Goal: Task Accomplishment & Management: Complete application form

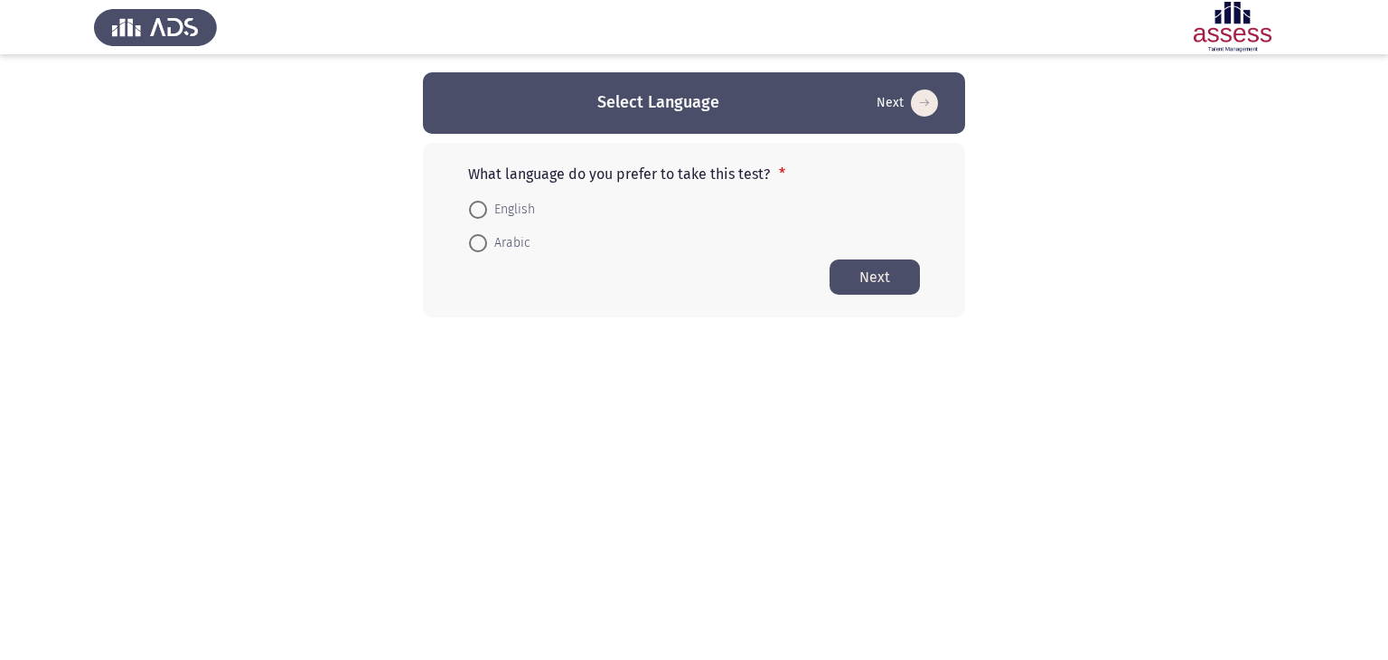
click at [478, 245] on span at bounding box center [478, 243] width 18 height 18
click at [478, 245] on input "Arabic" at bounding box center [478, 243] width 18 height 18
radio input "true"
click at [877, 261] on button "Next" at bounding box center [875, 275] width 90 height 35
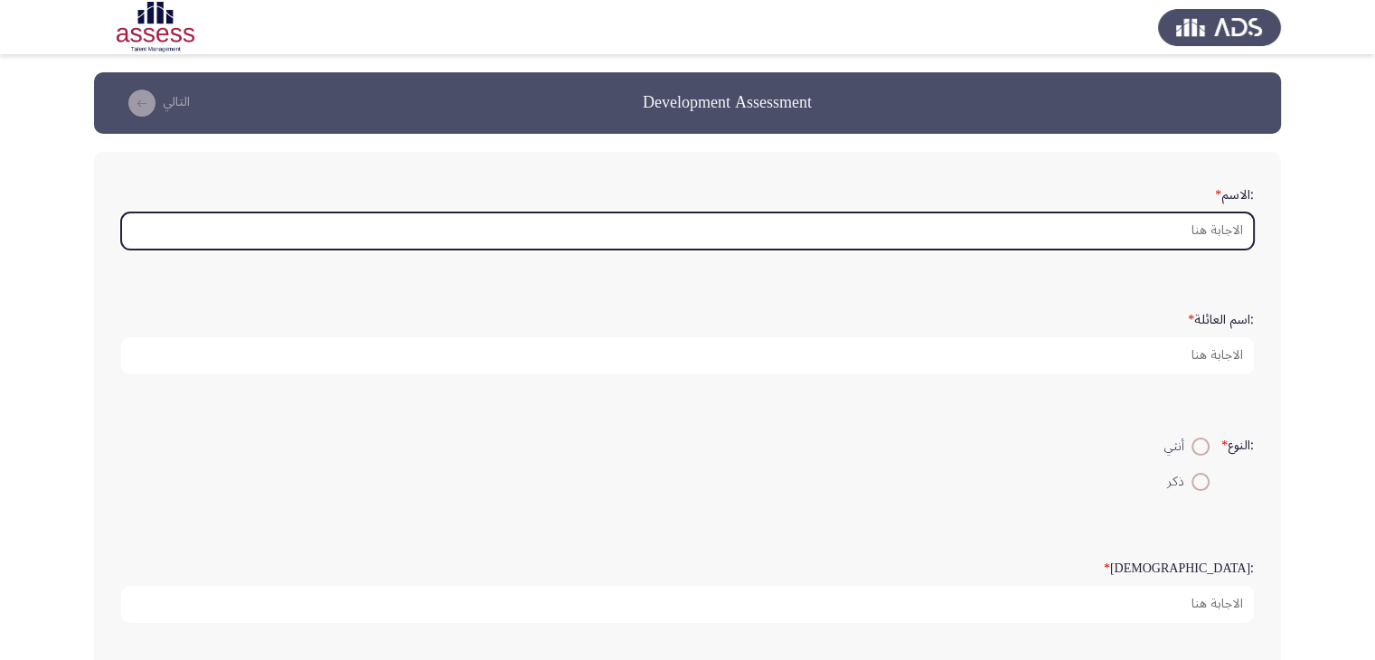
click at [1085, 233] on input ":الاسم *" at bounding box center [687, 230] width 1132 height 37
type input "h"
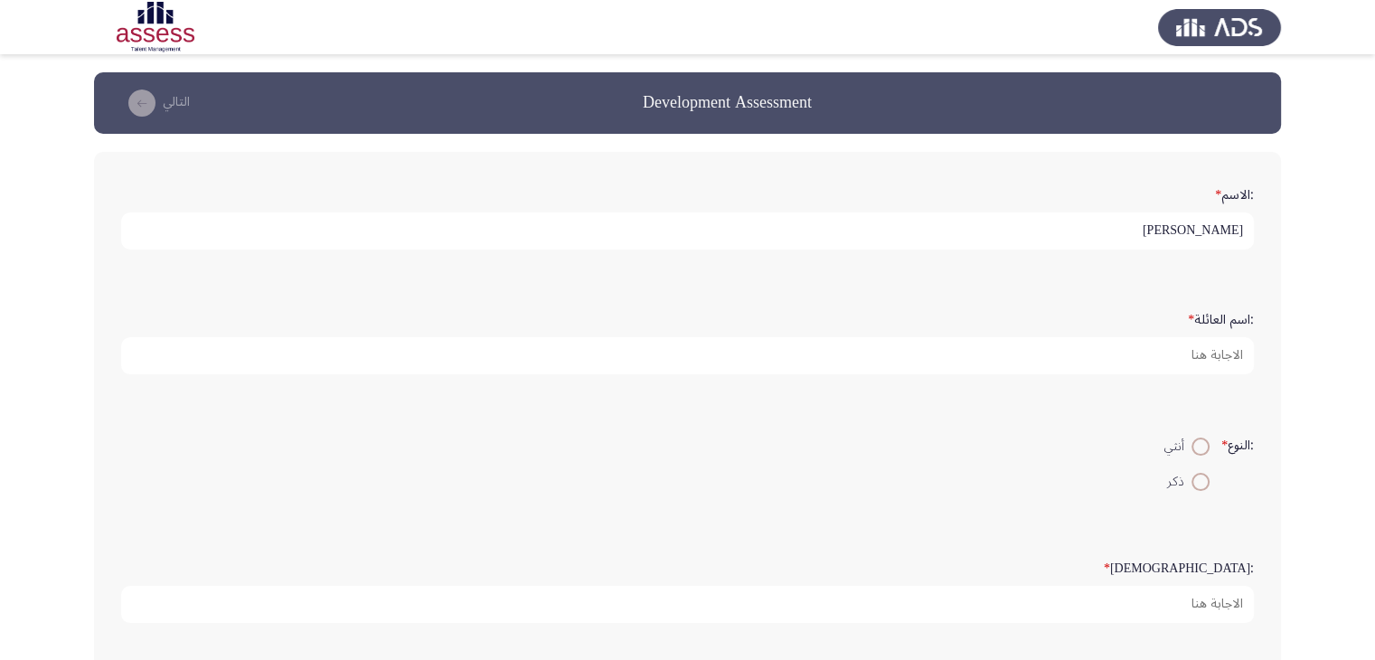
type input "[PERSON_NAME]"
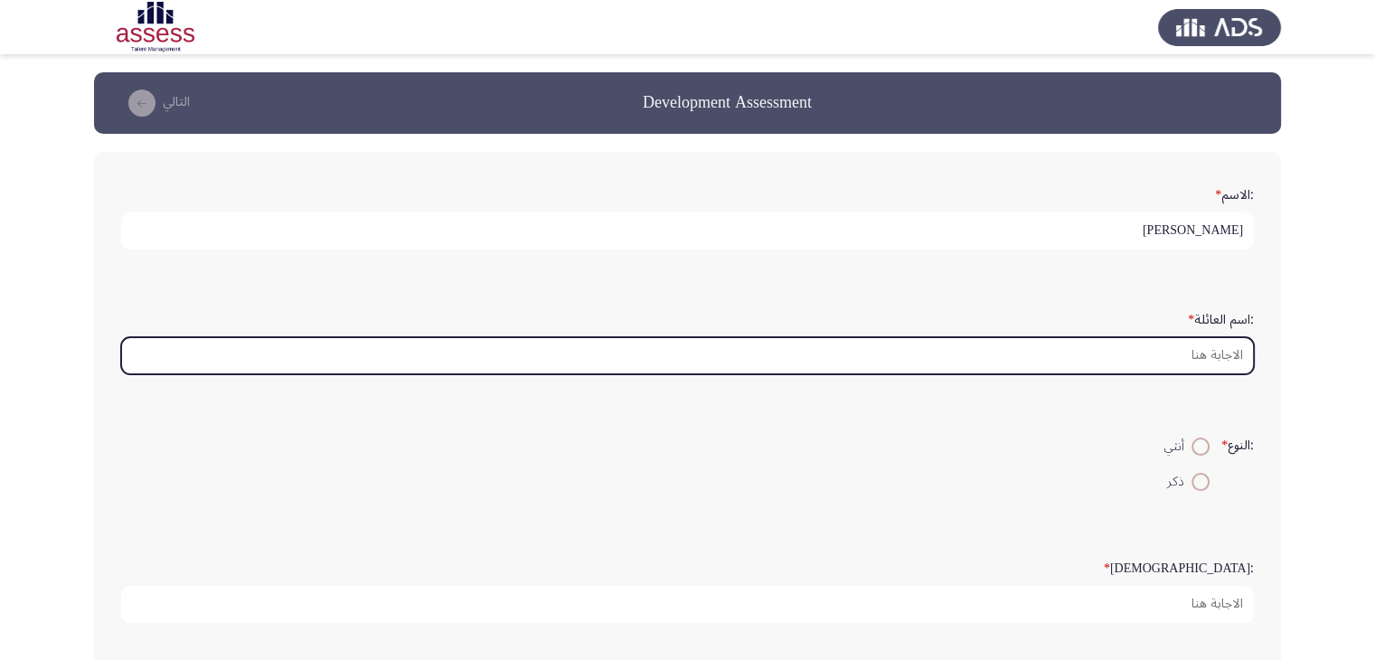
click at [1139, 362] on input ":اسم العائلة *" at bounding box center [687, 355] width 1132 height 37
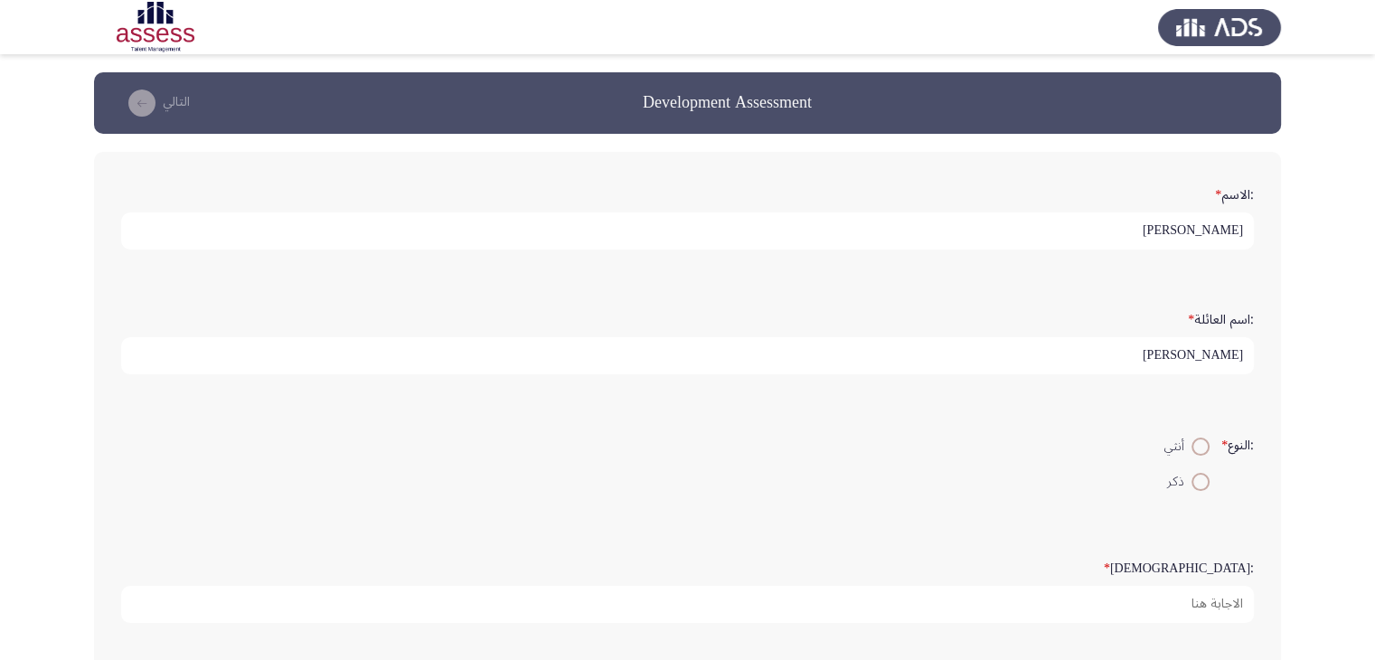
type input "[PERSON_NAME]"
click at [1192, 485] on span at bounding box center [1200, 482] width 18 height 18
click at [1192, 485] on input "ذكر" at bounding box center [1200, 482] width 18 height 18
radio input "true"
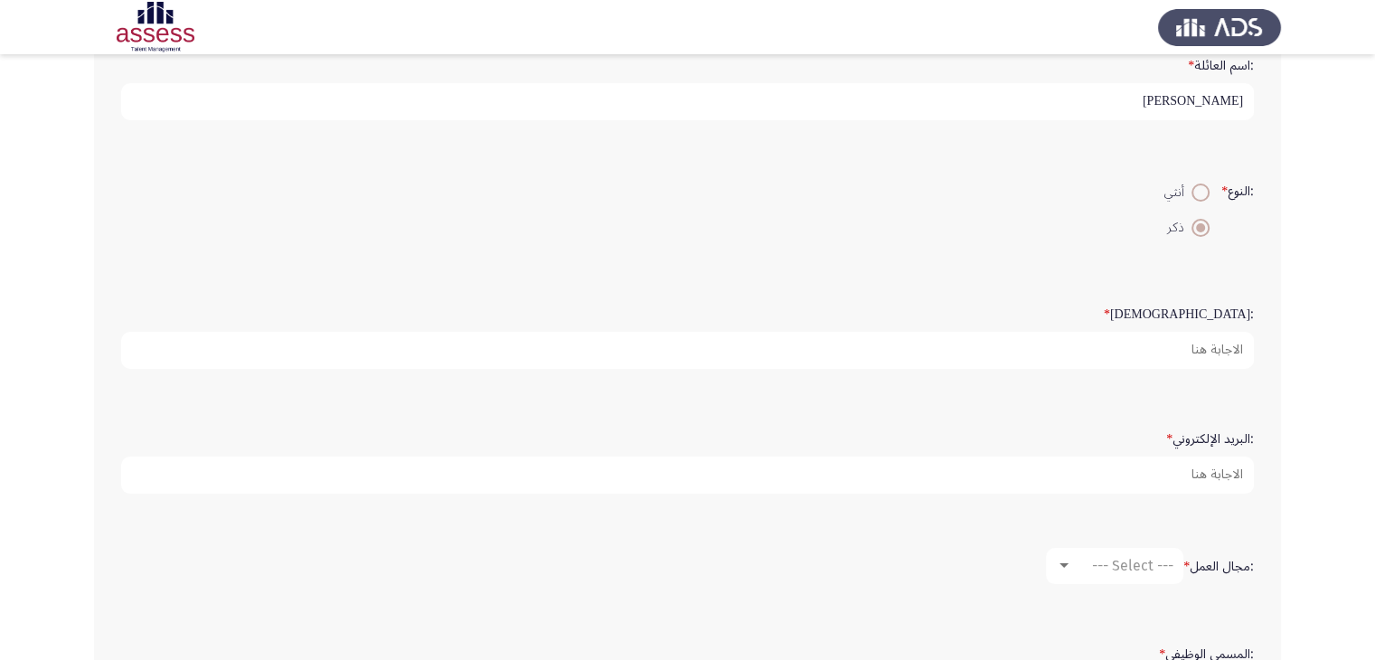
scroll to position [271, 0]
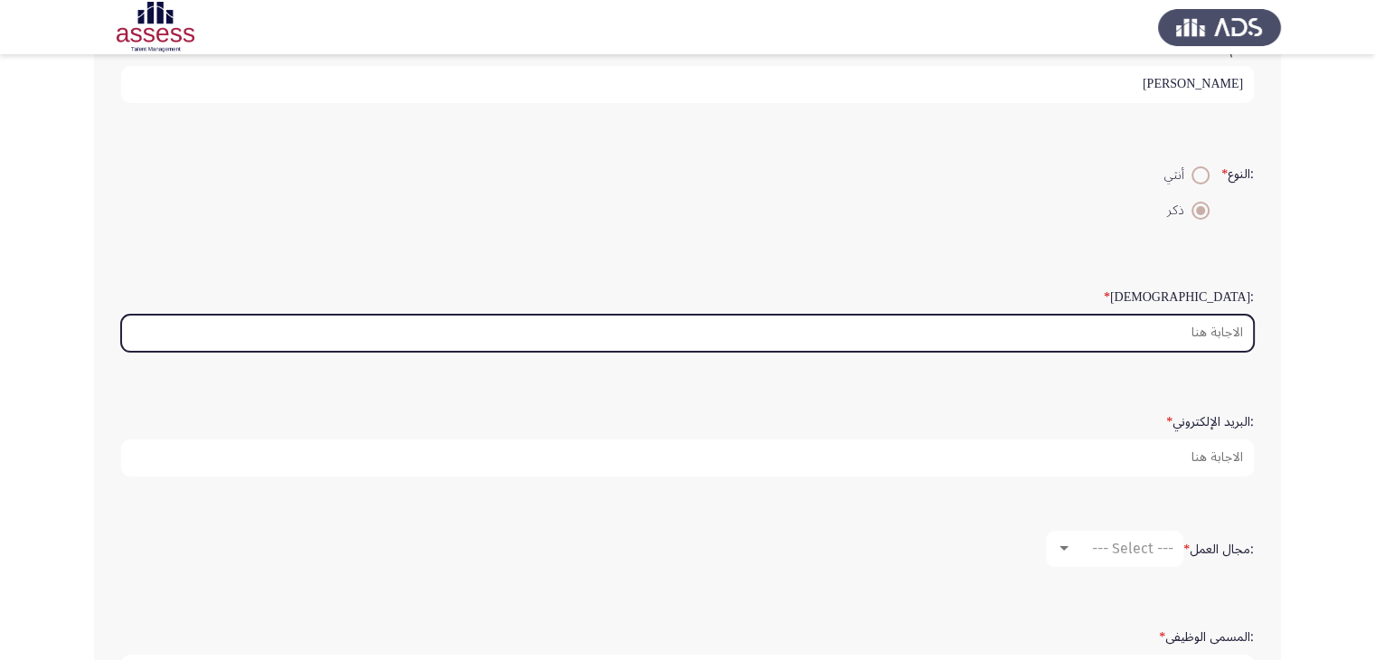
click at [1088, 323] on input ":السن *" at bounding box center [687, 333] width 1132 height 37
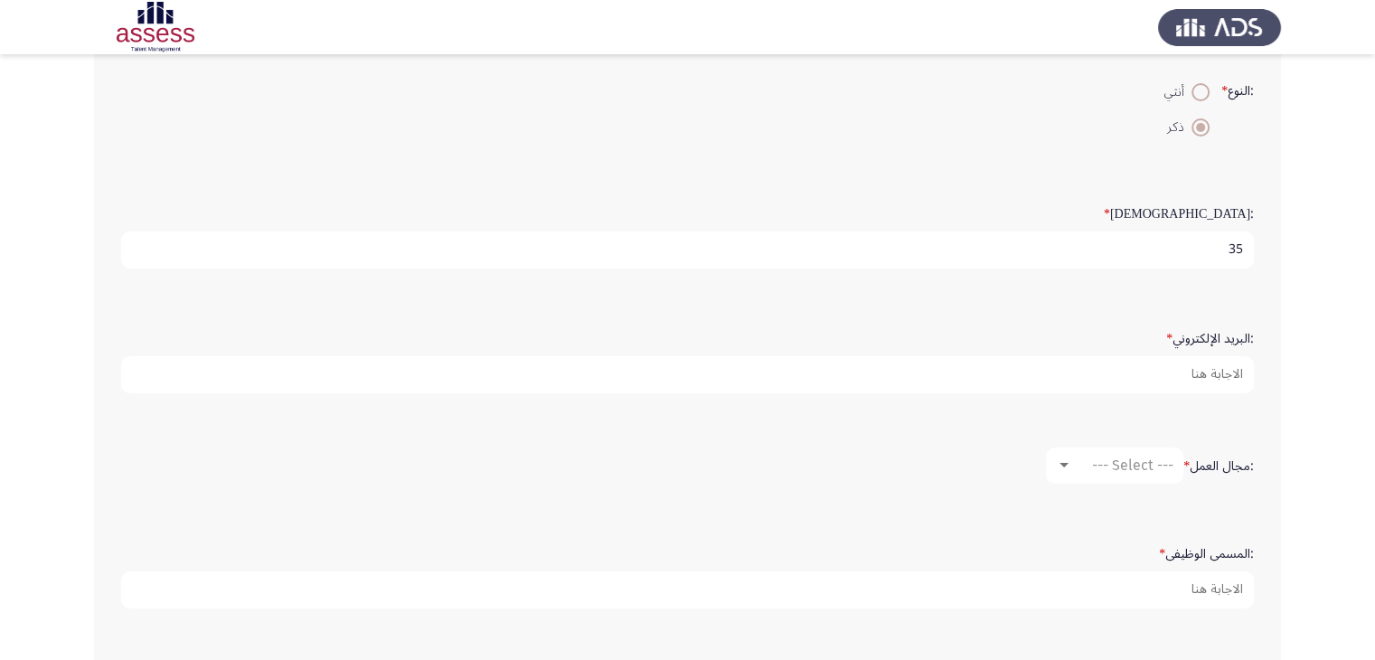
scroll to position [362, 0]
type input "35"
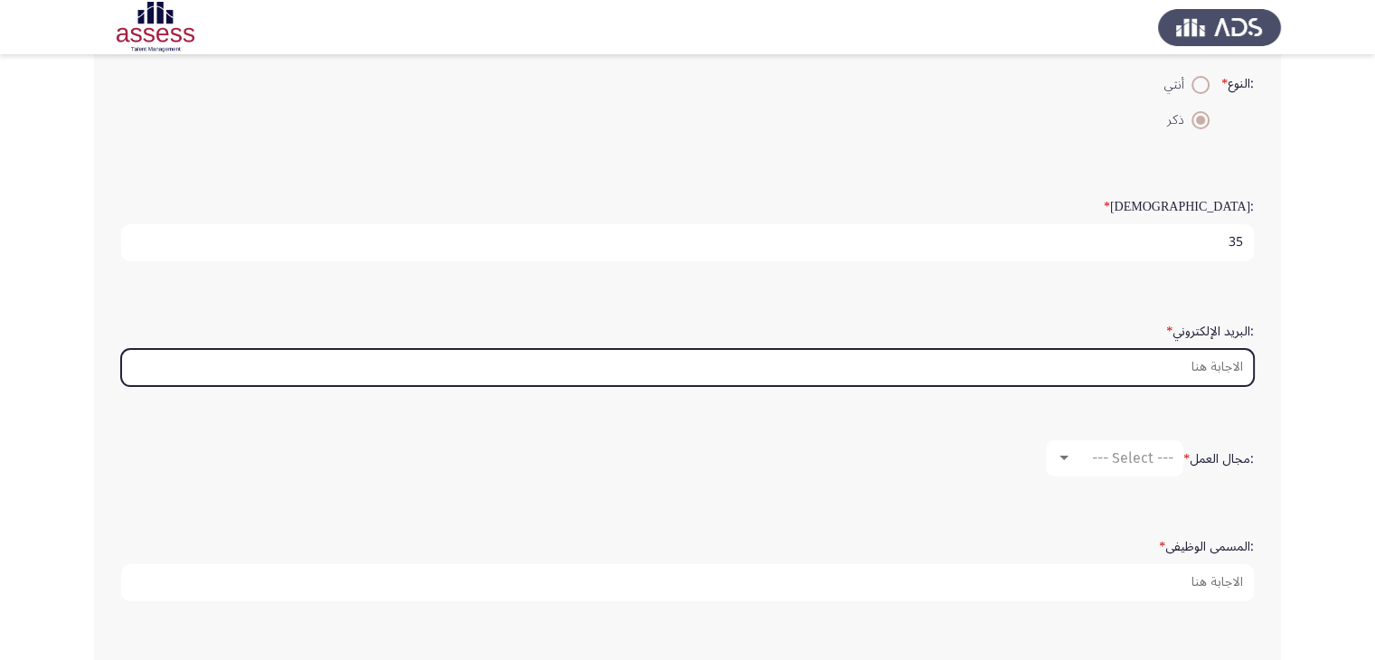
click at [1154, 373] on input ":البريد الإلكتروني *" at bounding box center [687, 367] width 1132 height 37
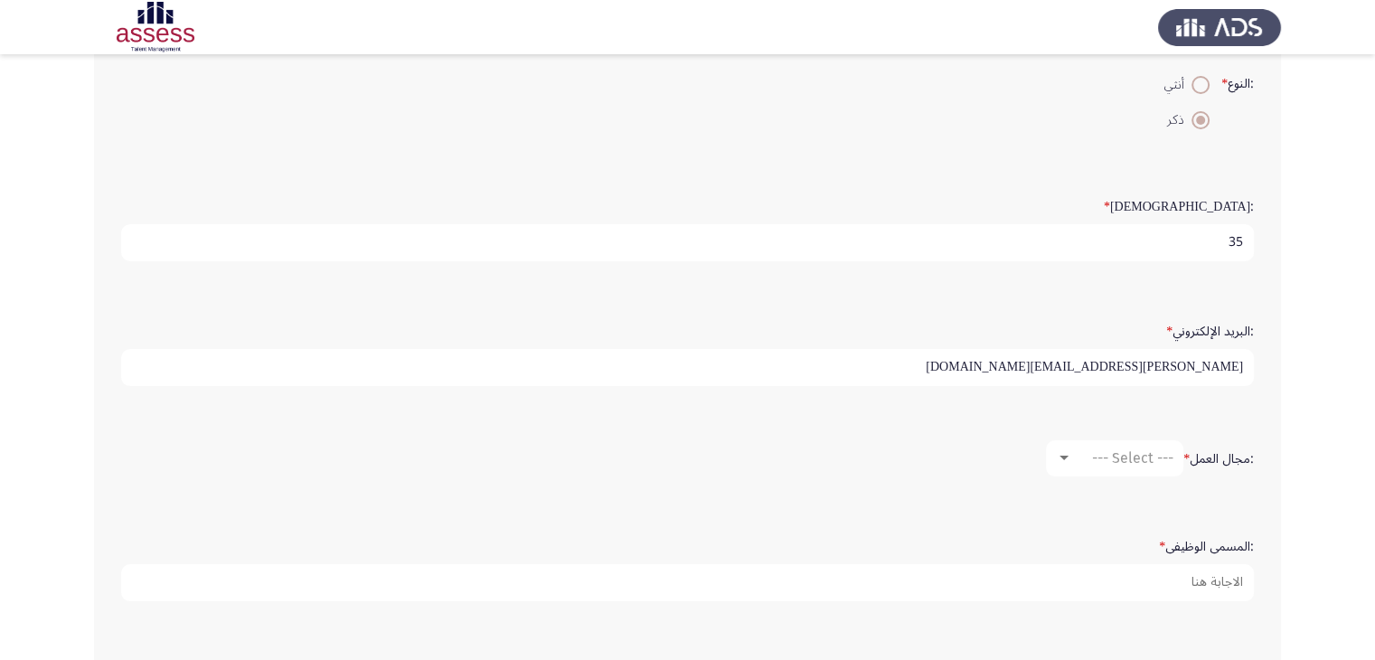
type input "[PERSON_NAME][EMAIL_ADDRESS][DOMAIN_NAME]"
click at [1075, 458] on div "--- Select ---" at bounding box center [1122, 457] width 101 height 17
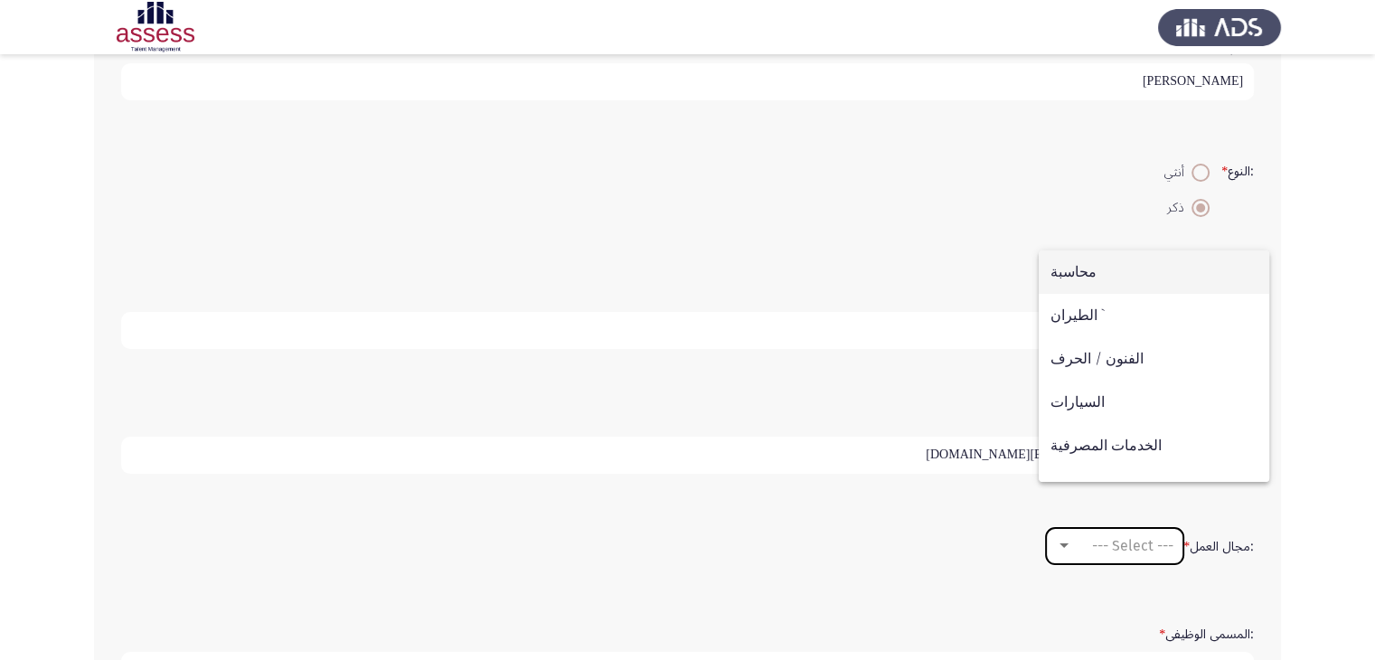
scroll to position [267, 0]
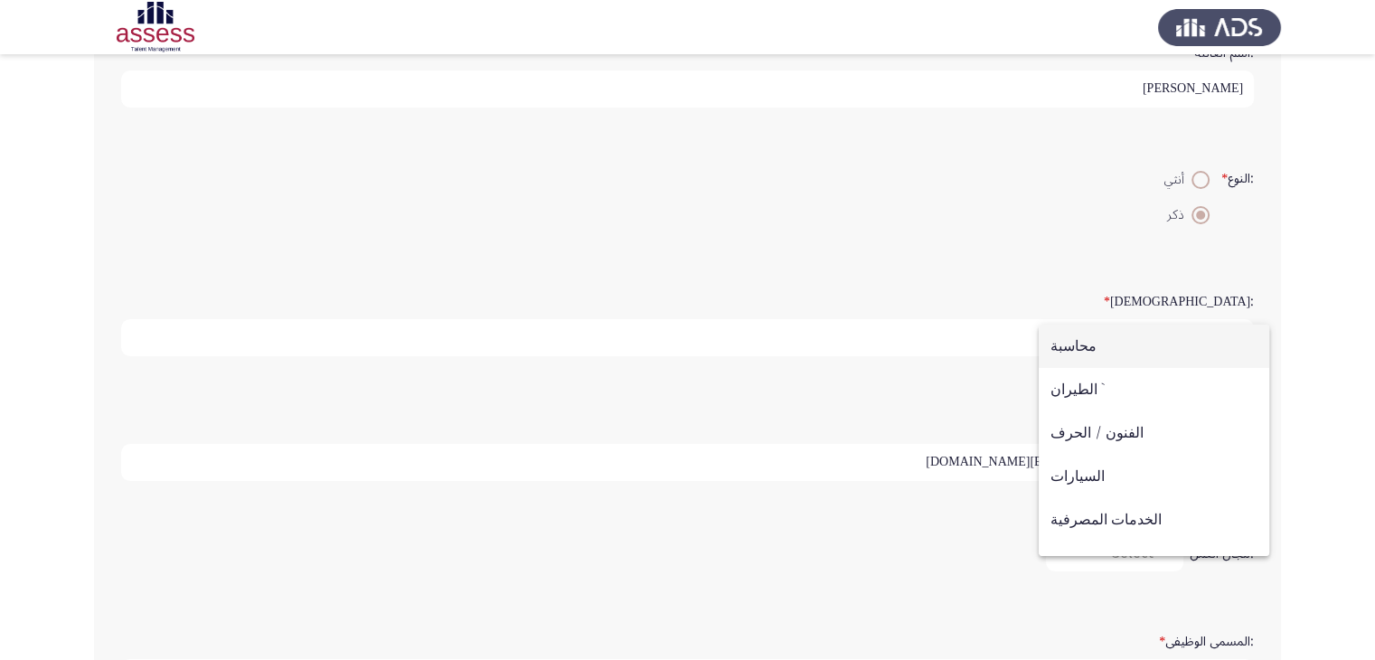
drag, startPoint x: 1324, startPoint y: 418, endPoint x: 1324, endPoint y: 406, distance: 11.7
click at [1324, 414] on div at bounding box center [687, 330] width 1375 height 660
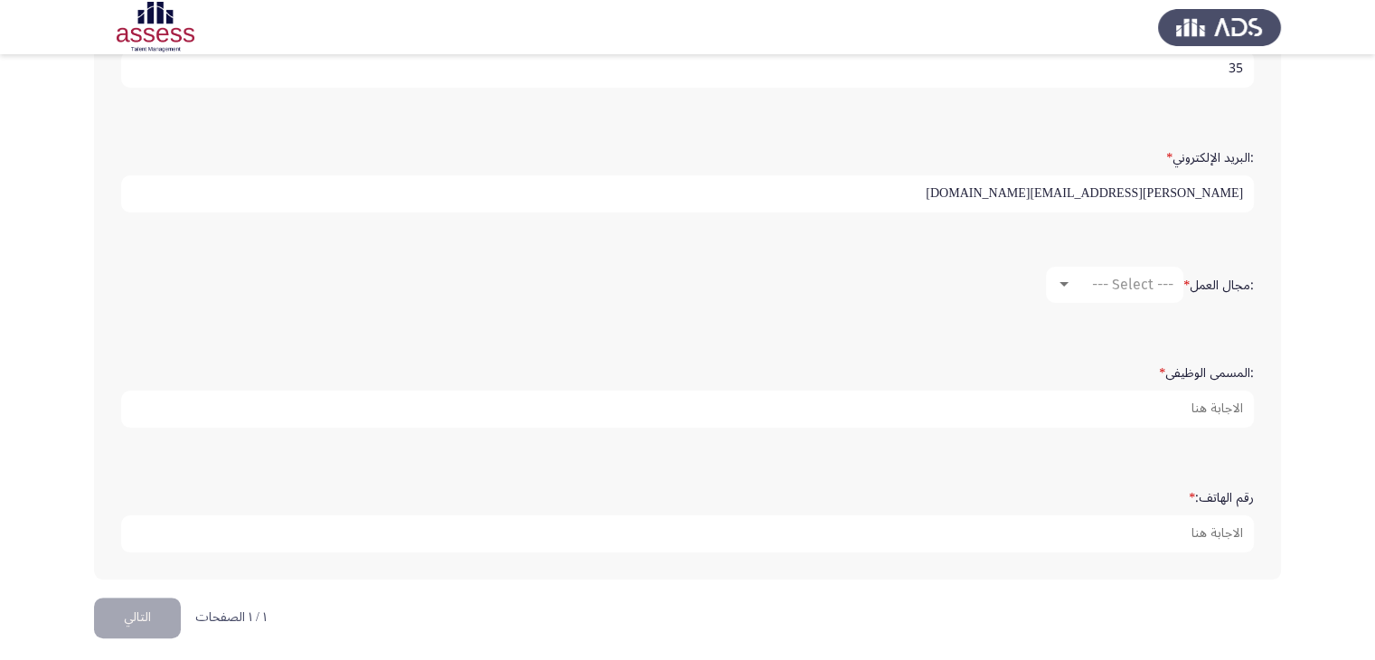
scroll to position [538, 0]
click at [1076, 273] on div "--- Select ---" at bounding box center [1122, 281] width 101 height 17
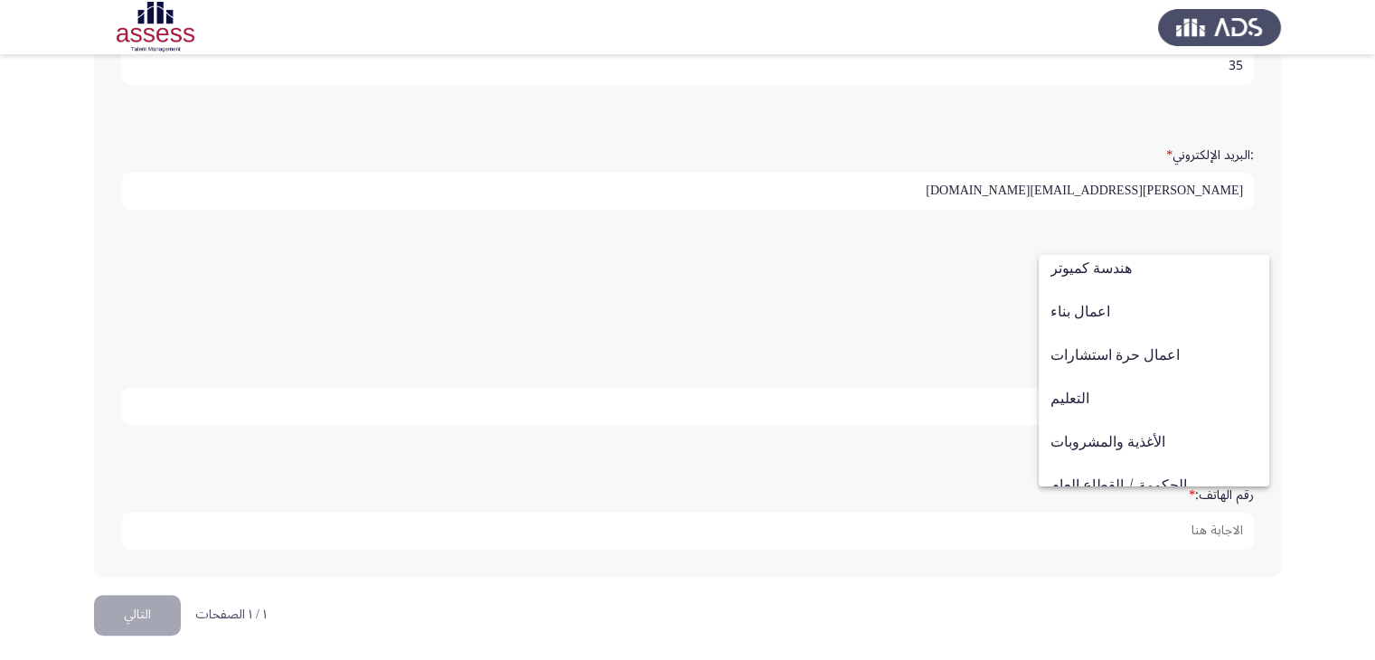
scroll to position [271, 0]
click at [1136, 322] on span "اعمال بناء" at bounding box center [1153, 308] width 207 height 43
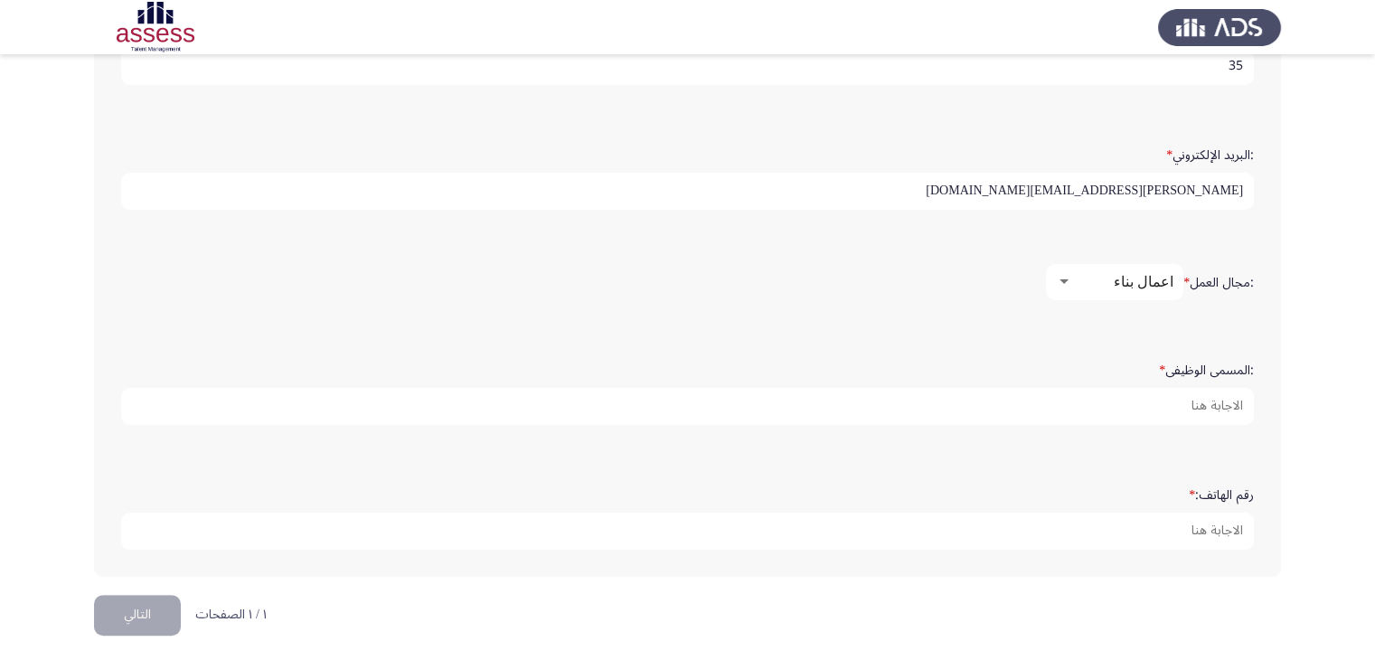
click at [1072, 277] on div "اعمال بناء" at bounding box center [1122, 281] width 101 height 17
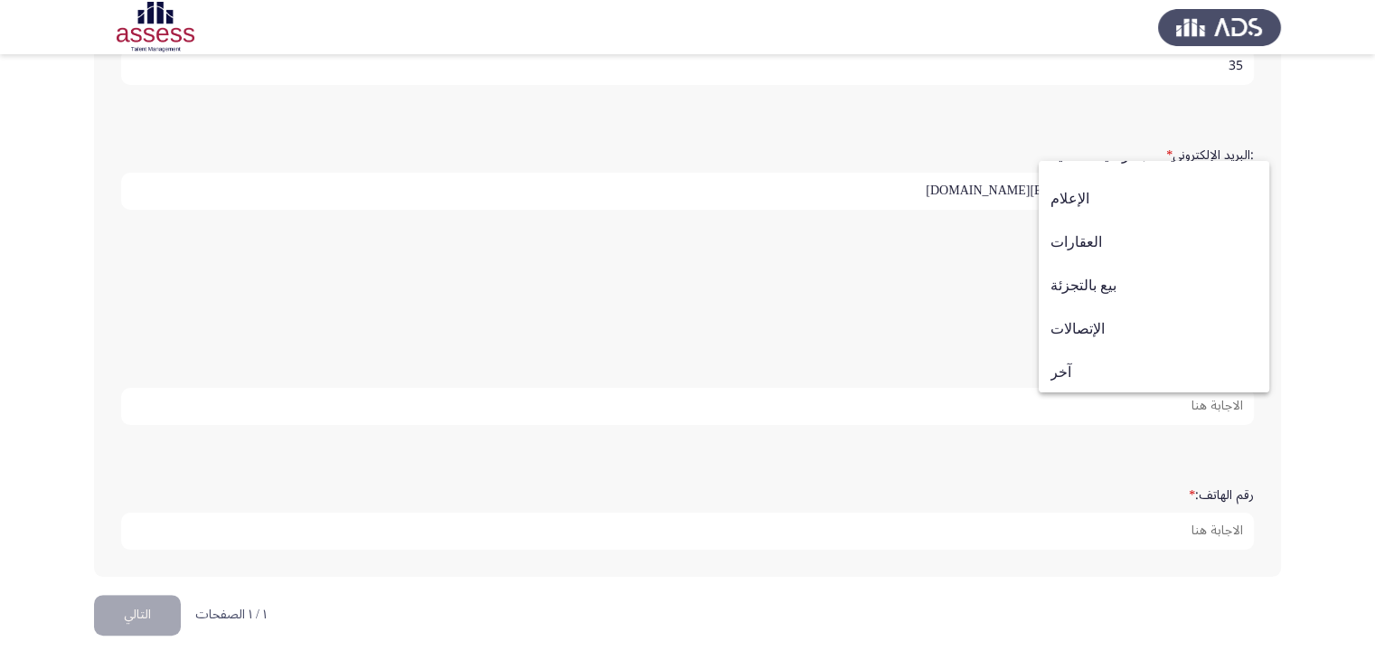
scroll to position [593, 0]
click at [1119, 376] on span "آخر" at bounding box center [1153, 370] width 207 height 43
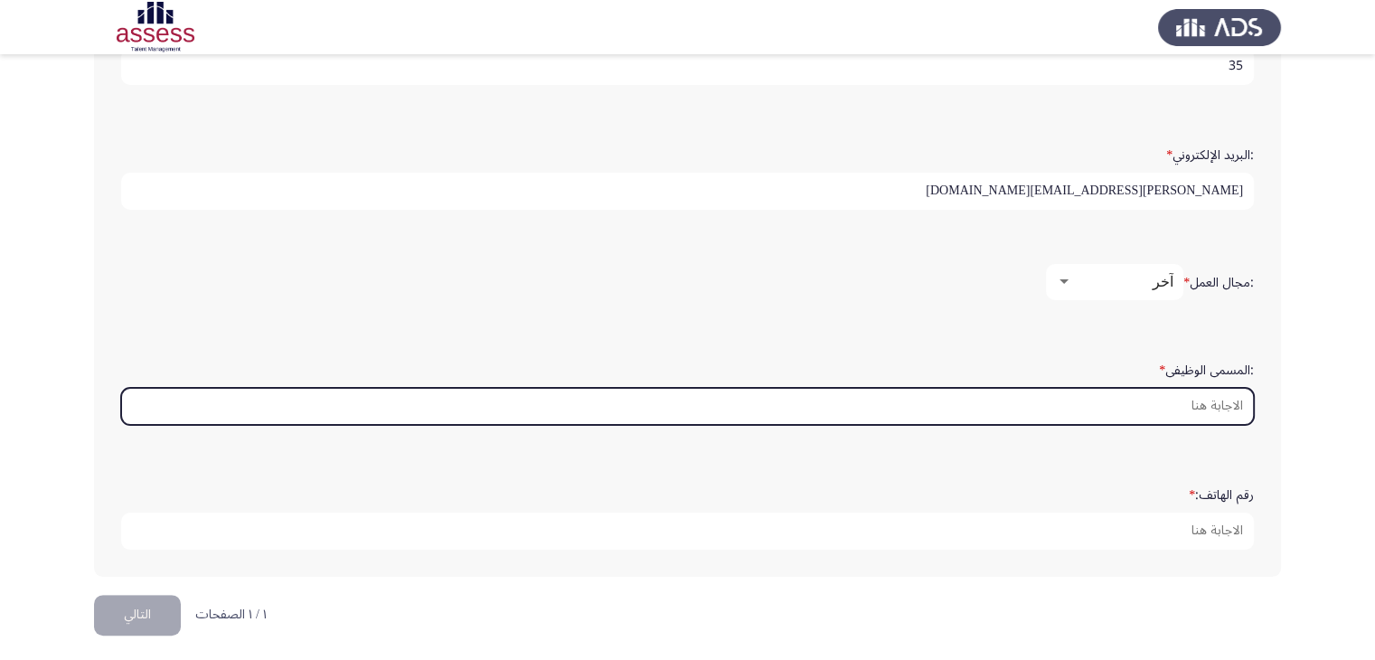
click at [1081, 390] on input ":المسمى الوظيفى *" at bounding box center [687, 406] width 1132 height 37
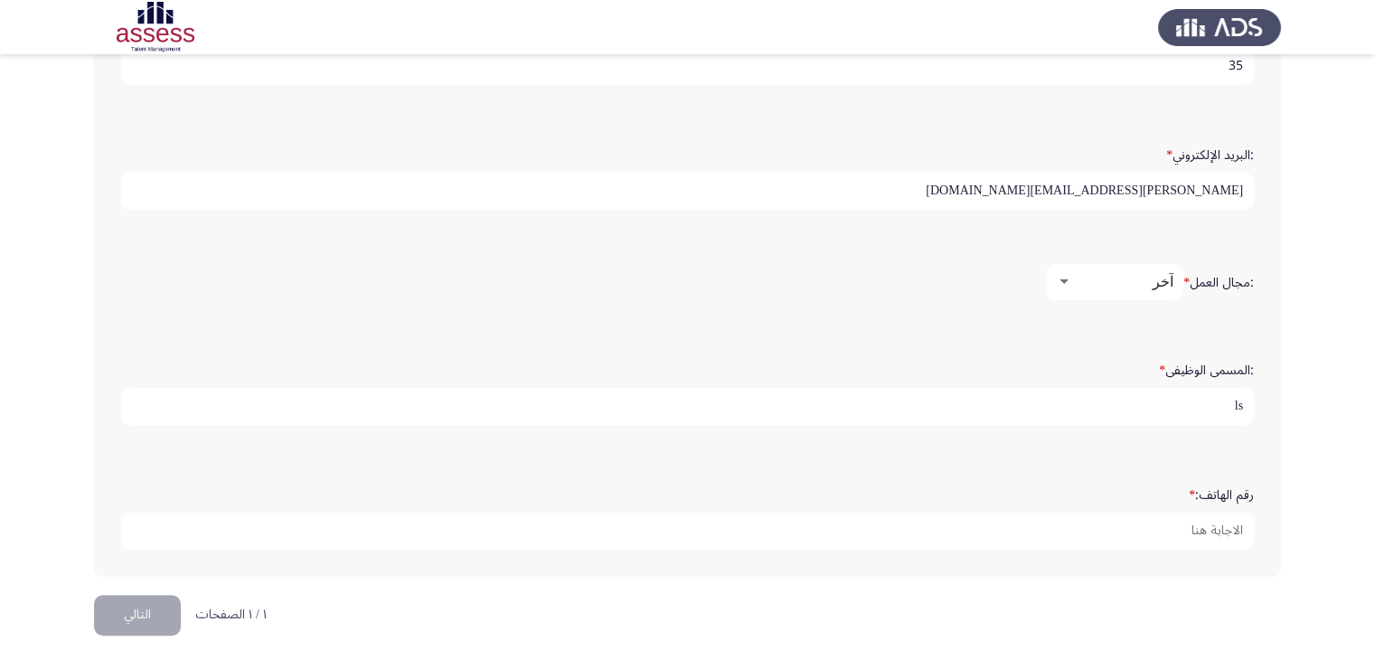
type input "l"
type input "مساح اول"
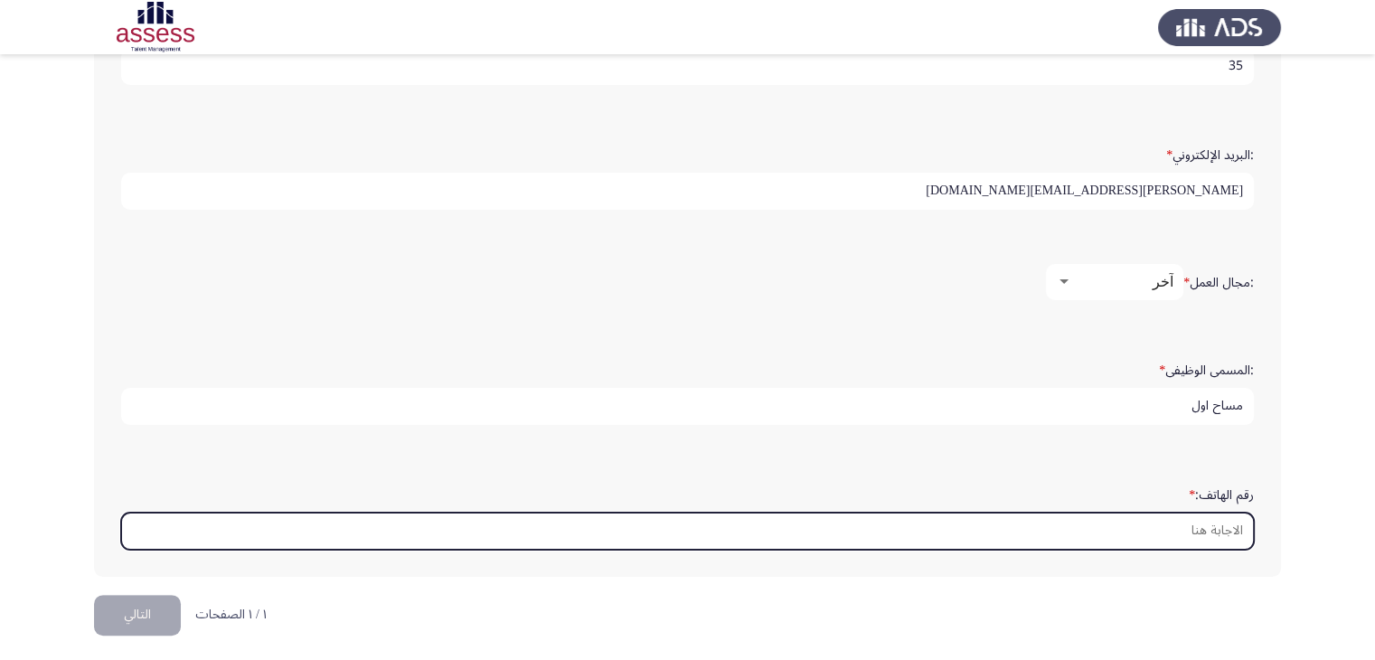
click at [1031, 521] on input "رقم الهاتف: *" at bounding box center [687, 530] width 1132 height 37
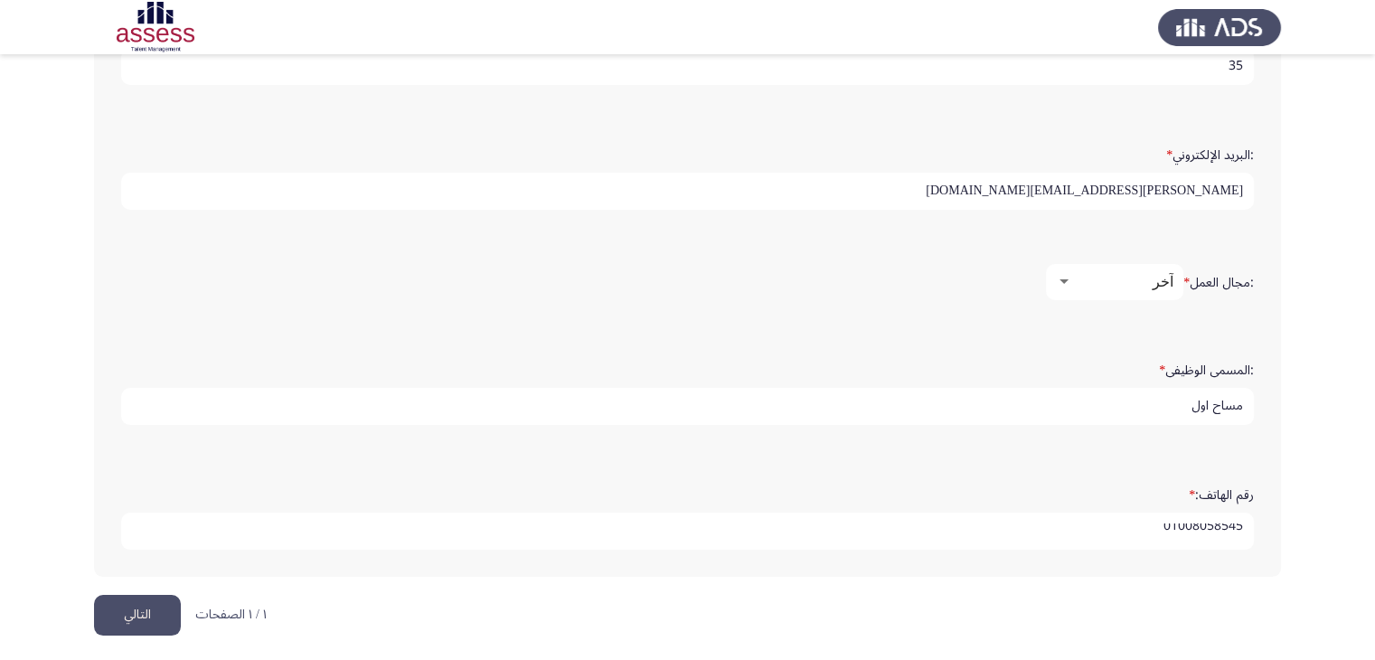
scroll to position [0, 0]
type input "01008058545"
click at [162, 619] on button "التالي" at bounding box center [137, 615] width 87 height 41
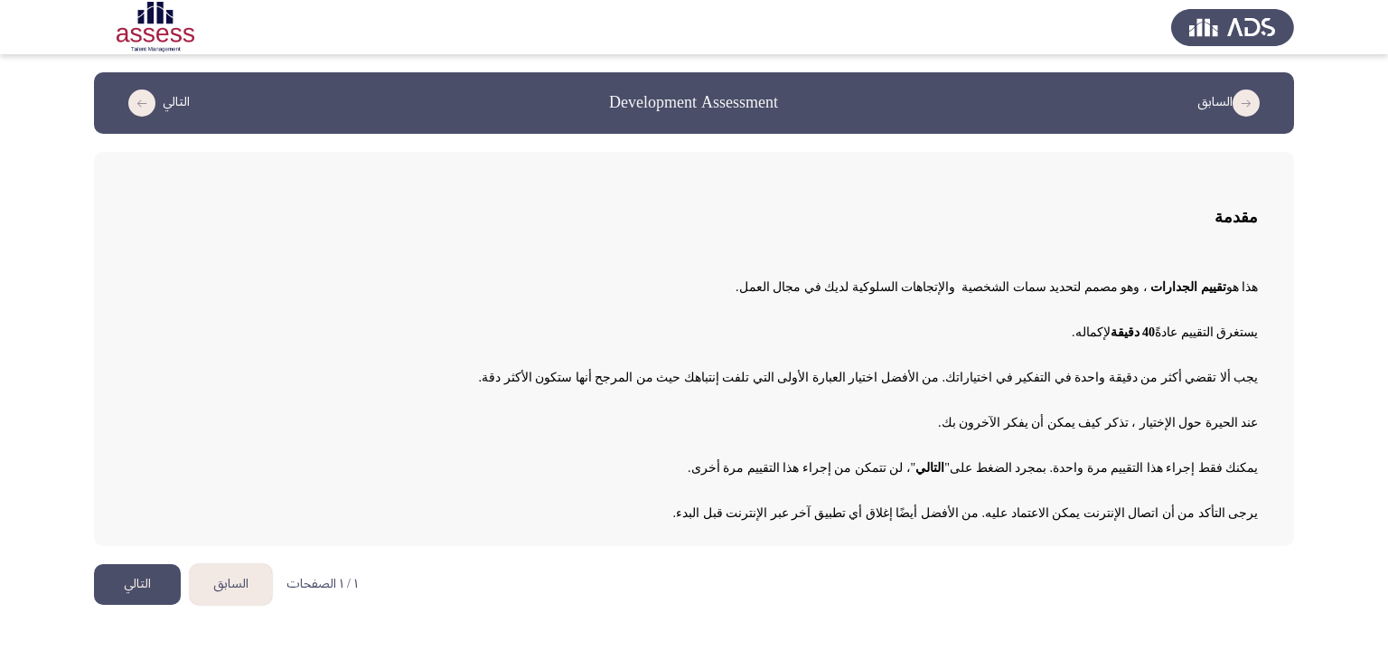
click at [130, 582] on button "التالي" at bounding box center [137, 584] width 87 height 41
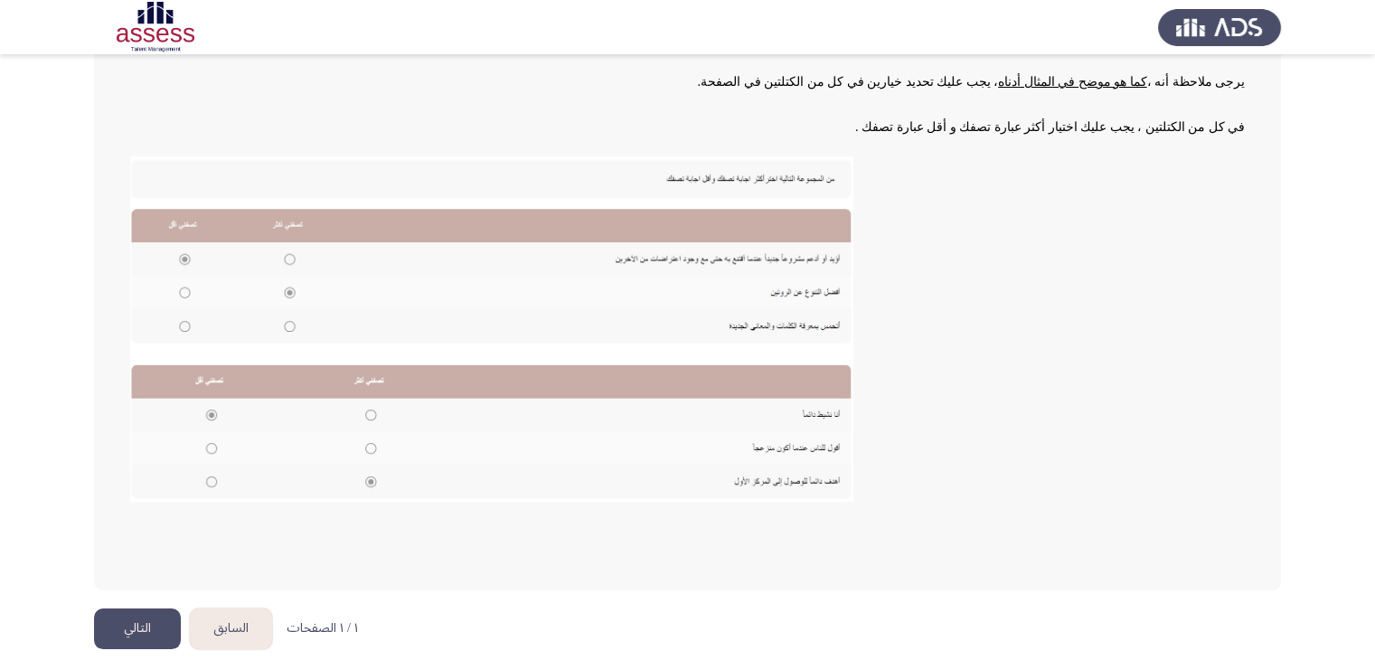
scroll to position [271, 0]
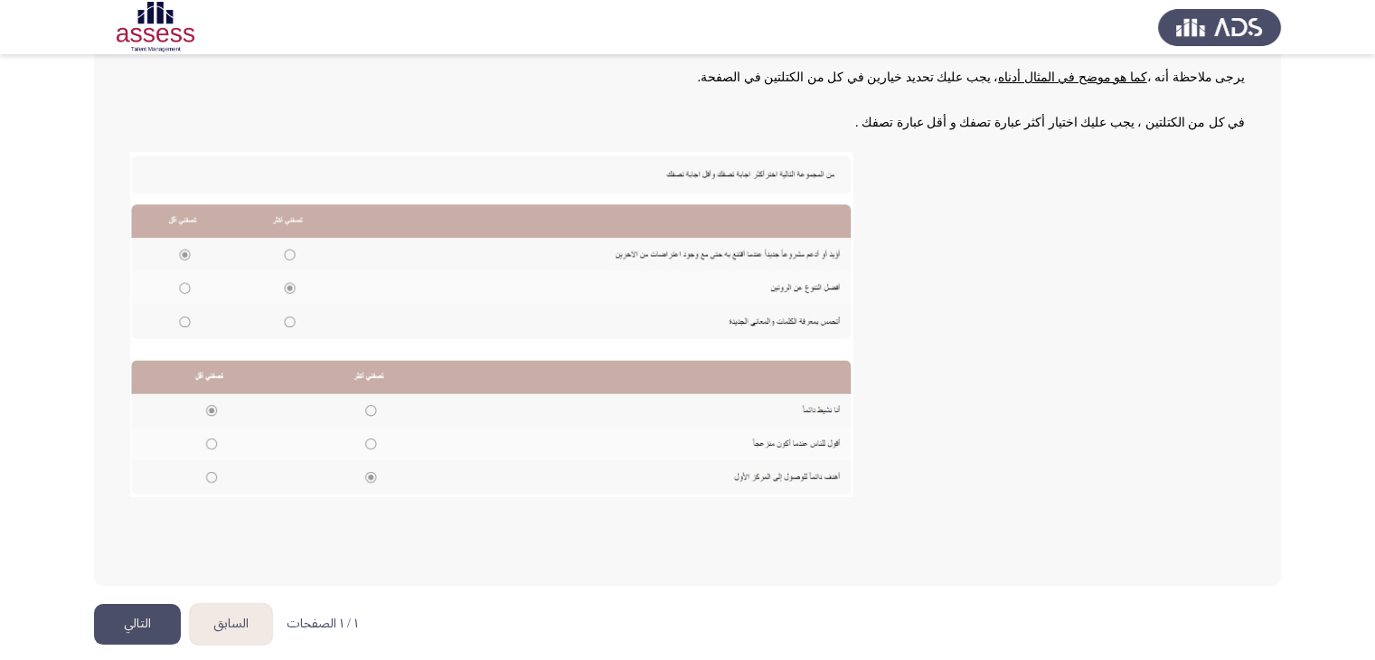
click at [184, 317] on img at bounding box center [491, 324] width 723 height 345
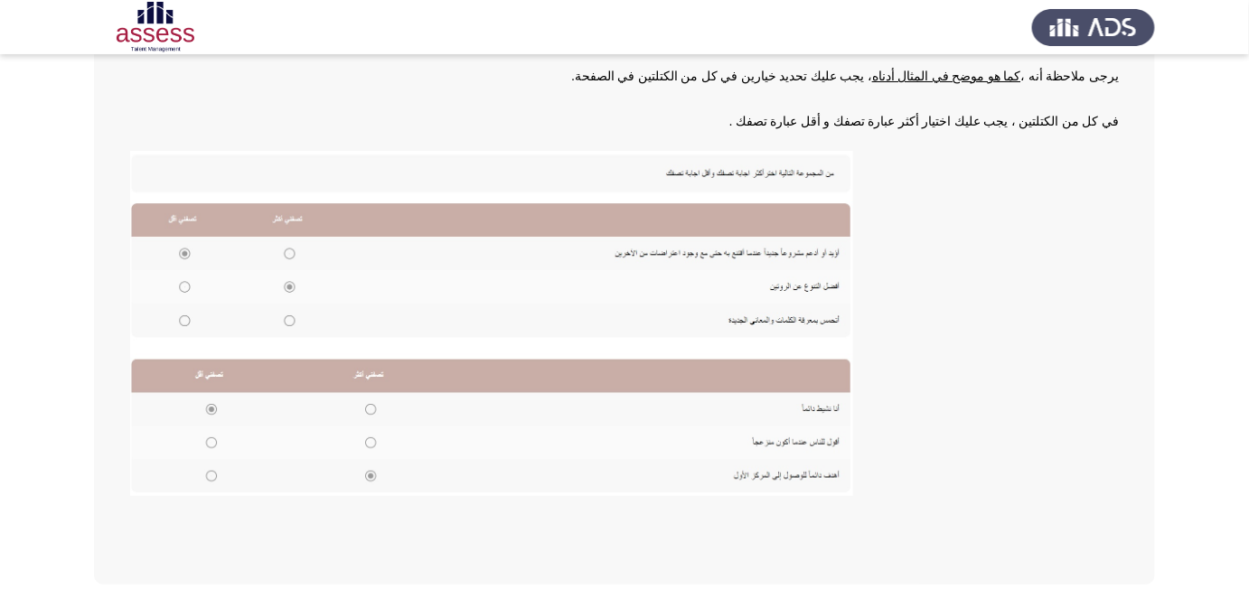
drag, startPoint x: 1387, startPoint y: 1, endPoint x: 911, endPoint y: 179, distance: 508.5
click at [911, 179] on p at bounding box center [624, 329] width 989 height 356
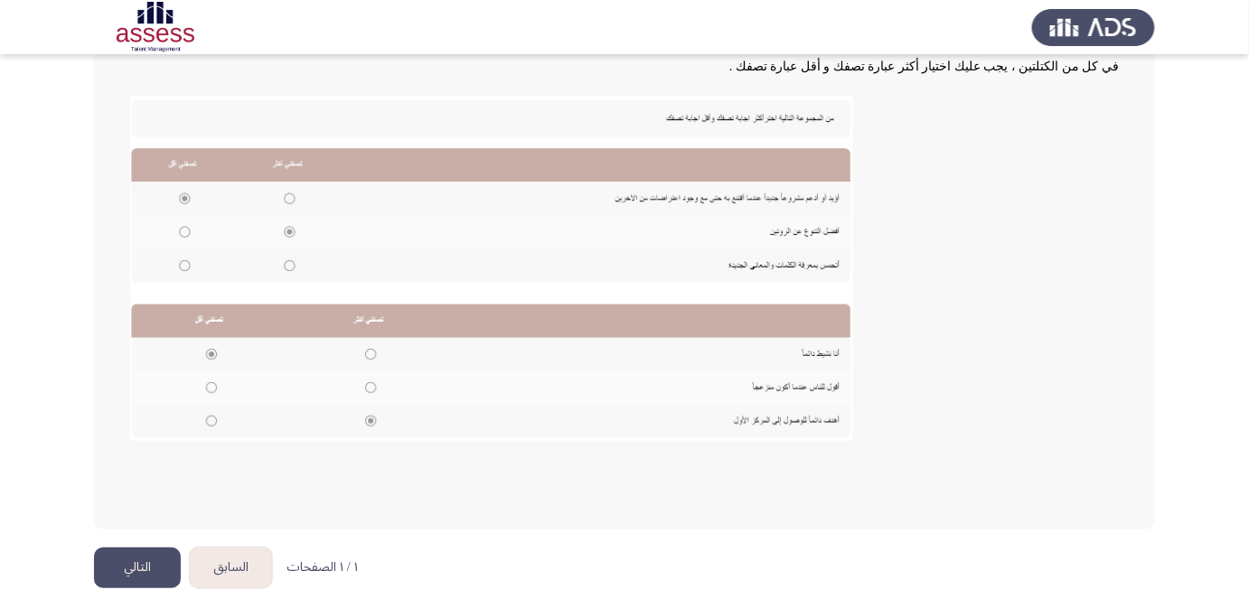
scroll to position [330, 0]
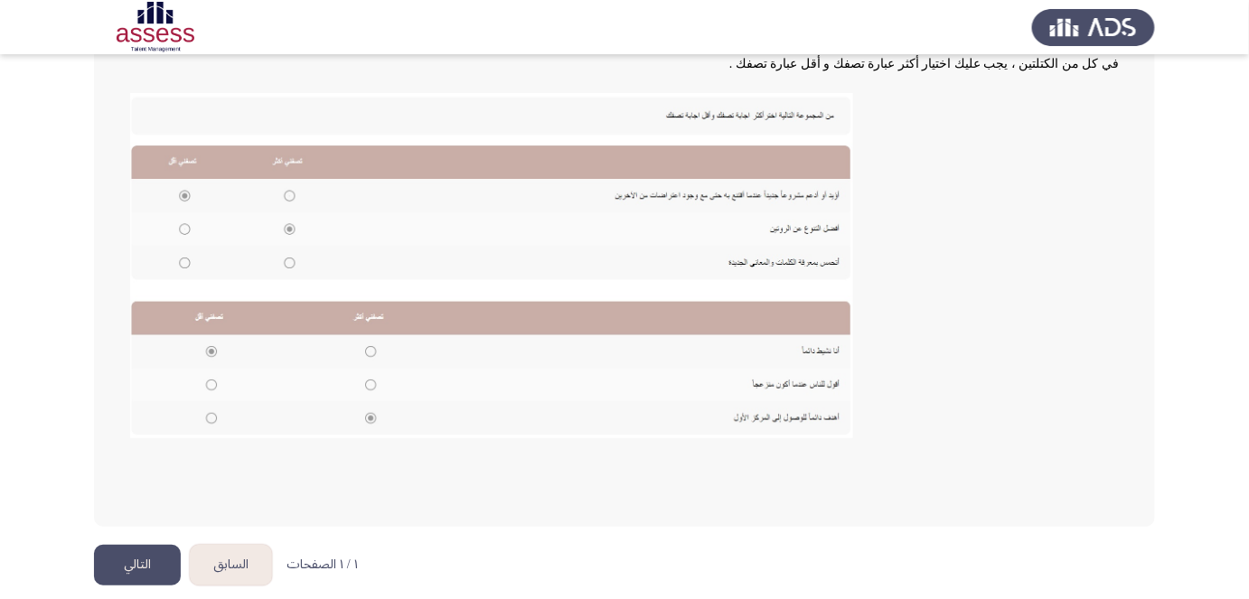
click at [146, 554] on button "التالي" at bounding box center [137, 565] width 87 height 41
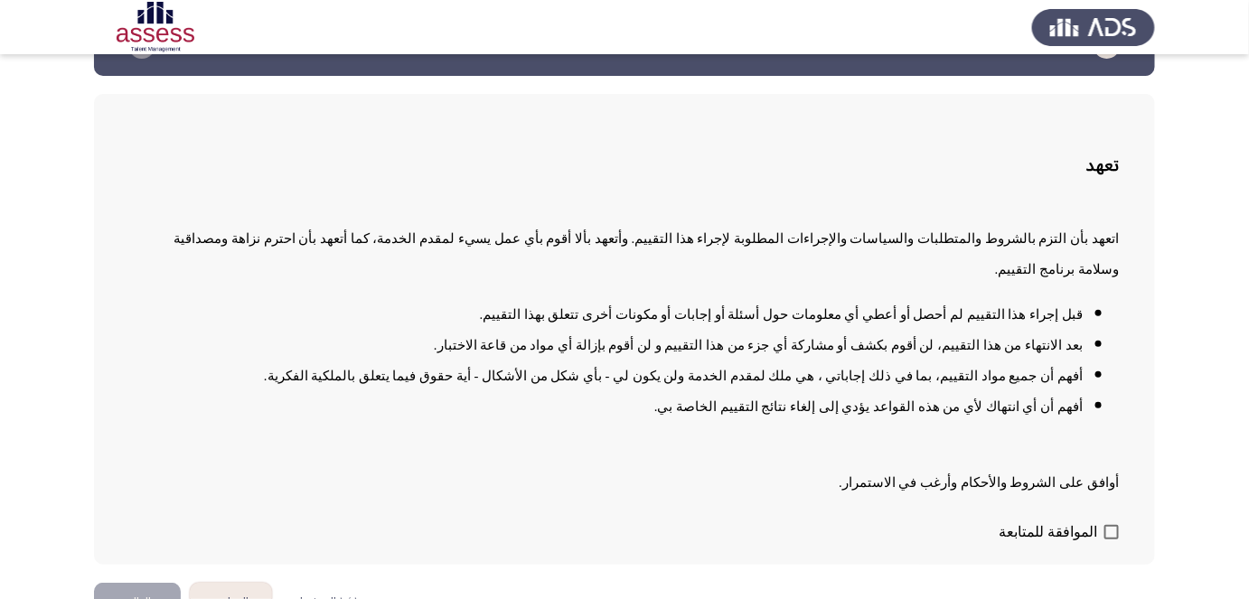
scroll to position [65, 0]
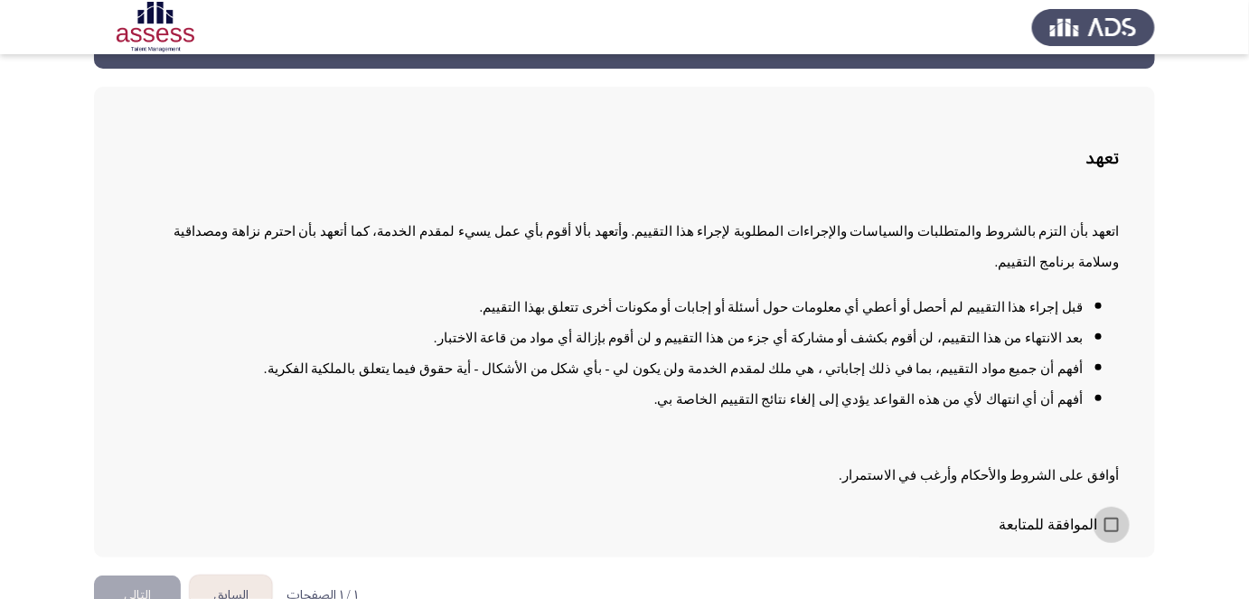
click at [1115, 518] on span at bounding box center [1111, 525] width 14 height 14
click at [1112, 532] on input "الموافقة للمتابعة" at bounding box center [1111, 532] width 1 height 1
checkbox input "true"
click at [125, 576] on button "التالي" at bounding box center [137, 596] width 87 height 41
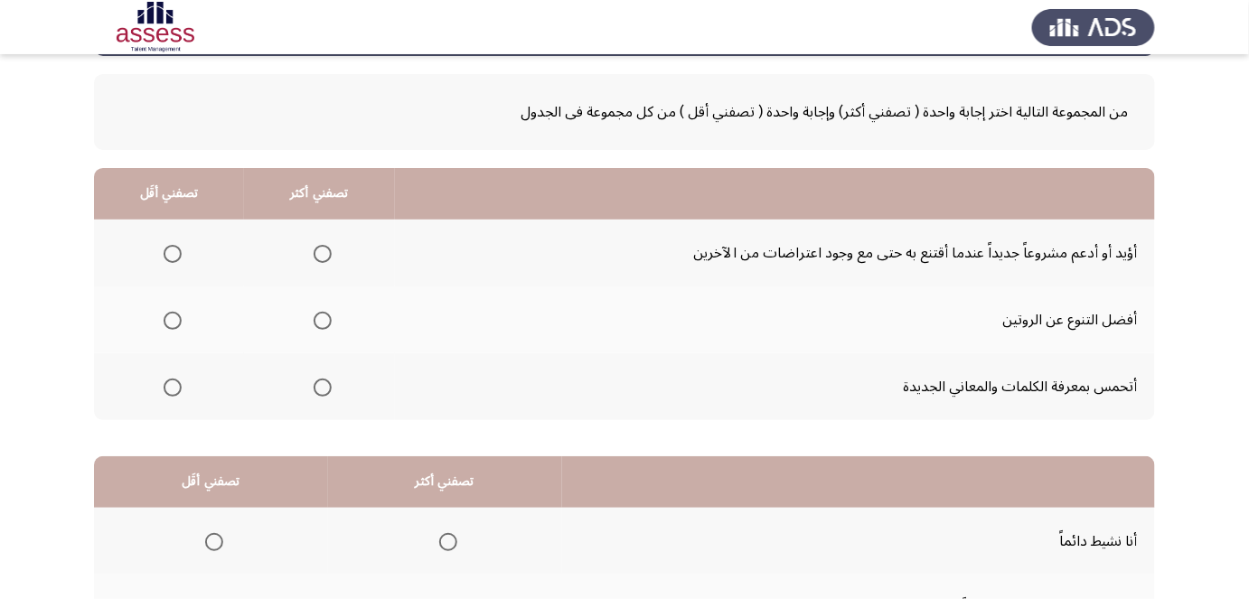
scroll to position [81, 0]
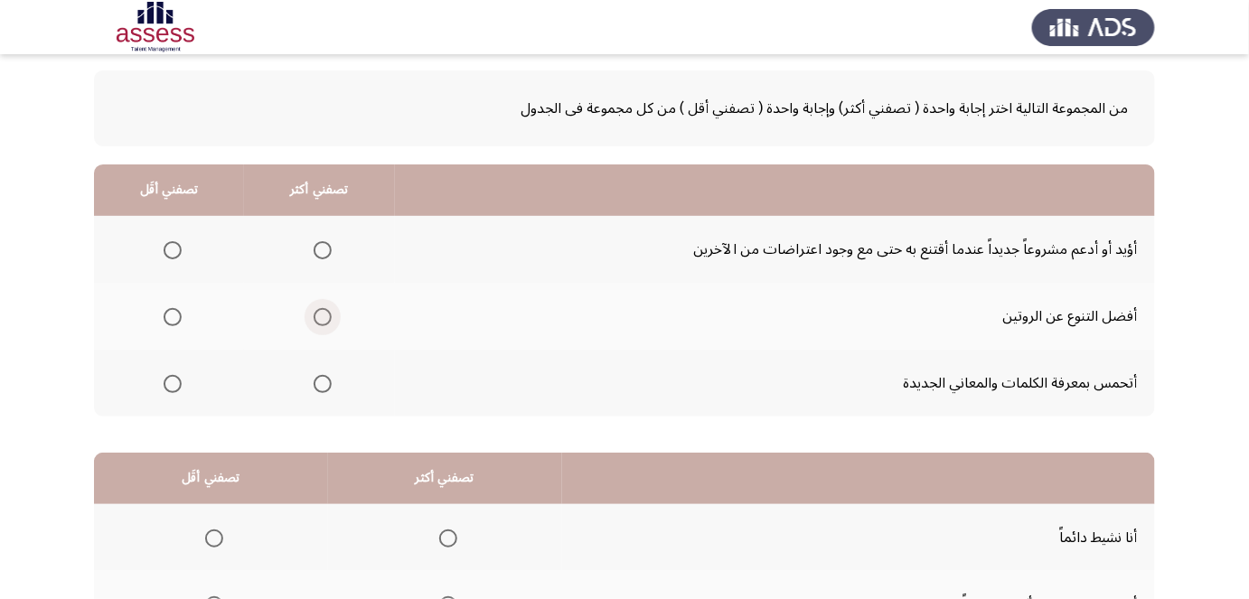
click at [319, 318] on span "Select an option" at bounding box center [323, 317] width 18 height 18
click at [319, 318] on input "Select an option" at bounding box center [323, 317] width 18 height 18
click at [173, 385] on span "Select an option" at bounding box center [173, 384] width 18 height 18
click at [173, 385] on input "Select an option" at bounding box center [173, 384] width 18 height 18
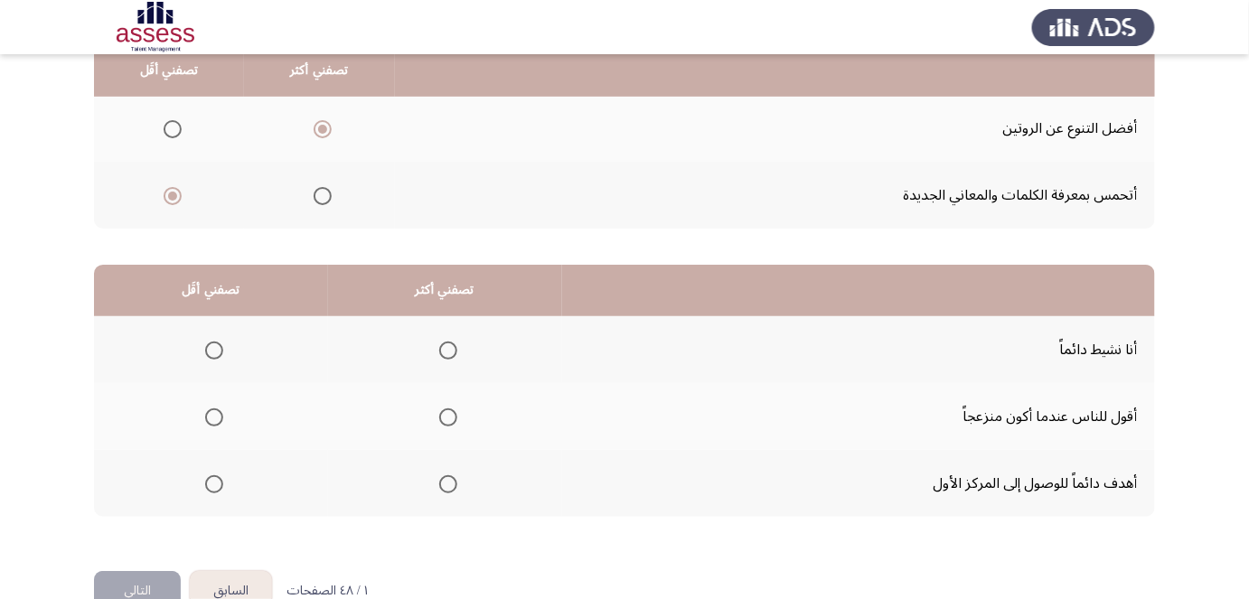
scroll to position [309, 0]
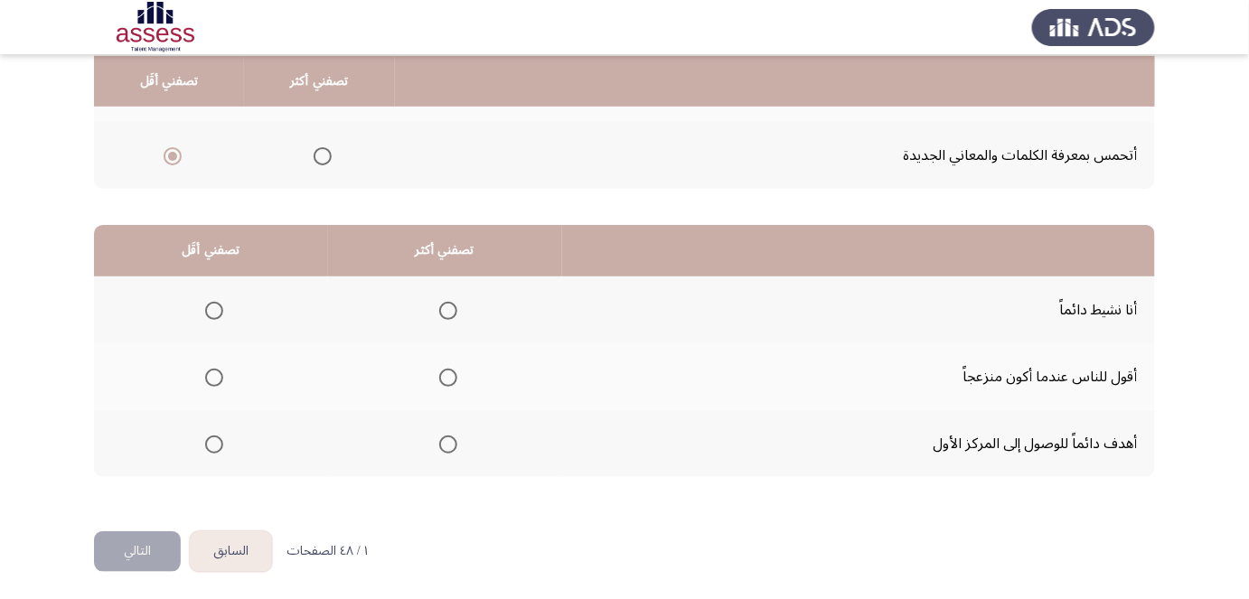
click at [448, 301] on mat-radio-button "Select an option" at bounding box center [444, 310] width 25 height 19
click at [444, 308] on span "Select an option" at bounding box center [448, 311] width 18 height 18
click at [444, 308] on input "Select an option" at bounding box center [448, 311] width 18 height 18
click at [217, 371] on span "Select an option" at bounding box center [214, 378] width 18 height 18
click at [217, 371] on input "Select an option" at bounding box center [214, 378] width 18 height 18
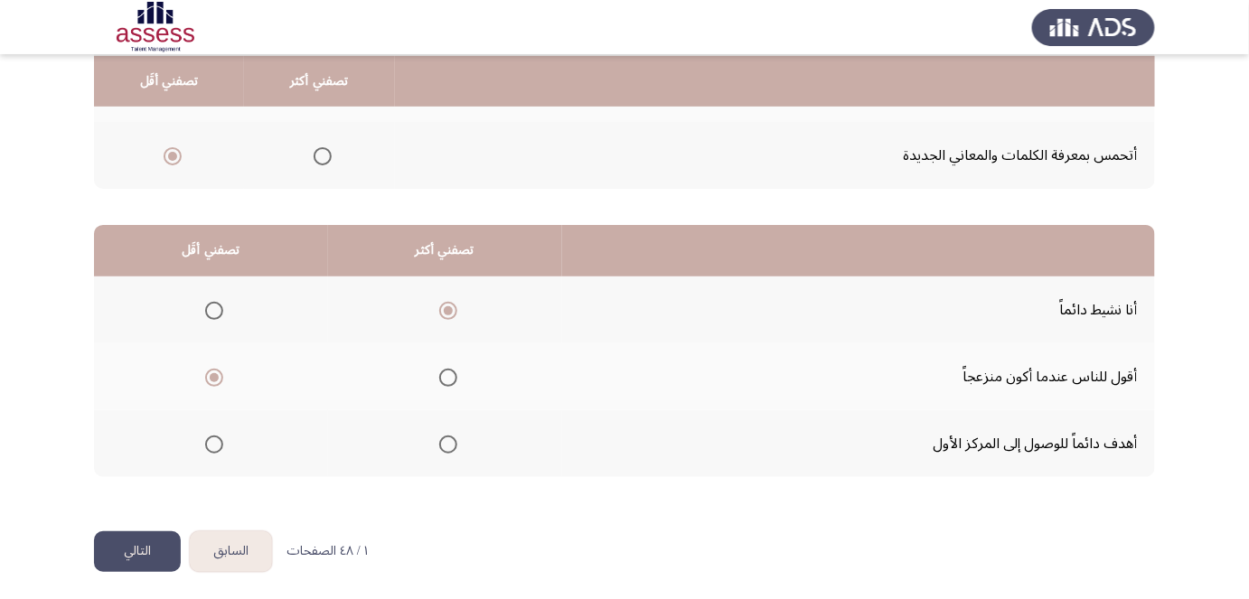
click at [132, 548] on button "التالي" at bounding box center [137, 551] width 87 height 41
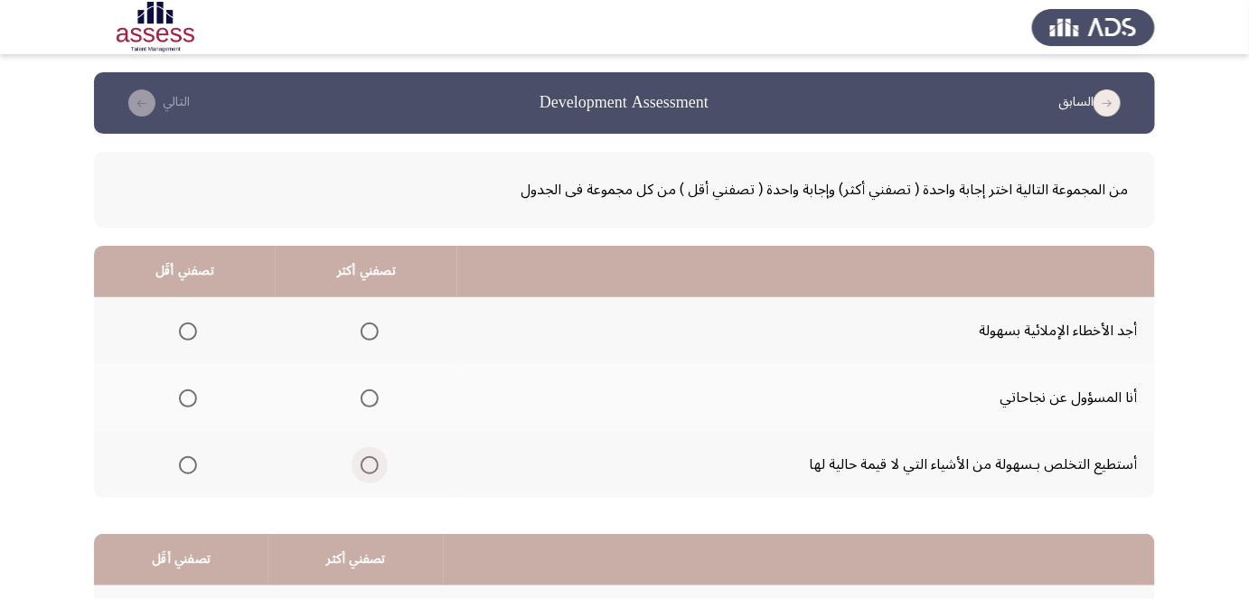
click at [361, 465] on span "Select an option" at bounding box center [370, 465] width 18 height 18
click at [361, 465] on input "Select an option" at bounding box center [370, 465] width 18 height 18
click at [186, 332] on span "Select an option" at bounding box center [188, 332] width 18 height 18
click at [186, 332] on input "Select an option" at bounding box center [188, 332] width 18 height 18
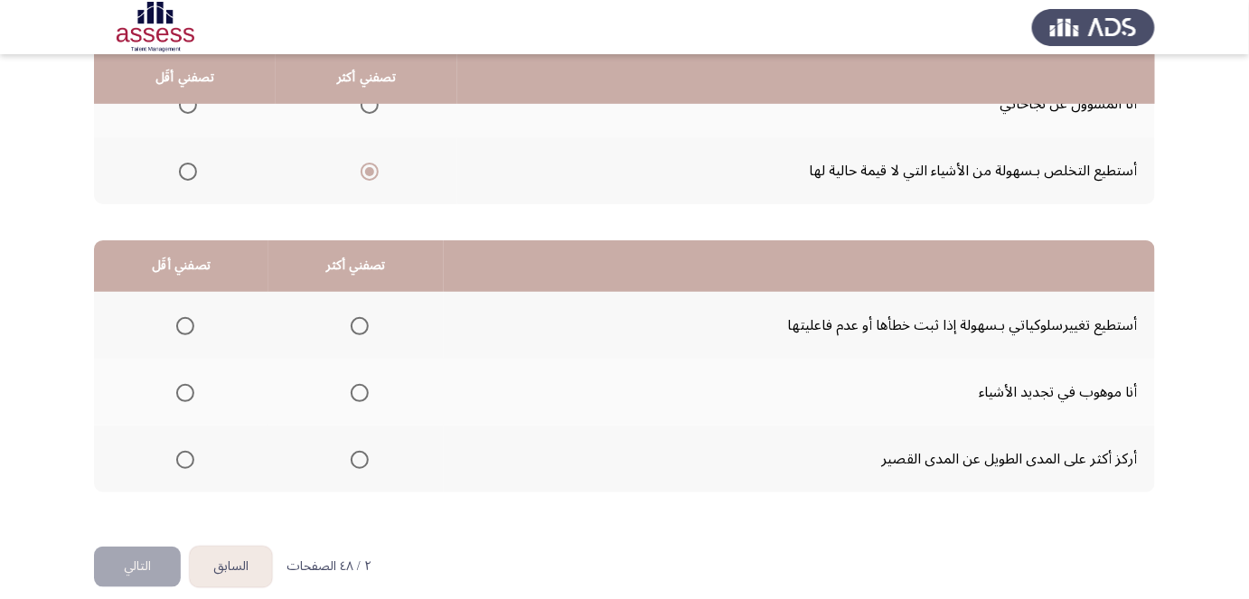
scroll to position [309, 0]
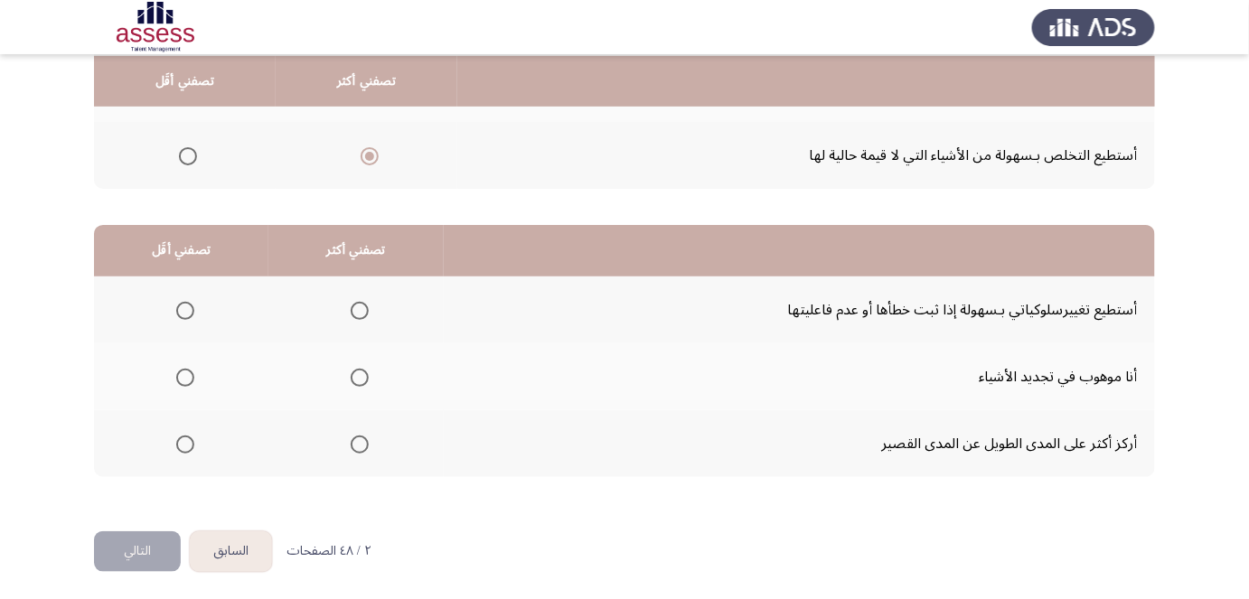
click at [179, 438] on span "Select an option" at bounding box center [185, 445] width 18 height 18
click at [179, 438] on input "Select an option" at bounding box center [185, 445] width 18 height 18
click at [360, 374] on span "Select an option" at bounding box center [360, 378] width 18 height 18
click at [360, 374] on input "Select an option" at bounding box center [360, 378] width 18 height 18
click at [130, 543] on button "التالي" at bounding box center [137, 551] width 87 height 41
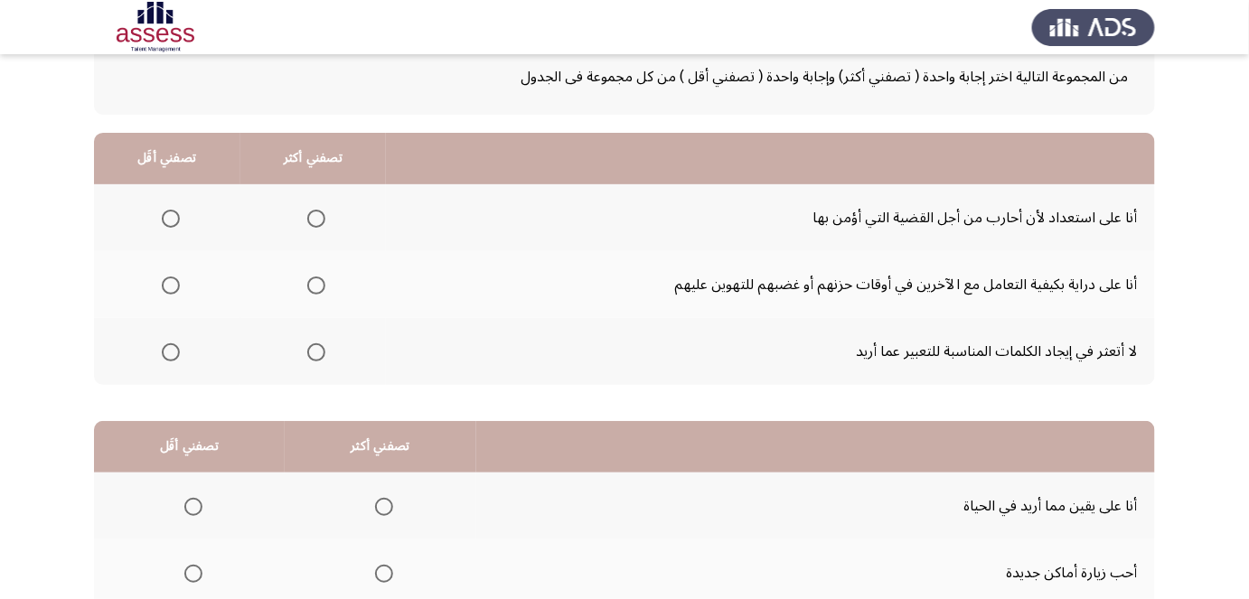
scroll to position [164, 0]
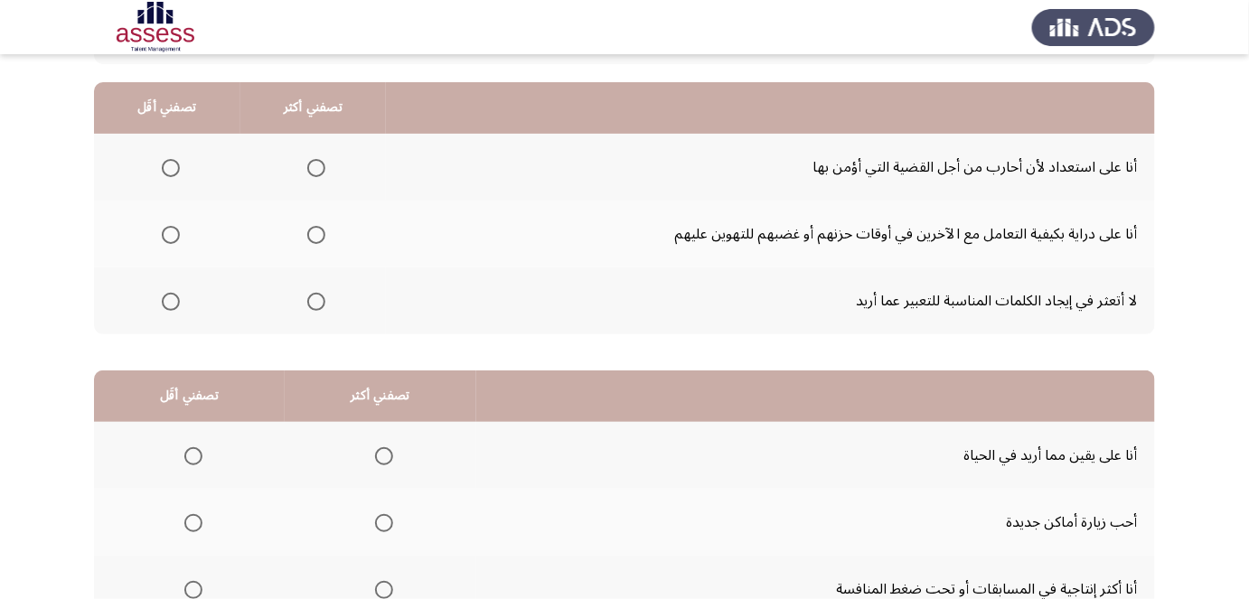
click at [311, 227] on span "Select an option" at bounding box center [316, 235] width 18 height 18
click at [311, 227] on input "Select an option" at bounding box center [316, 235] width 18 height 18
click at [169, 161] on span "Select an option" at bounding box center [171, 168] width 18 height 18
click at [169, 161] on input "Select an option" at bounding box center [171, 168] width 18 height 18
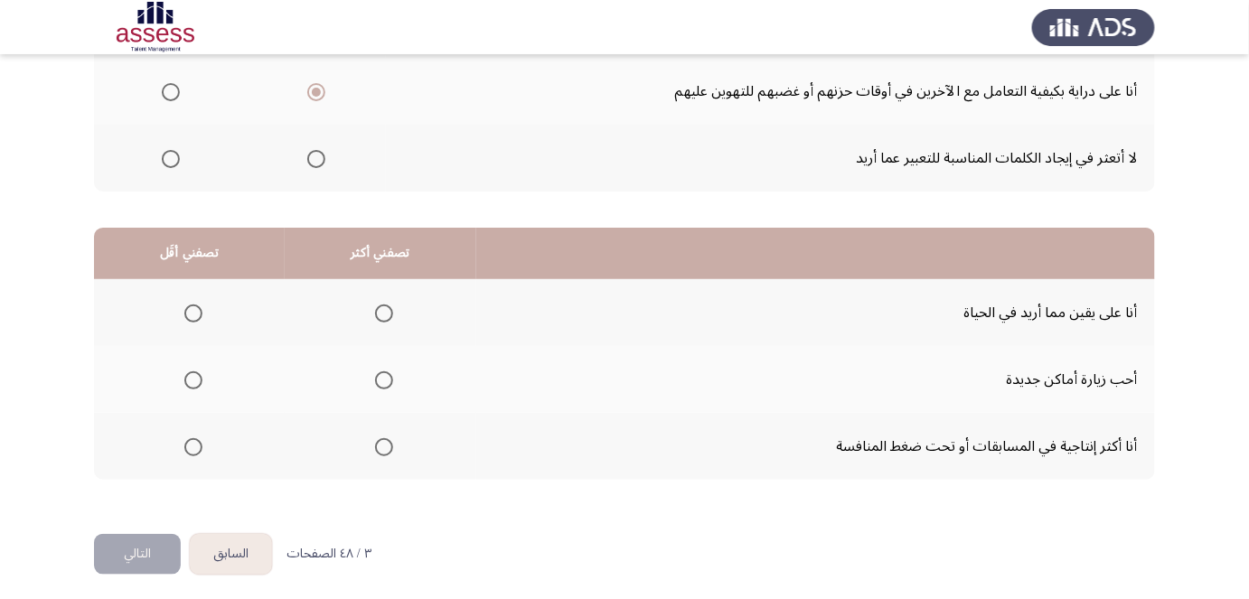
scroll to position [309, 0]
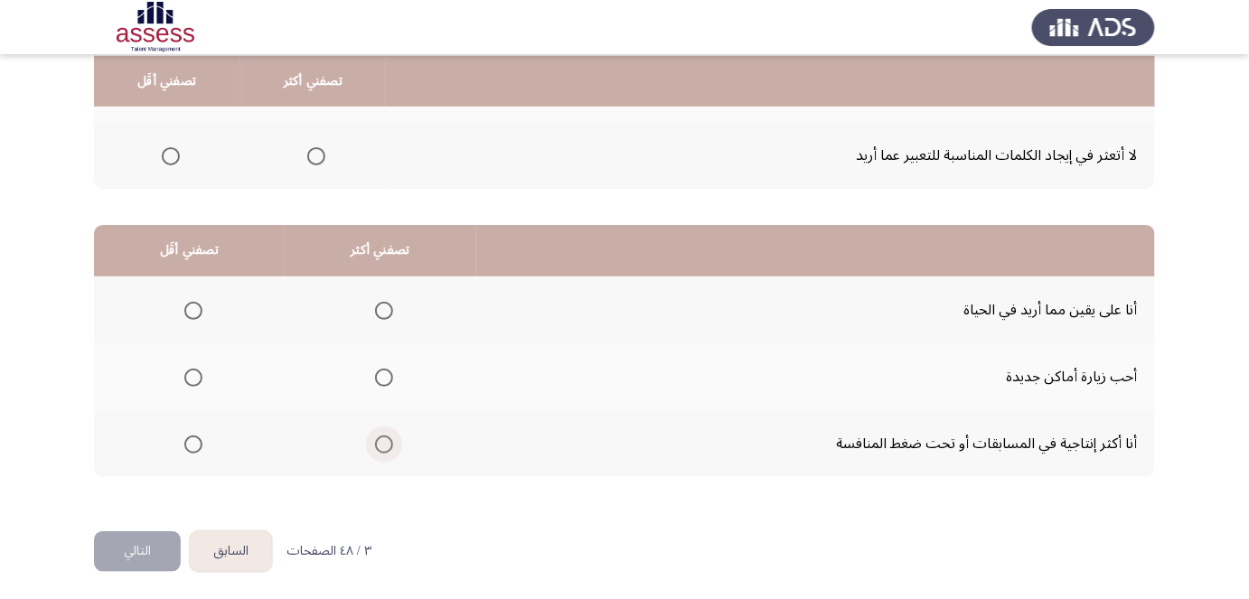
click at [384, 444] on span "Select an option" at bounding box center [384, 445] width 18 height 18
click at [384, 444] on input "Select an option" at bounding box center [384, 445] width 18 height 18
click at [192, 374] on span "Select an option" at bounding box center [193, 378] width 18 height 18
click at [192, 374] on input "Select an option" at bounding box center [193, 378] width 18 height 18
click at [136, 547] on button "التالي" at bounding box center [137, 551] width 87 height 41
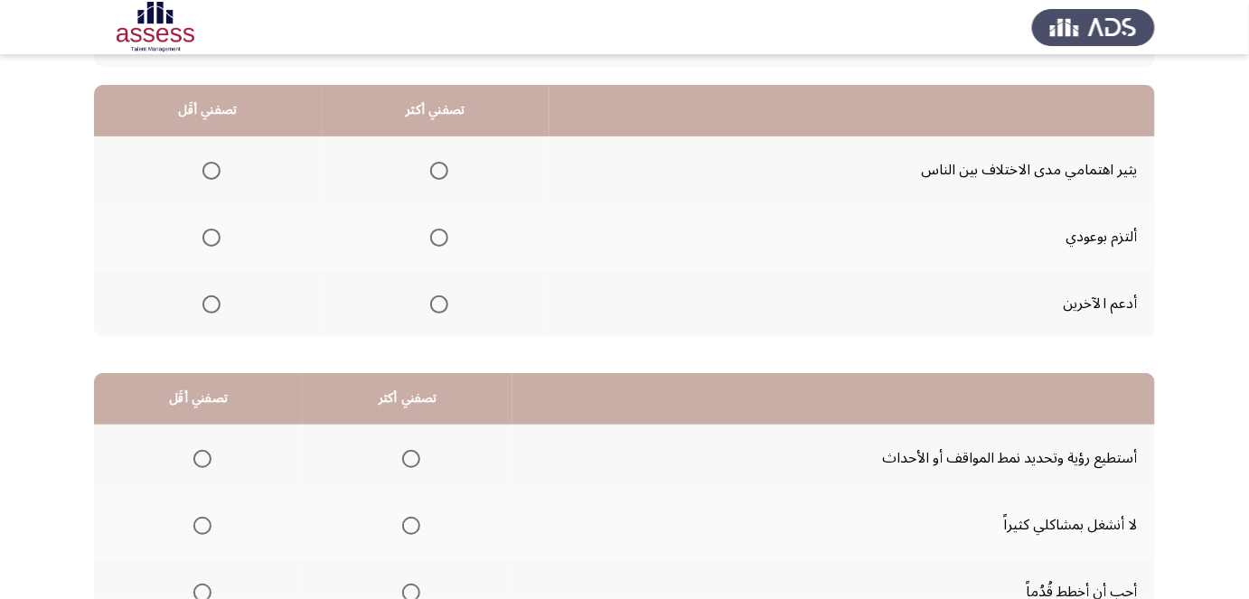
scroll to position [164, 0]
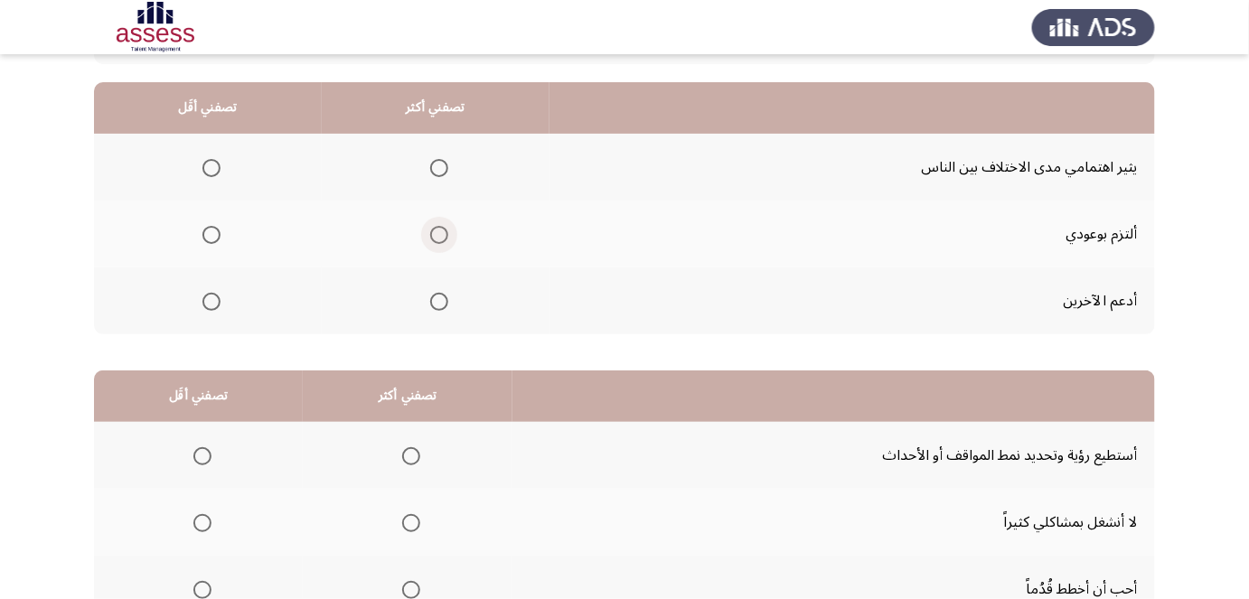
click at [434, 231] on span "Select an option" at bounding box center [439, 235] width 18 height 18
click at [434, 231] on input "Select an option" at bounding box center [439, 235] width 18 height 18
click at [211, 159] on span "Select an option" at bounding box center [211, 168] width 18 height 18
click at [211, 159] on input "Select an option" at bounding box center [211, 168] width 18 height 18
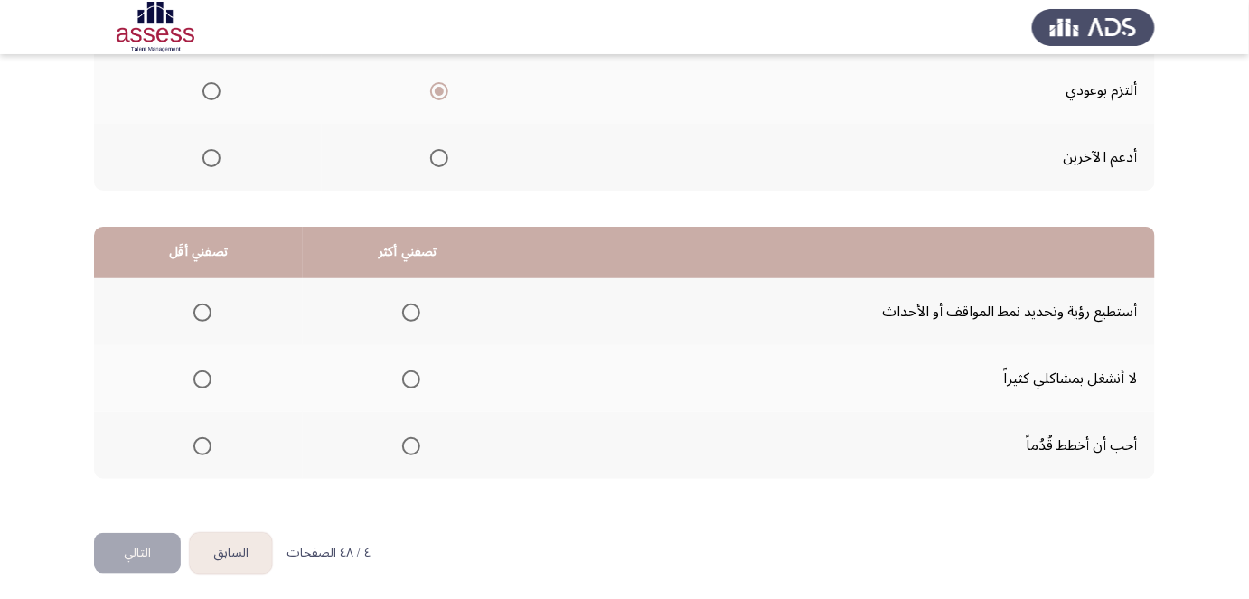
scroll to position [309, 0]
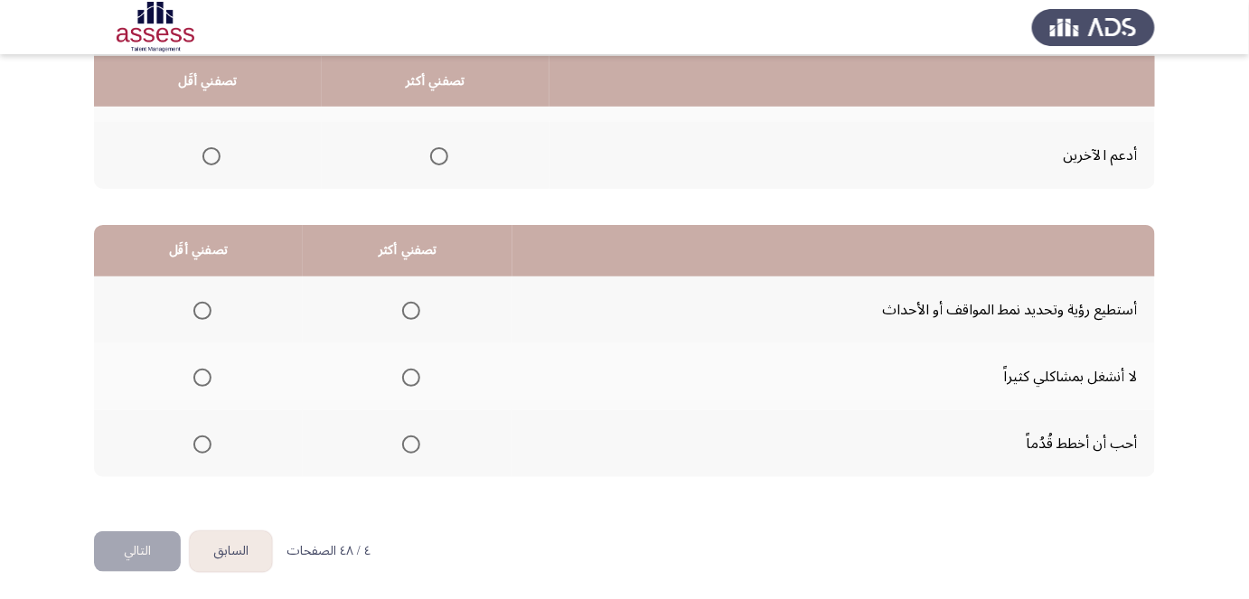
click at [408, 444] on span "Select an option" at bounding box center [411, 445] width 18 height 18
click at [408, 444] on input "Select an option" at bounding box center [411, 445] width 18 height 18
click at [203, 378] on span "Select an option" at bounding box center [202, 378] width 18 height 18
click at [203, 378] on input "Select an option" at bounding box center [202, 378] width 18 height 18
click at [133, 542] on button "التالي" at bounding box center [137, 551] width 87 height 41
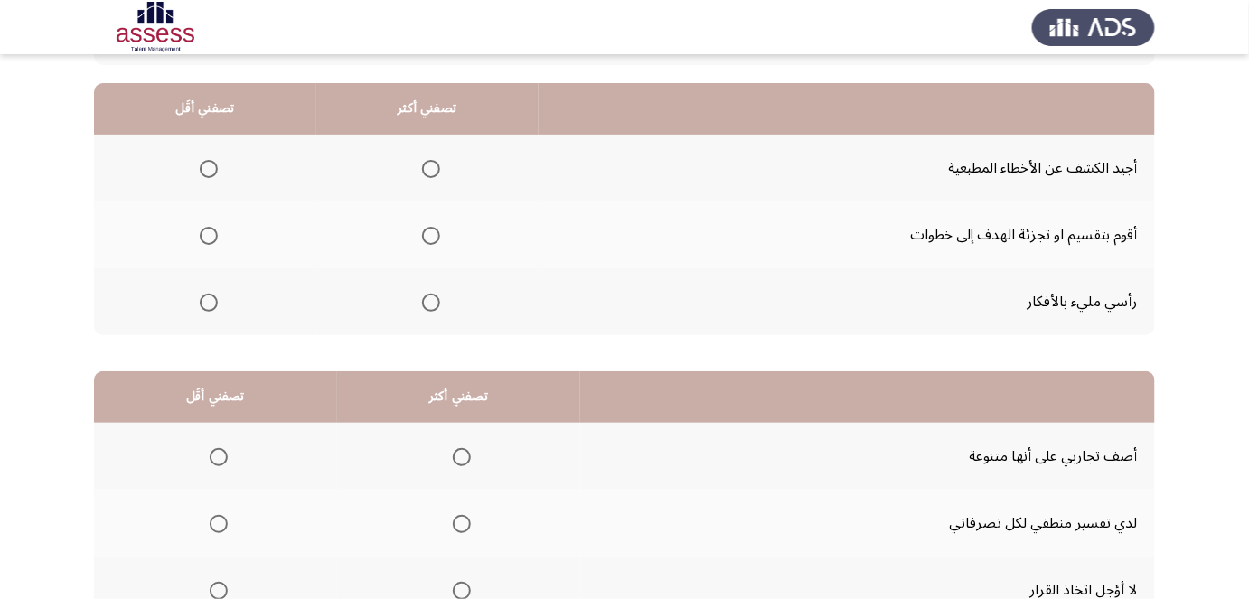
scroll to position [164, 0]
click at [425, 227] on span "Select an option" at bounding box center [431, 235] width 18 height 18
click at [425, 227] on input "Select an option" at bounding box center [431, 235] width 18 height 18
click at [200, 165] on span "Select an option" at bounding box center [209, 168] width 18 height 18
click at [200, 165] on input "Select an option" at bounding box center [209, 168] width 18 height 18
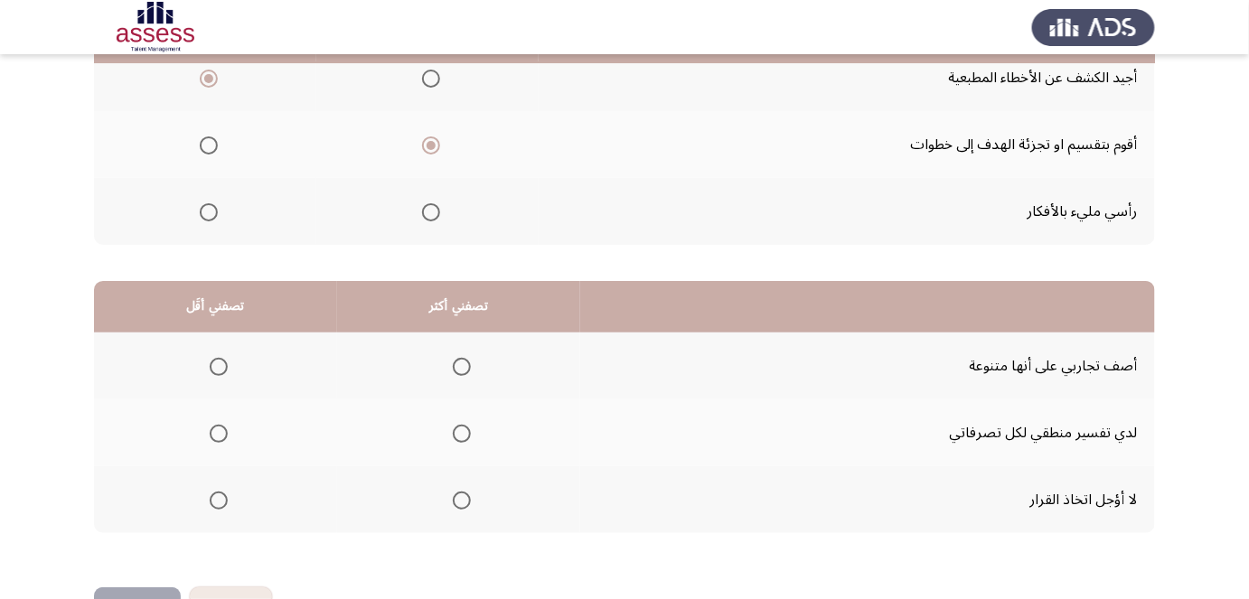
scroll to position [309, 0]
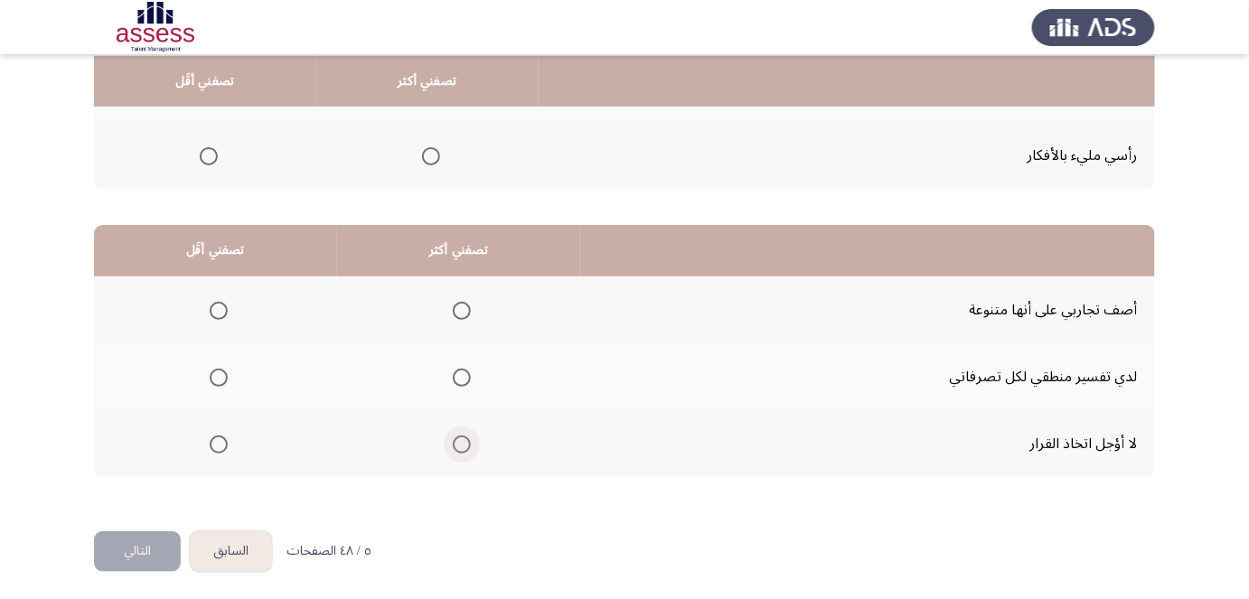
click at [461, 445] on span "Select an option" at bounding box center [462, 445] width 18 height 18
click at [461, 445] on input "Select an option" at bounding box center [462, 445] width 18 height 18
click at [214, 302] on span "Select an option" at bounding box center [219, 311] width 18 height 18
click at [214, 302] on input "Select an option" at bounding box center [219, 311] width 18 height 18
click at [139, 540] on button "التالي" at bounding box center [137, 551] width 87 height 41
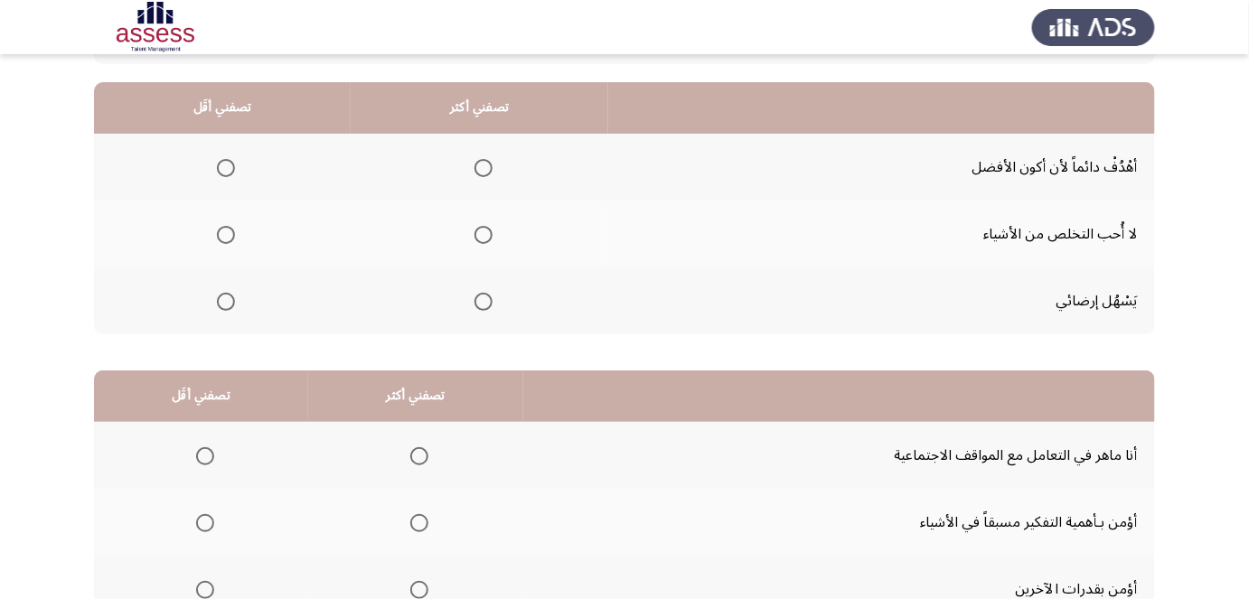
scroll to position [164, 0]
click at [479, 164] on span "Select an option" at bounding box center [483, 168] width 18 height 18
click at [479, 164] on input "Select an option" at bounding box center [483, 168] width 18 height 18
click at [231, 302] on span "Select an option" at bounding box center [226, 302] width 18 height 18
click at [231, 302] on input "Select an option" at bounding box center [226, 302] width 18 height 18
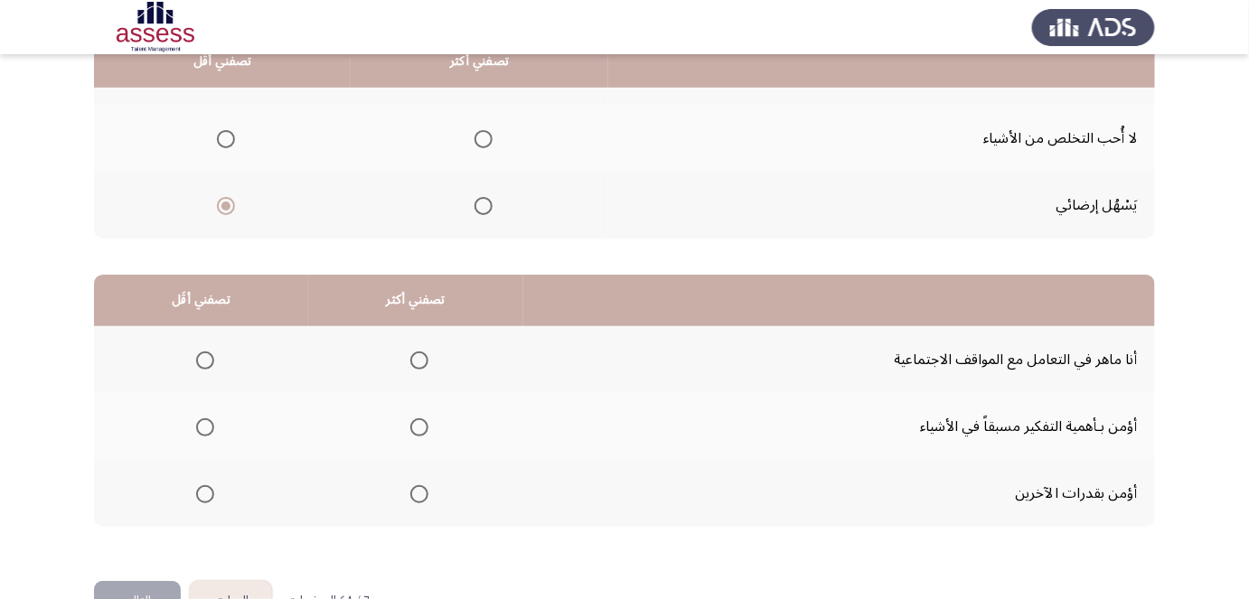
scroll to position [309, 0]
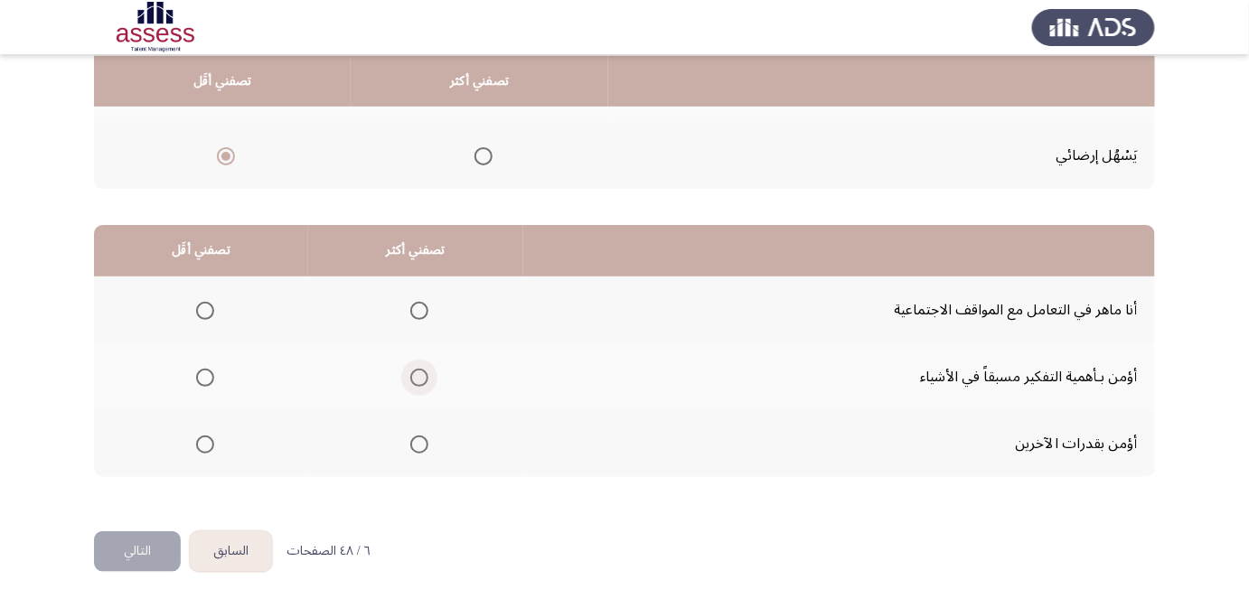
click at [419, 376] on span "Select an option" at bounding box center [419, 378] width 18 height 18
click at [419, 376] on input "Select an option" at bounding box center [419, 378] width 18 height 18
click at [205, 445] on span "Select an option" at bounding box center [205, 445] width 0 height 0
click at [203, 440] on input "Select an option" at bounding box center [205, 445] width 18 height 18
click at [142, 542] on button "التالي" at bounding box center [137, 551] width 87 height 41
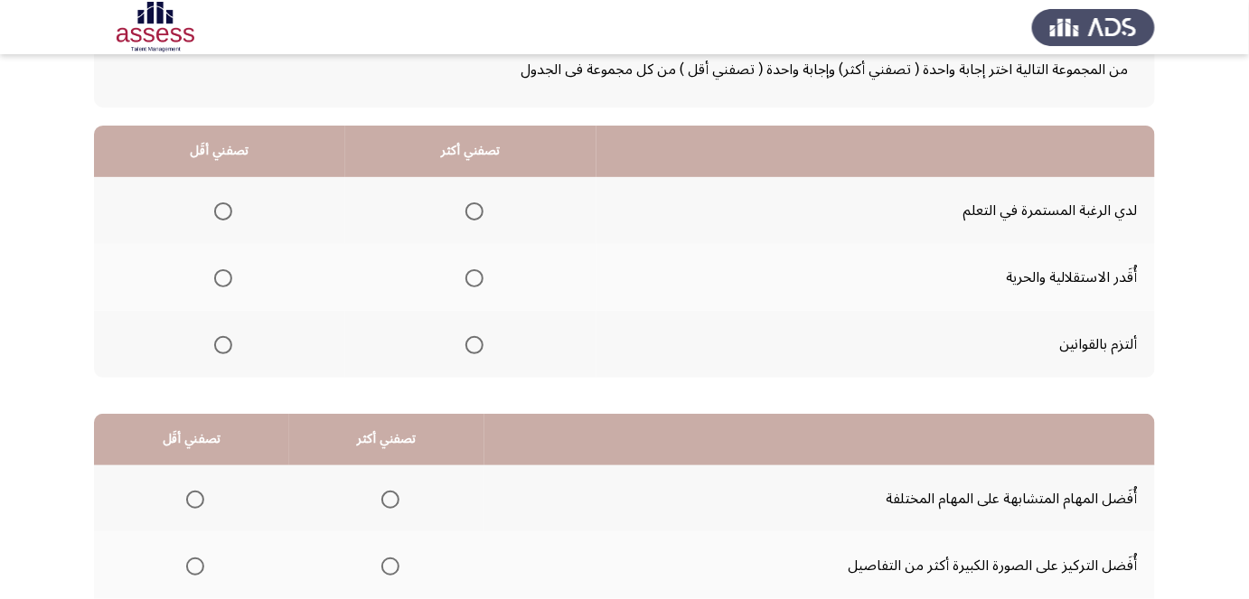
scroll to position [164, 0]
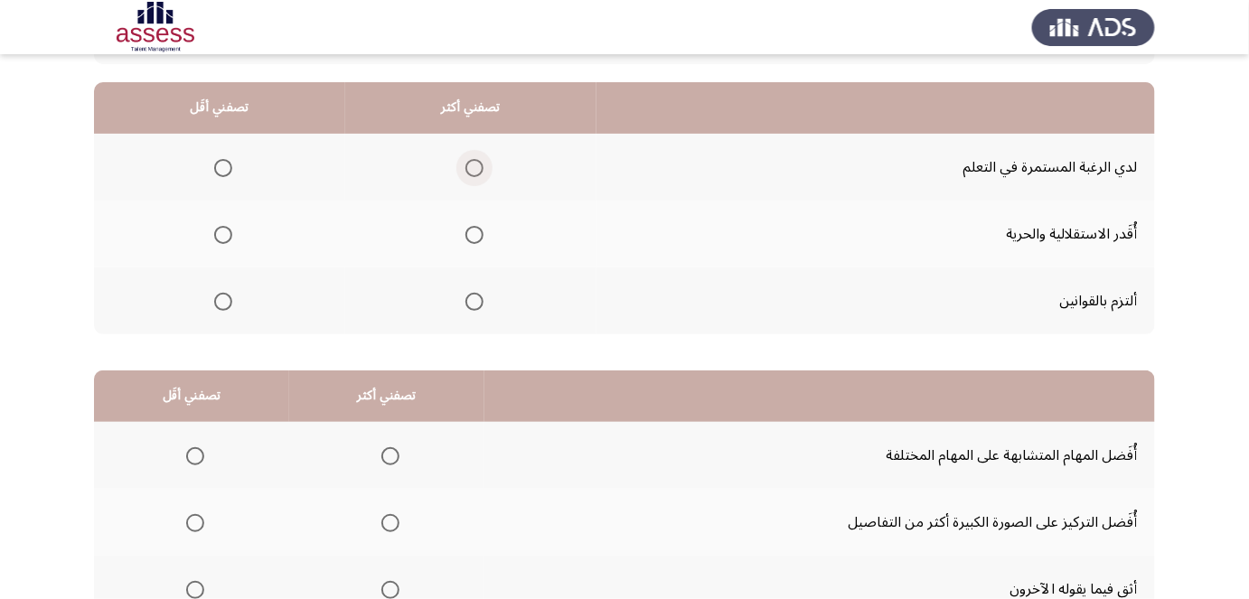
click at [467, 167] on span "Select an option" at bounding box center [474, 168] width 18 height 18
click at [467, 167] on input "Select an option" at bounding box center [474, 168] width 18 height 18
click at [221, 226] on span "Select an option" at bounding box center [223, 235] width 18 height 18
click at [221, 226] on input "Select an option" at bounding box center [223, 235] width 18 height 18
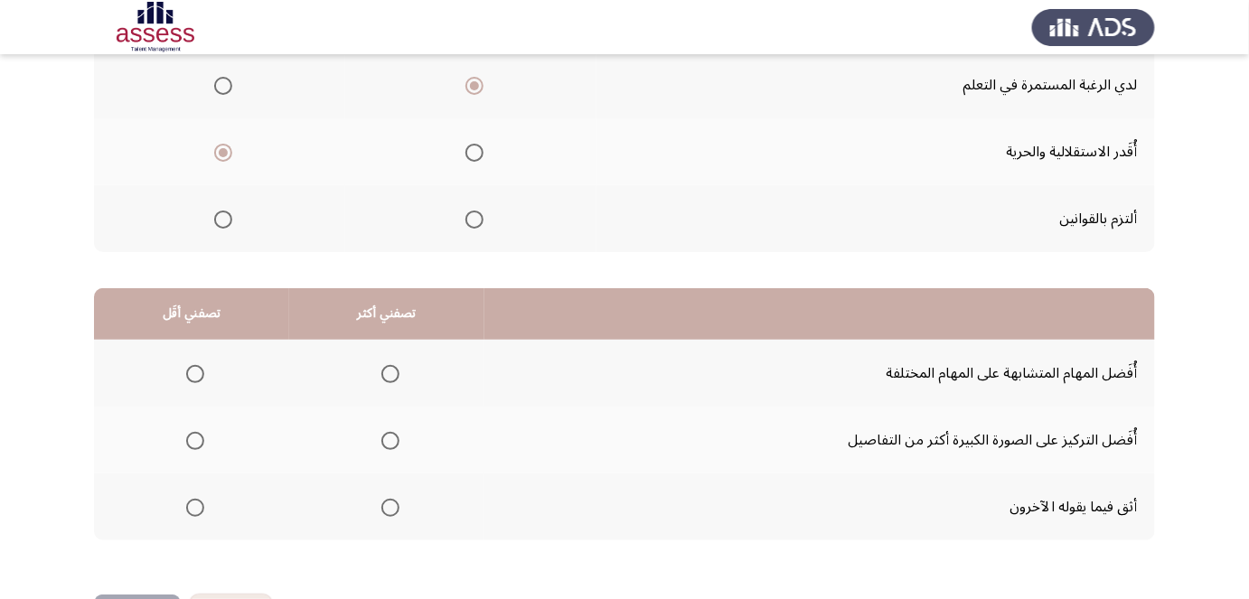
scroll to position [309, 0]
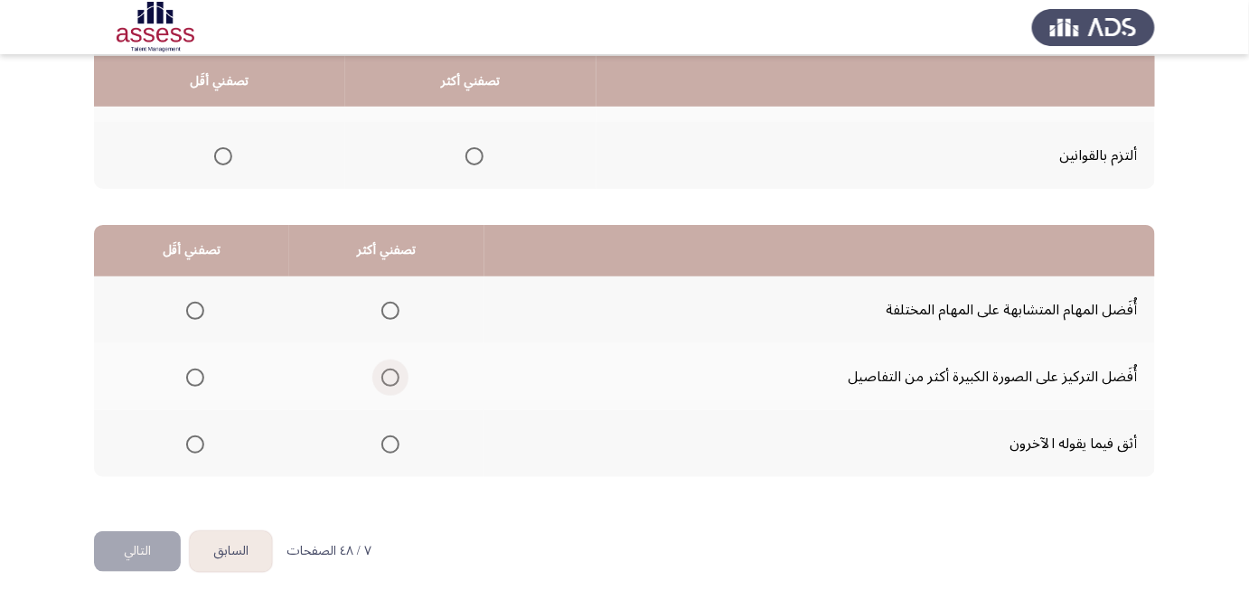
click at [389, 372] on span "Select an option" at bounding box center [390, 378] width 18 height 18
click at [389, 372] on input "Select an option" at bounding box center [390, 378] width 18 height 18
click at [187, 302] on span "Select an option" at bounding box center [195, 311] width 18 height 18
click at [187, 302] on input "Select an option" at bounding box center [195, 311] width 18 height 18
click at [146, 545] on button "التالي" at bounding box center [137, 551] width 87 height 41
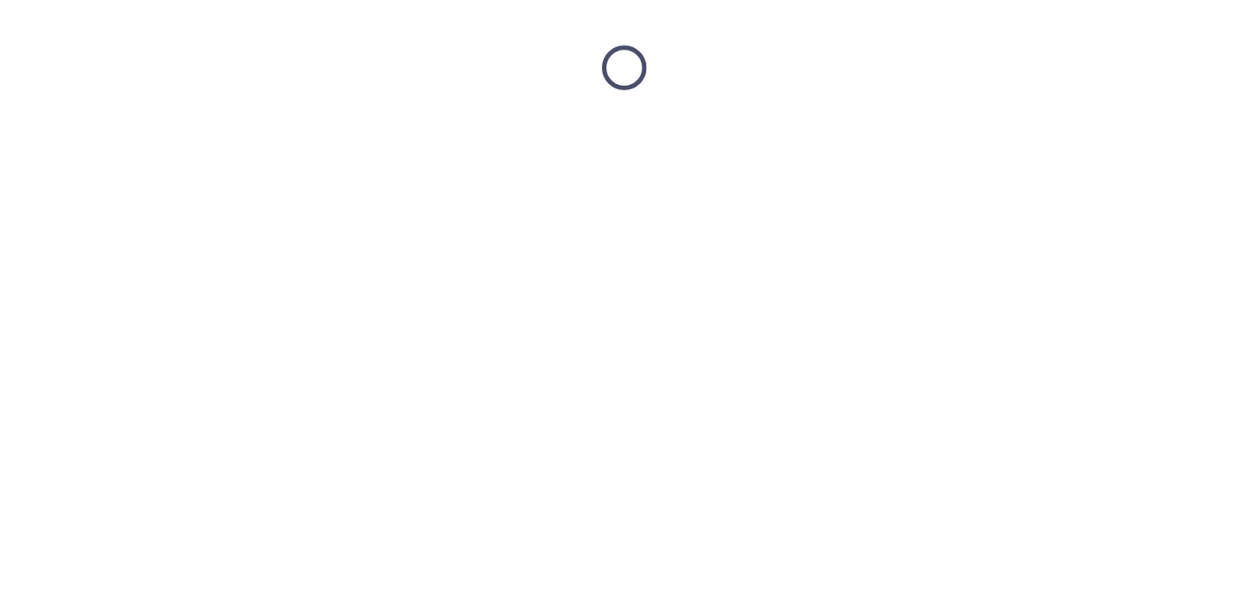
scroll to position [0, 0]
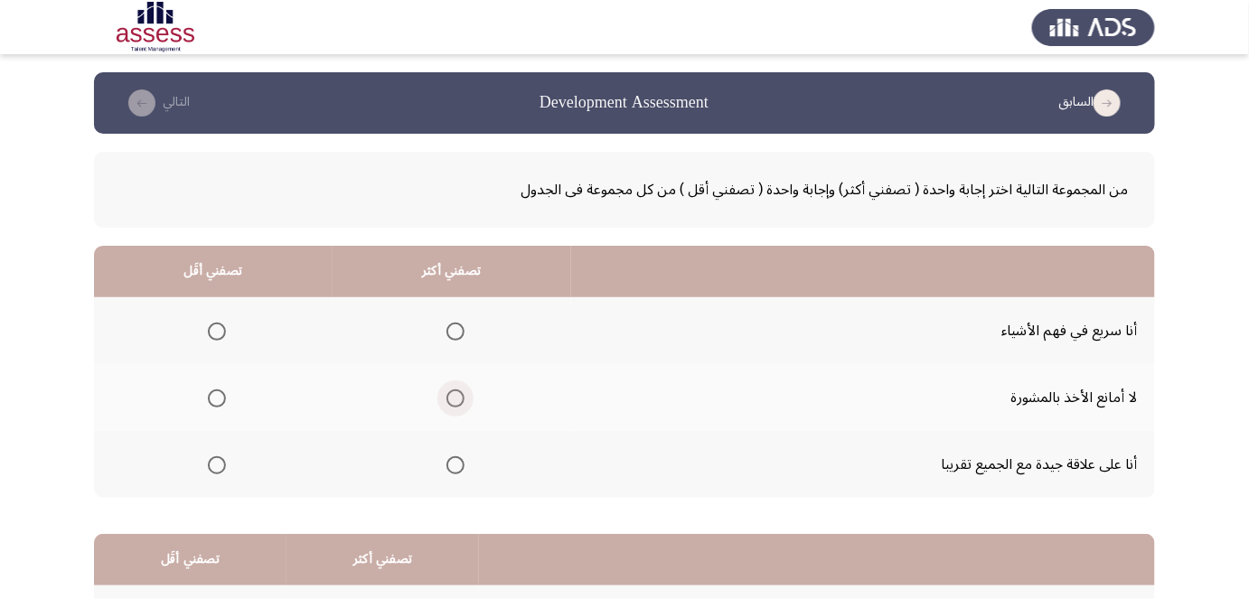
click at [450, 401] on span "Select an option" at bounding box center [455, 399] width 18 height 18
click at [450, 401] on input "Select an option" at bounding box center [455, 399] width 18 height 18
click at [220, 461] on span "Select an option" at bounding box center [217, 465] width 18 height 18
click at [220, 461] on input "Select an option" at bounding box center [217, 465] width 18 height 18
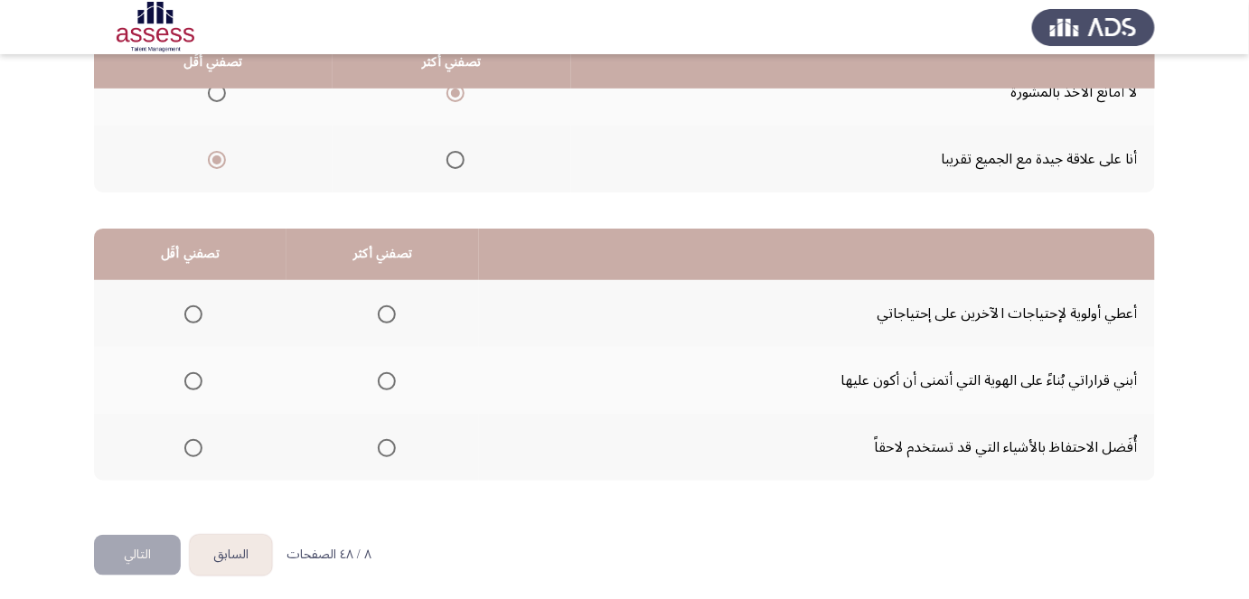
scroll to position [309, 0]
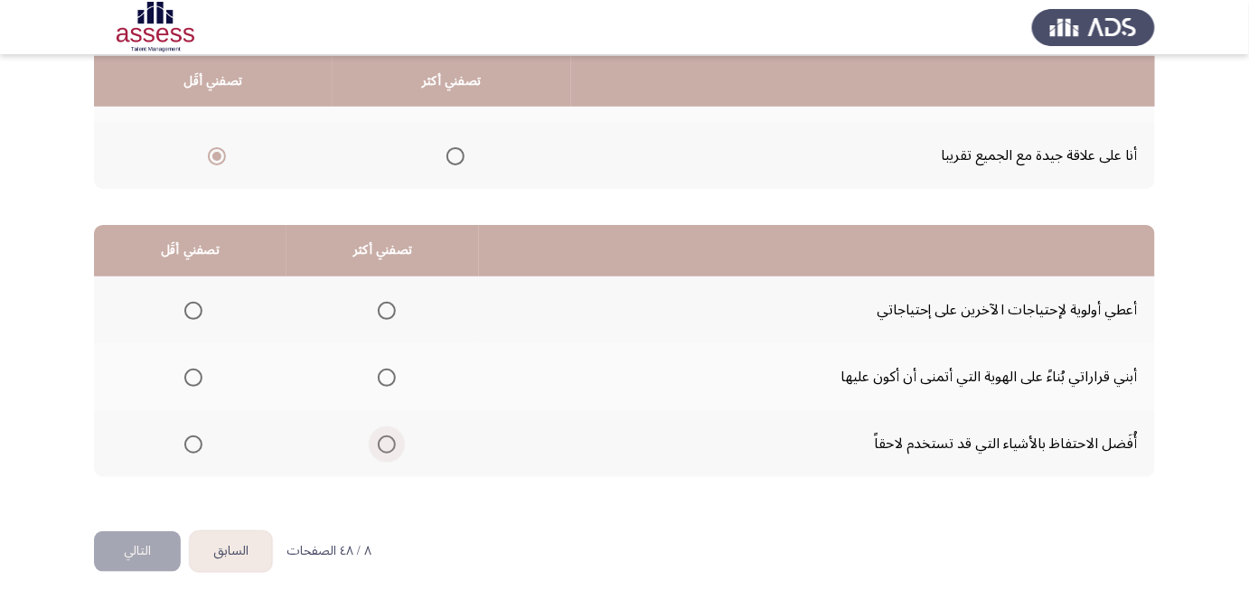
click at [382, 442] on span "Select an option" at bounding box center [387, 445] width 18 height 18
click at [382, 442] on input "Select an option" at bounding box center [387, 445] width 18 height 18
click at [196, 314] on span "Select an option" at bounding box center [193, 311] width 18 height 18
click at [196, 314] on input "Select an option" at bounding box center [193, 311] width 18 height 18
click at [149, 540] on button "التالي" at bounding box center [137, 551] width 87 height 41
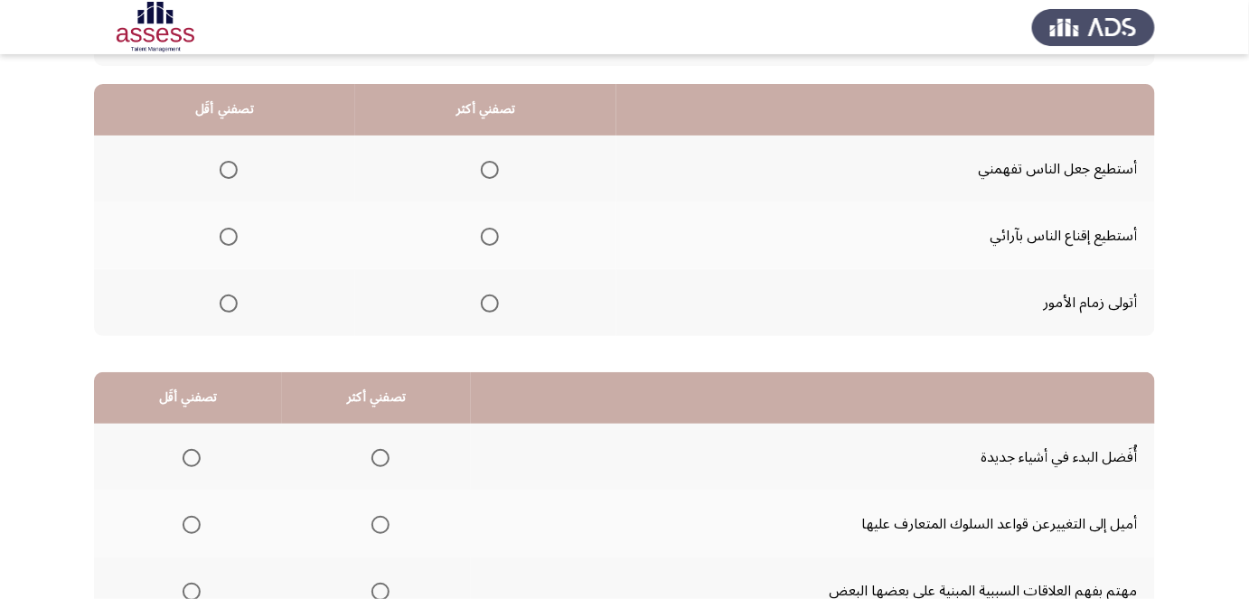
scroll to position [164, 0]
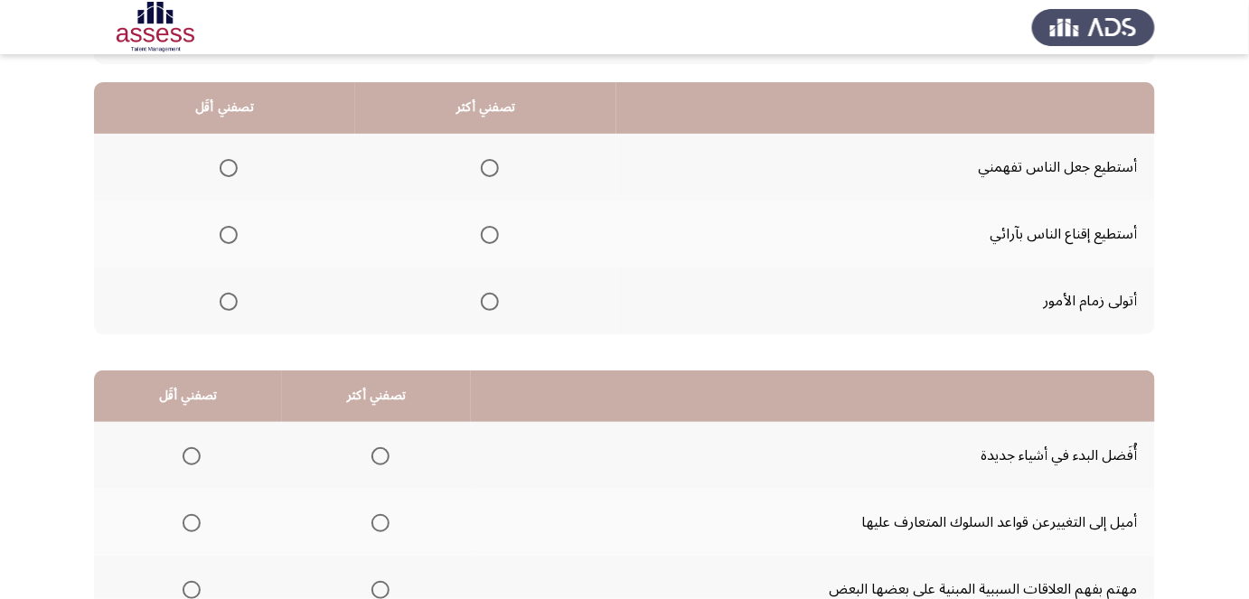
click at [488, 299] on span "Select an option" at bounding box center [490, 302] width 18 height 18
click at [488, 299] on input "Select an option" at bounding box center [490, 302] width 18 height 18
click at [229, 168] on span "Select an option" at bounding box center [229, 168] width 18 height 18
click at [229, 168] on input "Select an option" at bounding box center [229, 168] width 18 height 18
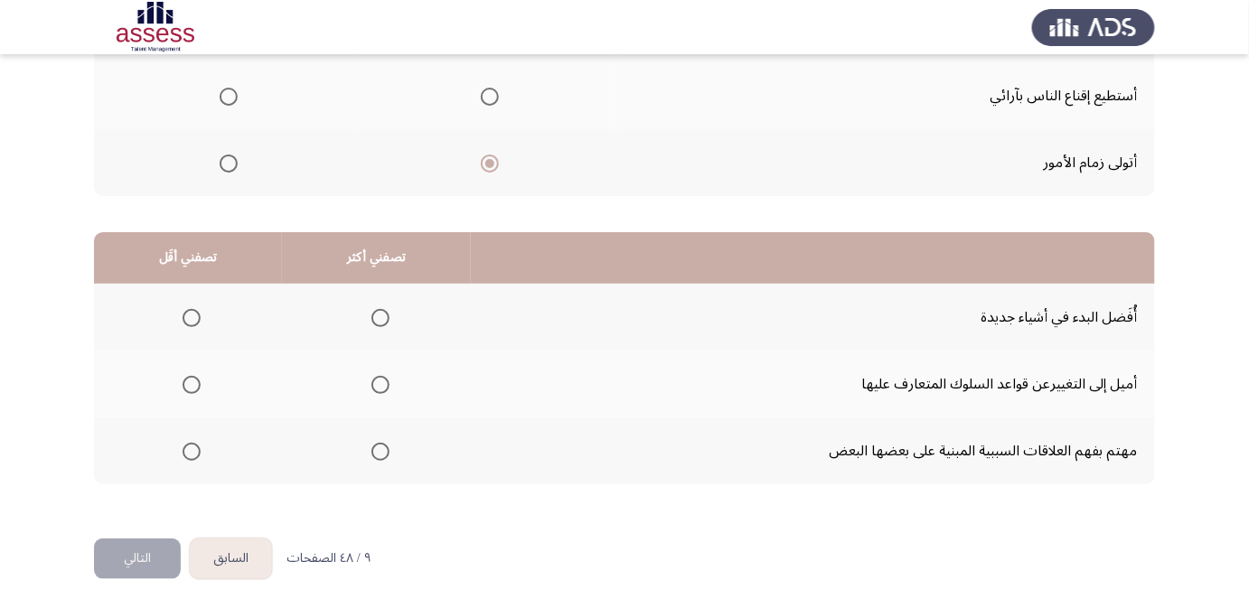
scroll to position [309, 0]
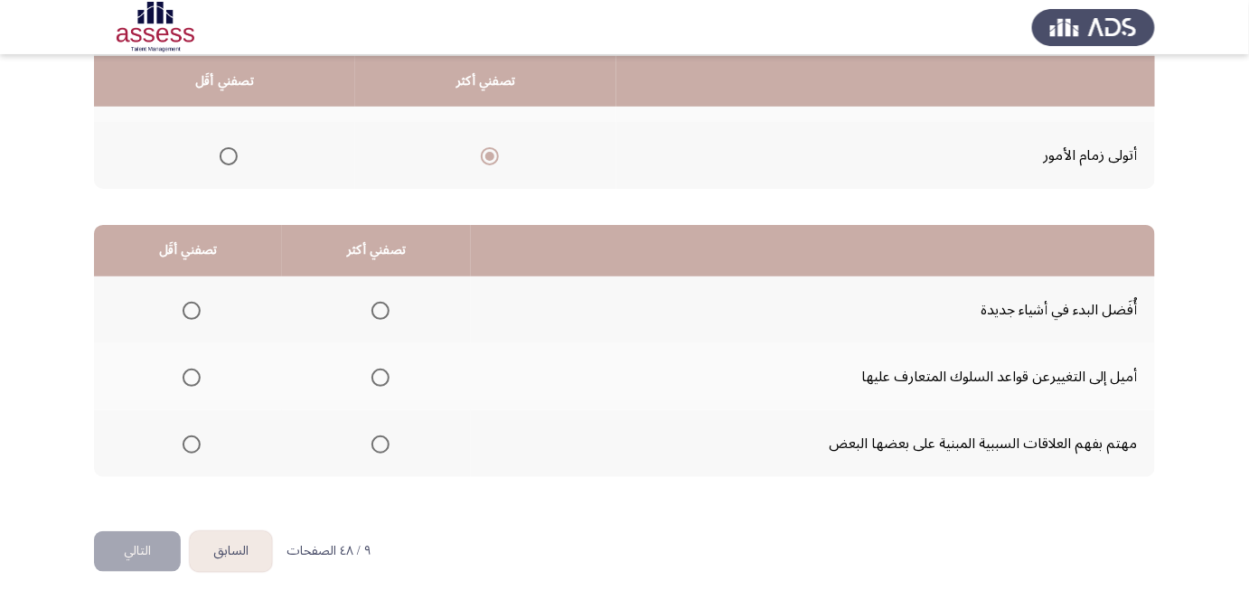
click at [380, 312] on span "Select an option" at bounding box center [380, 311] width 18 height 18
click at [380, 312] on input "Select an option" at bounding box center [380, 311] width 18 height 18
click at [191, 440] on span "Select an option" at bounding box center [192, 445] width 18 height 18
click at [191, 440] on input "Select an option" at bounding box center [192, 445] width 18 height 18
click at [148, 548] on button "التالي" at bounding box center [137, 551] width 87 height 41
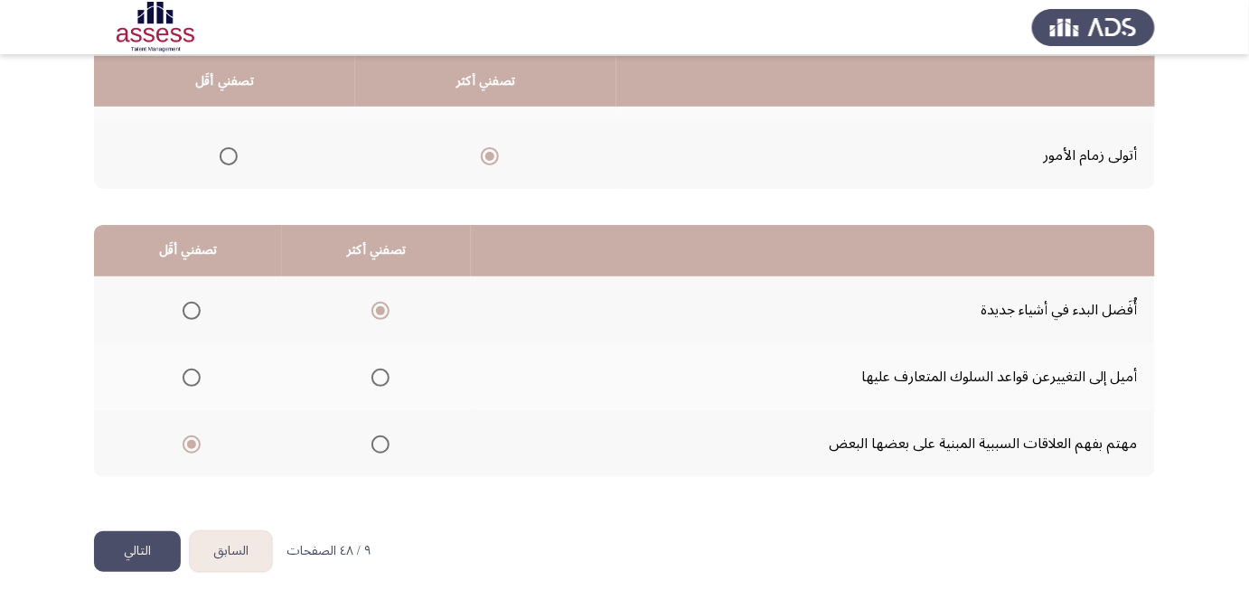
scroll to position [0, 0]
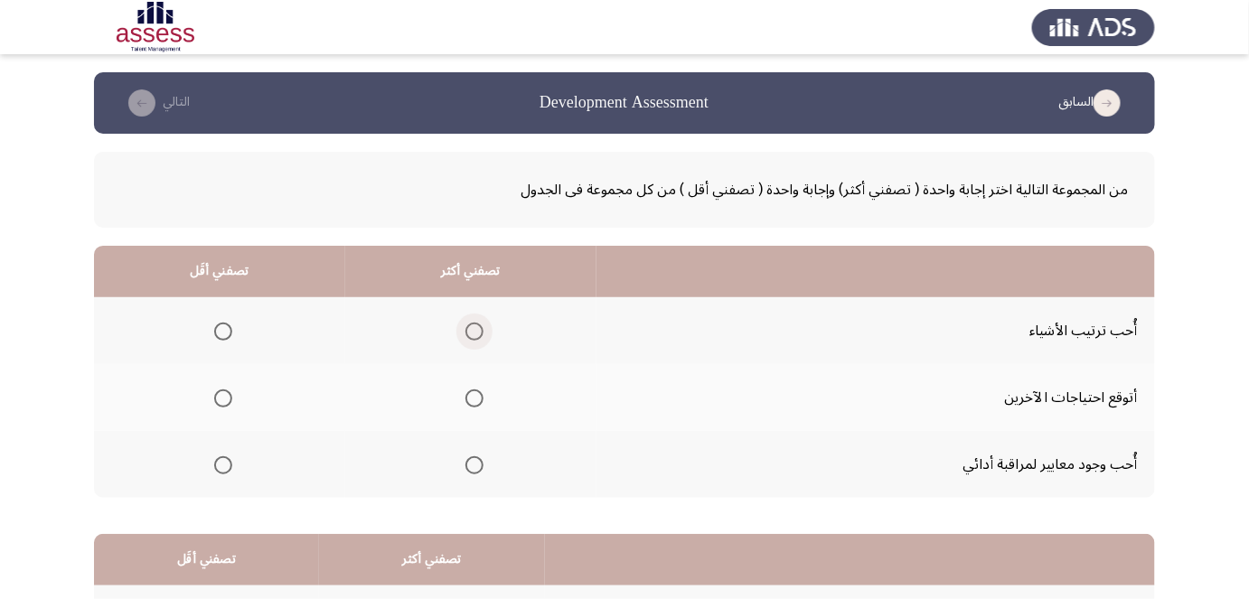
click at [475, 335] on span "Select an option" at bounding box center [474, 332] width 18 height 18
click at [475, 335] on input "Select an option" at bounding box center [474, 332] width 18 height 18
click at [223, 399] on span "Select an option" at bounding box center [223, 399] width 0 height 0
click at [221, 396] on input "Select an option" at bounding box center [223, 399] width 18 height 18
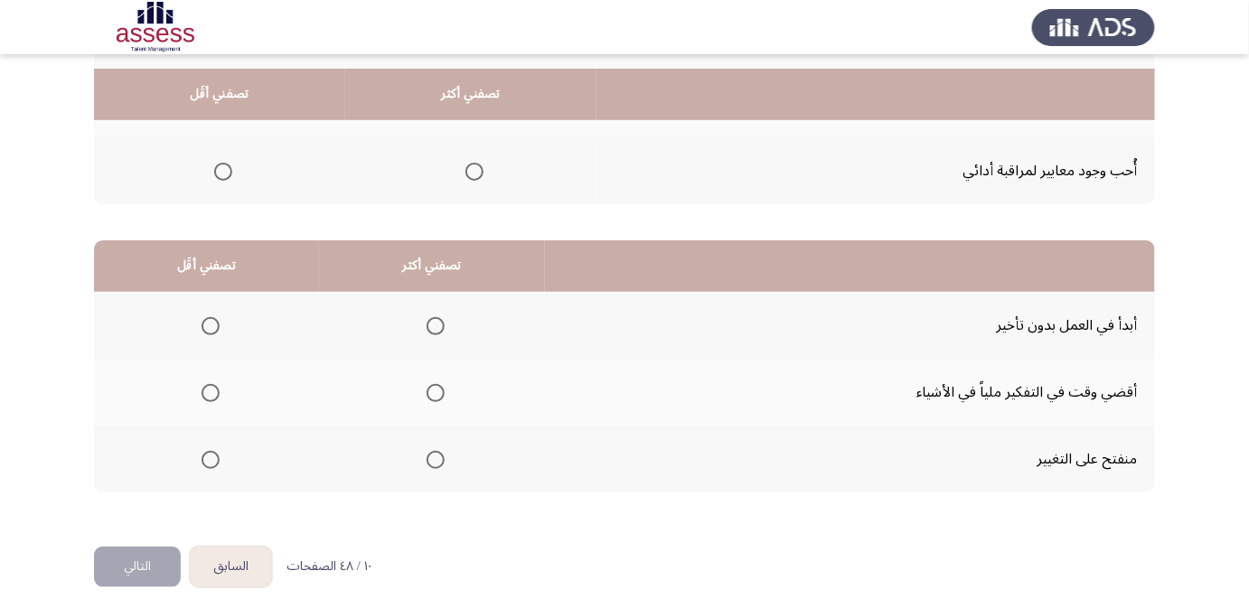
scroll to position [309, 0]
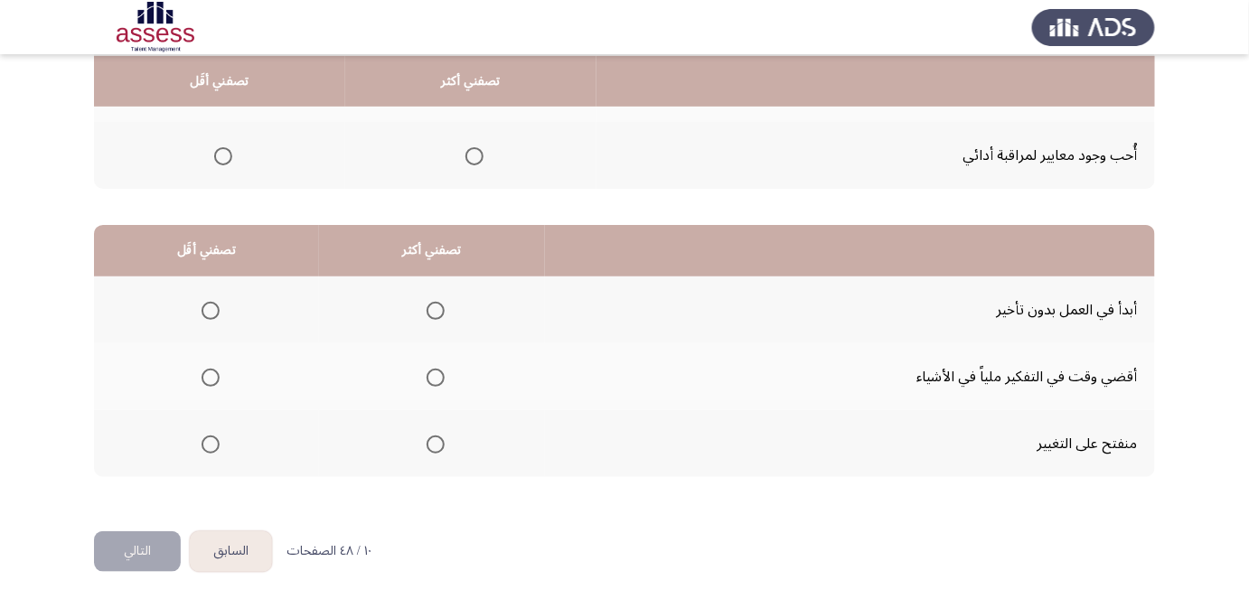
click at [431, 309] on span "Select an option" at bounding box center [436, 311] width 18 height 18
click at [431, 309] on input "Select an option" at bounding box center [436, 311] width 18 height 18
click at [204, 371] on span "Select an option" at bounding box center [211, 378] width 18 height 18
click at [204, 371] on input "Select an option" at bounding box center [211, 378] width 18 height 18
click at [135, 558] on button "التالي" at bounding box center [137, 551] width 87 height 41
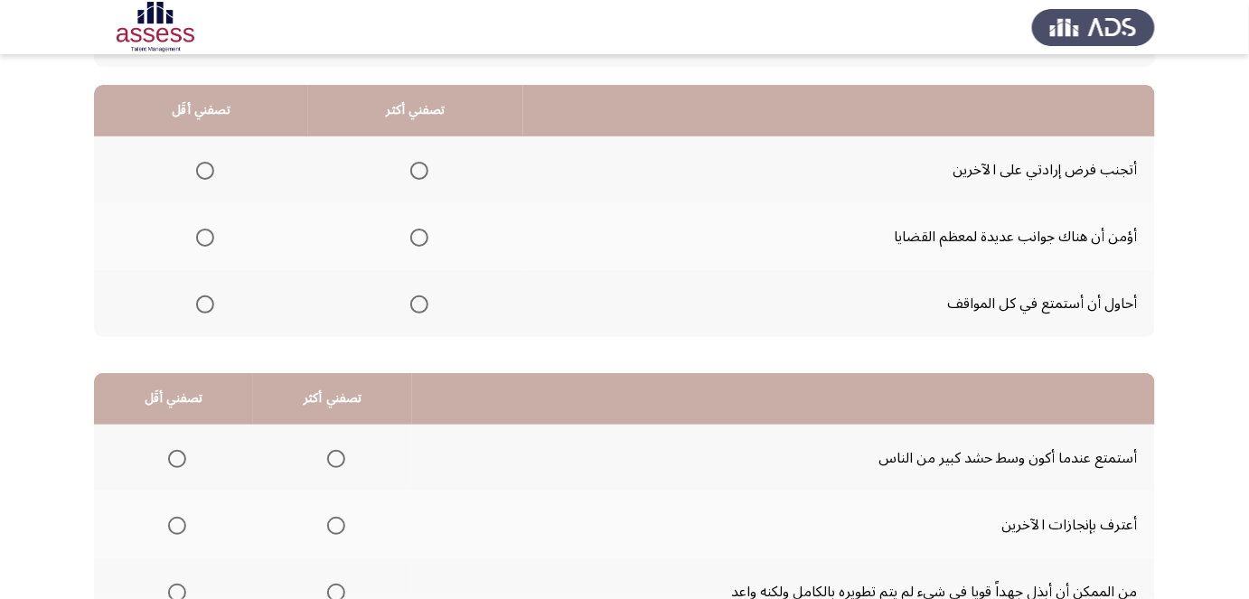
scroll to position [164, 0]
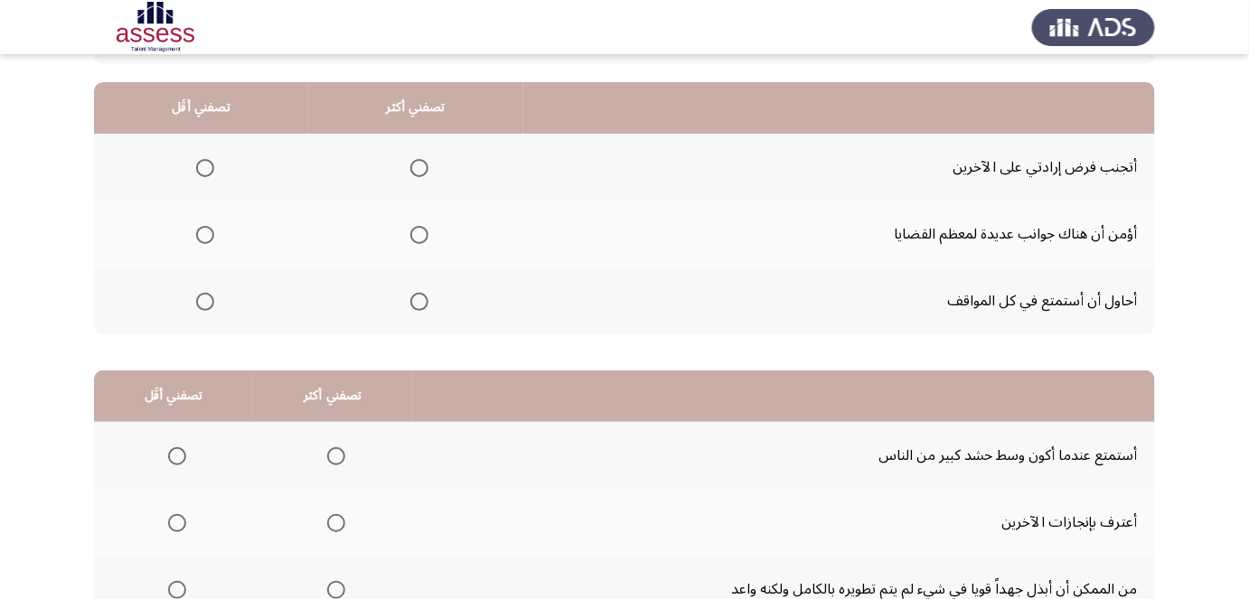
click at [415, 231] on span "Select an option" at bounding box center [419, 235] width 18 height 18
click at [415, 231] on input "Select an option" at bounding box center [419, 235] width 18 height 18
click at [197, 166] on span "Select an option" at bounding box center [205, 168] width 18 height 18
click at [197, 166] on input "Select an option" at bounding box center [205, 168] width 18 height 18
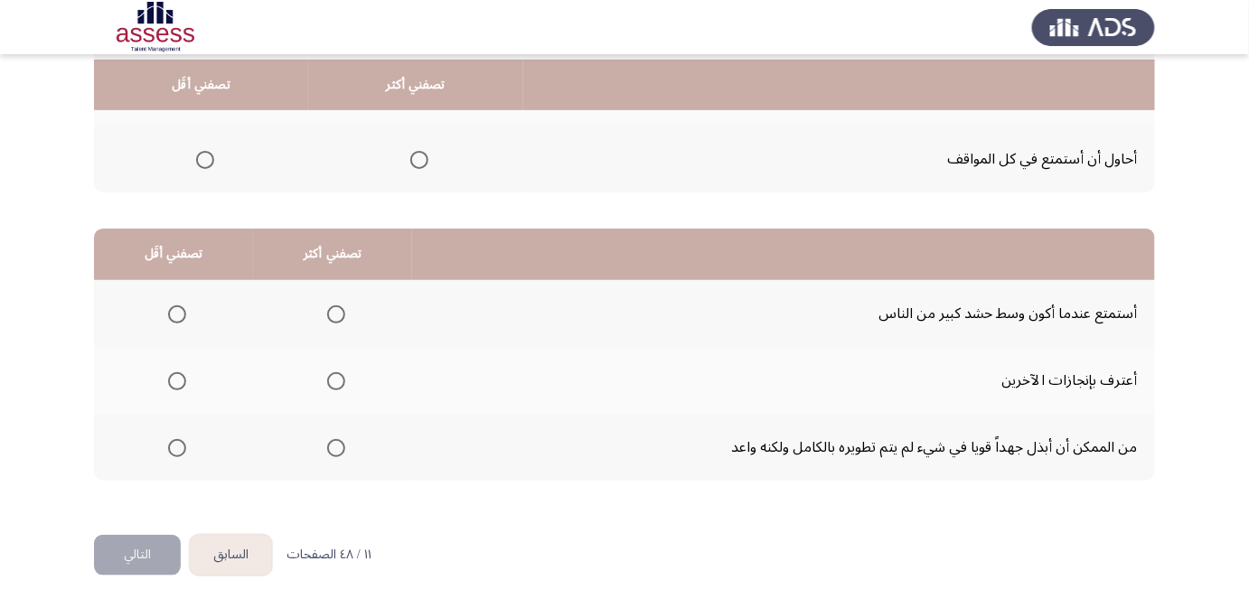
scroll to position [309, 0]
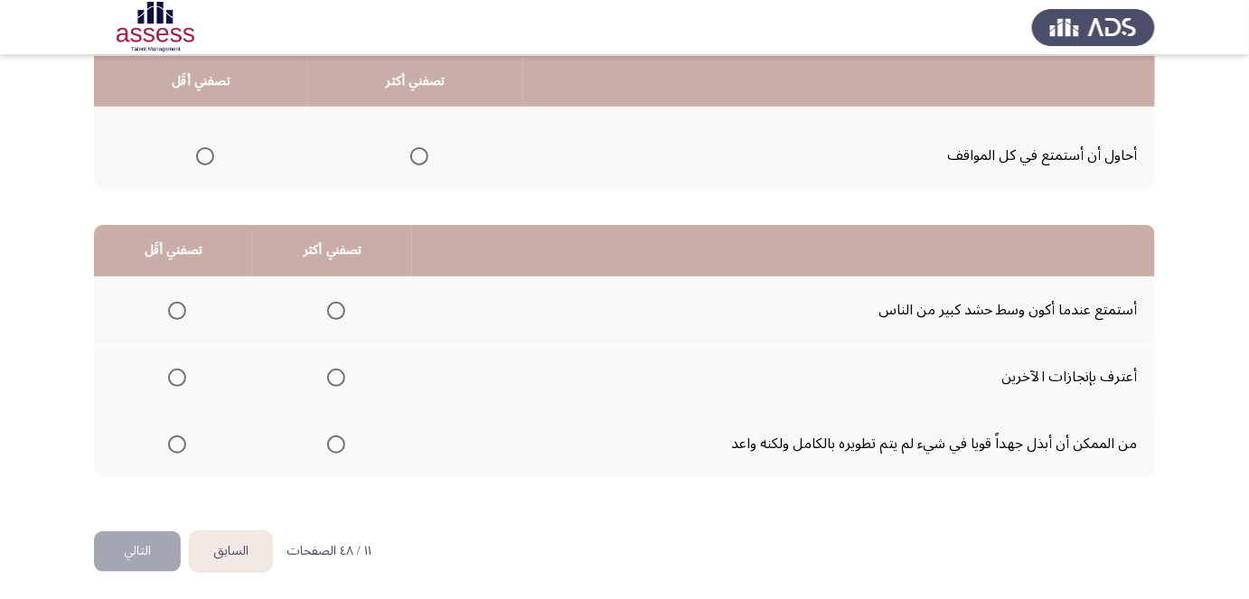
click at [334, 438] on span "Select an option" at bounding box center [336, 445] width 18 height 18
click at [334, 438] on input "Select an option" at bounding box center [336, 445] width 18 height 18
click at [172, 306] on span "Select an option" at bounding box center [177, 311] width 18 height 18
click at [172, 306] on input "Select an option" at bounding box center [177, 311] width 18 height 18
click at [130, 549] on button "التالي" at bounding box center [137, 551] width 87 height 41
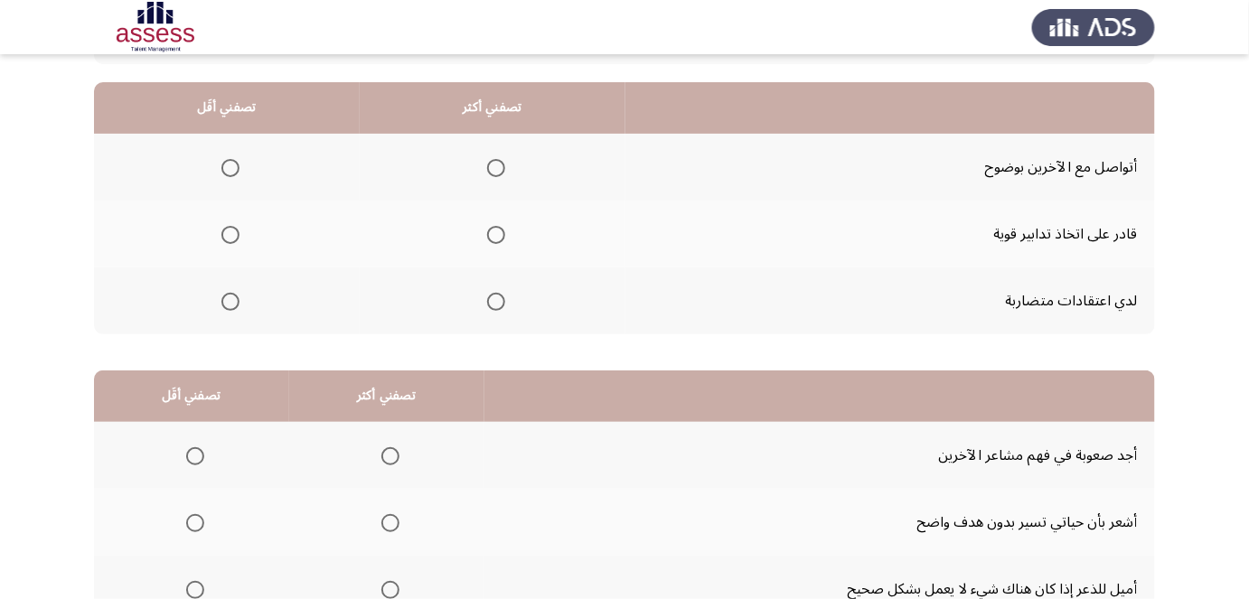
scroll to position [164, 0]
click at [493, 241] on mat-radio-group "Select an option" at bounding box center [492, 234] width 25 height 31
click at [493, 239] on span "Select an option" at bounding box center [496, 235] width 18 height 18
click at [493, 239] on input "Select an option" at bounding box center [496, 235] width 18 height 18
click at [229, 299] on span "Select an option" at bounding box center [230, 302] width 18 height 18
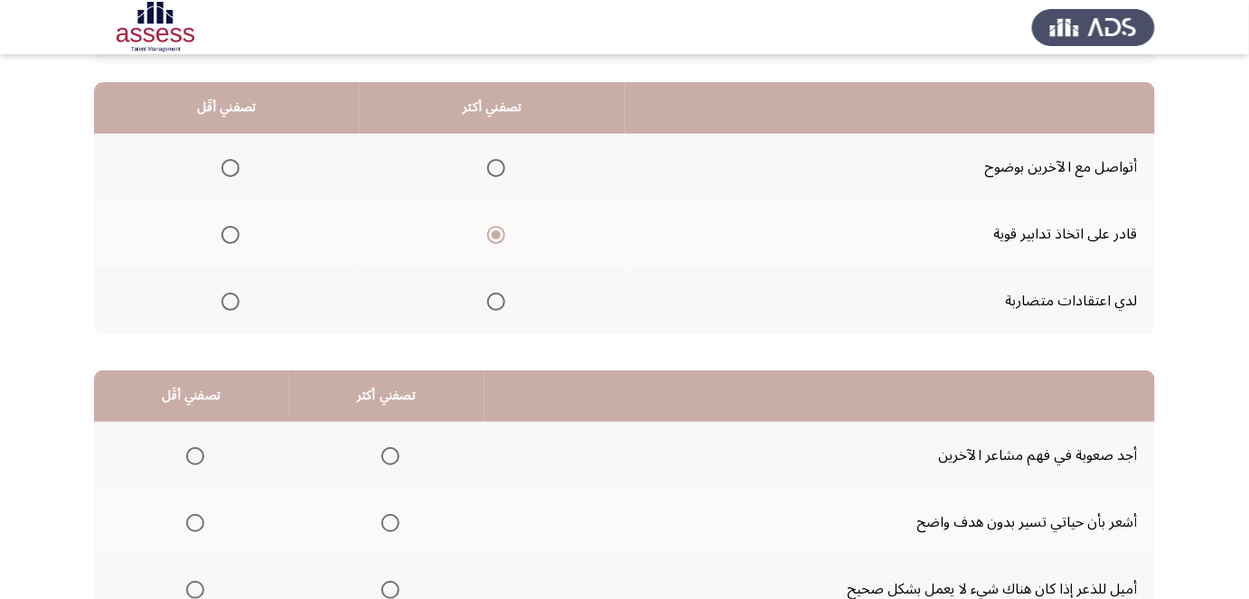
click at [229, 299] on input "Select an option" at bounding box center [230, 302] width 18 height 18
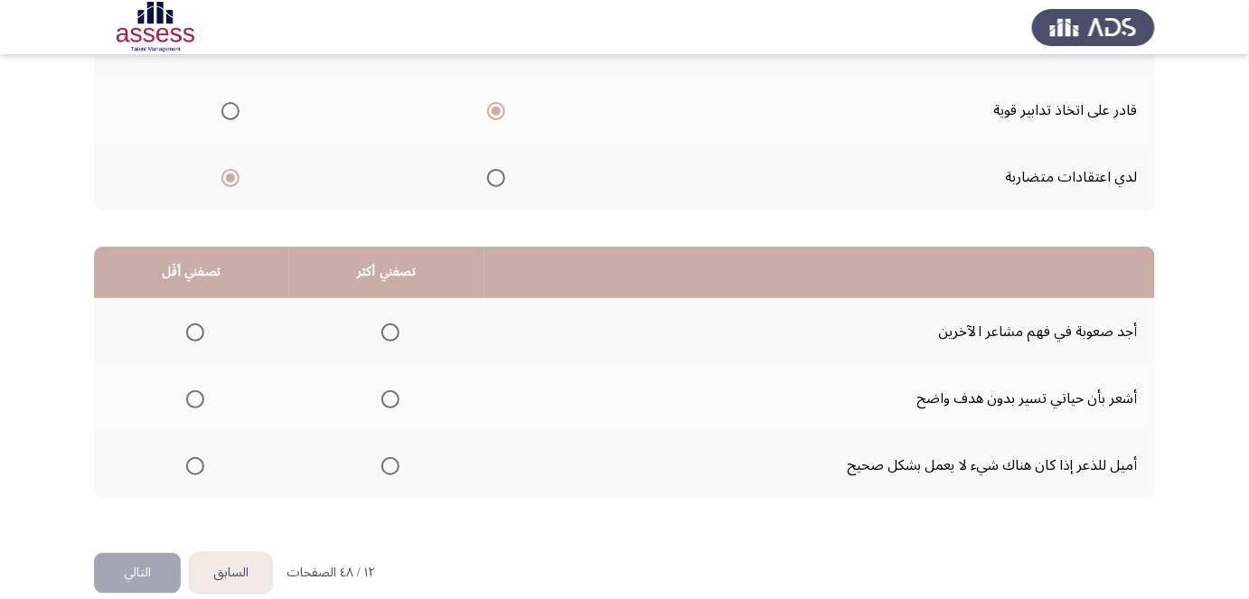
scroll to position [309, 0]
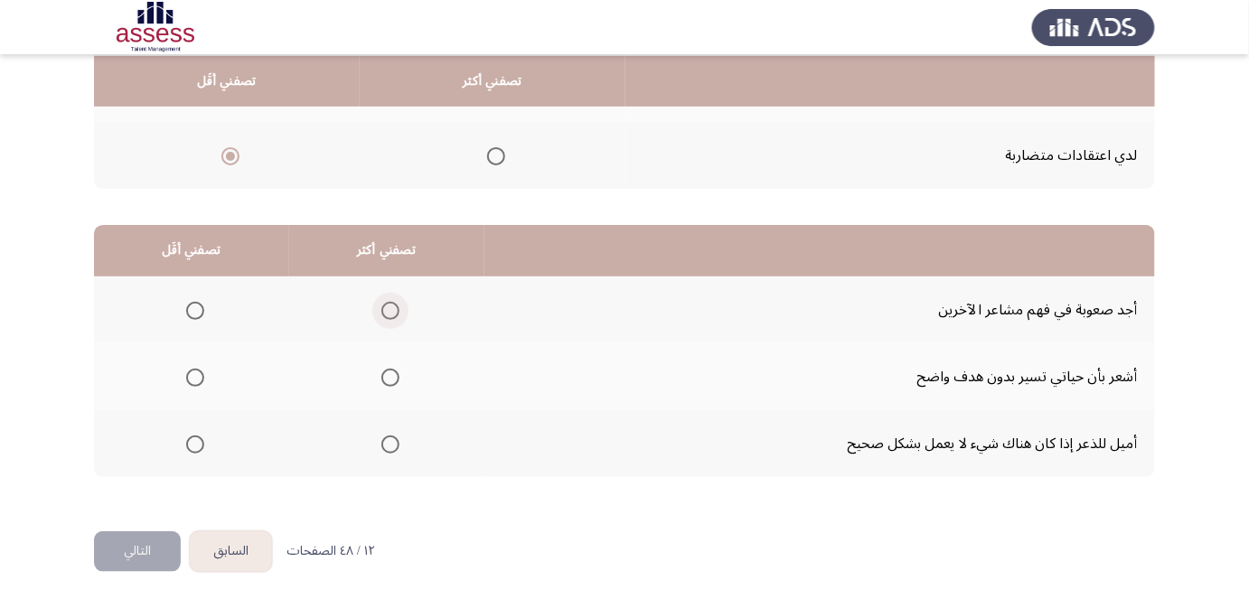
click at [384, 309] on span "Select an option" at bounding box center [390, 311] width 18 height 18
click at [384, 309] on input "Select an option" at bounding box center [390, 311] width 18 height 18
click at [191, 376] on span "Select an option" at bounding box center [195, 378] width 18 height 18
click at [191, 376] on input "Select an option" at bounding box center [195, 378] width 18 height 18
click at [140, 548] on button "التالي" at bounding box center [137, 551] width 87 height 41
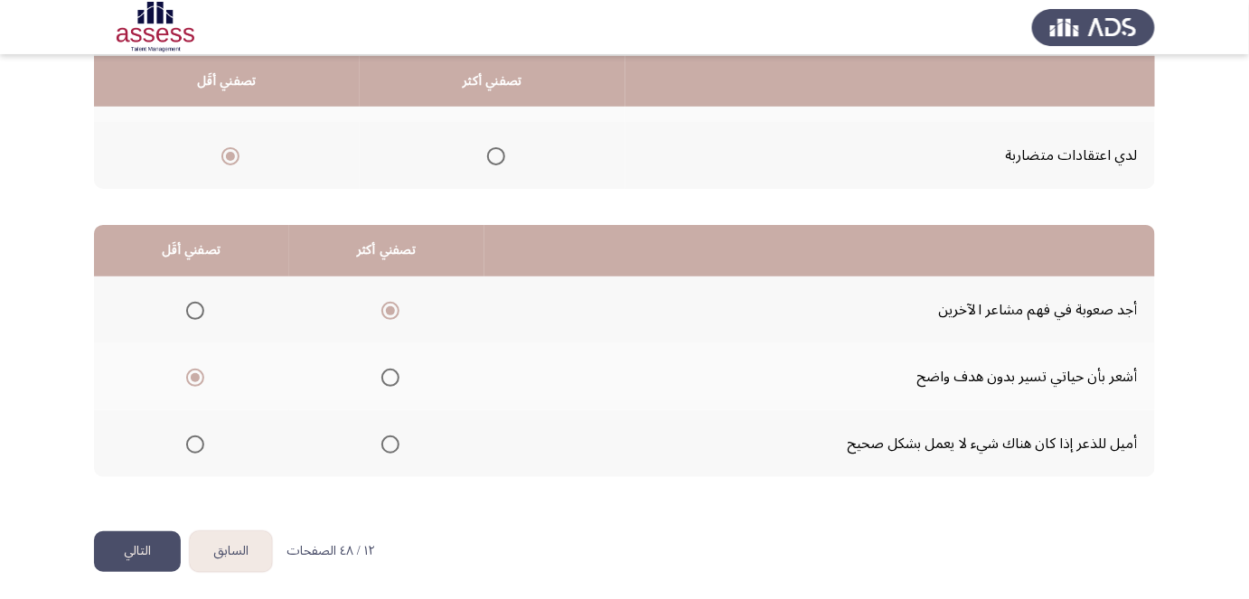
scroll to position [0, 0]
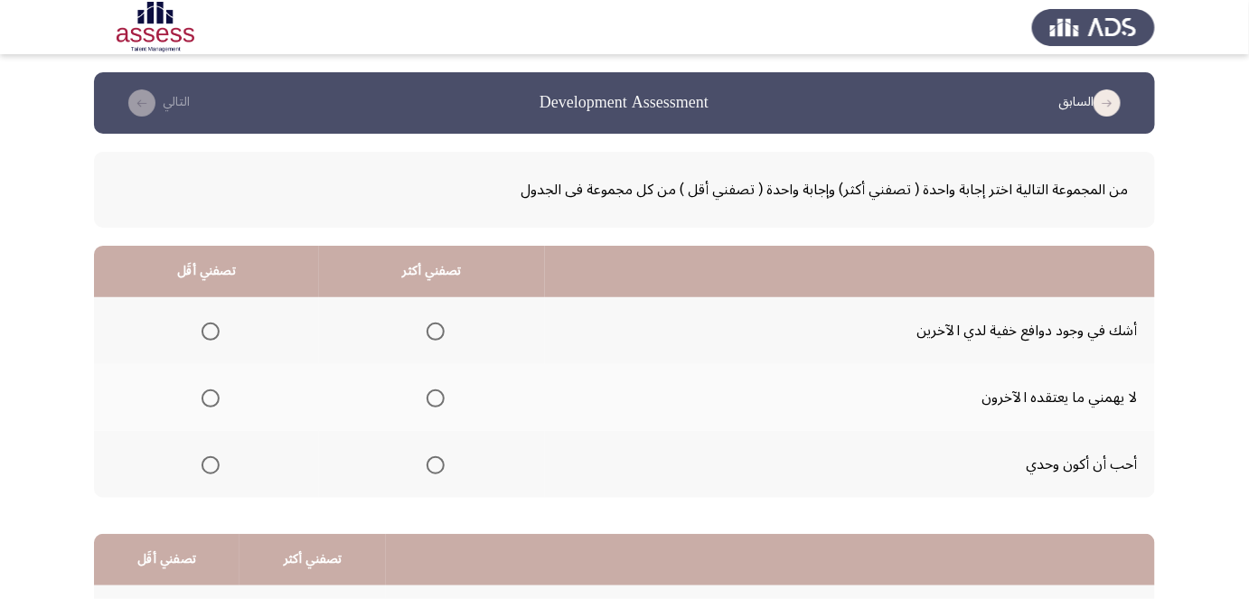
click at [436, 330] on span "Select an option" at bounding box center [436, 332] width 18 height 18
click at [436, 330] on input "Select an option" at bounding box center [436, 332] width 18 height 18
click at [211, 395] on span "Select an option" at bounding box center [211, 399] width 18 height 18
click at [211, 395] on input "Select an option" at bounding box center [211, 399] width 18 height 18
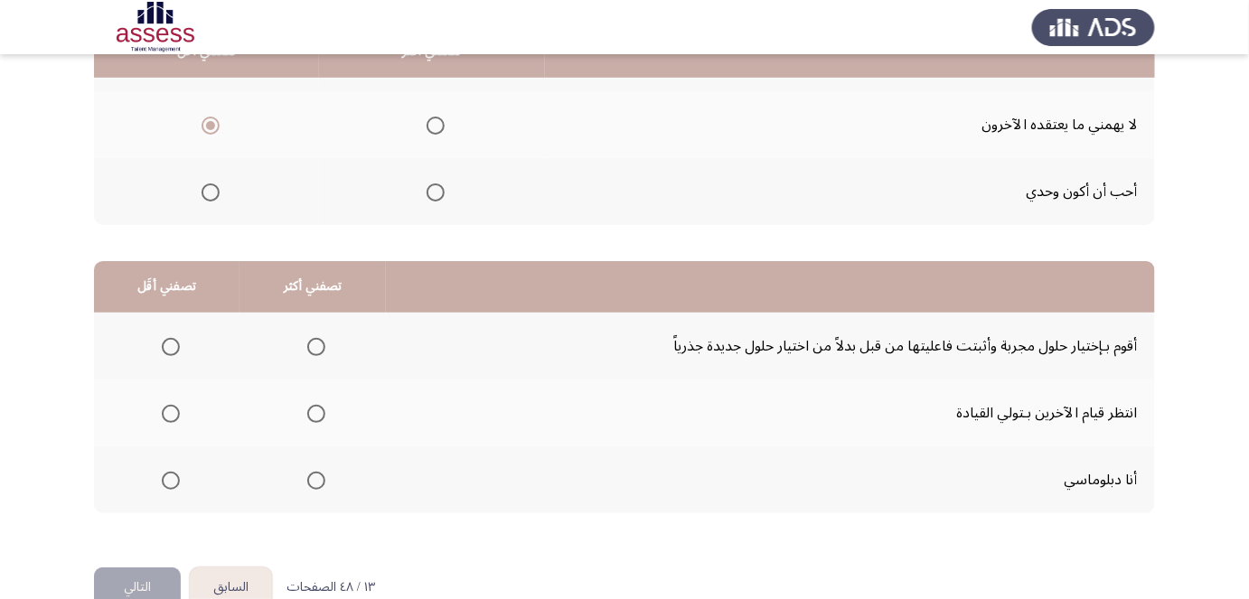
scroll to position [309, 0]
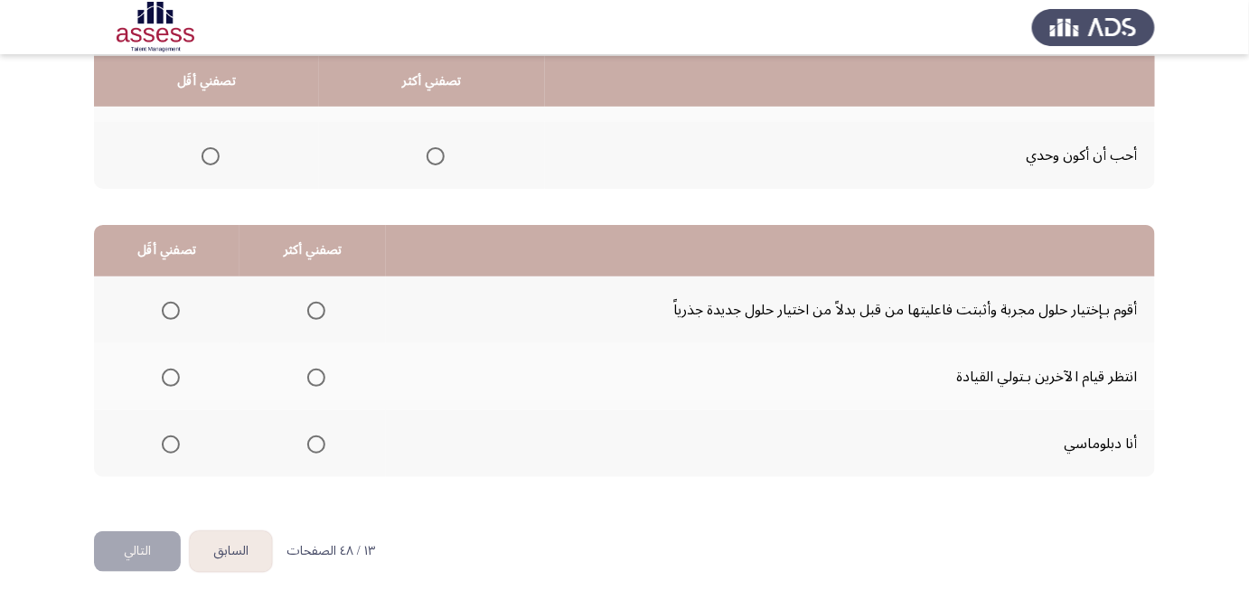
click at [313, 438] on span "Select an option" at bounding box center [316, 445] width 18 height 18
click at [313, 438] on input "Select an option" at bounding box center [316, 445] width 18 height 18
click at [171, 370] on span "Select an option" at bounding box center [171, 378] width 18 height 18
click at [171, 370] on input "Select an option" at bounding box center [171, 378] width 18 height 18
click at [139, 544] on button "التالي" at bounding box center [137, 551] width 87 height 41
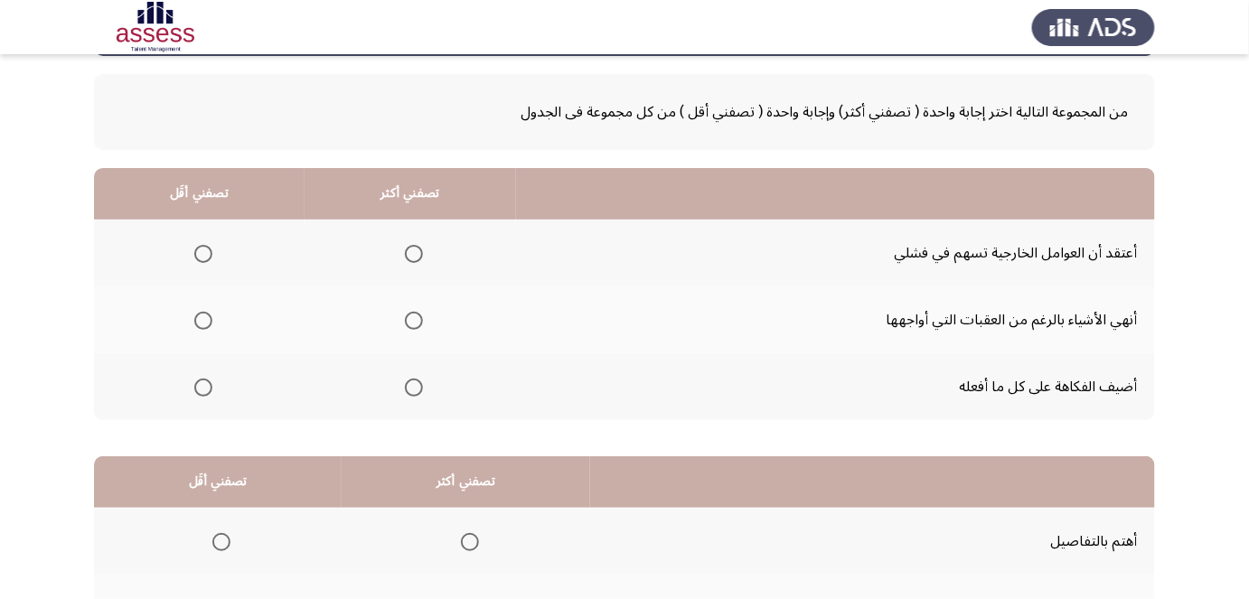
scroll to position [81, 0]
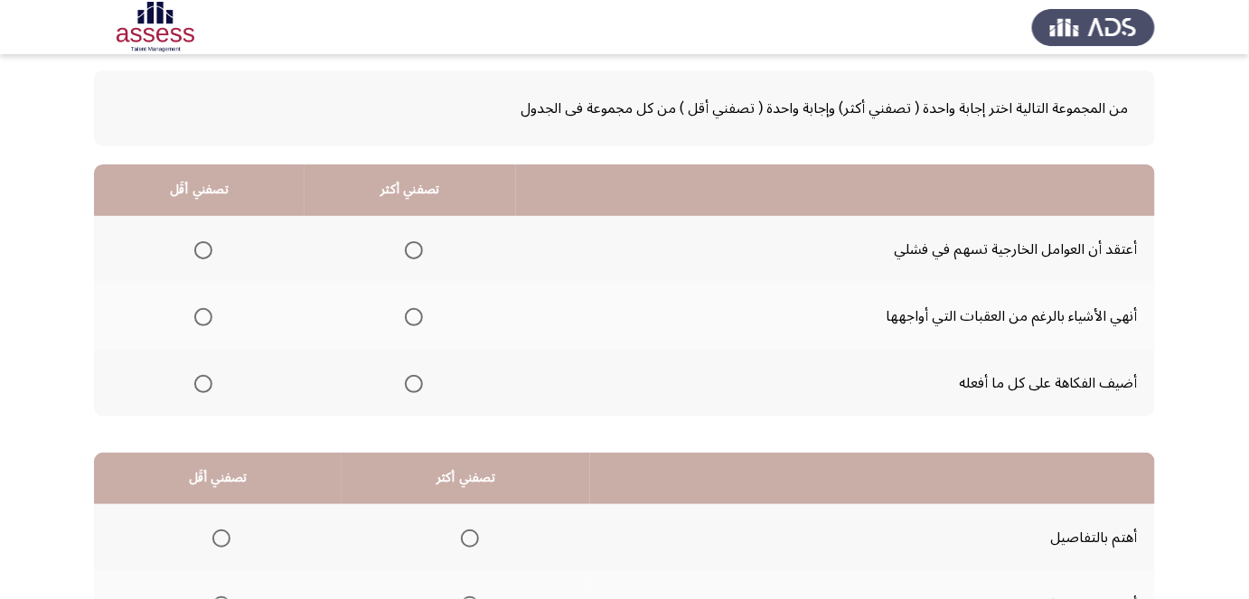
click at [417, 308] on span "Select an option" at bounding box center [414, 317] width 18 height 18
click at [417, 308] on input "Select an option" at bounding box center [414, 317] width 18 height 18
click at [197, 246] on span "Select an option" at bounding box center [203, 250] width 18 height 18
click at [197, 246] on input "Select an option" at bounding box center [203, 250] width 18 height 18
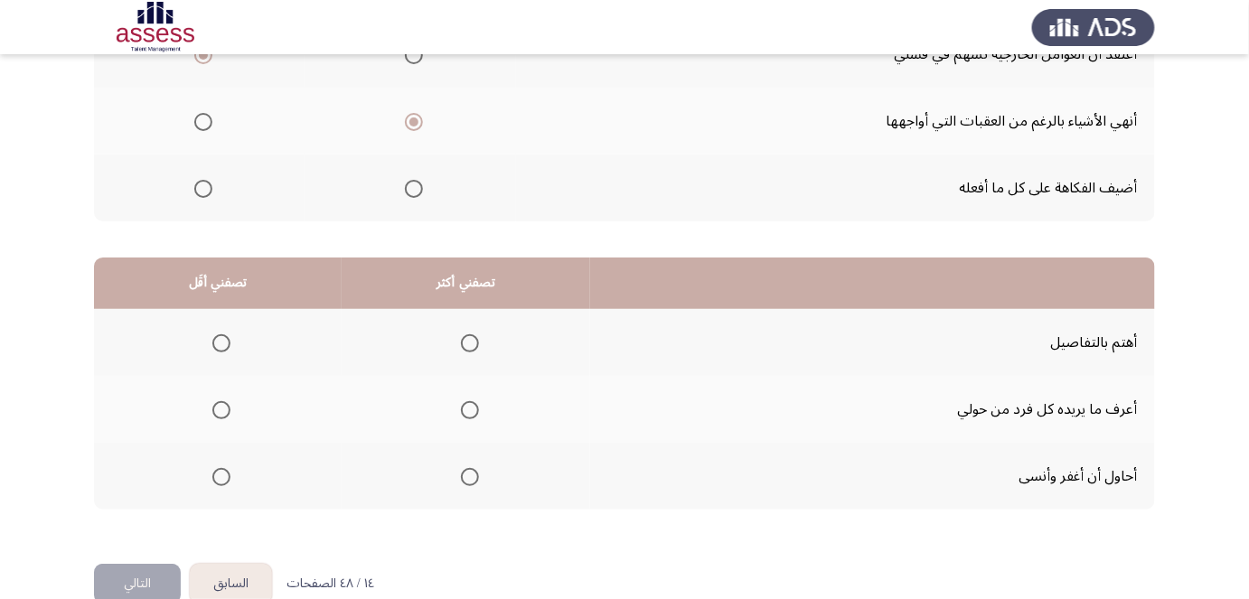
scroll to position [309, 0]
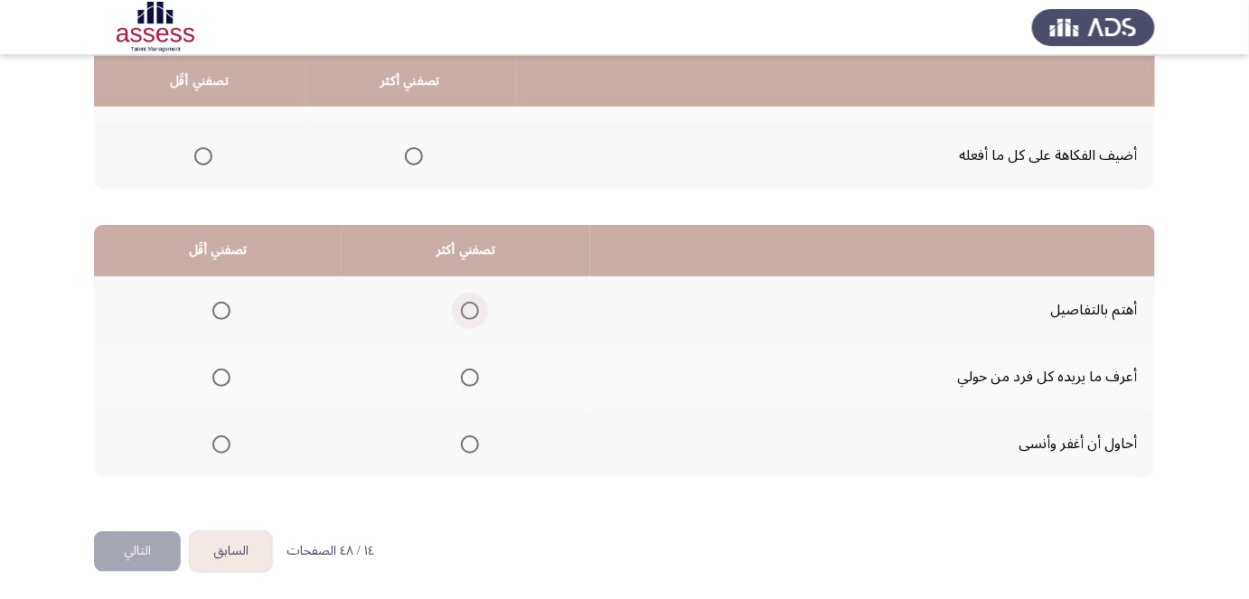
click at [472, 305] on span "Select an option" at bounding box center [470, 311] width 18 height 18
click at [472, 305] on input "Select an option" at bounding box center [470, 311] width 18 height 18
click at [223, 376] on span "Select an option" at bounding box center [221, 378] width 18 height 18
click at [223, 376] on input "Select an option" at bounding box center [221, 378] width 18 height 18
click at [139, 542] on button "التالي" at bounding box center [137, 551] width 87 height 41
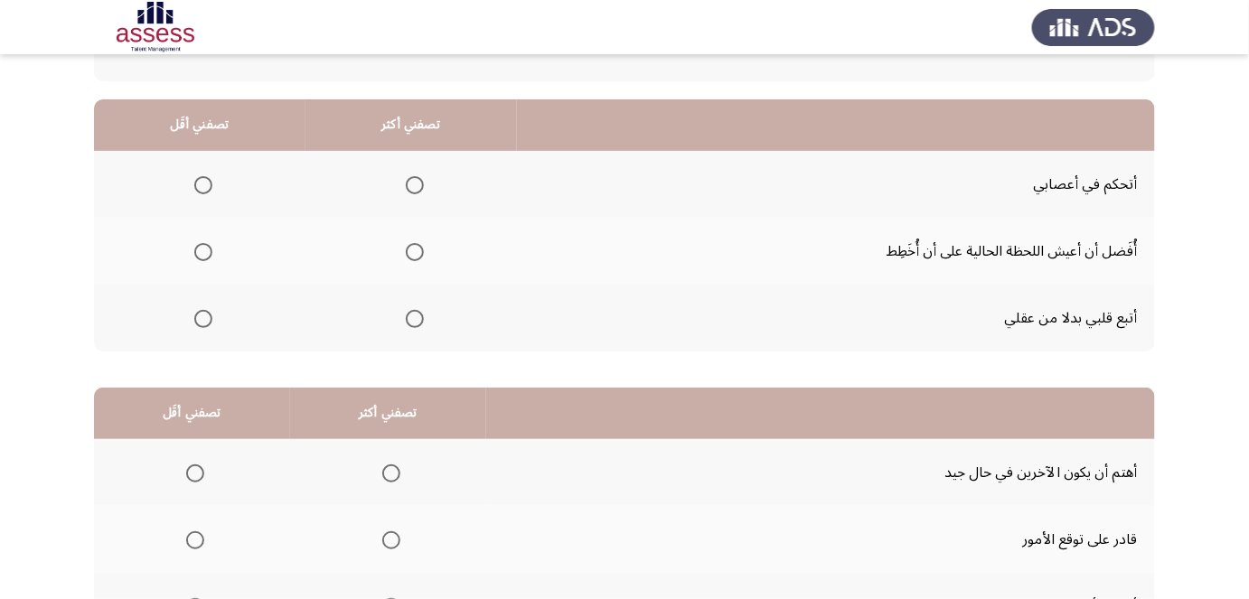
scroll to position [81, 0]
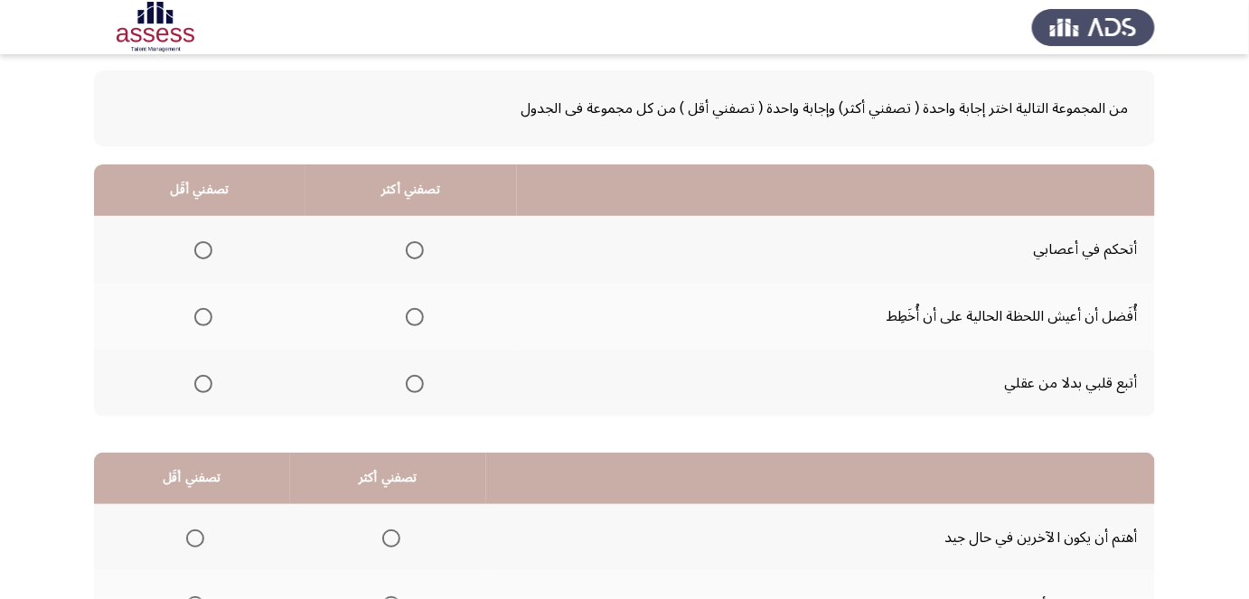
click at [408, 243] on span "Select an option" at bounding box center [415, 250] width 18 height 18
click at [408, 243] on input "Select an option" at bounding box center [415, 250] width 18 height 18
click at [201, 377] on span "Select an option" at bounding box center [203, 384] width 18 height 18
click at [201, 377] on input "Select an option" at bounding box center [203, 384] width 18 height 18
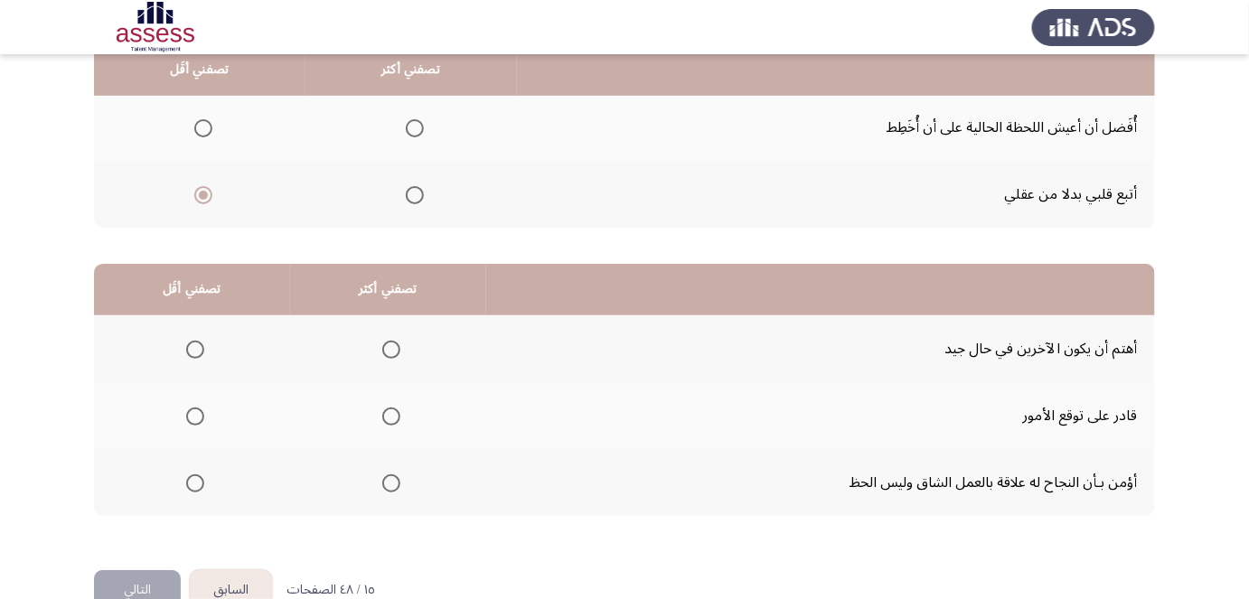
scroll to position [309, 0]
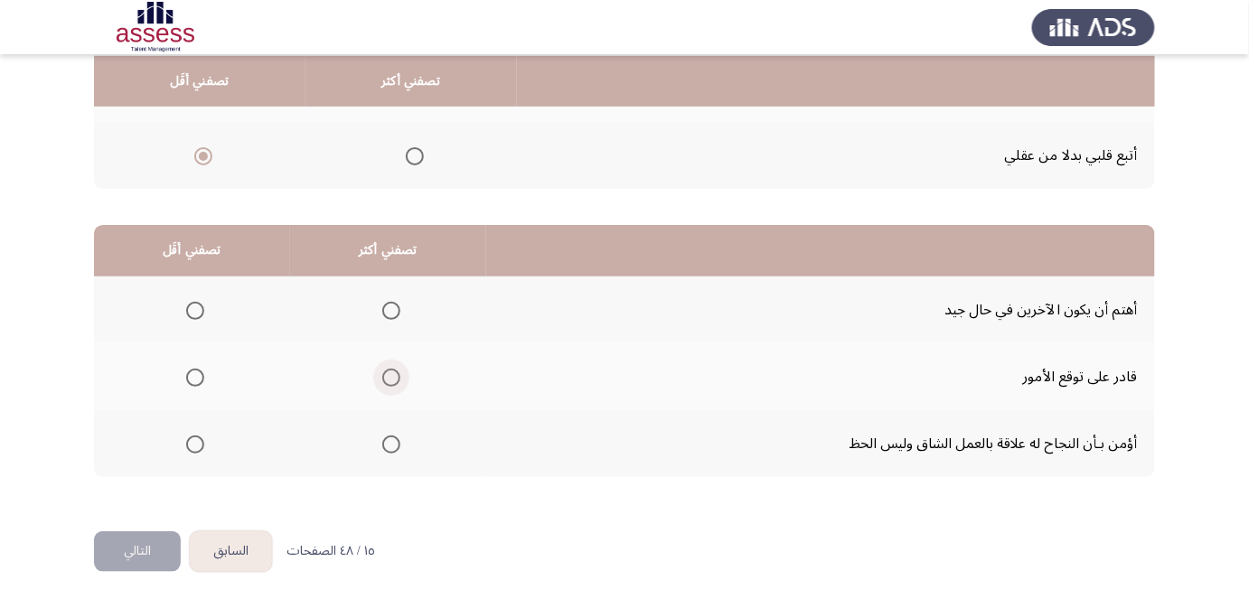
click at [383, 371] on span "Select an option" at bounding box center [391, 378] width 18 height 18
click at [383, 371] on input "Select an option" at bounding box center [391, 378] width 18 height 18
click at [198, 311] on span "Select an option" at bounding box center [195, 311] width 18 height 18
click at [198, 311] on input "Select an option" at bounding box center [195, 311] width 18 height 18
click at [132, 547] on button "التالي" at bounding box center [137, 551] width 87 height 41
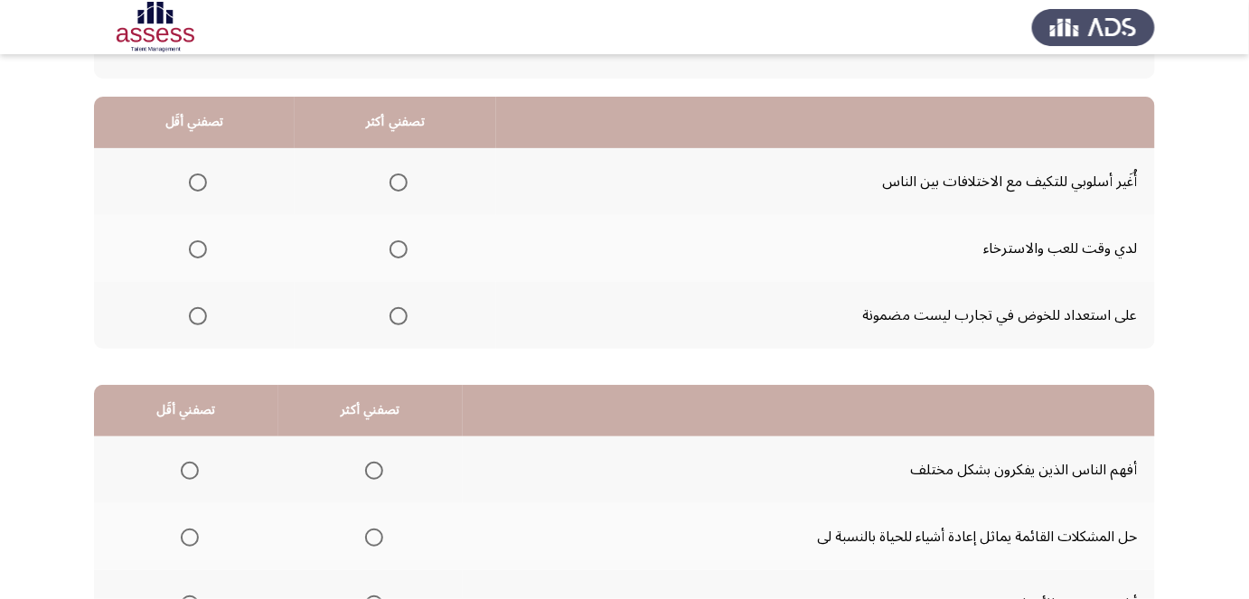
scroll to position [164, 0]
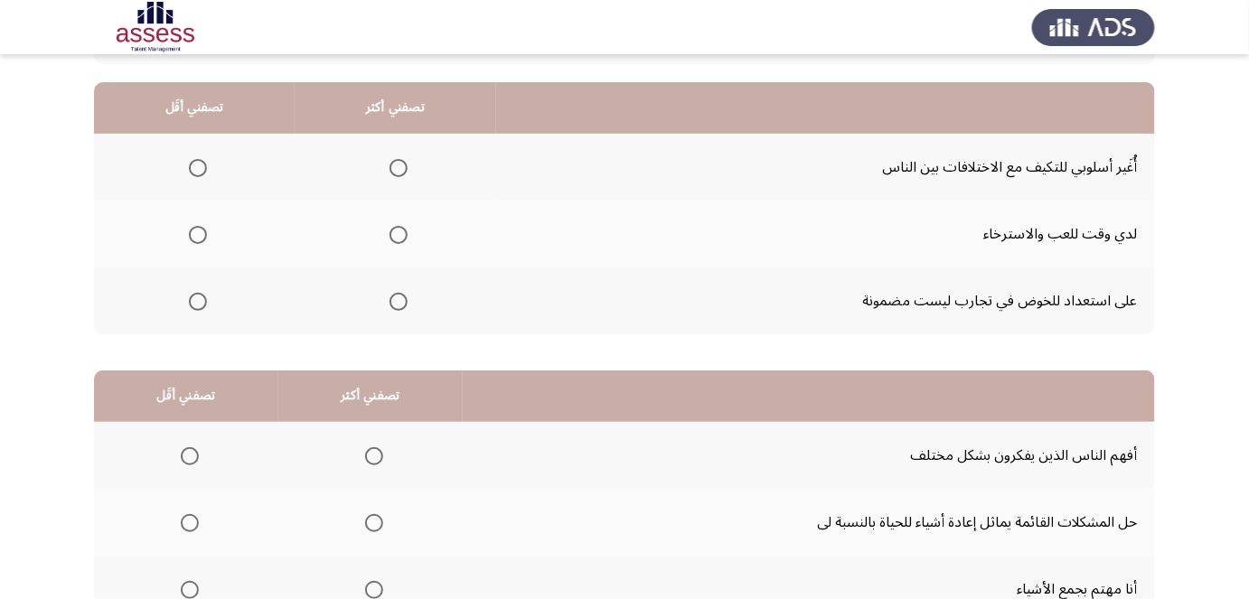
click at [399, 305] on span "Select an option" at bounding box center [399, 302] width 18 height 18
click at [399, 305] on input "Select an option" at bounding box center [399, 302] width 18 height 18
click at [197, 161] on span "Select an option" at bounding box center [198, 168] width 18 height 18
click at [197, 161] on input "Select an option" at bounding box center [198, 168] width 18 height 18
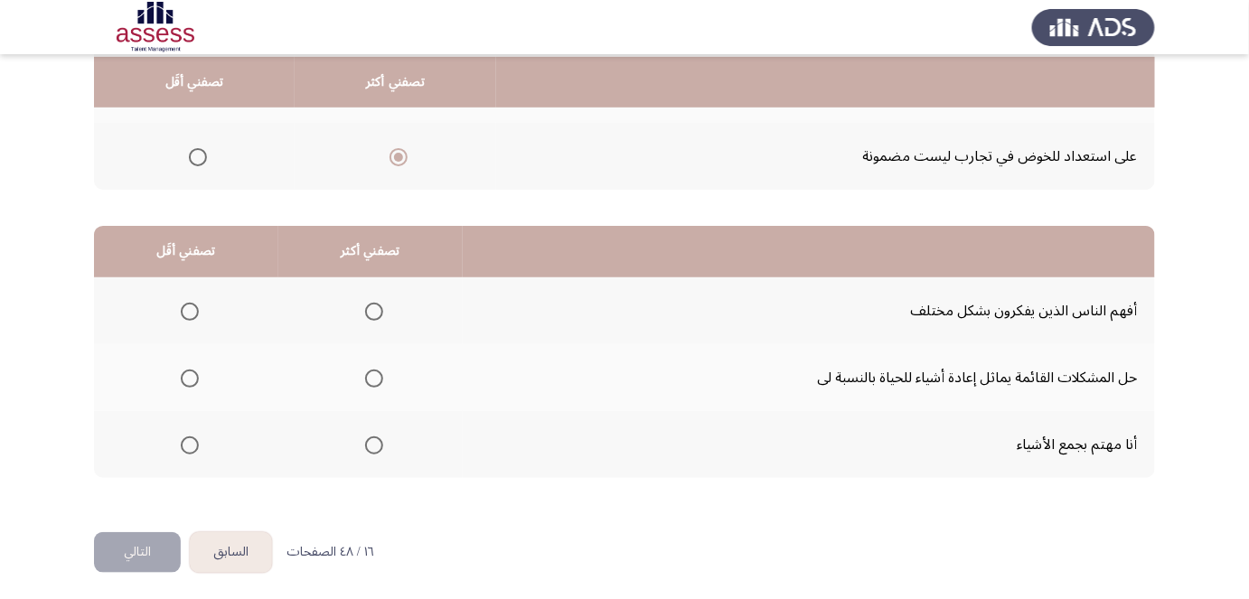
scroll to position [309, 0]
click at [369, 312] on span "Select an option" at bounding box center [374, 311] width 18 height 18
click at [369, 312] on input "Select an option" at bounding box center [374, 311] width 18 height 18
click at [181, 378] on span "Select an option" at bounding box center [190, 378] width 18 height 18
click at [181, 378] on input "Select an option" at bounding box center [190, 378] width 18 height 18
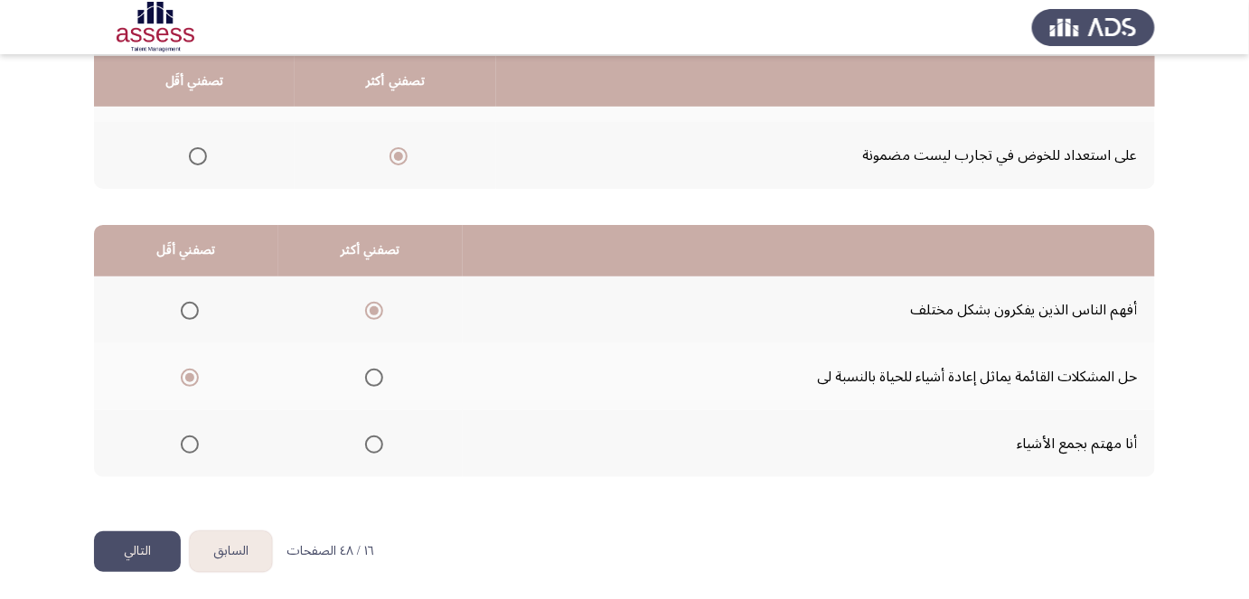
click at [146, 544] on button "التالي" at bounding box center [137, 551] width 87 height 41
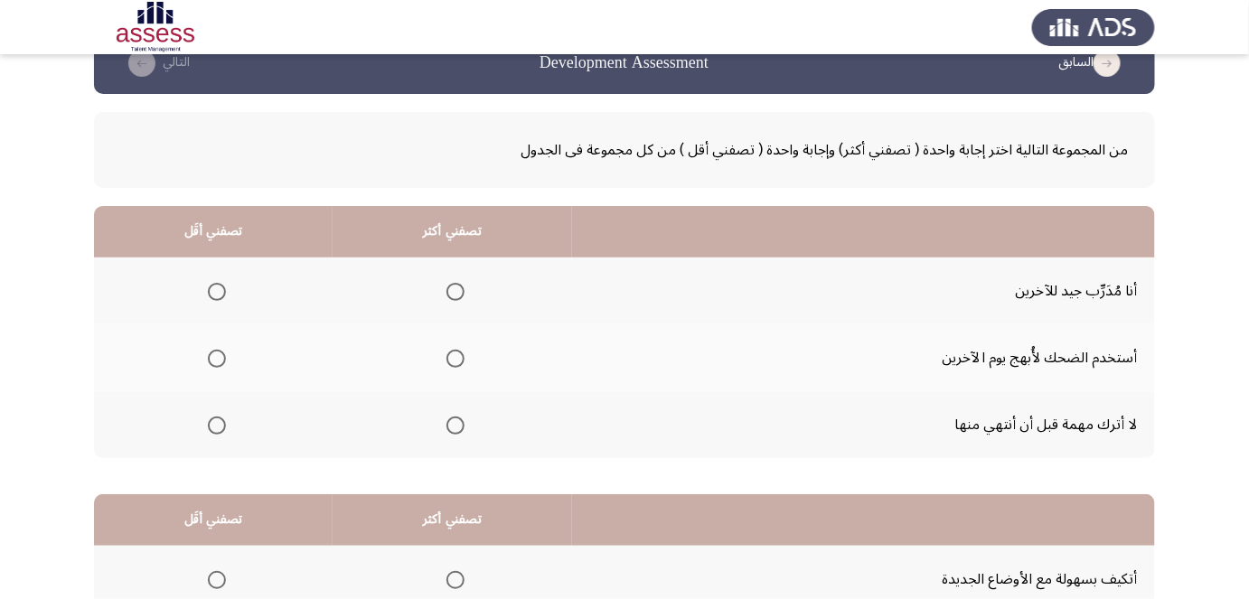
scroll to position [81, 0]
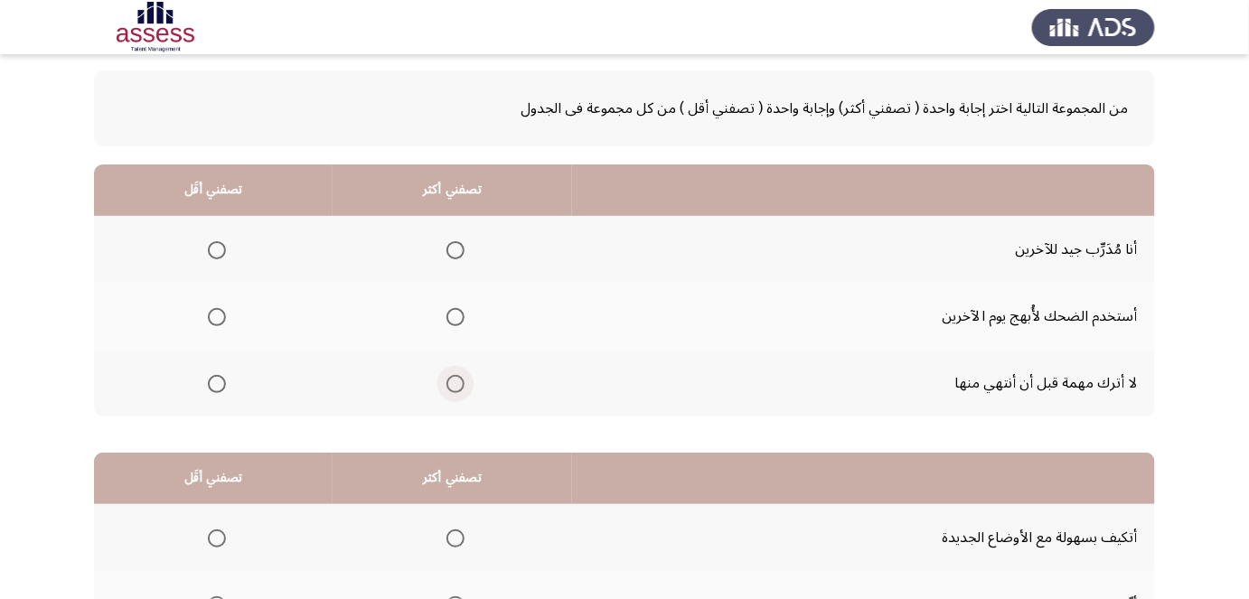
click at [463, 377] on span "Select an option" at bounding box center [455, 384] width 18 height 18
click at [463, 377] on input "Select an option" at bounding box center [455, 384] width 18 height 18
click at [217, 318] on span "Select an option" at bounding box center [217, 317] width 18 height 18
click at [217, 318] on input "Select an option" at bounding box center [217, 317] width 18 height 18
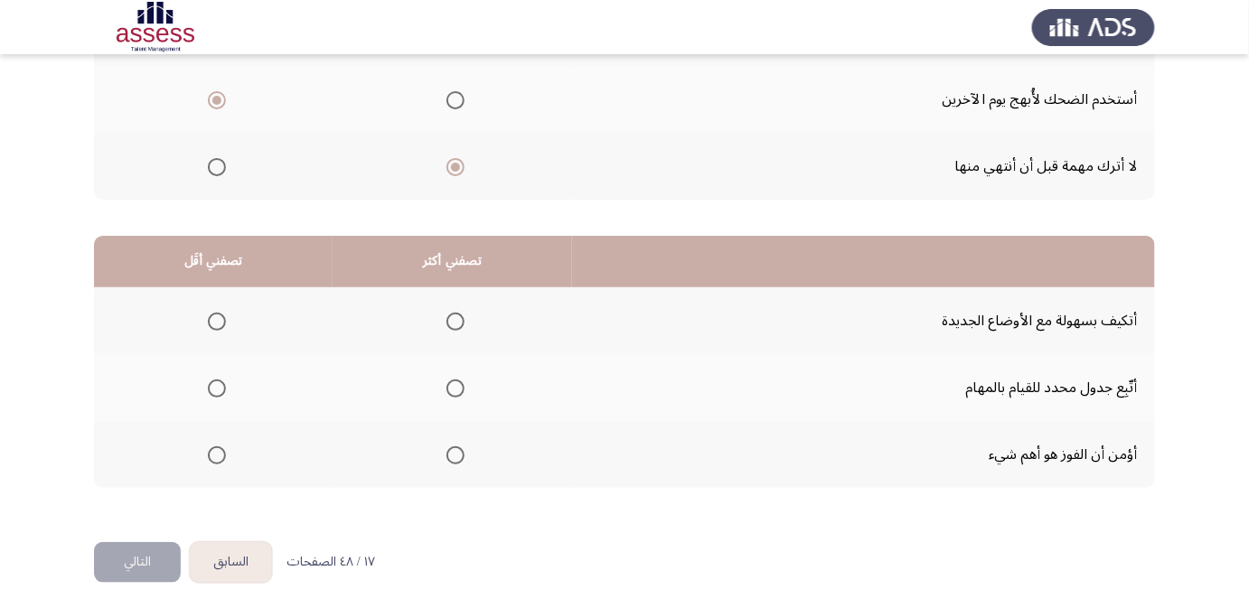
scroll to position [309, 0]
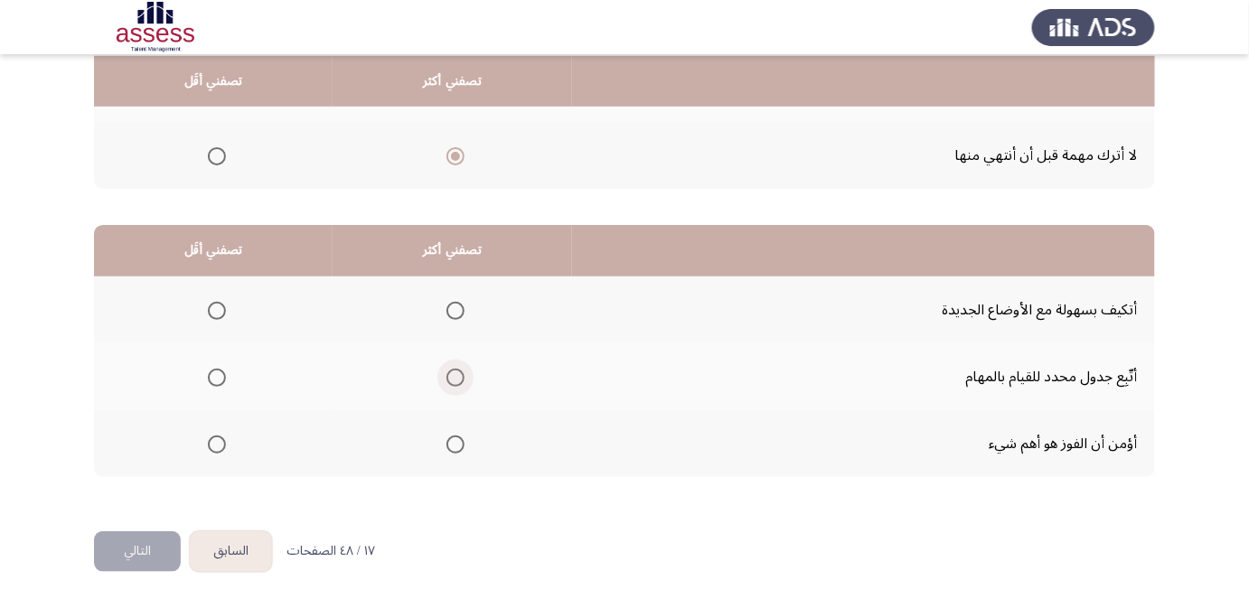
click at [455, 377] on span "Select an option" at bounding box center [455, 378] width 18 height 18
click at [455, 377] on input "Select an option" at bounding box center [455, 378] width 18 height 18
click at [214, 309] on span "Select an option" at bounding box center [217, 311] width 18 height 18
click at [214, 309] on input "Select an option" at bounding box center [217, 311] width 18 height 18
click at [135, 545] on button "التالي" at bounding box center [137, 551] width 87 height 41
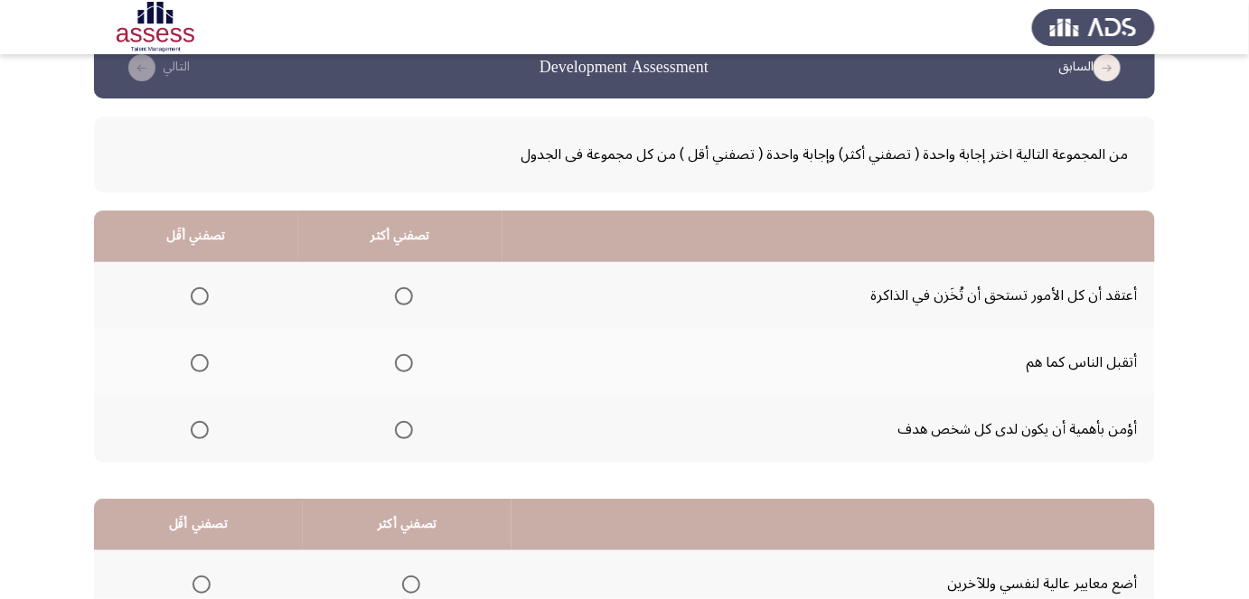
scroll to position [164, 0]
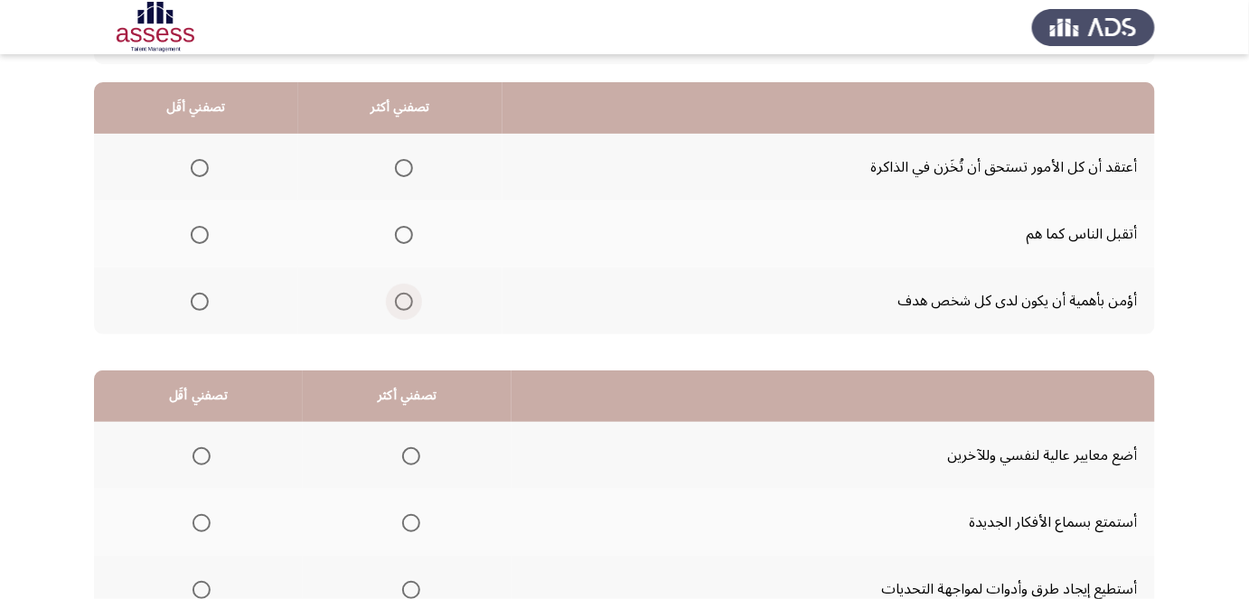
click at [410, 302] on span "Select an option" at bounding box center [404, 302] width 18 height 18
click at [410, 302] on input "Select an option" at bounding box center [404, 302] width 18 height 18
click at [201, 160] on span "Select an option" at bounding box center [200, 168] width 18 height 18
click at [201, 160] on input "Select an option" at bounding box center [200, 168] width 18 height 18
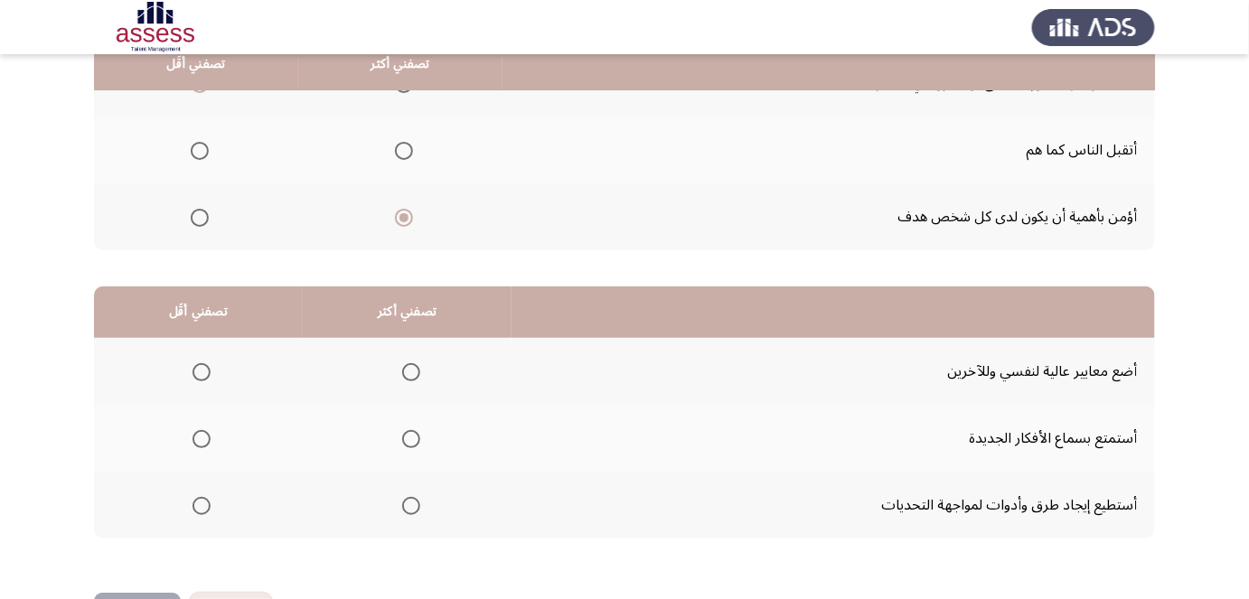
scroll to position [309, 0]
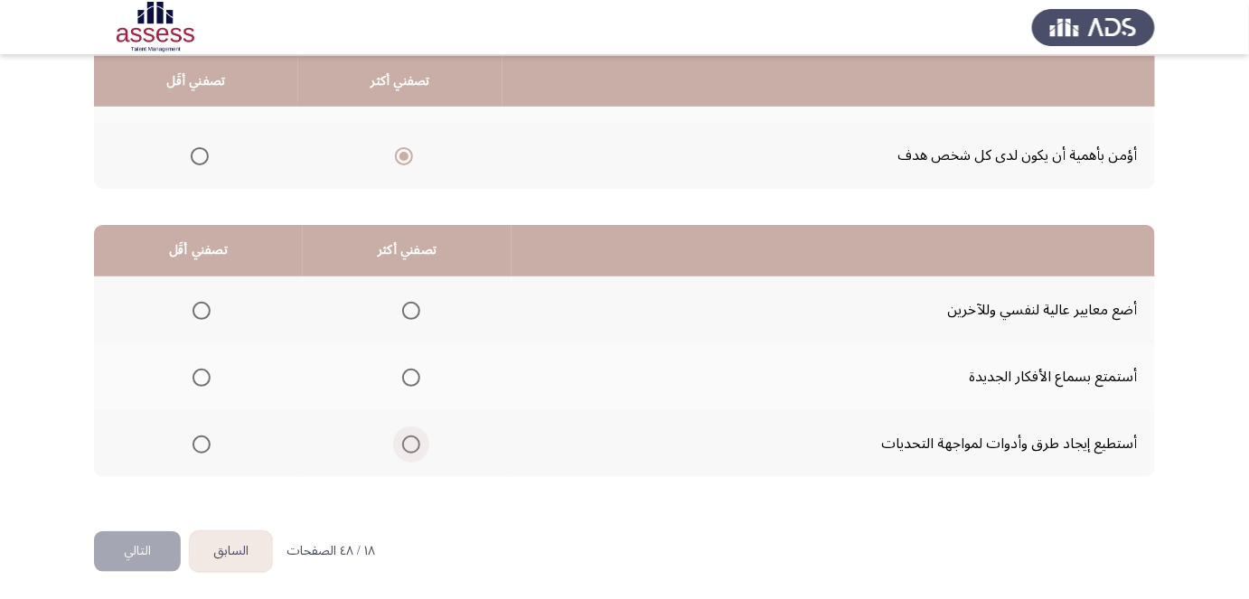
click at [404, 449] on span "Select an option" at bounding box center [411, 445] width 18 height 18
click at [404, 449] on input "Select an option" at bounding box center [411, 445] width 18 height 18
click at [203, 304] on span "Select an option" at bounding box center [201, 311] width 18 height 18
click at [203, 304] on input "Select an option" at bounding box center [201, 311] width 18 height 18
click at [137, 554] on button "التالي" at bounding box center [137, 551] width 87 height 41
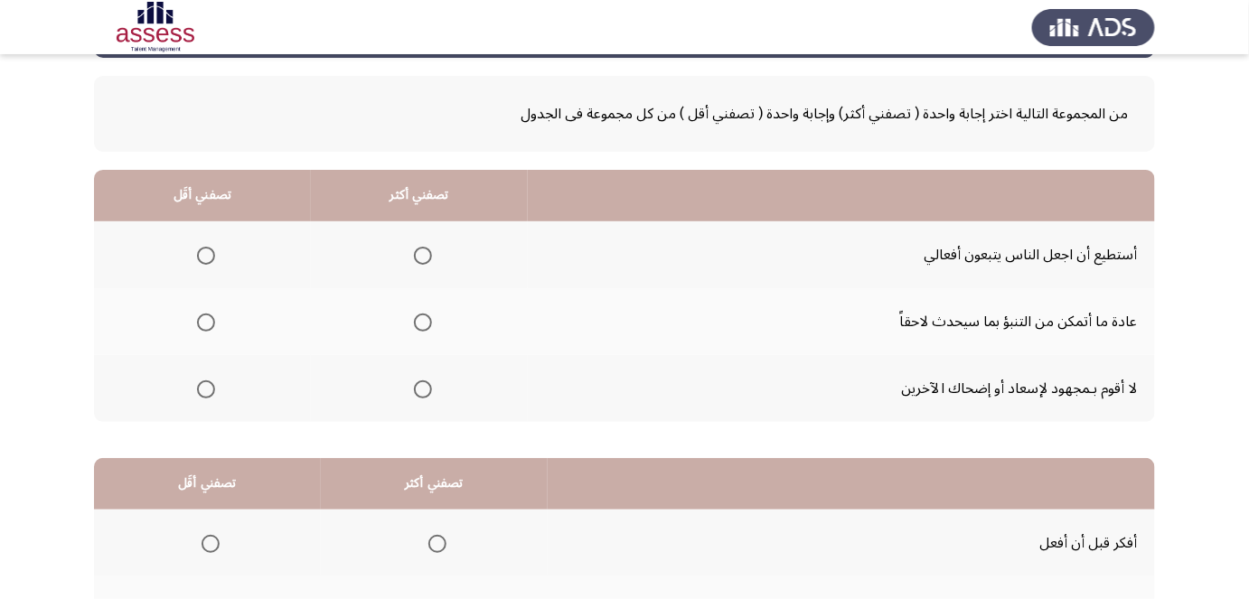
scroll to position [81, 0]
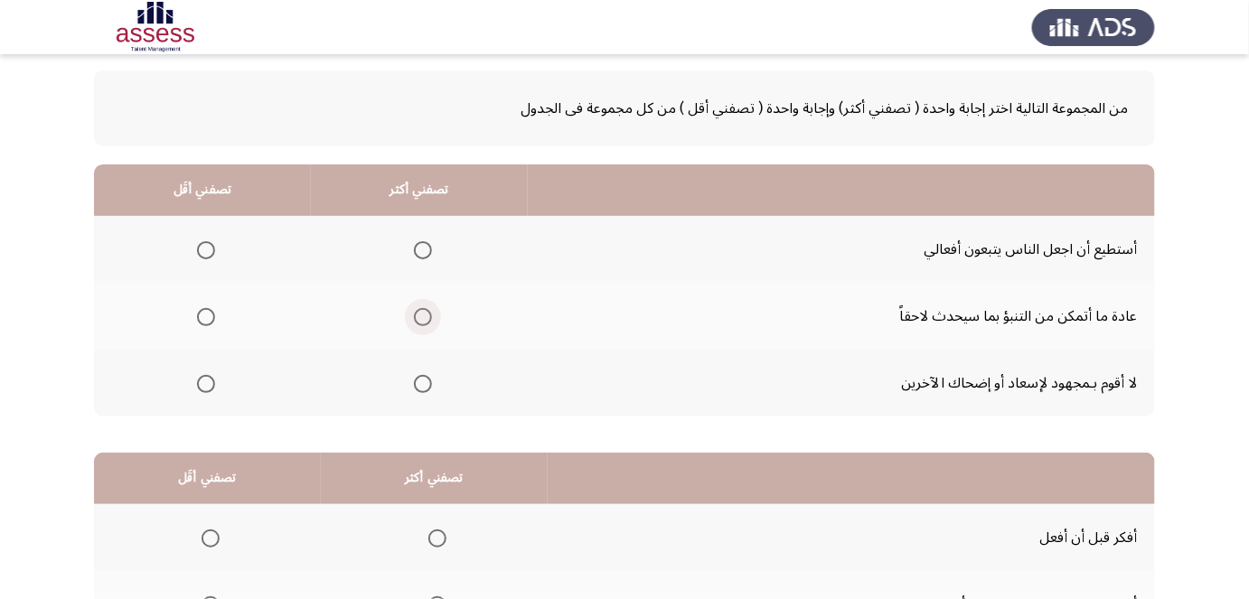
click at [422, 311] on span "Select an option" at bounding box center [423, 317] width 18 height 18
click at [422, 311] on input "Select an option" at bounding box center [423, 317] width 18 height 18
click at [208, 383] on span "Select an option" at bounding box center [206, 384] width 18 height 18
click at [208, 383] on input "Select an option" at bounding box center [206, 384] width 18 height 18
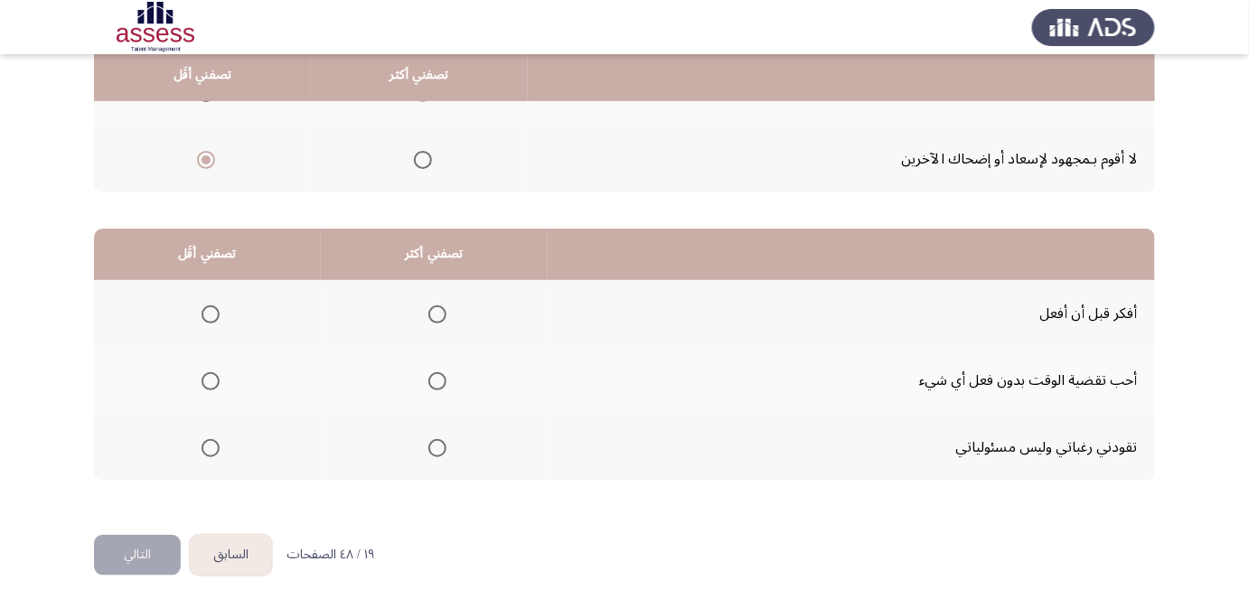
scroll to position [309, 0]
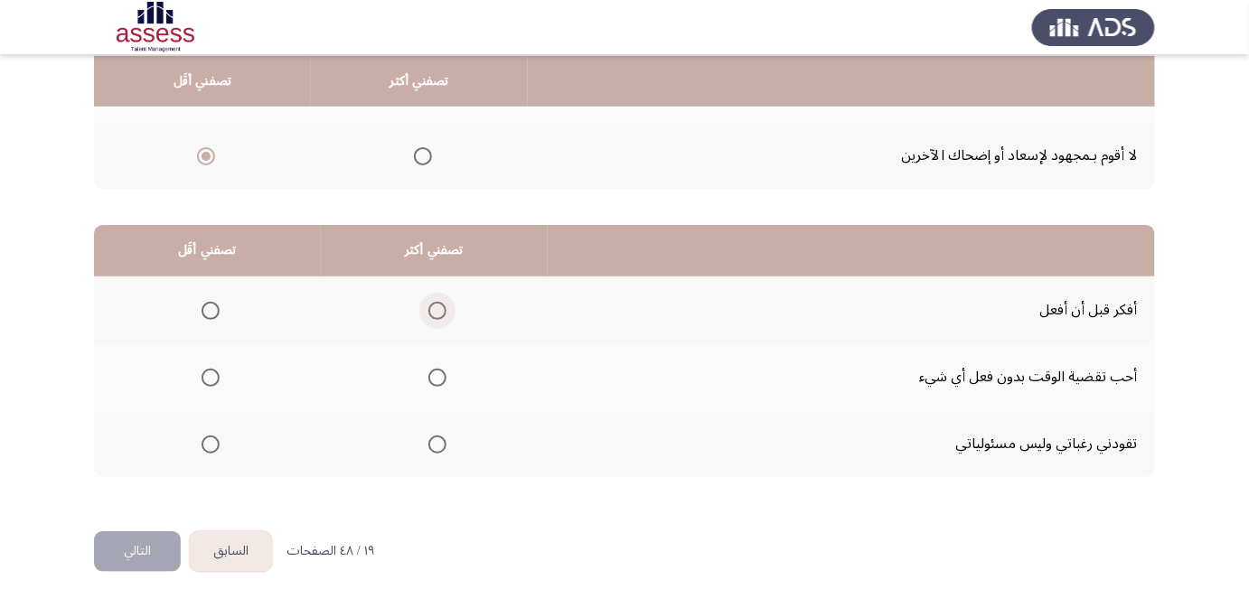
click at [429, 307] on span "Select an option" at bounding box center [437, 311] width 18 height 18
click at [429, 307] on input "Select an option" at bounding box center [437, 311] width 18 height 18
click at [209, 376] on span "Select an option" at bounding box center [211, 378] width 18 height 18
click at [209, 376] on input "Select an option" at bounding box center [211, 378] width 18 height 18
click at [142, 548] on button "التالي" at bounding box center [137, 551] width 87 height 41
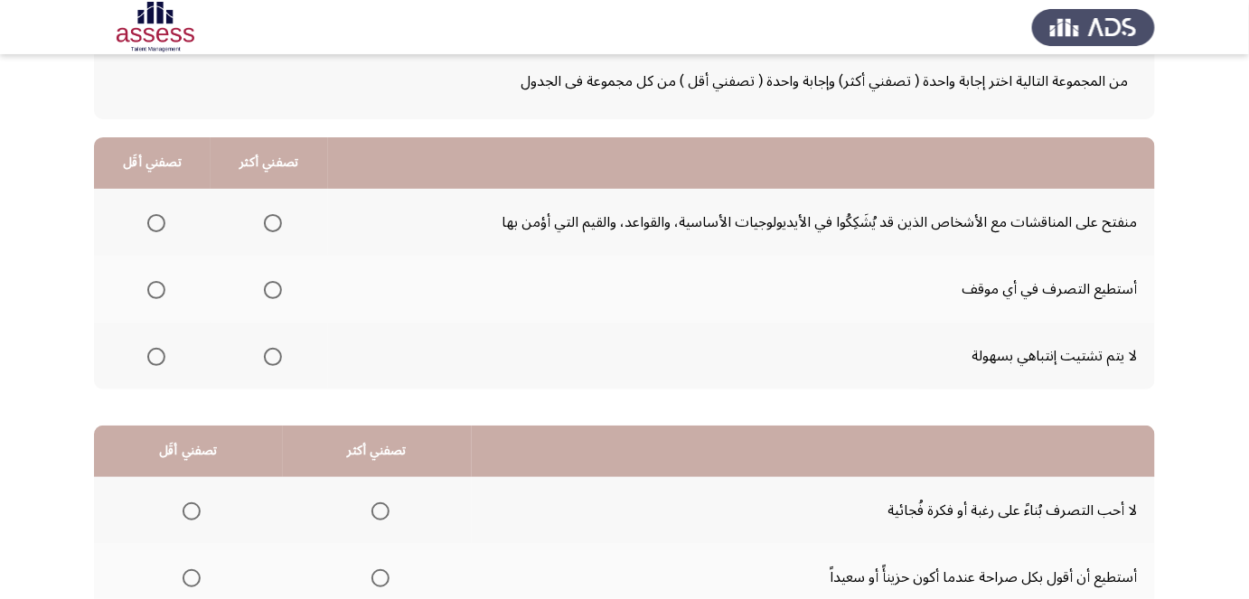
scroll to position [164, 0]
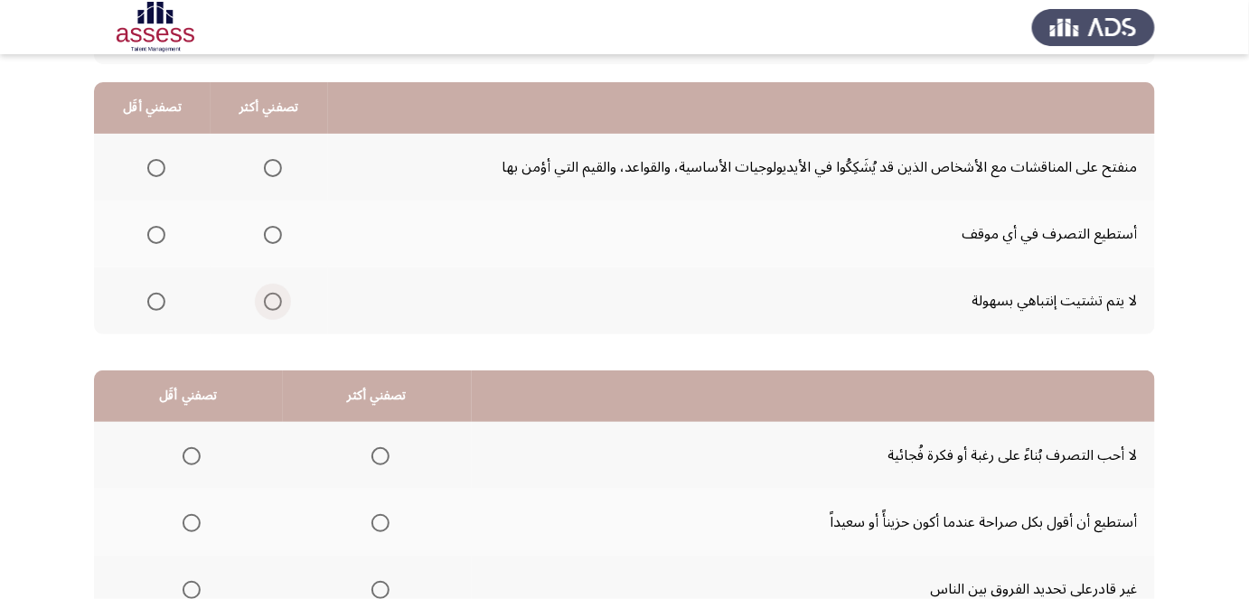
click at [265, 305] on span "Select an option" at bounding box center [273, 302] width 18 height 18
click at [265, 305] on input "Select an option" at bounding box center [273, 302] width 18 height 18
click at [156, 165] on span "Select an option" at bounding box center [156, 168] width 18 height 18
click at [156, 165] on input "Select an option" at bounding box center [156, 168] width 18 height 18
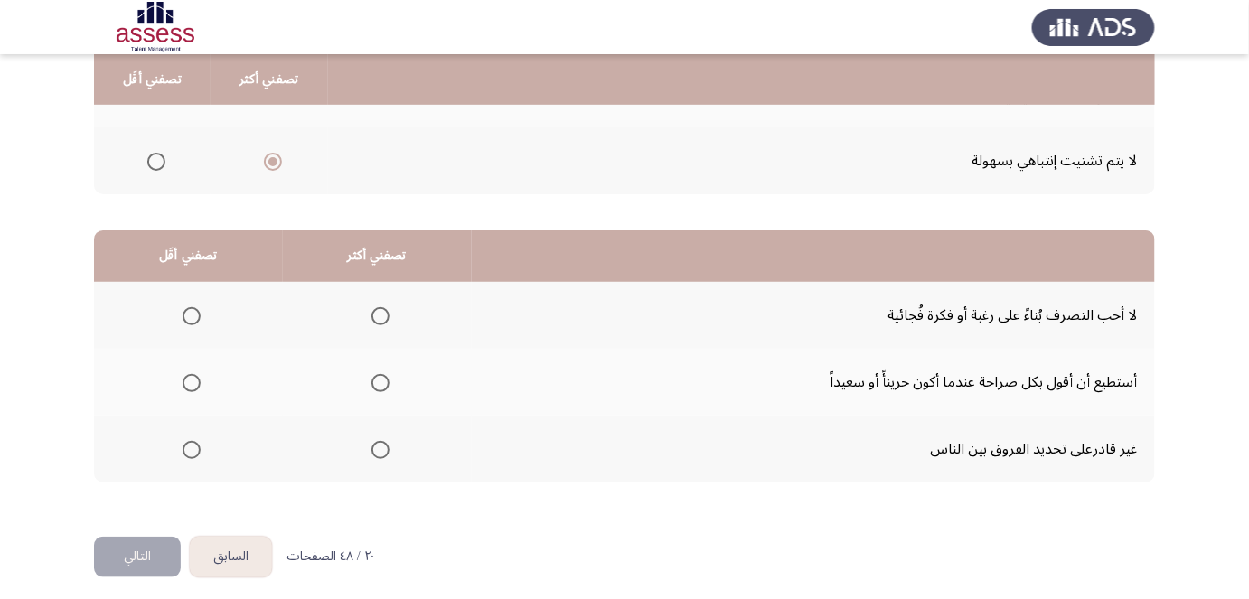
scroll to position [309, 0]
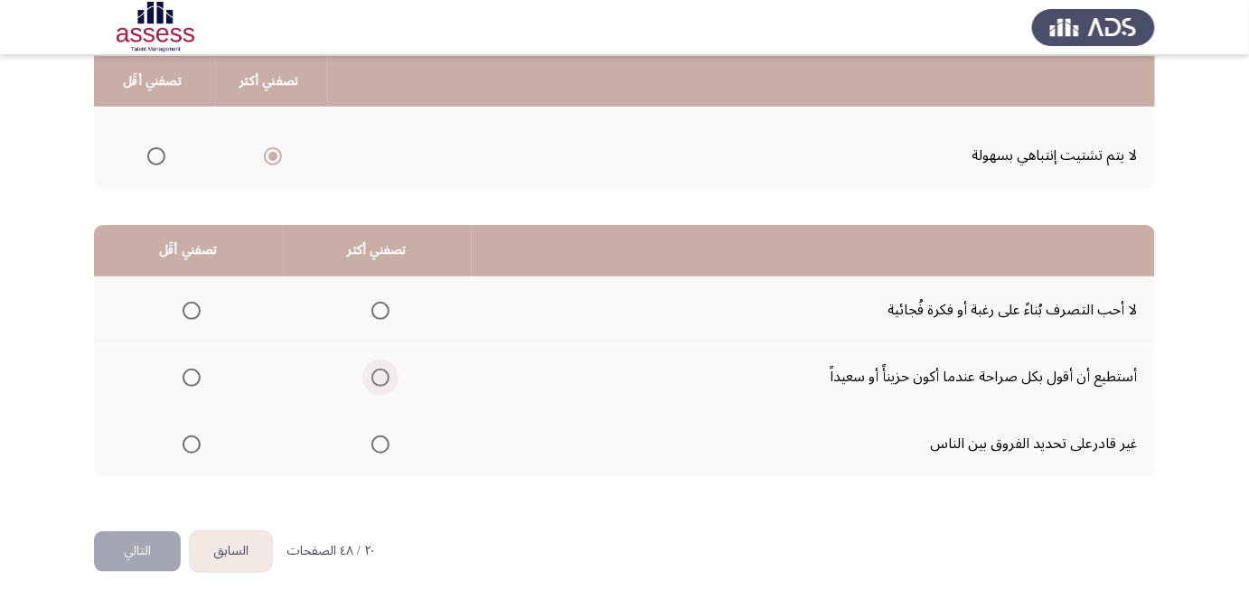
click at [373, 371] on span "Select an option" at bounding box center [380, 378] width 18 height 18
click at [373, 371] on input "Select an option" at bounding box center [380, 378] width 18 height 18
click at [186, 439] on span "Select an option" at bounding box center [192, 445] width 18 height 18
click at [186, 439] on input "Select an option" at bounding box center [192, 445] width 18 height 18
click at [146, 544] on button "التالي" at bounding box center [137, 551] width 87 height 41
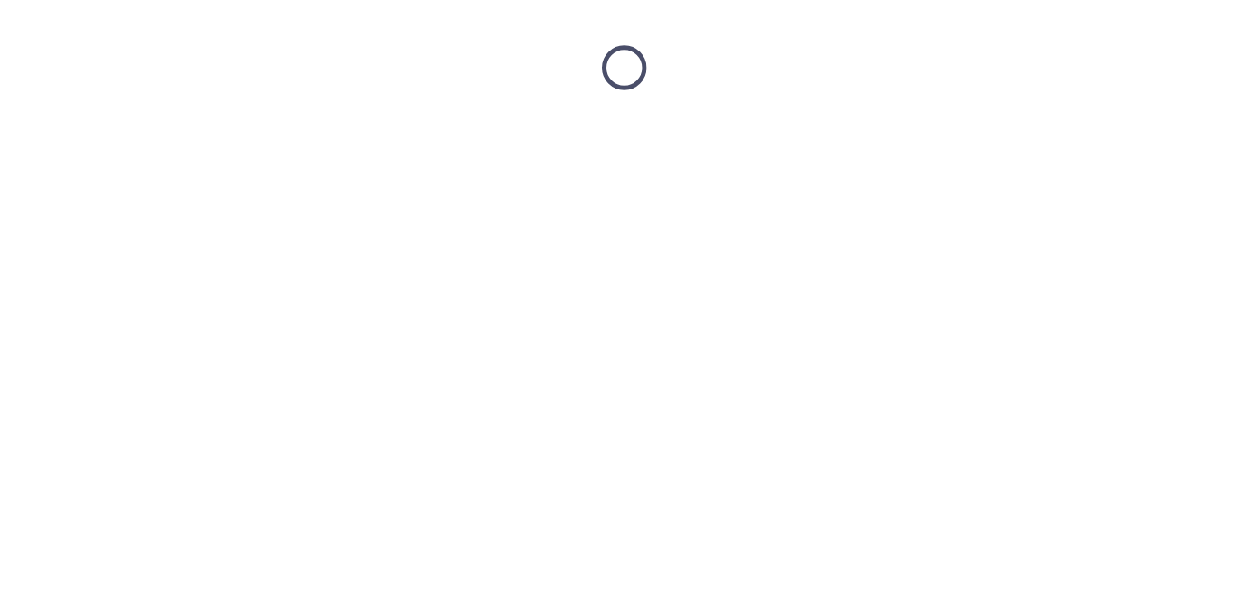
scroll to position [0, 0]
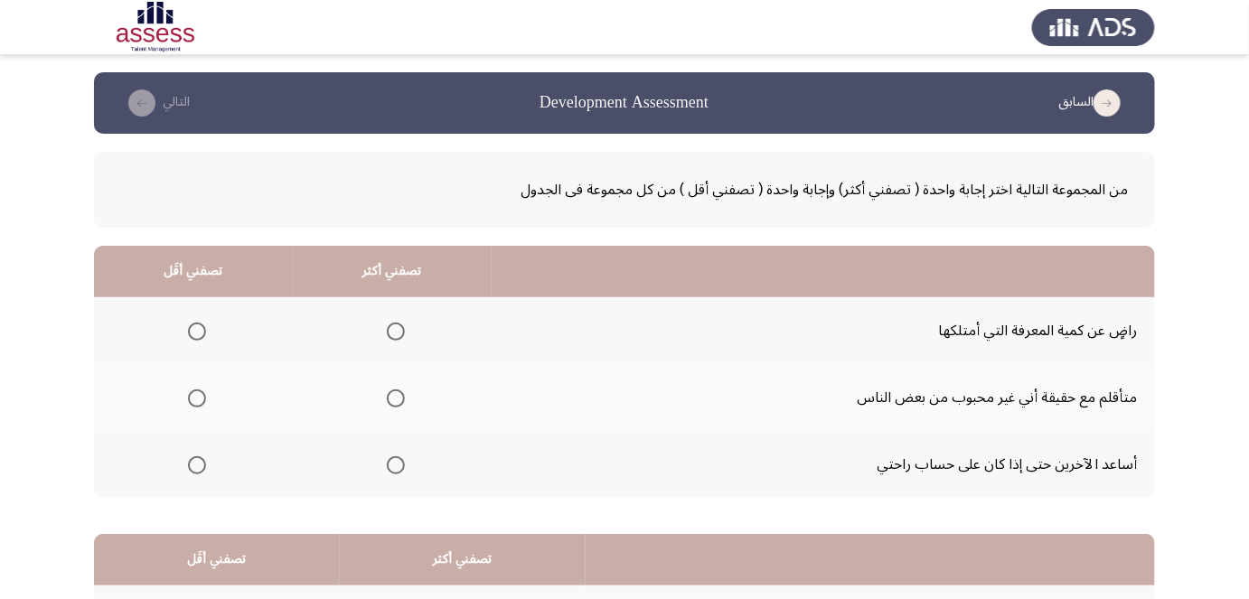
click at [398, 331] on span "Select an option" at bounding box center [396, 332] width 18 height 18
click at [398, 331] on input "Select an option" at bounding box center [396, 332] width 18 height 18
click at [181, 405] on label "Select an option" at bounding box center [193, 399] width 25 height 18
click at [188, 405] on input "Select an option" at bounding box center [197, 399] width 18 height 18
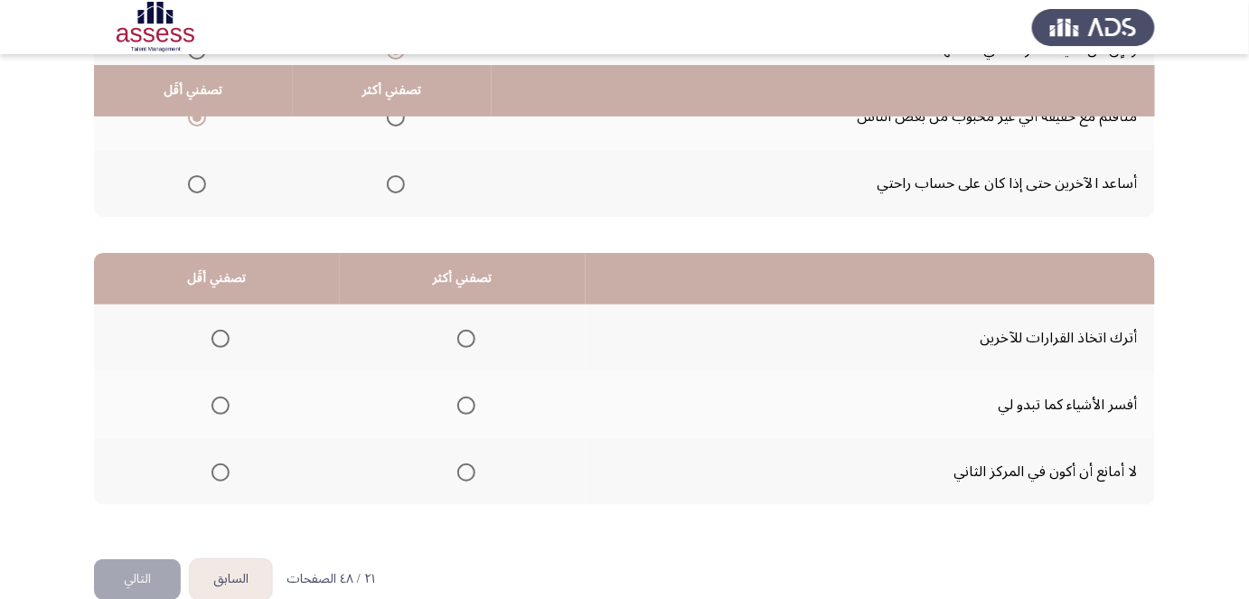
scroll to position [309, 0]
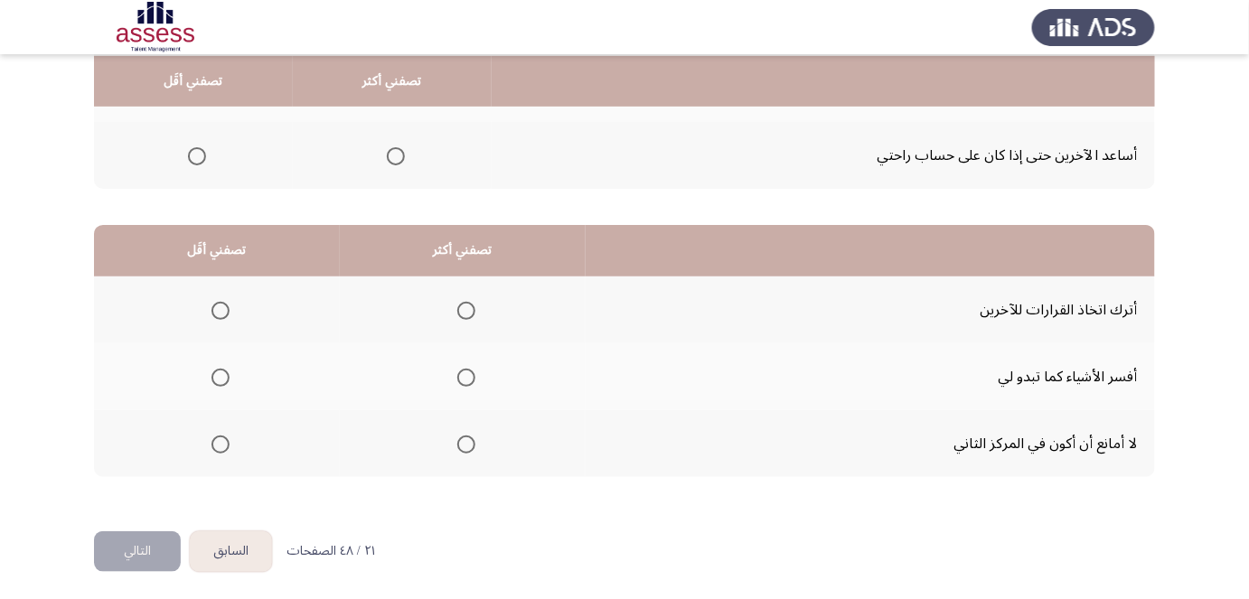
click at [471, 369] on span "Select an option" at bounding box center [466, 378] width 18 height 18
click at [471, 369] on input "Select an option" at bounding box center [466, 378] width 18 height 18
click at [228, 446] on span "Select an option" at bounding box center [220, 445] width 18 height 18
click at [228, 446] on input "Select an option" at bounding box center [220, 445] width 18 height 18
click at [143, 552] on button "التالي" at bounding box center [137, 551] width 87 height 41
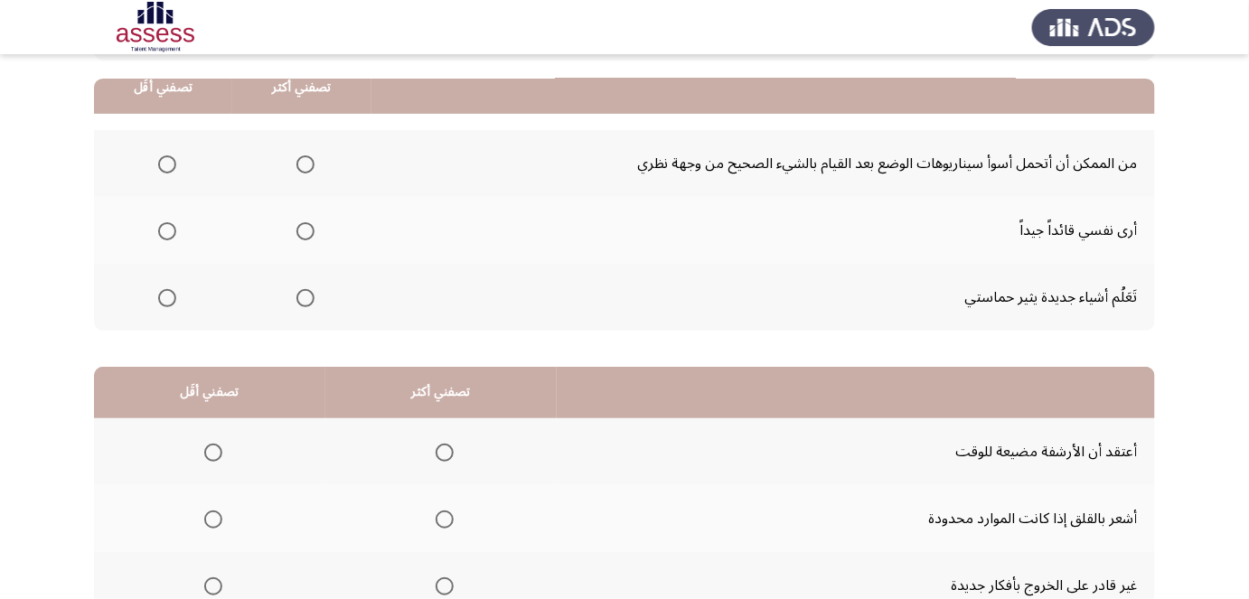
scroll to position [164, 0]
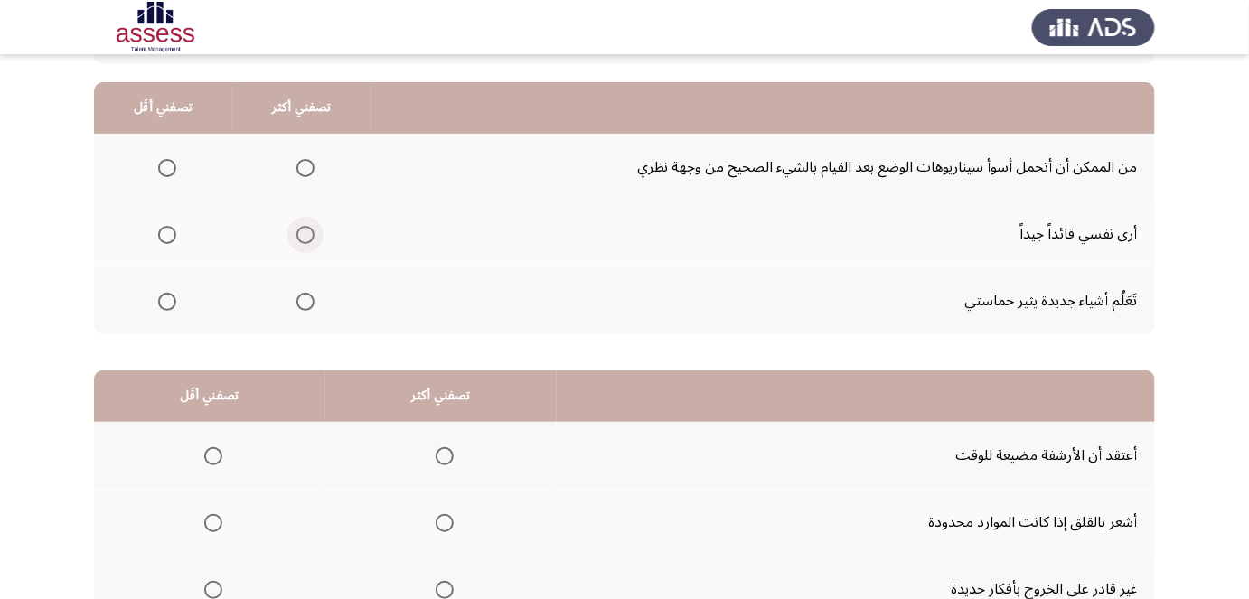
click at [302, 230] on span "Select an option" at bounding box center [305, 235] width 18 height 18
click at [302, 230] on input "Select an option" at bounding box center [305, 235] width 18 height 18
click at [162, 160] on span "Select an option" at bounding box center [167, 168] width 18 height 18
click at [162, 160] on input "Select an option" at bounding box center [167, 168] width 18 height 18
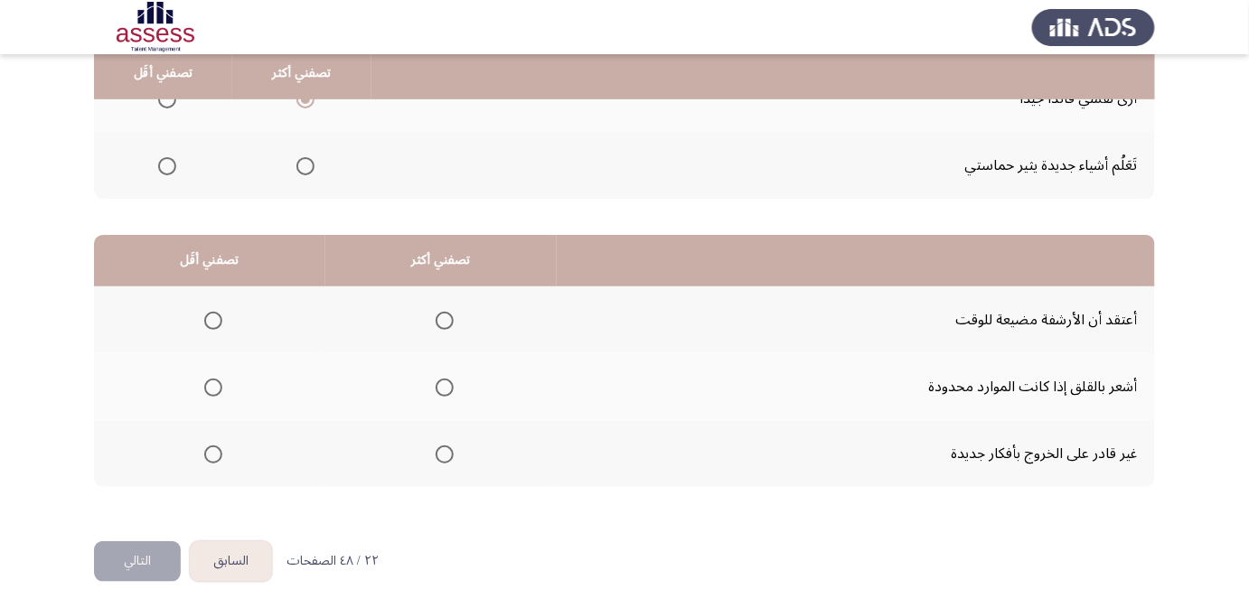
scroll to position [309, 0]
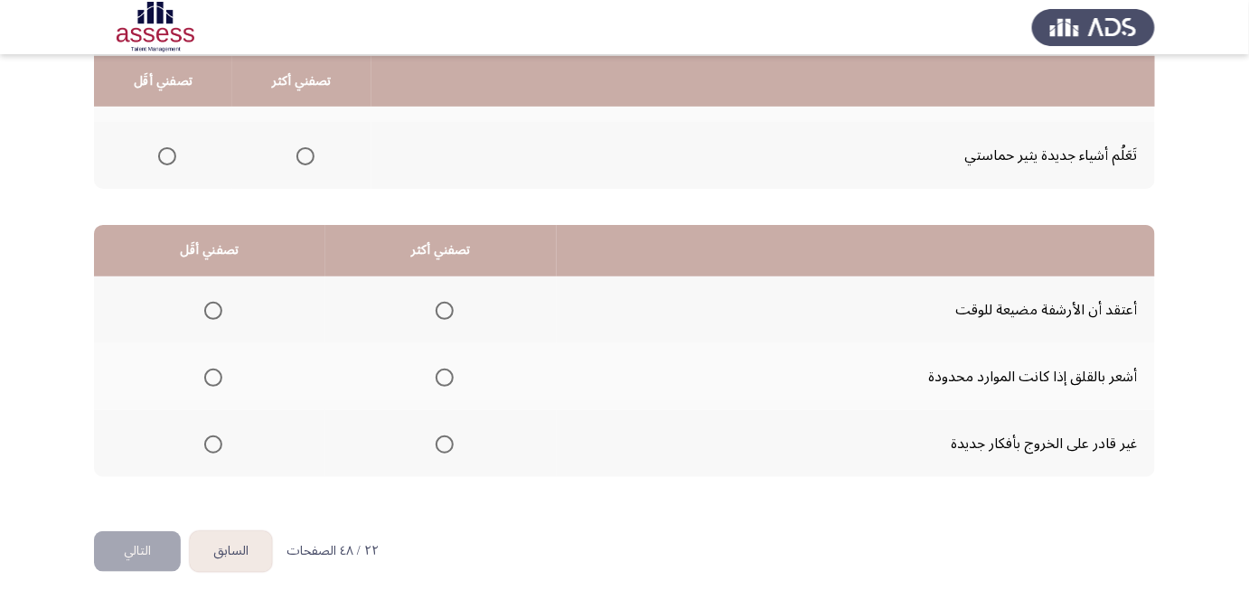
click at [436, 370] on span "Select an option" at bounding box center [445, 378] width 18 height 18
click at [436, 370] on input "Select an option" at bounding box center [445, 378] width 18 height 18
click at [206, 445] on span "Select an option" at bounding box center [213, 445] width 18 height 18
click at [206, 445] on input "Select an option" at bounding box center [213, 445] width 18 height 18
click at [125, 548] on button "التالي" at bounding box center [137, 551] width 87 height 41
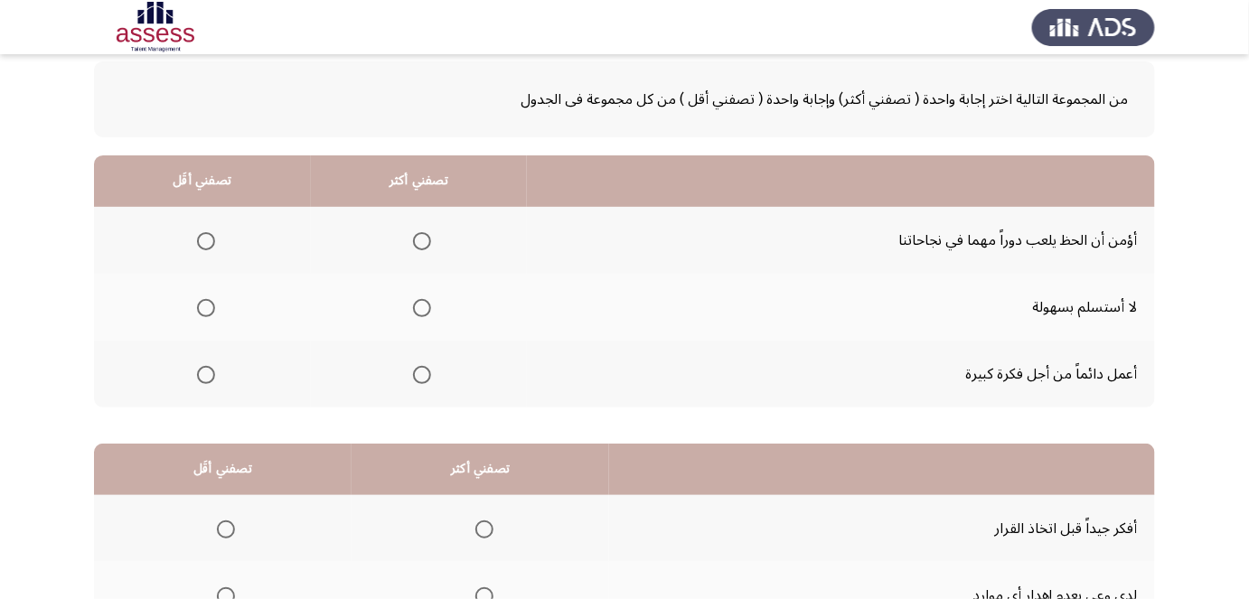
scroll to position [164, 0]
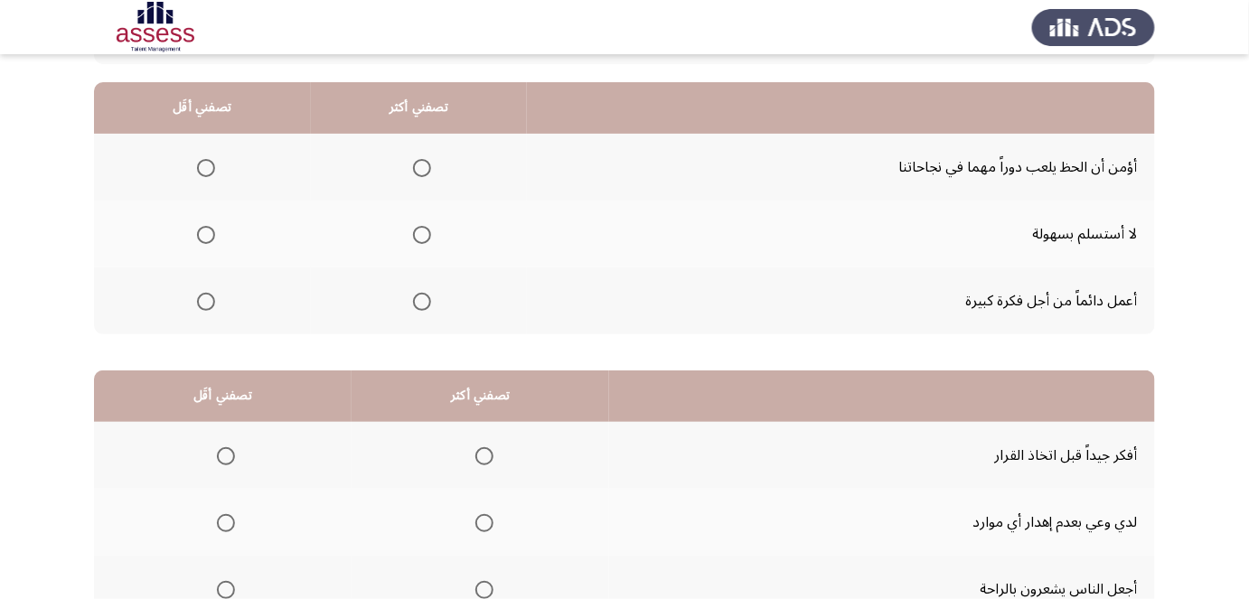
click at [406, 236] on label "Select an option" at bounding box center [418, 235] width 25 height 18
click at [413, 236] on input "Select an option" at bounding box center [422, 235] width 18 height 18
click at [197, 166] on span "Select an option" at bounding box center [206, 168] width 18 height 18
click at [197, 166] on input "Select an option" at bounding box center [206, 168] width 18 height 18
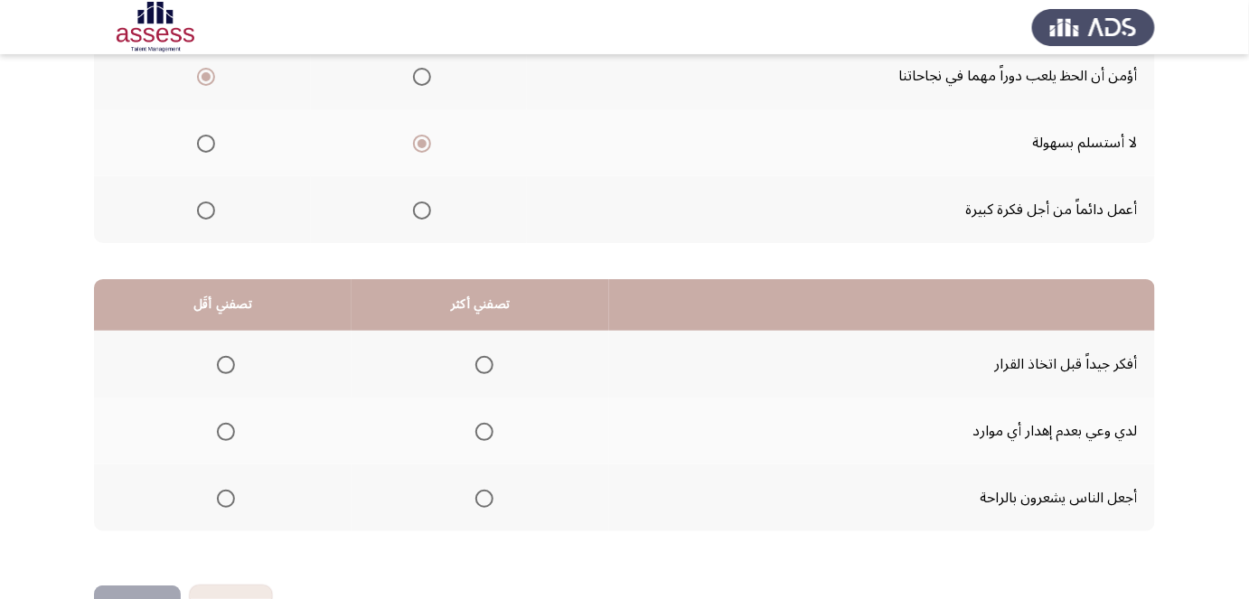
scroll to position [309, 0]
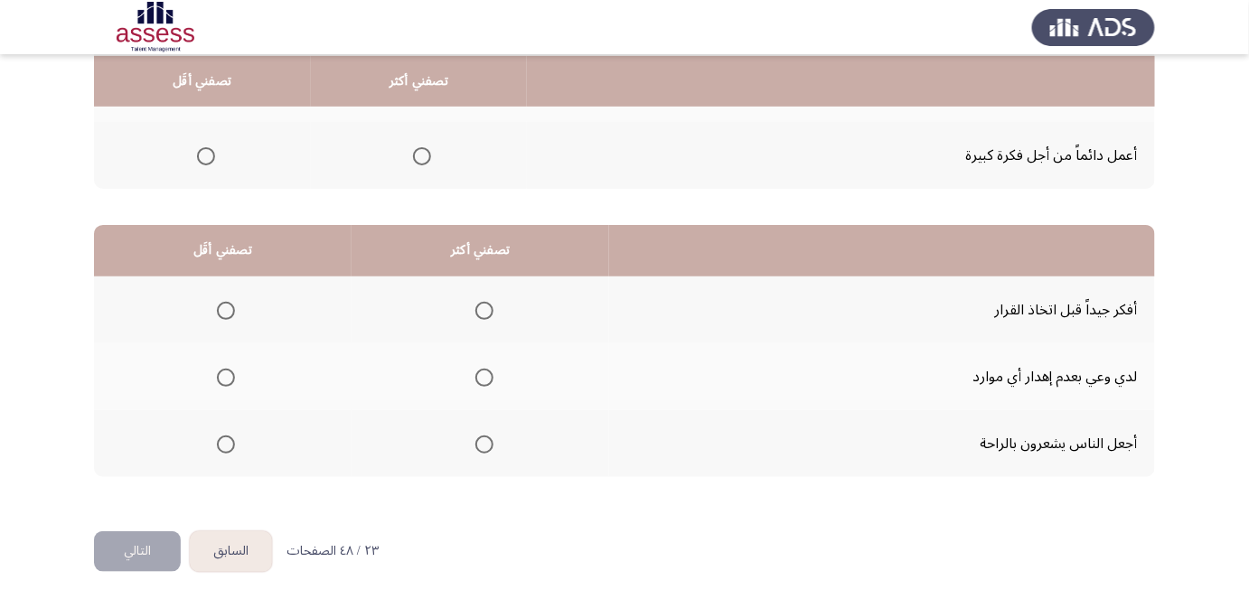
click at [482, 377] on span "Select an option" at bounding box center [484, 378] width 18 height 18
click at [482, 377] on input "Select an option" at bounding box center [484, 378] width 18 height 18
click at [224, 439] on span "Select an option" at bounding box center [226, 445] width 18 height 18
click at [224, 439] on input "Select an option" at bounding box center [226, 445] width 18 height 18
click at [142, 544] on button "التالي" at bounding box center [137, 551] width 87 height 41
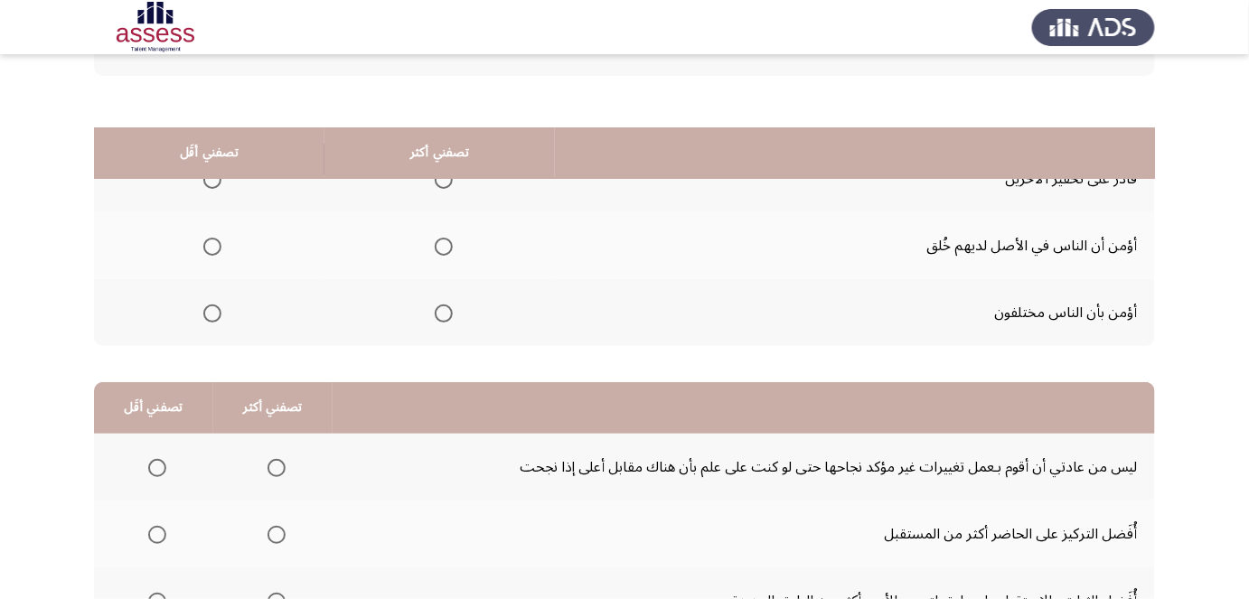
scroll to position [145, 0]
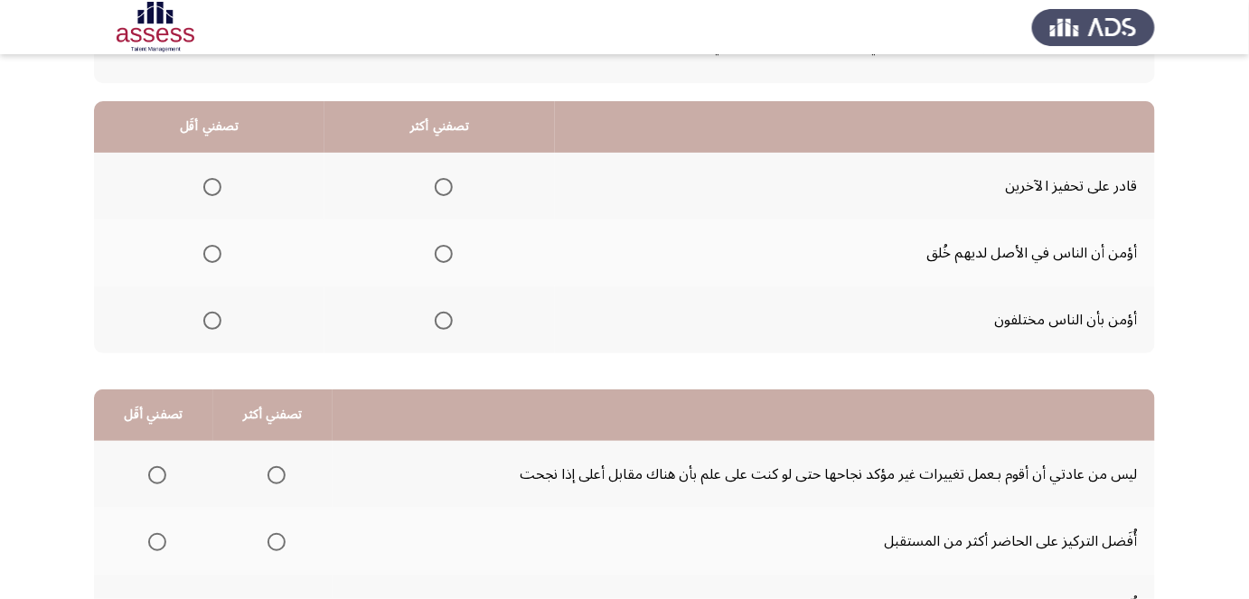
click at [452, 190] on span "Select an option" at bounding box center [444, 187] width 18 height 18
click at [452, 190] on input "Select an option" at bounding box center [444, 187] width 18 height 18
click at [205, 319] on span "Select an option" at bounding box center [212, 321] width 18 height 18
click at [205, 319] on input "Select an option" at bounding box center [212, 321] width 18 height 18
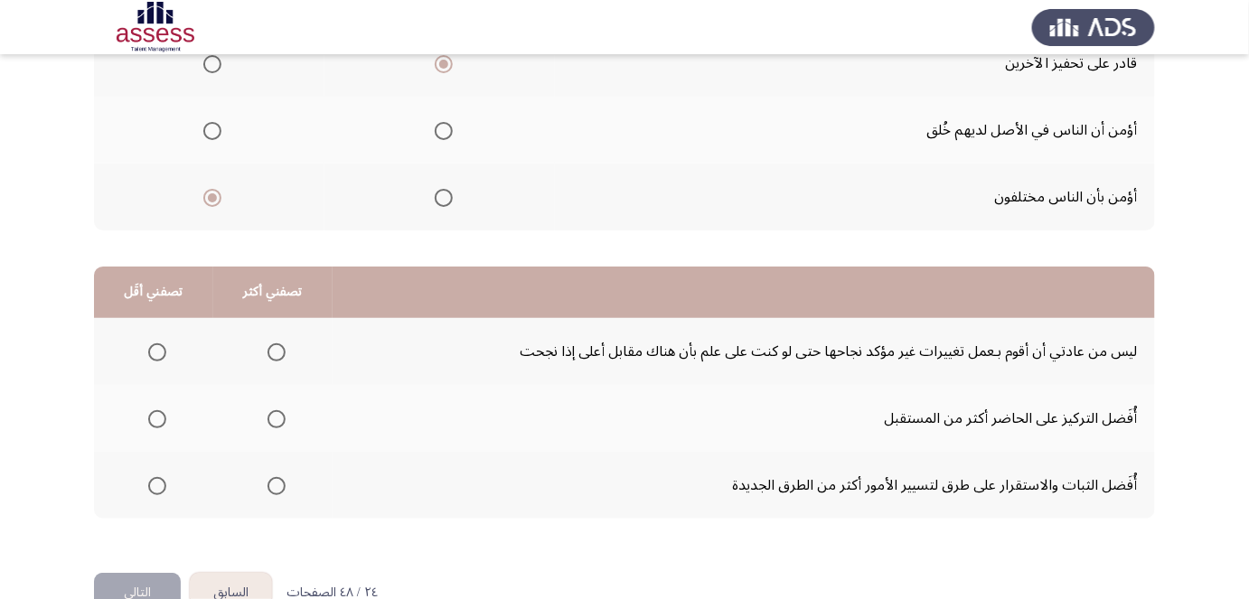
scroll to position [309, 0]
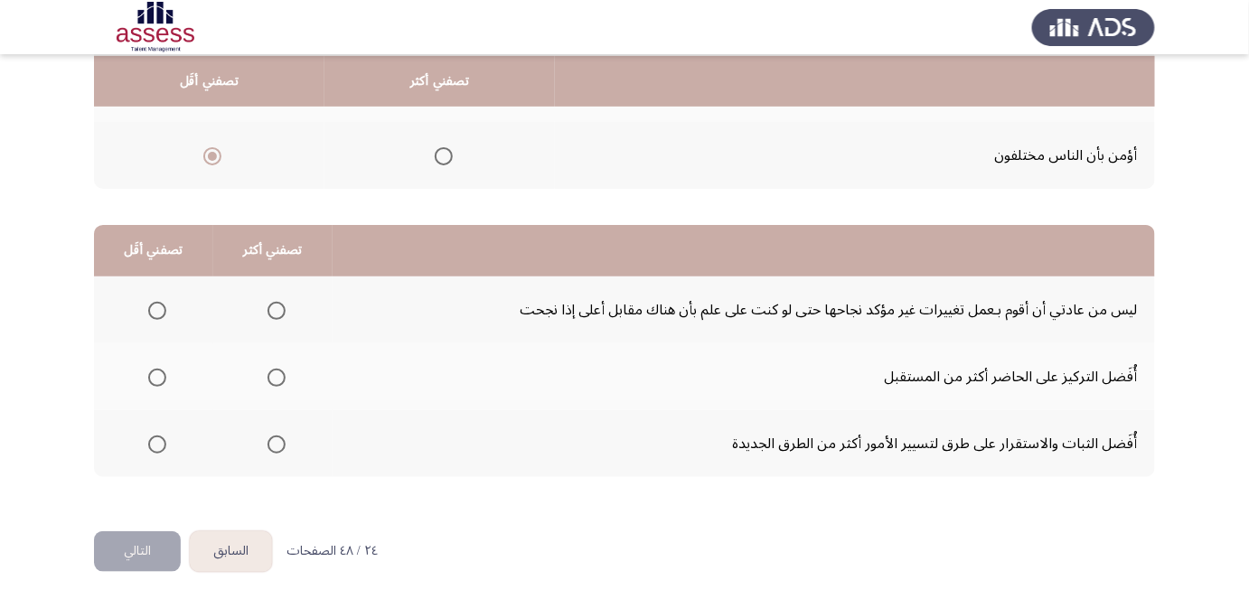
click at [274, 369] on span "Select an option" at bounding box center [277, 378] width 18 height 18
click at [274, 369] on input "Select an option" at bounding box center [277, 378] width 18 height 18
click at [135, 437] on th at bounding box center [153, 443] width 119 height 67
click at [146, 441] on label "Select an option" at bounding box center [153, 445] width 25 height 18
click at [148, 441] on input "Select an option" at bounding box center [157, 445] width 18 height 18
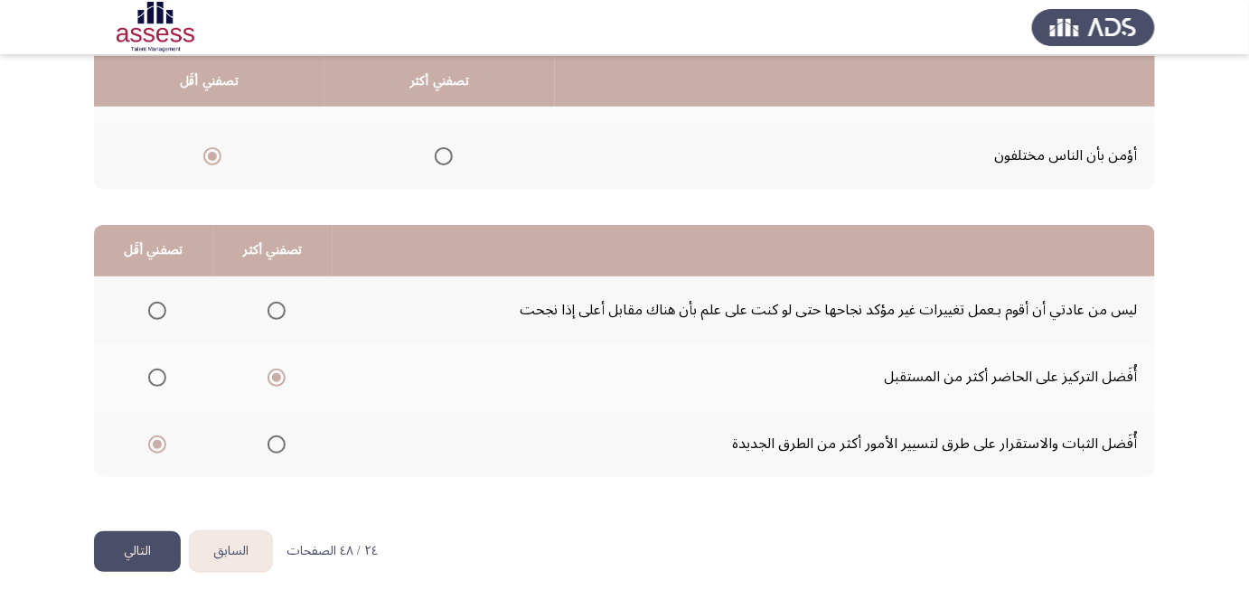
click at [142, 549] on button "التالي" at bounding box center [137, 551] width 87 height 41
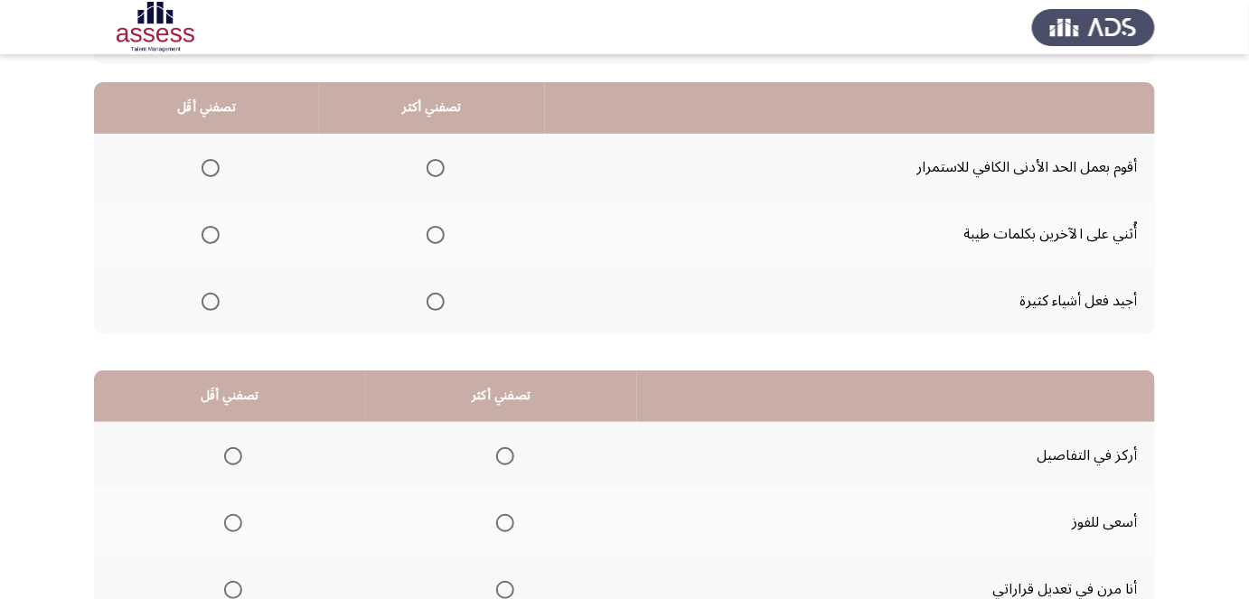
scroll to position [164, 0]
click at [431, 303] on span "Select an option" at bounding box center [436, 302] width 18 height 18
click at [431, 303] on input "Select an option" at bounding box center [436, 302] width 18 height 18
click at [215, 164] on span "Select an option" at bounding box center [211, 168] width 18 height 18
click at [215, 164] on input "Select an option" at bounding box center [211, 168] width 18 height 18
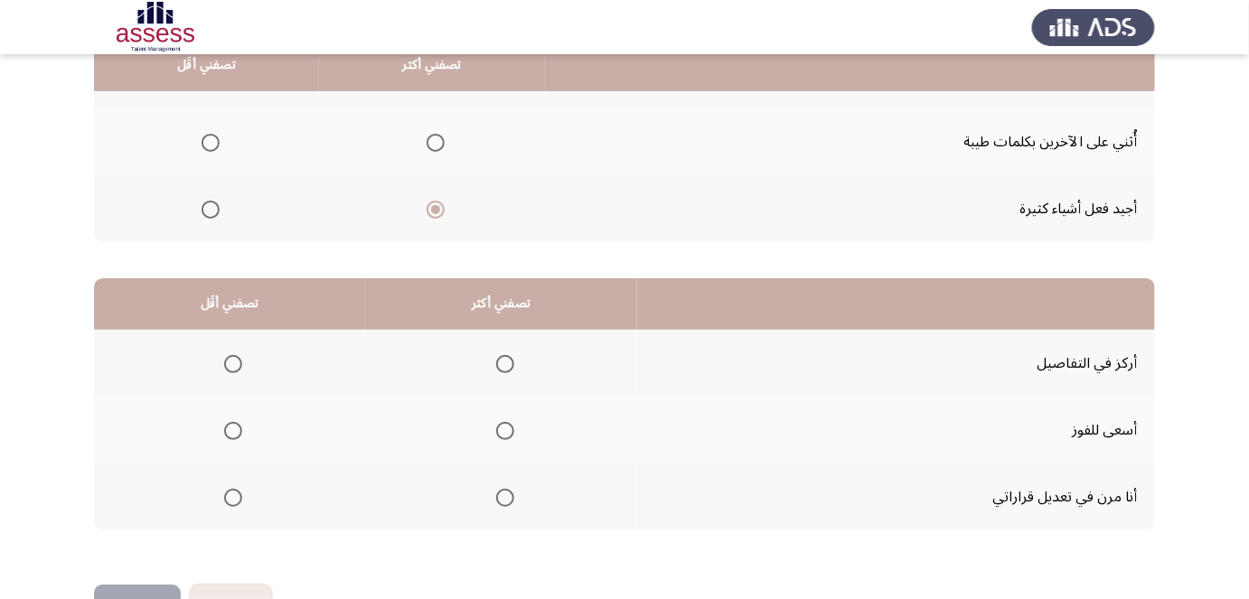
scroll to position [309, 0]
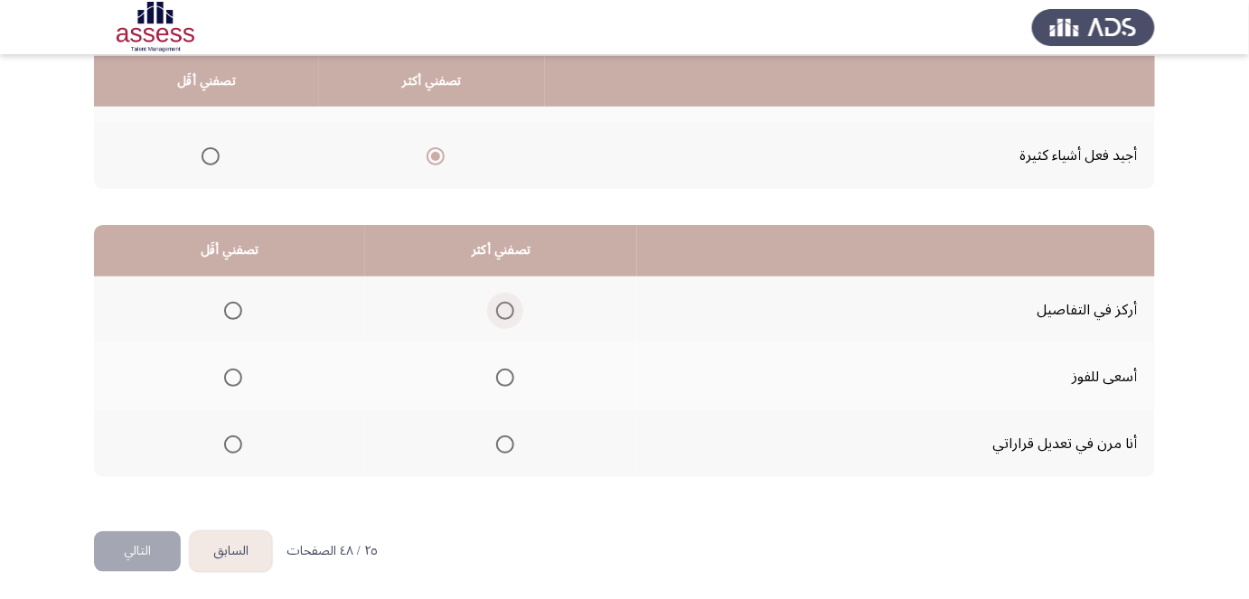
click at [498, 310] on span "Select an option" at bounding box center [505, 311] width 18 height 18
click at [498, 310] on input "Select an option" at bounding box center [505, 311] width 18 height 18
click at [224, 446] on span "Select an option" at bounding box center [233, 445] width 18 height 18
click at [224, 446] on input "Select an option" at bounding box center [233, 445] width 18 height 18
click at [146, 552] on button "التالي" at bounding box center [137, 551] width 87 height 41
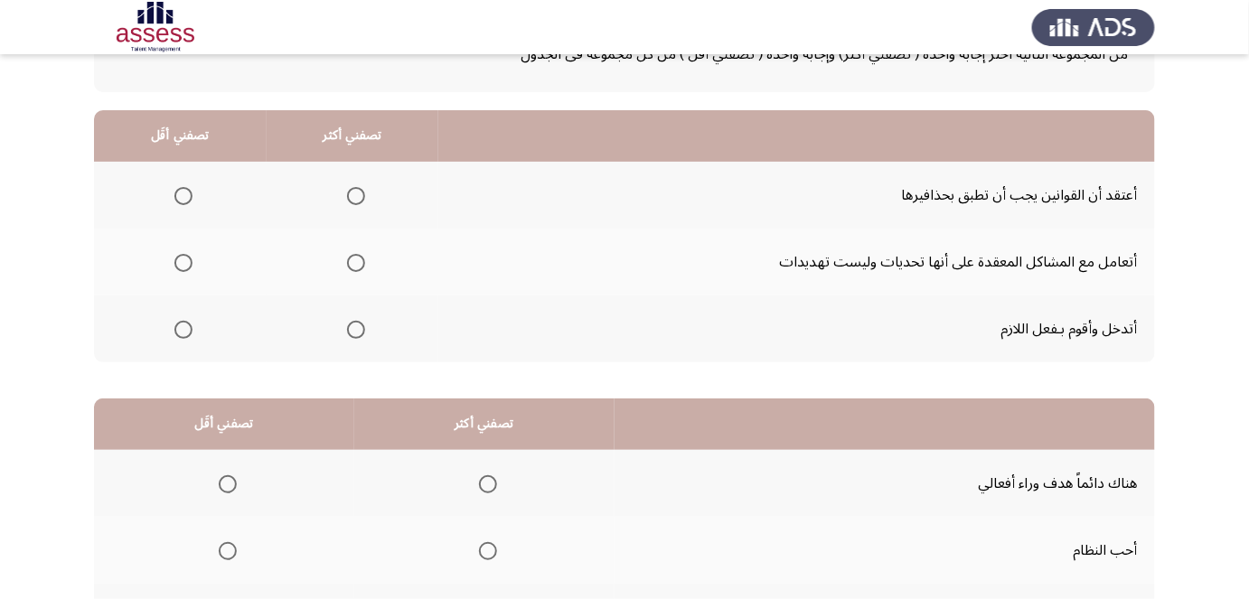
scroll to position [164, 0]
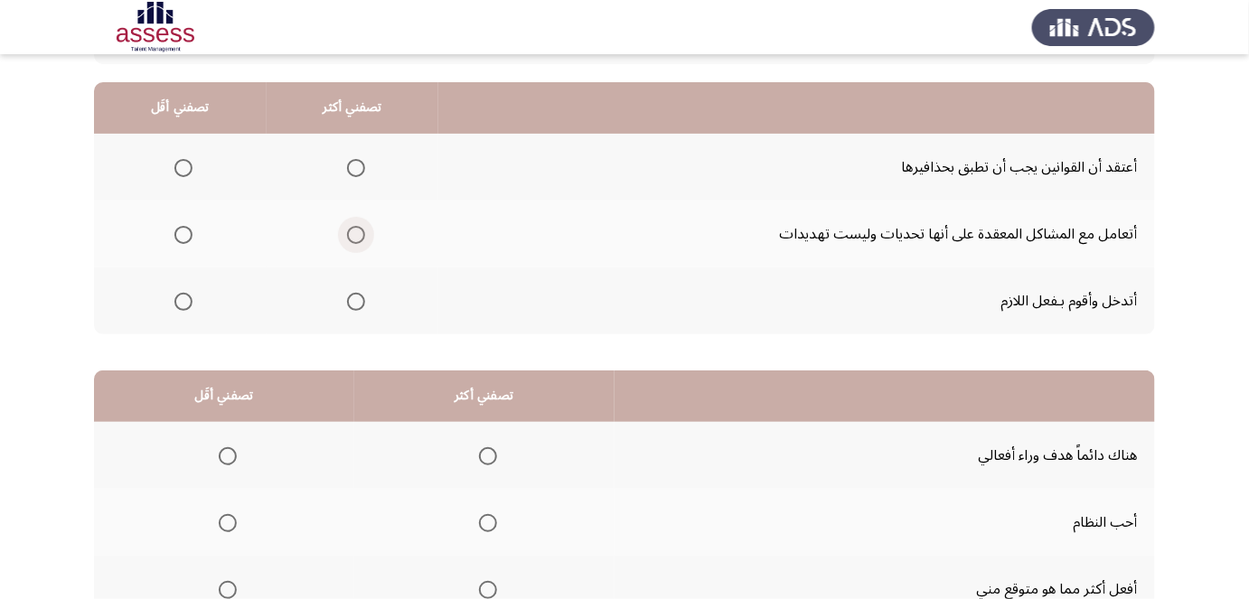
click at [359, 240] on span "Select an option" at bounding box center [356, 235] width 18 height 18
click at [359, 240] on input "Select an option" at bounding box center [356, 235] width 18 height 18
click at [181, 172] on span "Select an option" at bounding box center [183, 168] width 18 height 18
click at [181, 172] on input "Select an option" at bounding box center [183, 168] width 18 height 18
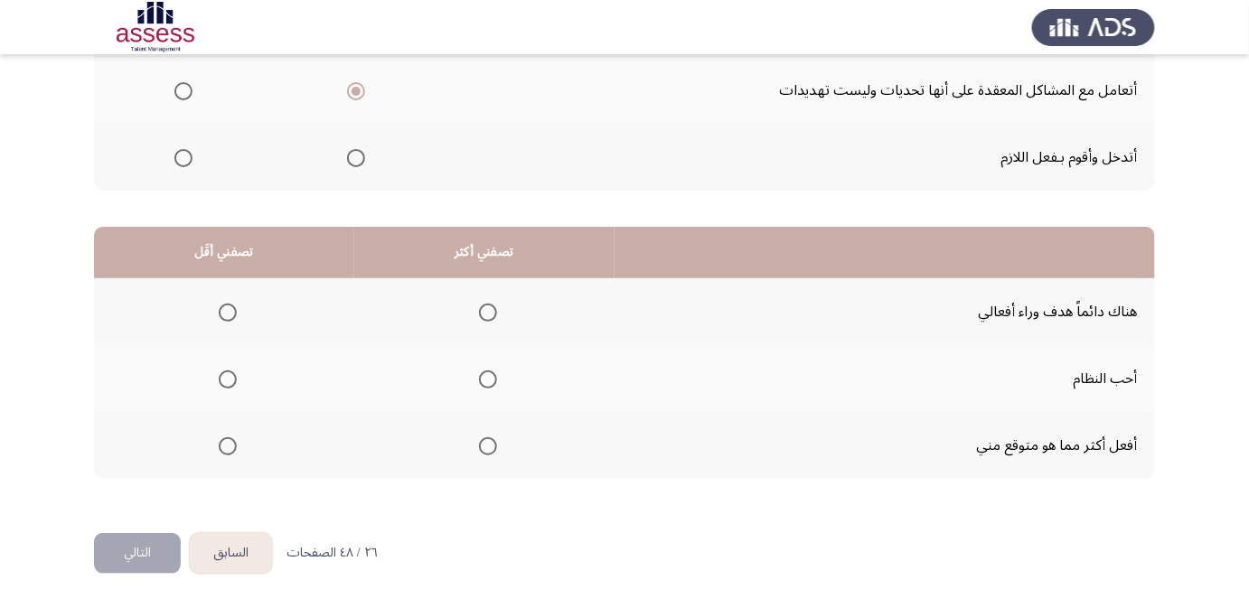
scroll to position [309, 0]
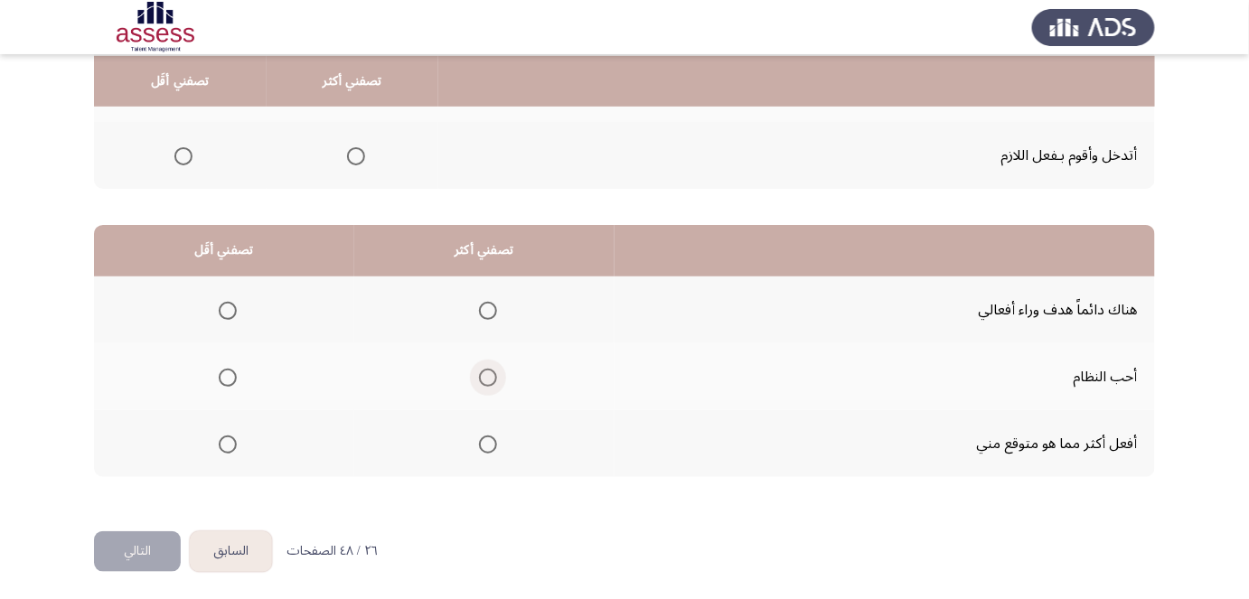
click at [484, 379] on span "Select an option" at bounding box center [488, 378] width 18 height 18
click at [484, 379] on input "Select an option" at bounding box center [488, 378] width 18 height 18
click at [222, 442] on span "Select an option" at bounding box center [228, 445] width 18 height 18
click at [222, 442] on input "Select an option" at bounding box center [228, 445] width 18 height 18
click at [127, 555] on button "التالي" at bounding box center [137, 551] width 87 height 41
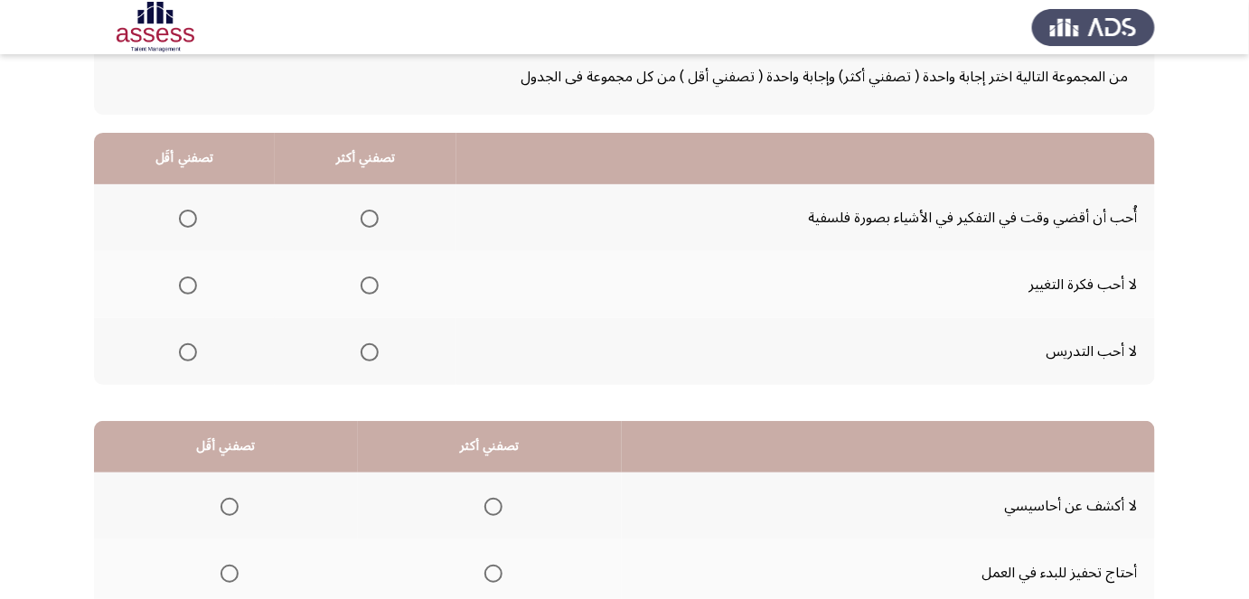
scroll to position [164, 0]
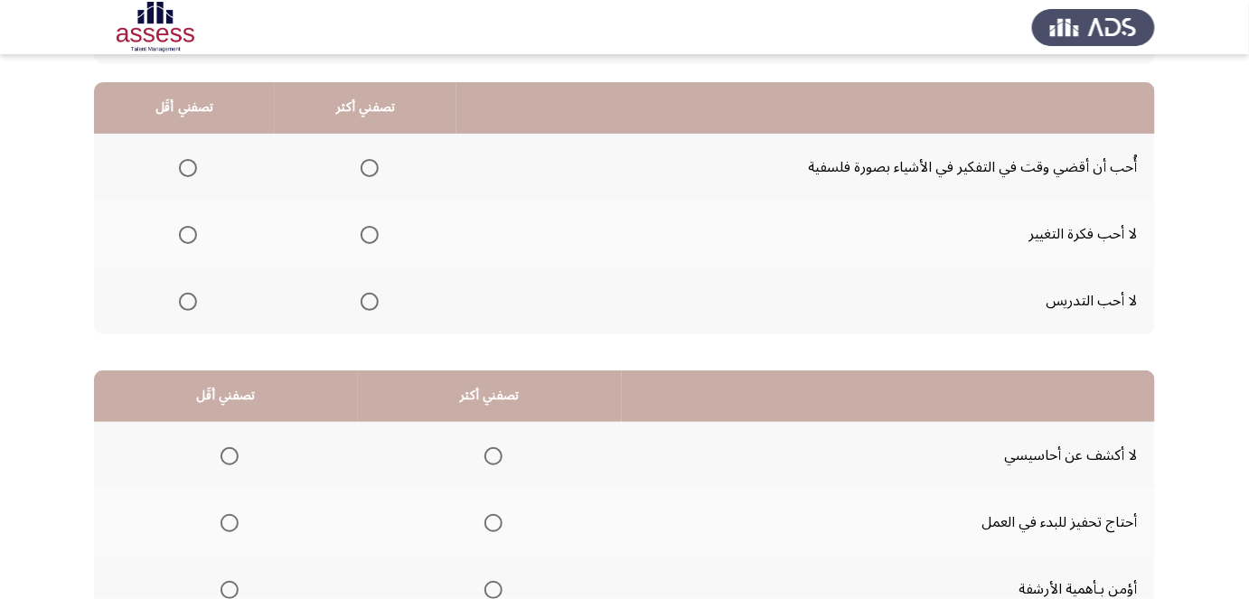
click at [369, 171] on span "Select an option" at bounding box center [370, 168] width 18 height 18
click at [369, 171] on input "Select an option" at bounding box center [370, 168] width 18 height 18
click at [192, 231] on span "Select an option" at bounding box center [188, 235] width 18 height 18
click at [192, 231] on input "Select an option" at bounding box center [188, 235] width 18 height 18
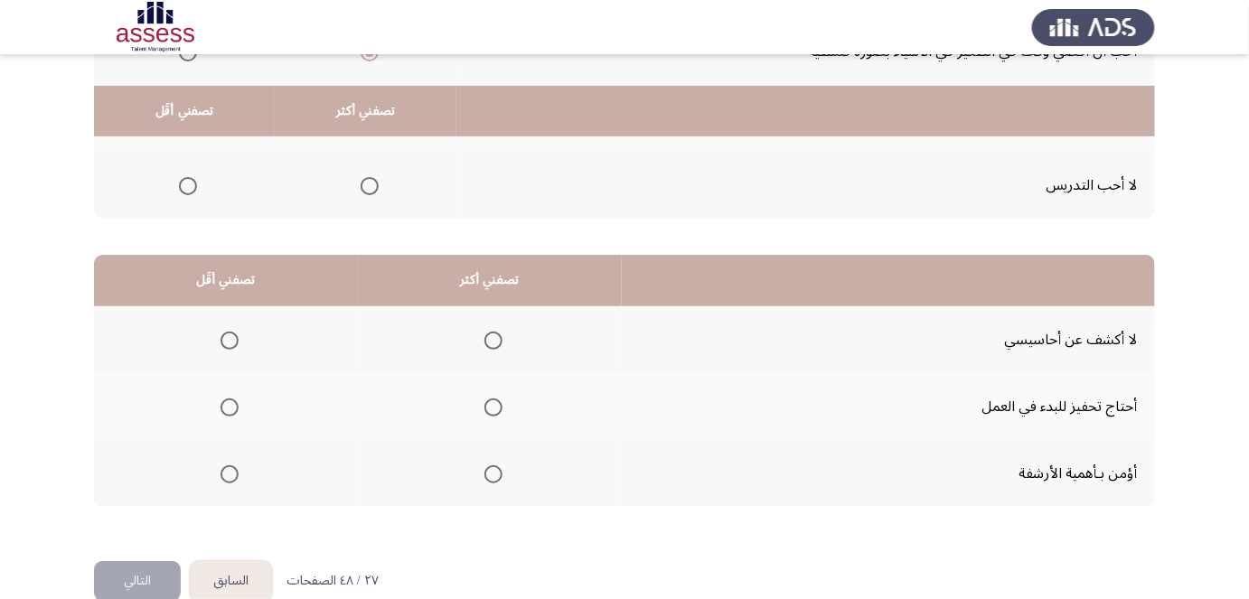
scroll to position [309, 0]
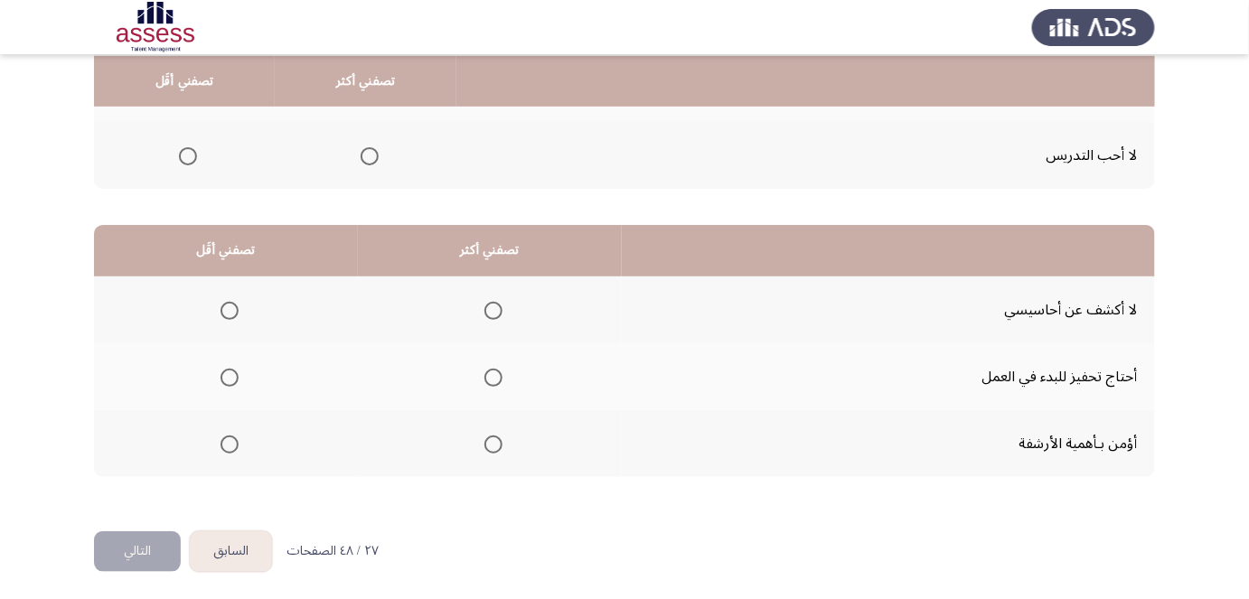
click at [493, 306] on span "Select an option" at bounding box center [493, 311] width 18 height 18
click at [493, 306] on input "Select an option" at bounding box center [493, 311] width 18 height 18
click at [233, 376] on span "Select an option" at bounding box center [230, 378] width 18 height 18
click at [233, 376] on input "Select an option" at bounding box center [230, 378] width 18 height 18
click at [155, 548] on button "التالي" at bounding box center [137, 551] width 87 height 41
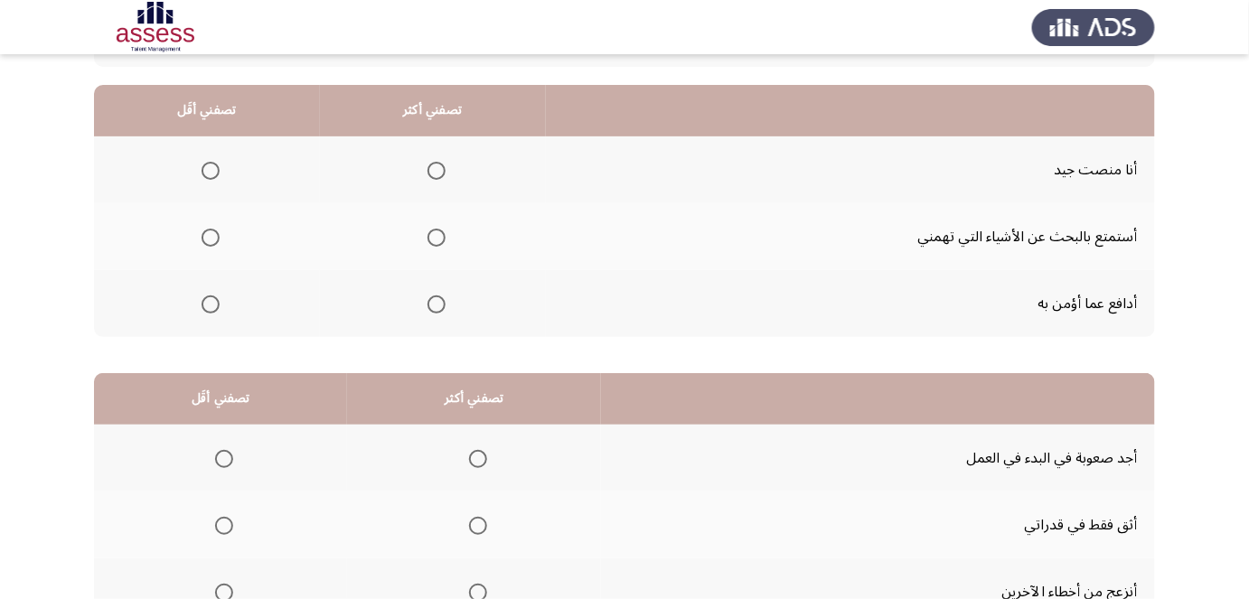
scroll to position [164, 0]
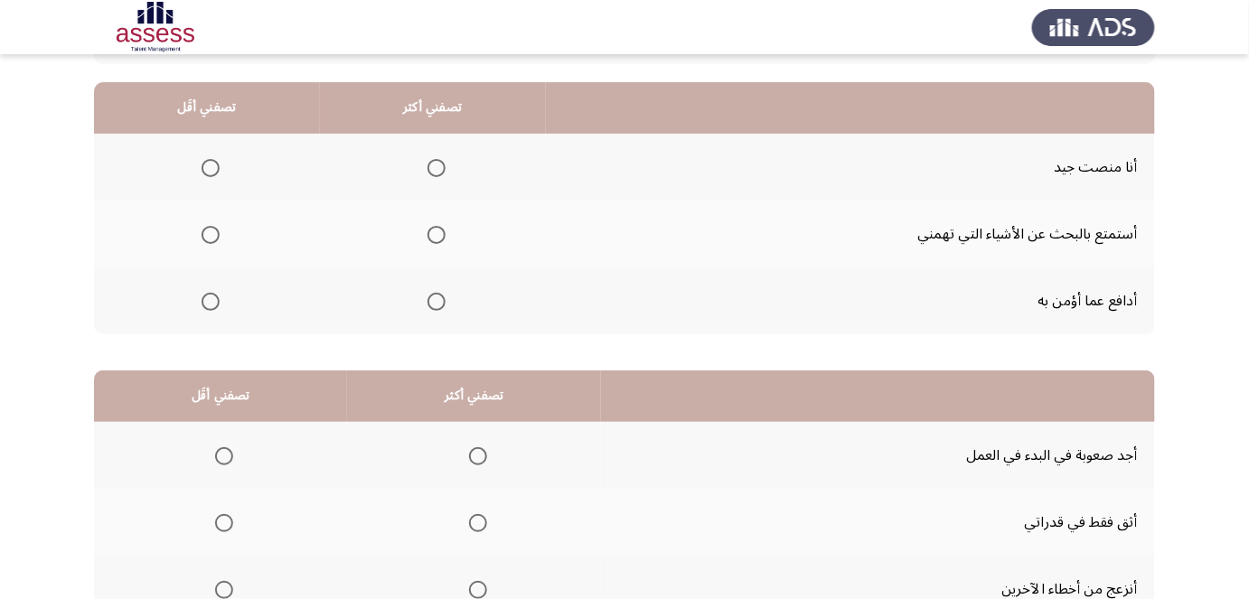
click at [436, 165] on span "Select an option" at bounding box center [436, 168] width 18 height 18
click at [436, 165] on input "Select an option" at bounding box center [436, 168] width 18 height 18
click at [214, 299] on span "Select an option" at bounding box center [211, 302] width 18 height 18
click at [214, 299] on input "Select an option" at bounding box center [211, 302] width 18 height 18
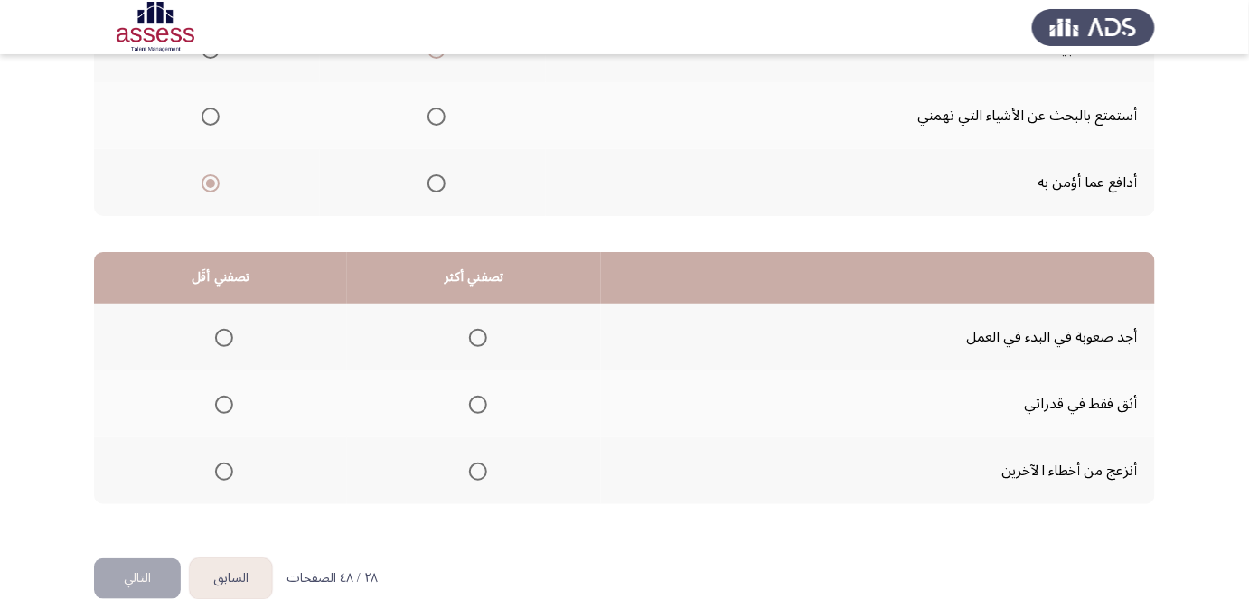
scroll to position [309, 0]
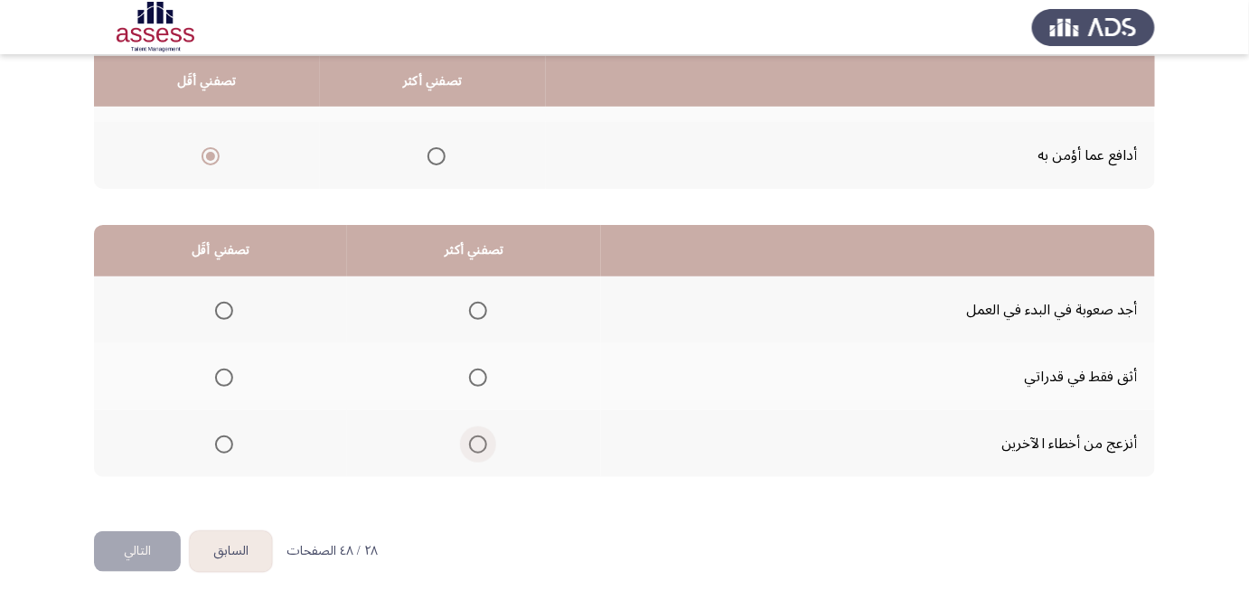
click at [474, 446] on span "Select an option" at bounding box center [478, 445] width 18 height 18
click at [474, 446] on input "Select an option" at bounding box center [478, 445] width 18 height 18
click at [221, 371] on span "Select an option" at bounding box center [224, 378] width 18 height 18
click at [221, 371] on input "Select an option" at bounding box center [224, 378] width 18 height 18
click at [128, 554] on button "التالي" at bounding box center [137, 551] width 87 height 41
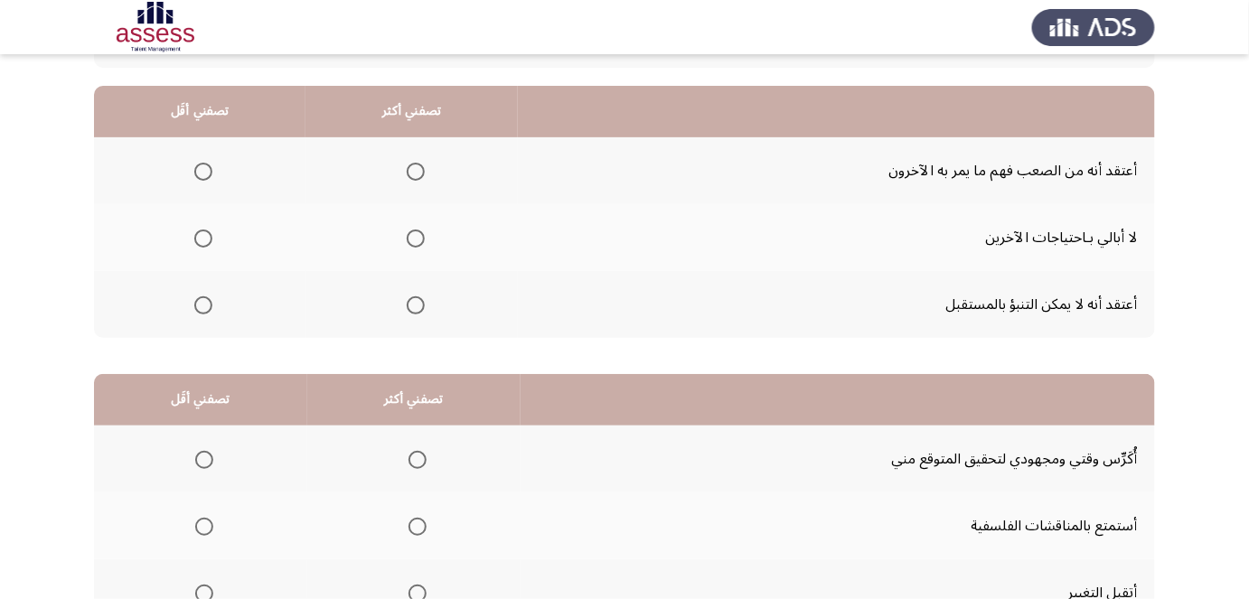
scroll to position [164, 0]
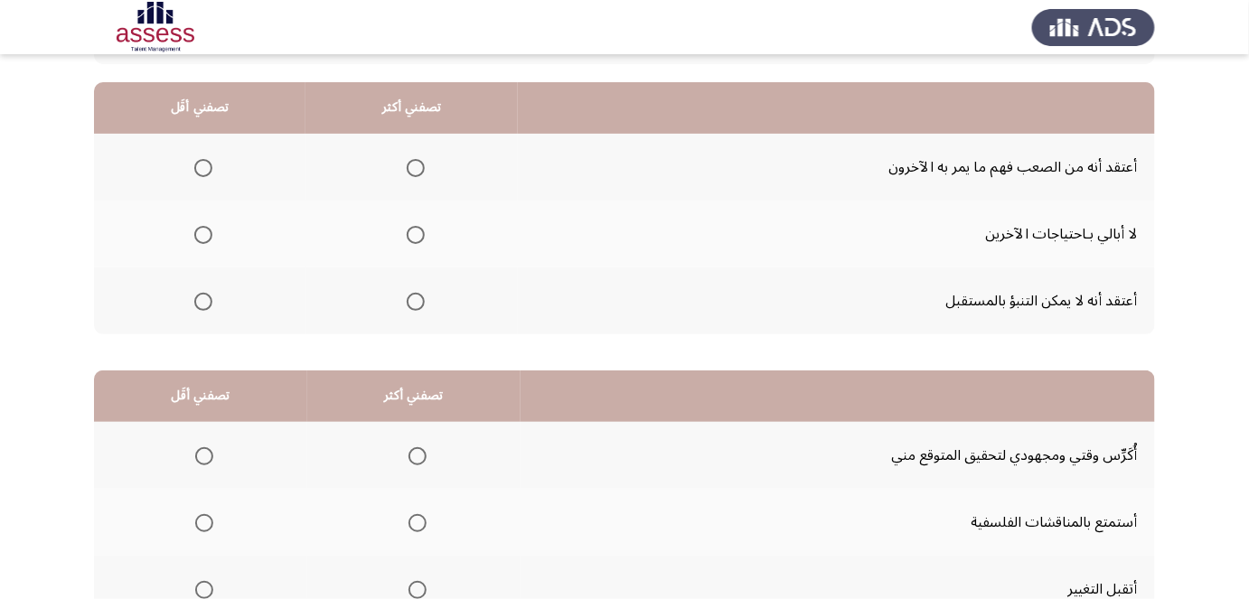
click at [417, 172] on span "Select an option" at bounding box center [416, 168] width 18 height 18
click at [417, 172] on input "Select an option" at bounding box center [416, 168] width 18 height 18
click at [202, 297] on span "Select an option" at bounding box center [203, 302] width 18 height 18
click at [202, 297] on input "Select an option" at bounding box center [203, 302] width 18 height 18
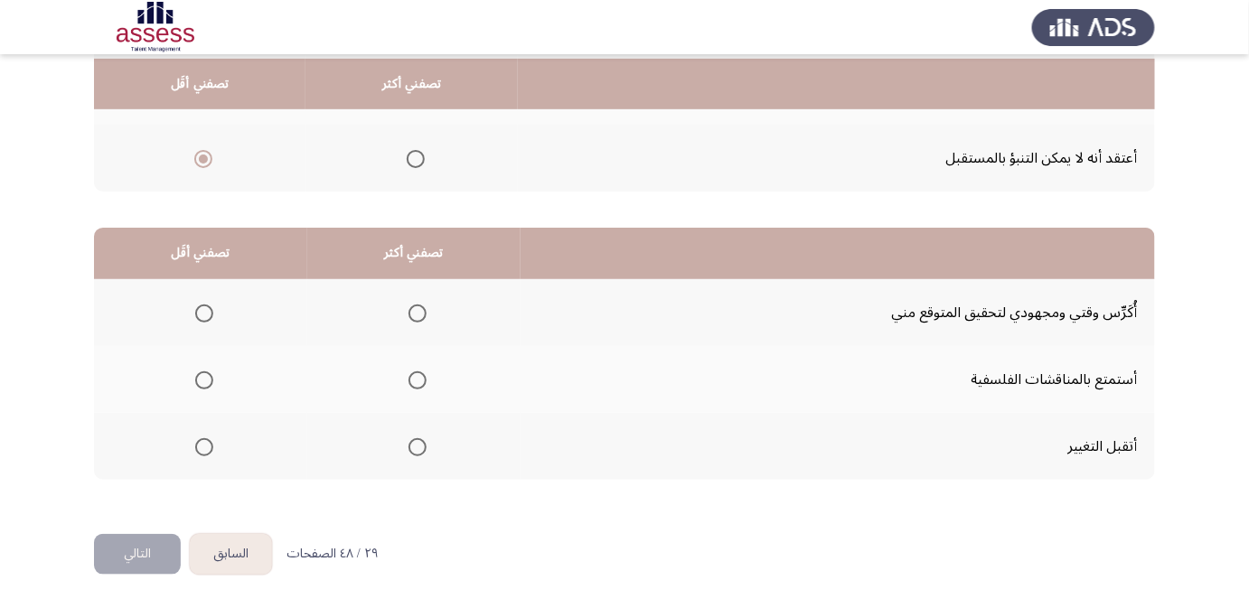
scroll to position [309, 0]
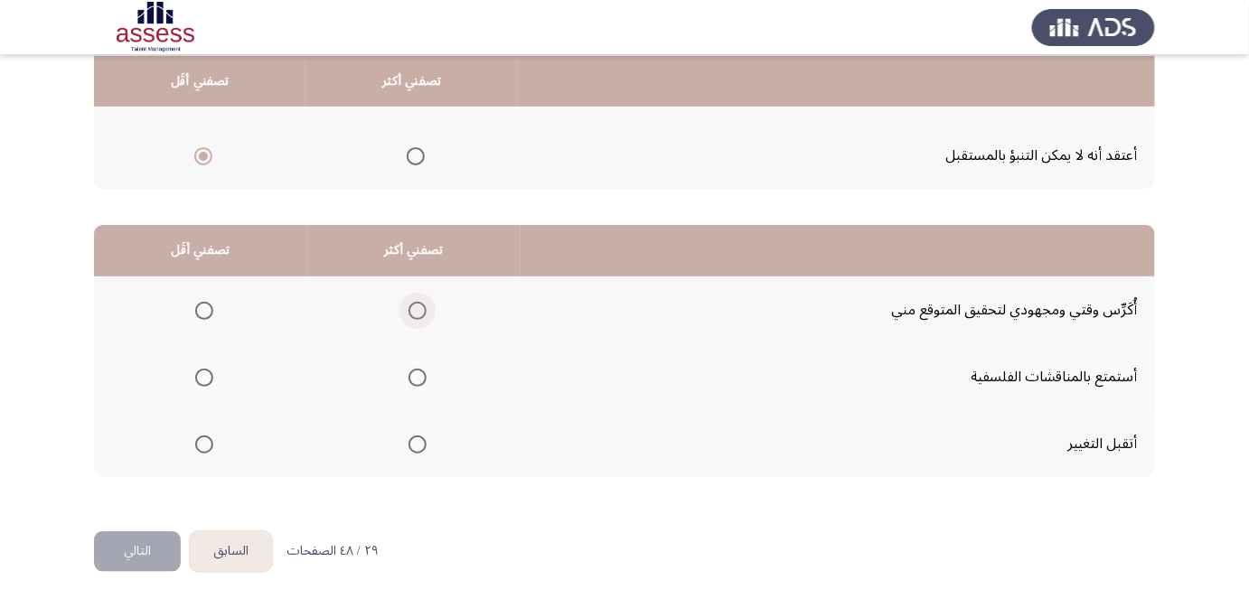
click at [401, 304] on label "Select an option" at bounding box center [413, 311] width 25 height 18
click at [408, 304] on input "Select an option" at bounding box center [417, 311] width 18 height 18
click at [210, 370] on span "Select an option" at bounding box center [204, 378] width 18 height 18
click at [210, 370] on input "Select an option" at bounding box center [204, 378] width 18 height 18
click at [124, 547] on button "التالي" at bounding box center [137, 551] width 87 height 41
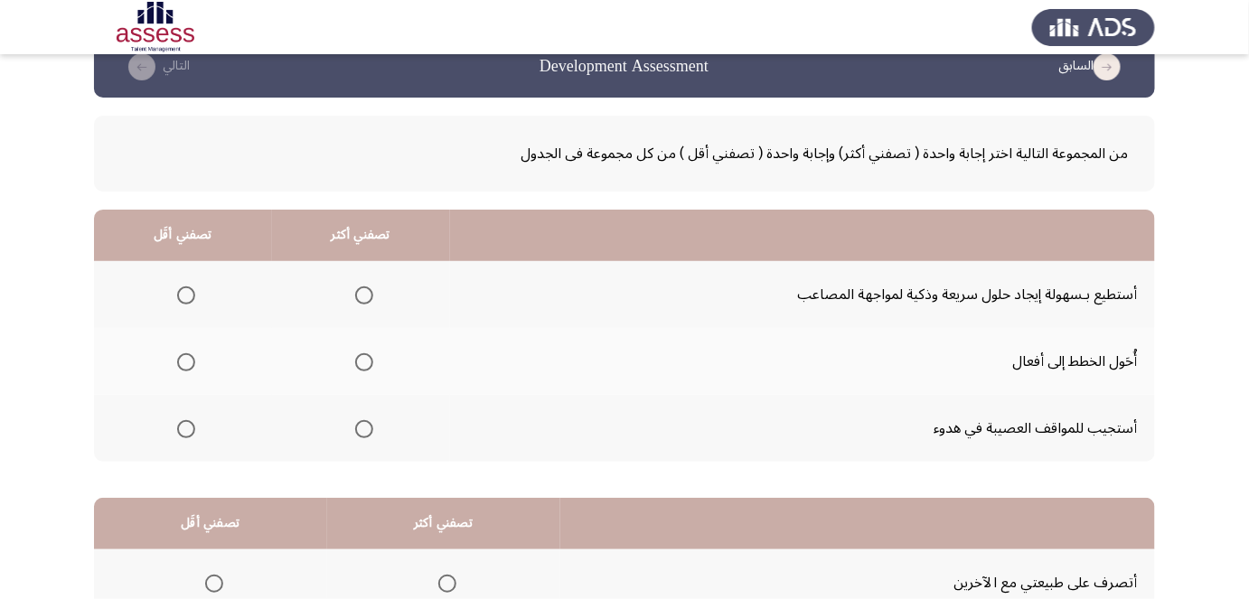
scroll to position [164, 0]
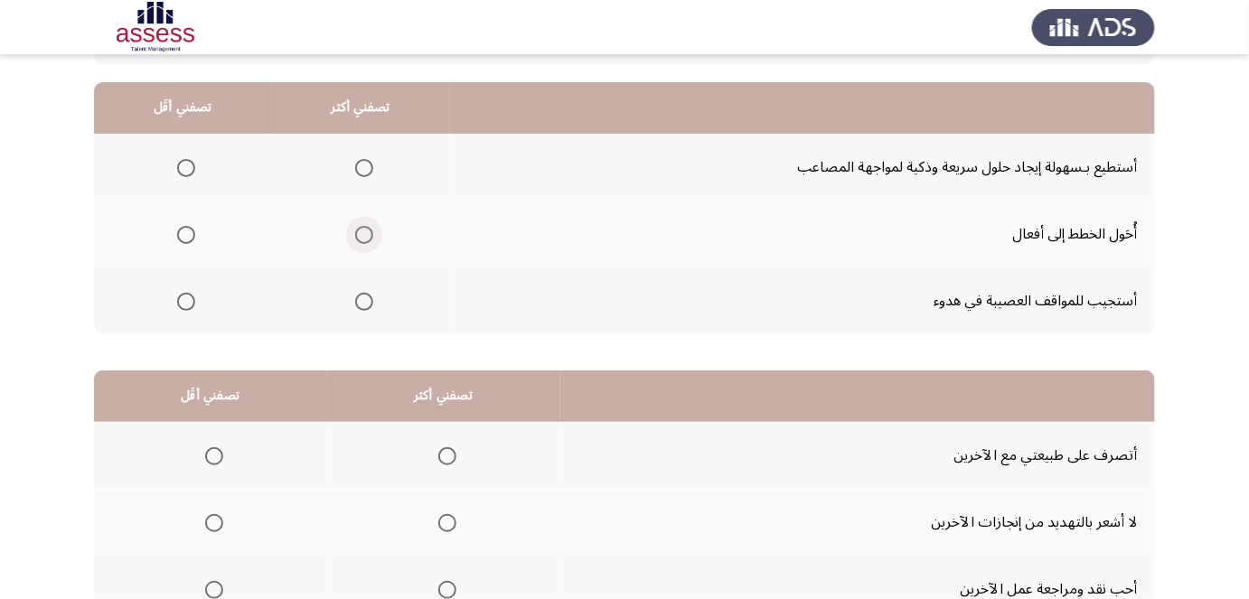
click at [355, 232] on span "Select an option" at bounding box center [364, 235] width 18 height 18
click at [355, 232] on input "Select an option" at bounding box center [364, 235] width 18 height 18
click at [183, 300] on span "Select an option" at bounding box center [186, 302] width 18 height 18
click at [183, 300] on input "Select an option" at bounding box center [186, 302] width 18 height 18
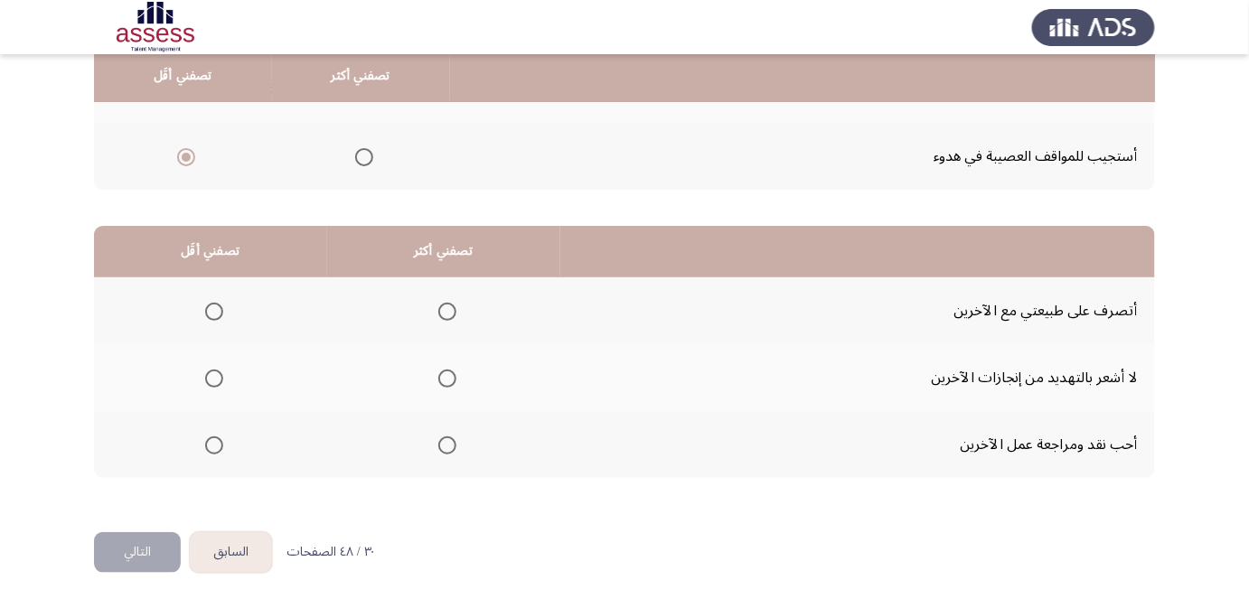
scroll to position [309, 0]
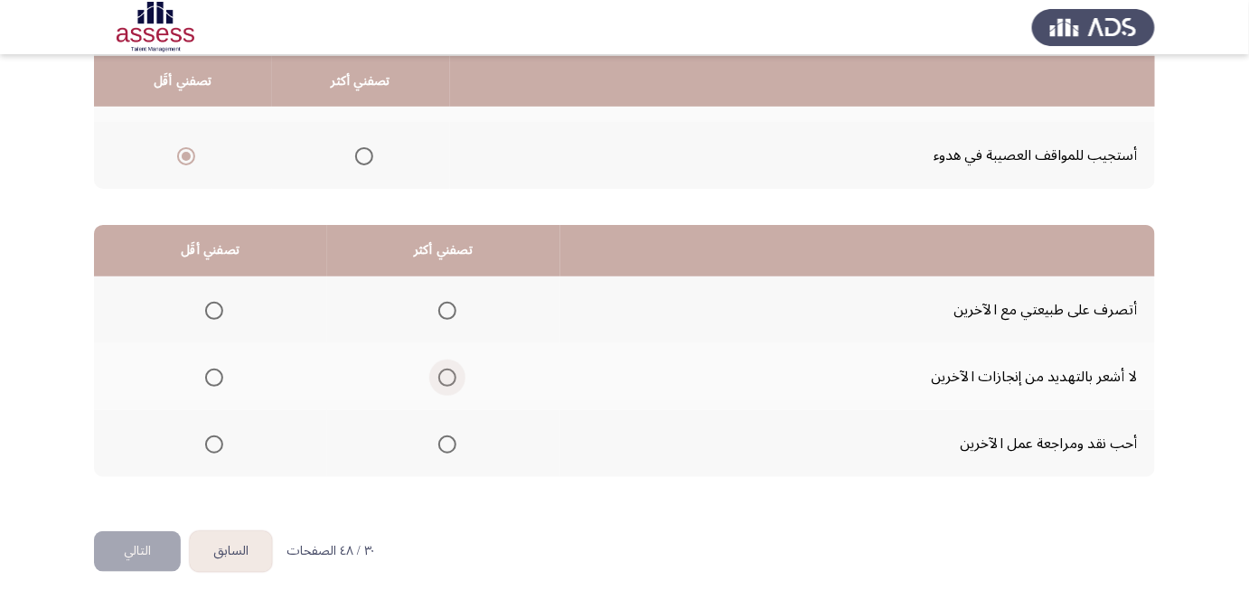
click at [446, 371] on span "Select an option" at bounding box center [447, 378] width 18 height 18
click at [446, 371] on input "Select an option" at bounding box center [447, 378] width 18 height 18
click at [209, 441] on span "Select an option" at bounding box center [214, 445] width 18 height 18
click at [209, 441] on input "Select an option" at bounding box center [214, 445] width 18 height 18
click at [135, 554] on button "التالي" at bounding box center [137, 551] width 87 height 41
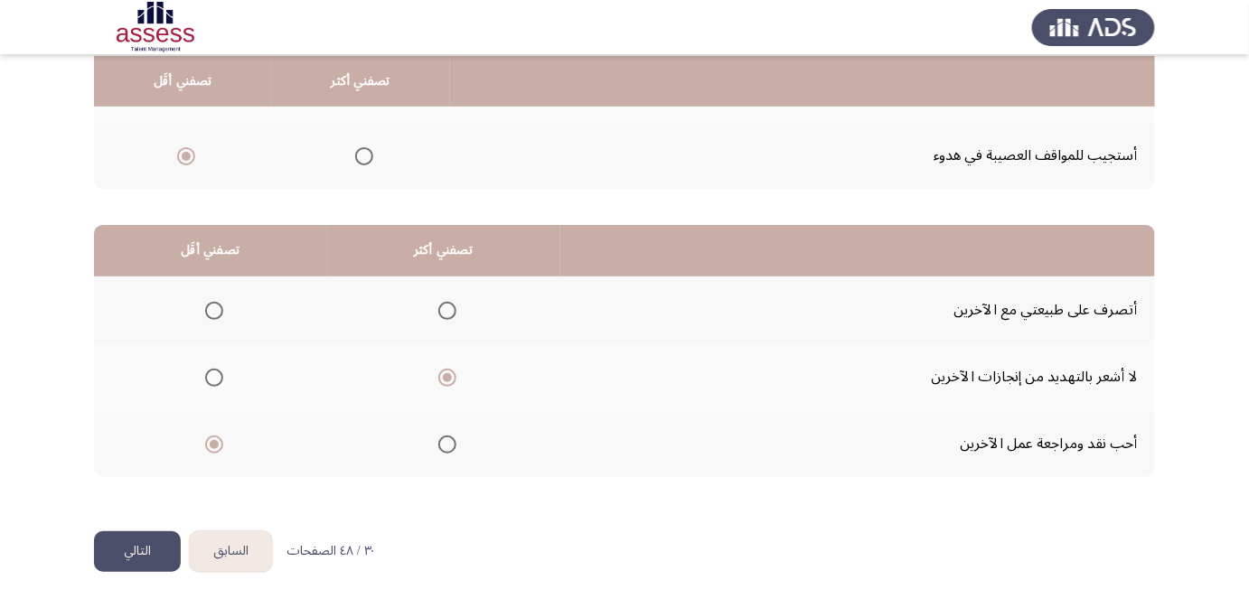
scroll to position [0, 0]
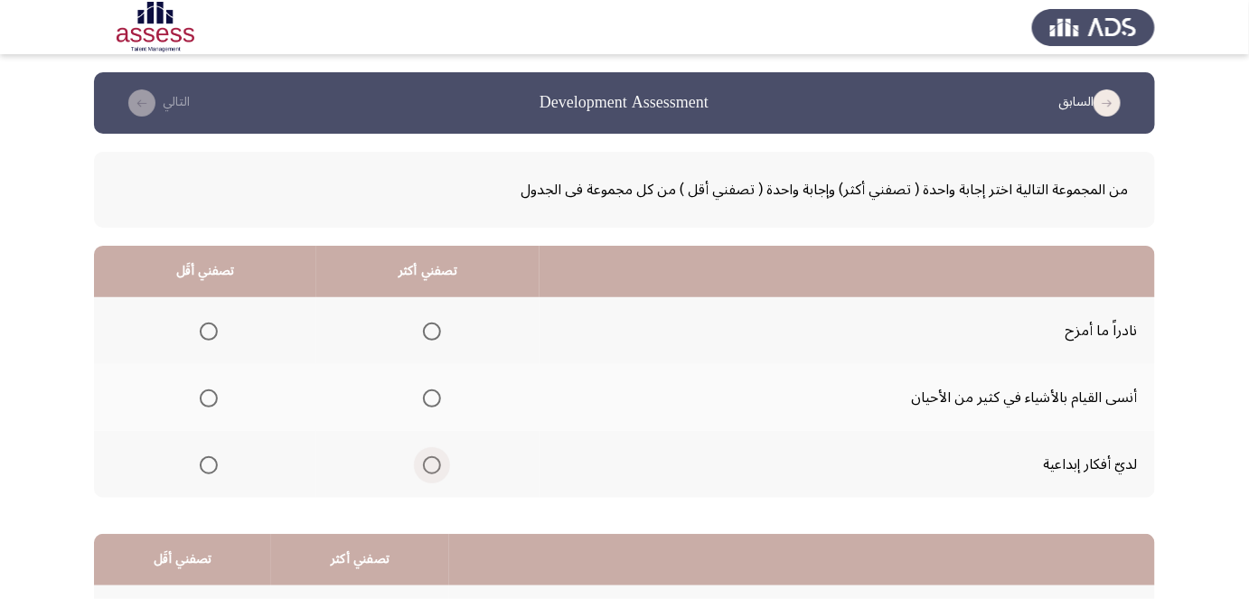
click at [437, 459] on span "Select an option" at bounding box center [432, 465] width 18 height 18
click at [437, 459] on input "Select an option" at bounding box center [432, 465] width 18 height 18
click at [210, 396] on span "Select an option" at bounding box center [209, 399] width 18 height 18
click at [210, 396] on input "Select an option" at bounding box center [209, 399] width 18 height 18
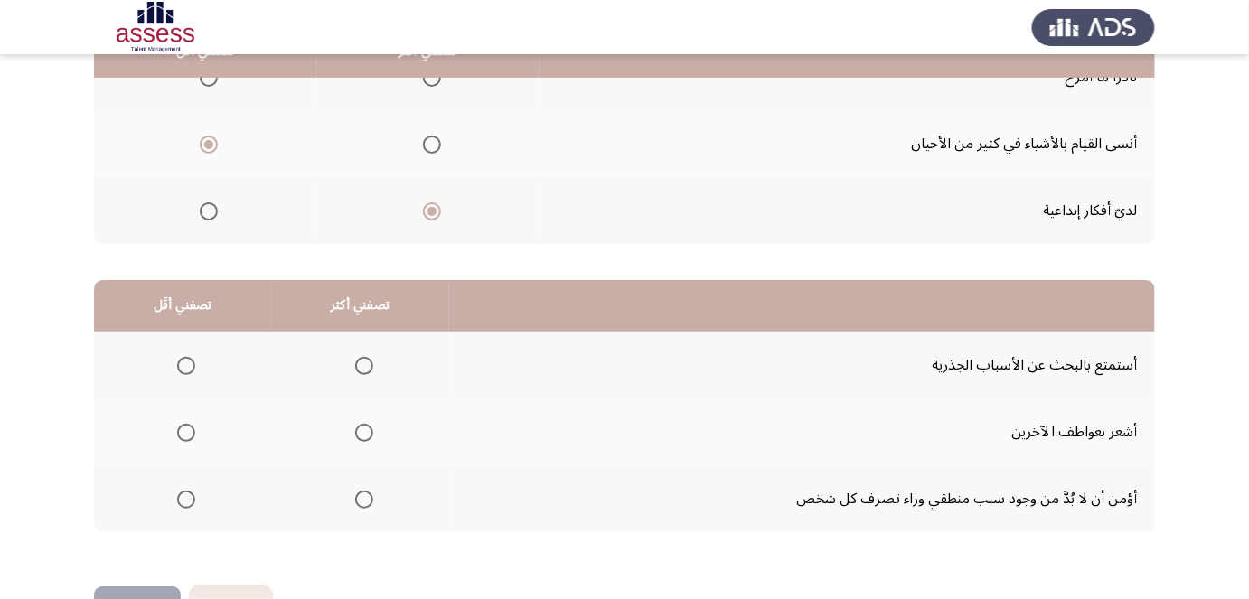
scroll to position [309, 0]
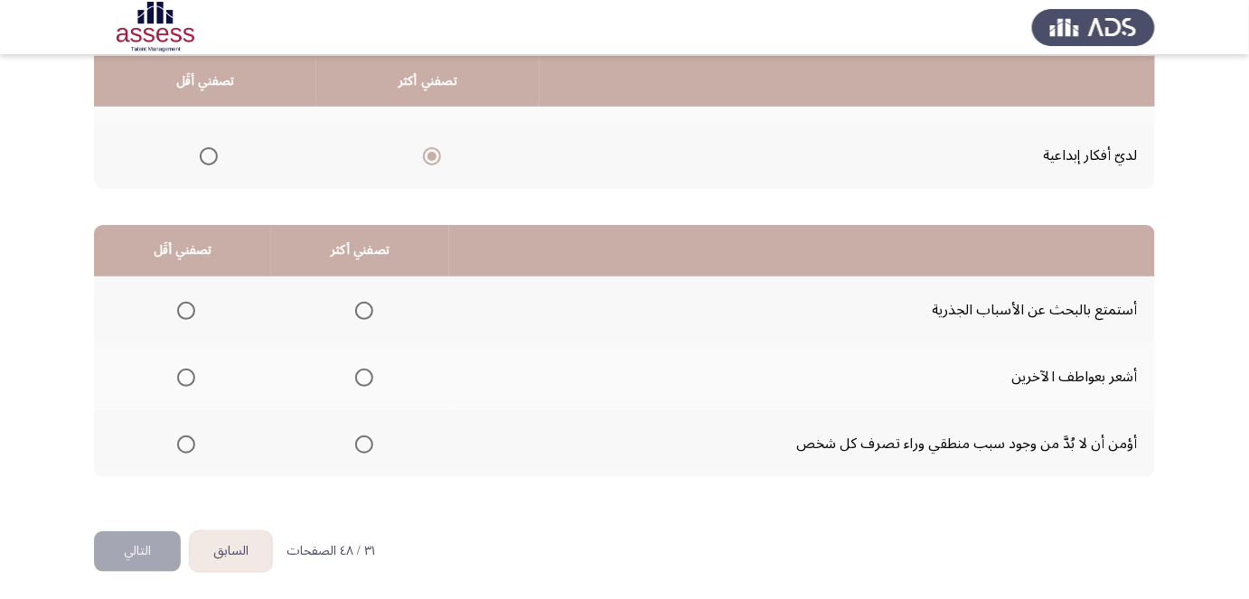
click at [356, 304] on span "Select an option" at bounding box center [364, 311] width 18 height 18
click at [356, 304] on input "Select an option" at bounding box center [364, 311] width 18 height 18
click at [193, 440] on span "Select an option" at bounding box center [186, 445] width 18 height 18
click at [193, 440] on input "Select an option" at bounding box center [186, 445] width 18 height 18
click at [129, 535] on button "التالي" at bounding box center [137, 551] width 87 height 41
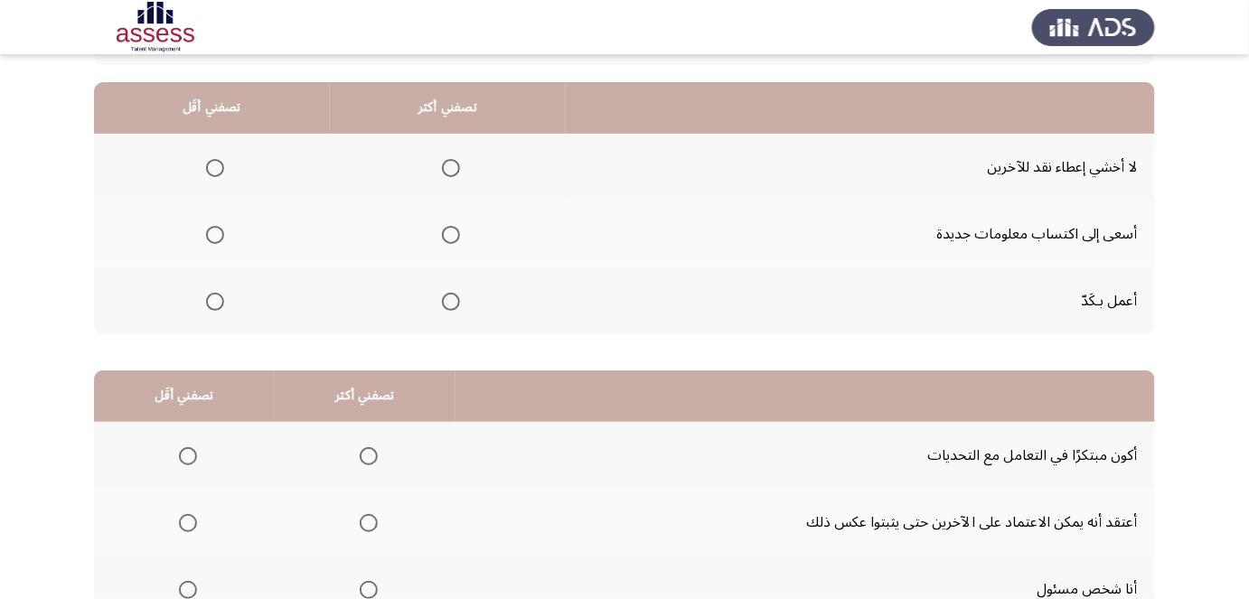
scroll to position [164, 0]
click at [474, 233] on th at bounding box center [448, 234] width 236 height 67
click at [455, 233] on span "Select an option" at bounding box center [451, 235] width 18 height 18
click at [455, 233] on input "Select an option" at bounding box center [451, 235] width 18 height 18
click at [212, 172] on span "Select an option" at bounding box center [215, 168] width 18 height 18
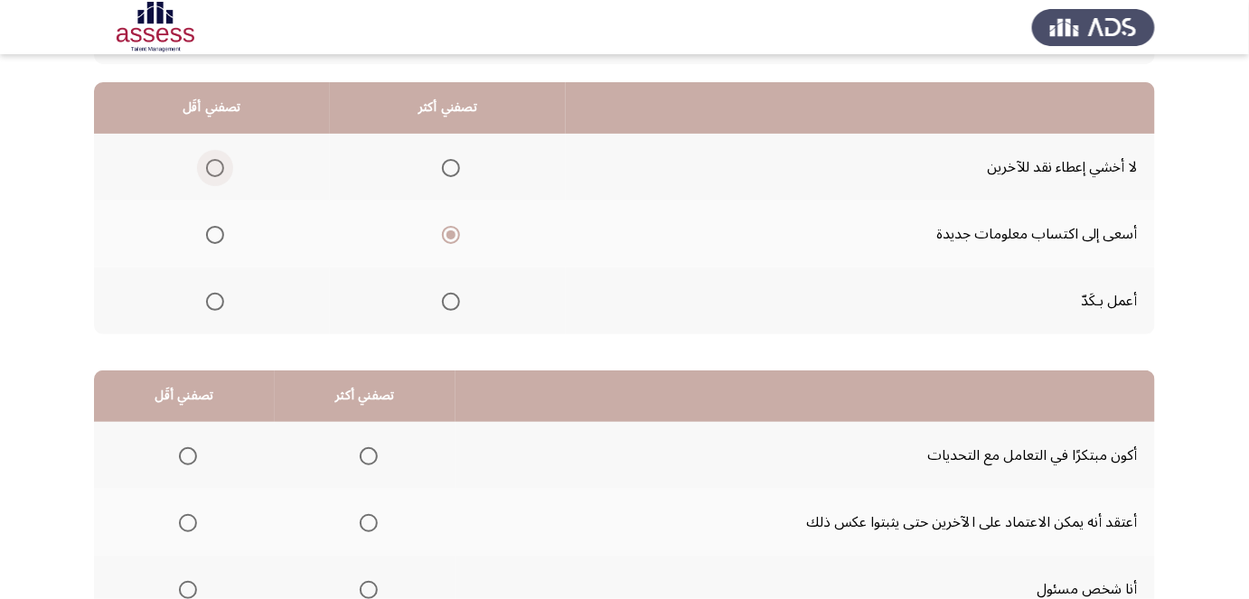
click at [212, 172] on input "Select an option" at bounding box center [215, 168] width 18 height 18
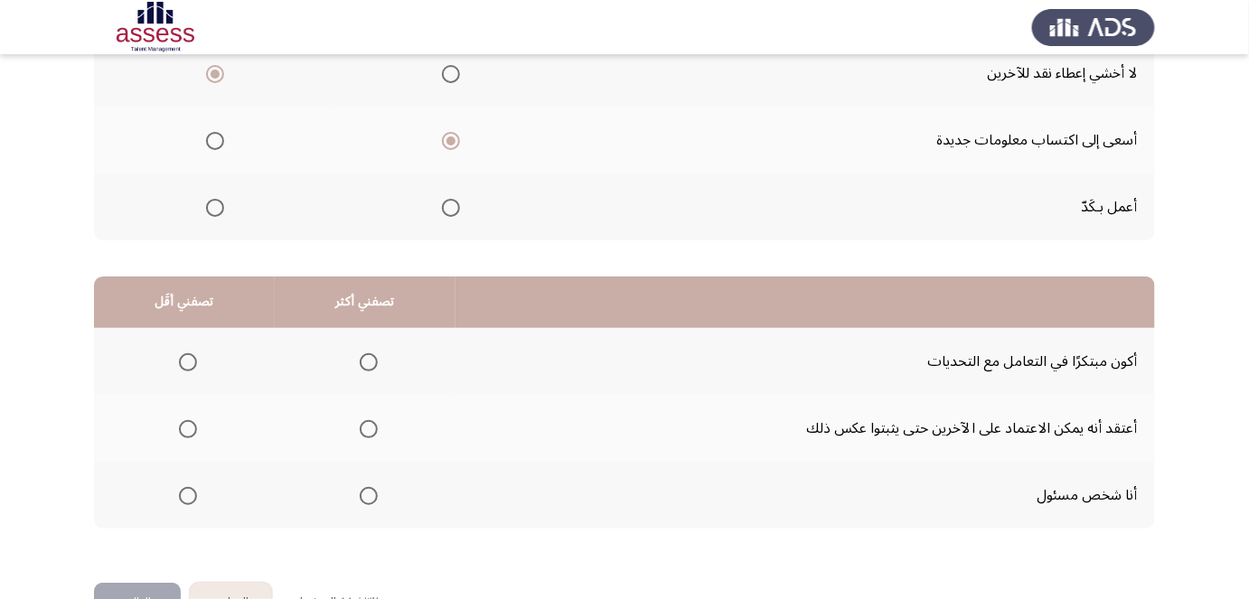
scroll to position [309, 0]
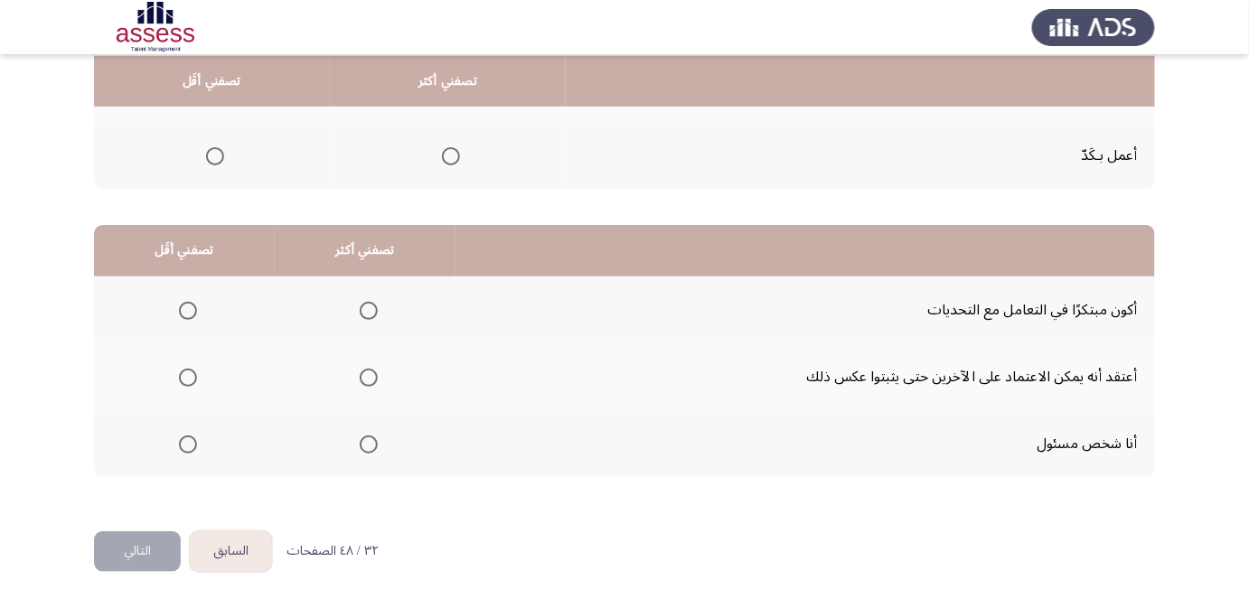
click at [371, 438] on span "Select an option" at bounding box center [369, 445] width 18 height 18
click at [371, 438] on input "Select an option" at bounding box center [369, 445] width 18 height 18
click at [183, 381] on span "Select an option" at bounding box center [188, 378] width 18 height 18
click at [183, 381] on input "Select an option" at bounding box center [188, 378] width 18 height 18
click at [137, 539] on button "التالي" at bounding box center [137, 551] width 87 height 41
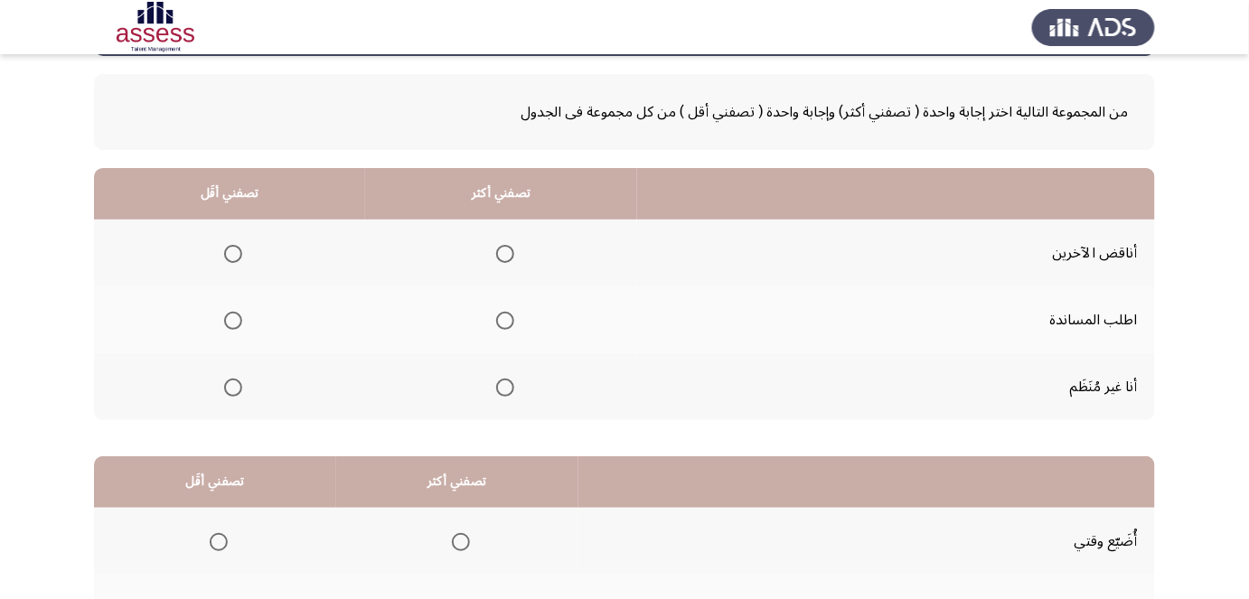
scroll to position [81, 0]
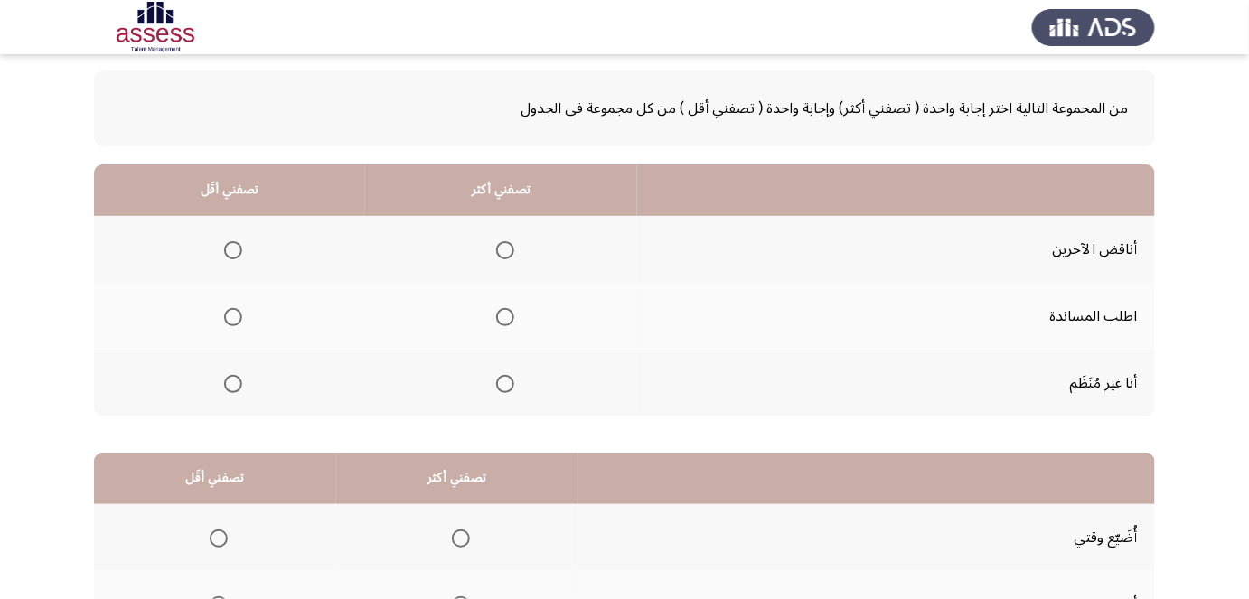
click at [504, 316] on span "Select an option" at bounding box center [505, 317] width 18 height 18
click at [504, 316] on input "Select an option" at bounding box center [505, 317] width 18 height 18
click at [224, 388] on span "Select an option" at bounding box center [233, 384] width 18 height 18
click at [224, 388] on input "Select an option" at bounding box center [233, 384] width 18 height 18
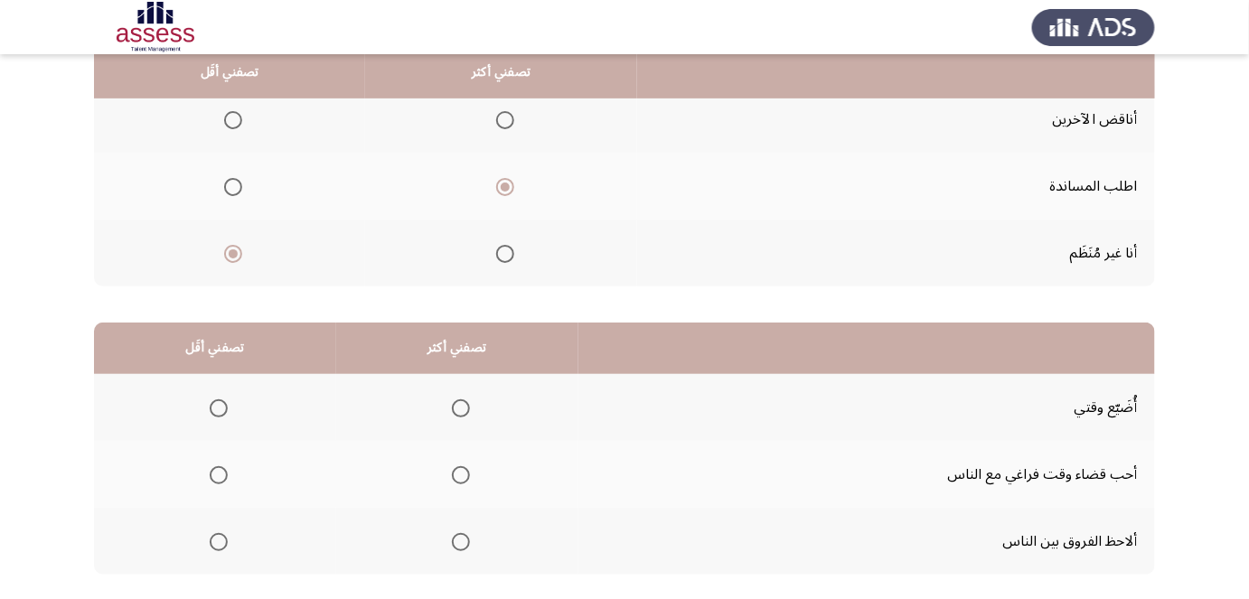
scroll to position [309, 0]
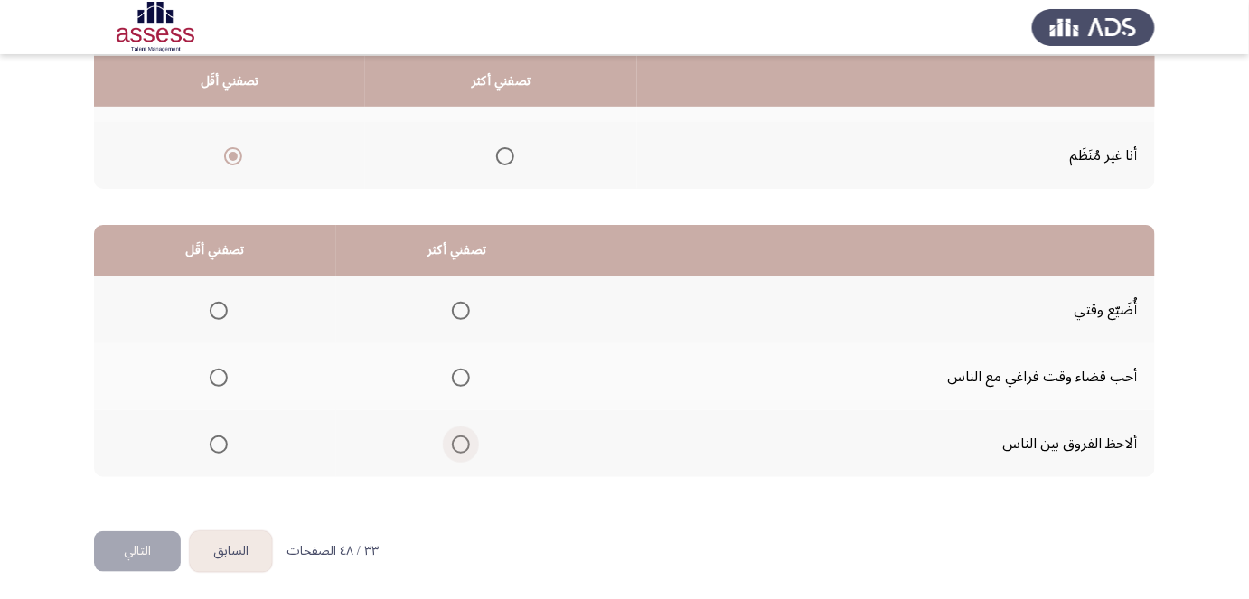
click at [455, 441] on span "Select an option" at bounding box center [461, 445] width 18 height 18
click at [455, 441] on input "Select an option" at bounding box center [461, 445] width 18 height 18
click at [224, 304] on span "Select an option" at bounding box center [219, 311] width 18 height 18
click at [224, 304] on input "Select an option" at bounding box center [219, 311] width 18 height 18
click at [124, 540] on button "التالي" at bounding box center [137, 551] width 87 height 41
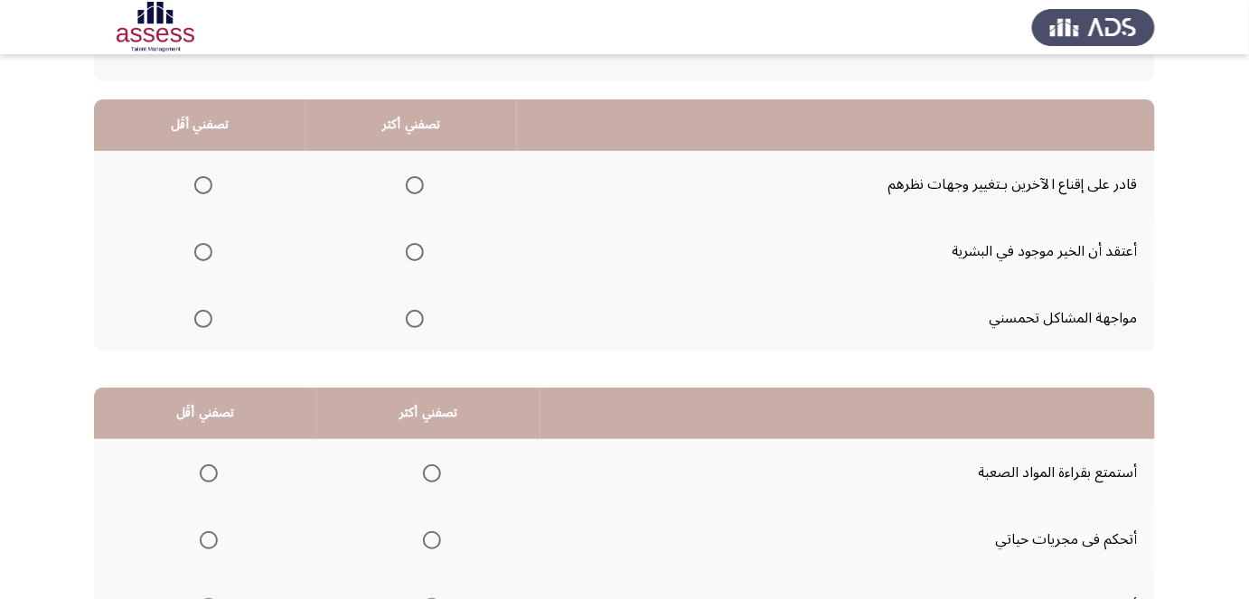
scroll to position [164, 0]
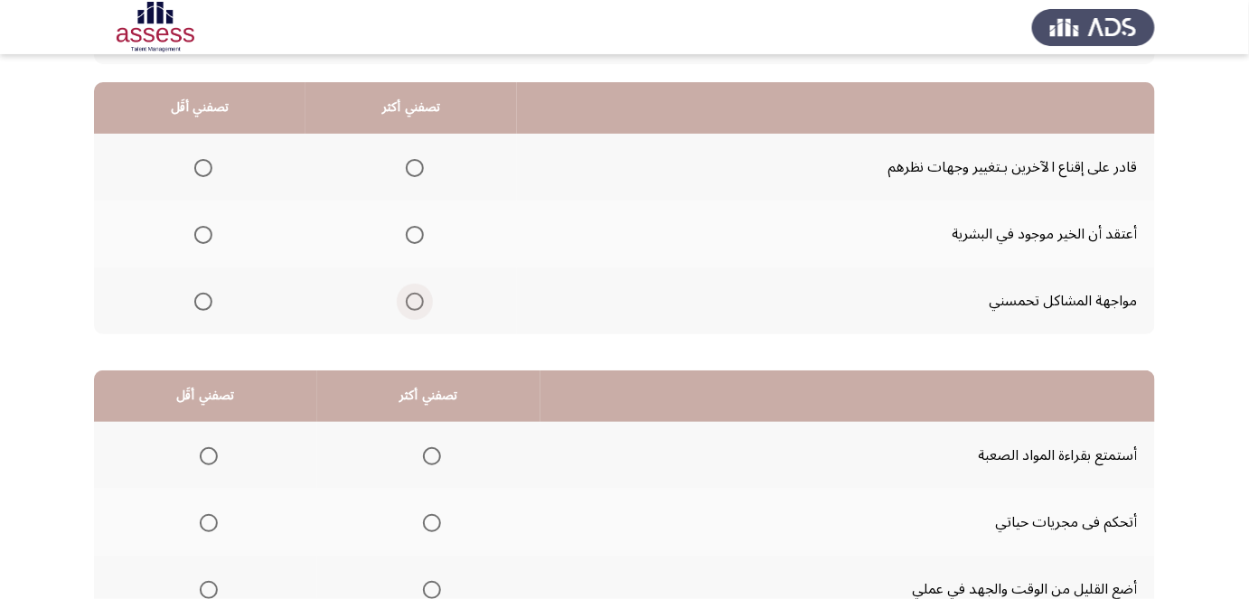
click at [411, 302] on span "Select an option" at bounding box center [415, 302] width 18 height 18
click at [411, 302] on input "Select an option" at bounding box center [415, 302] width 18 height 18
click at [204, 168] on span "Select an option" at bounding box center [203, 168] width 18 height 18
click at [204, 168] on input "Select an option" at bounding box center [203, 168] width 18 height 18
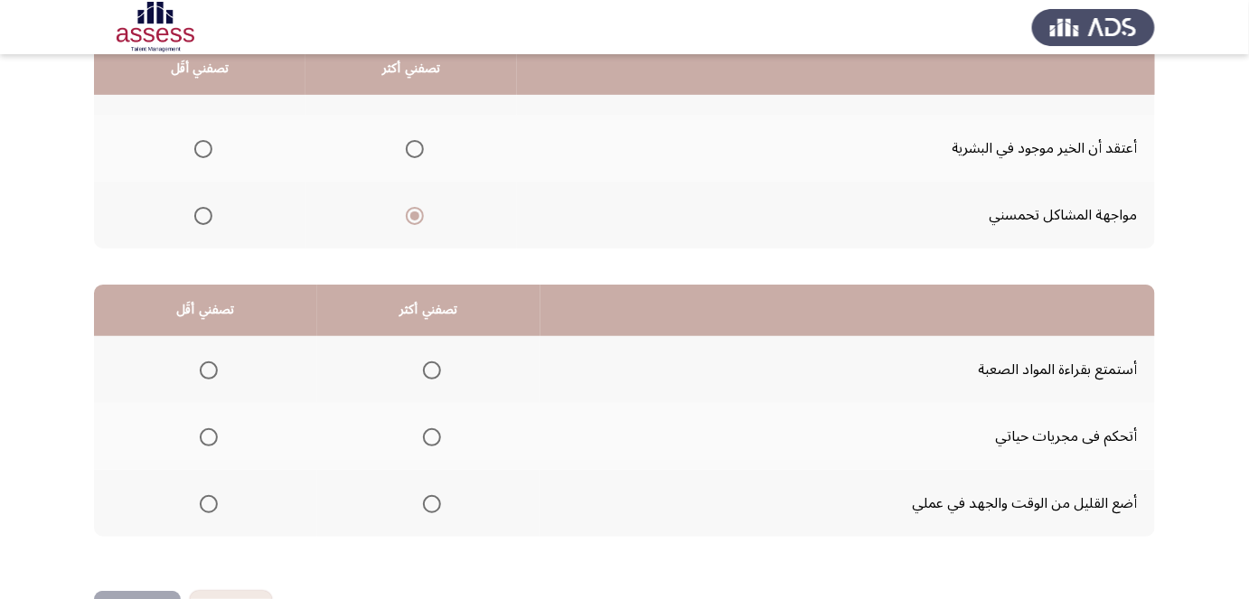
scroll to position [309, 0]
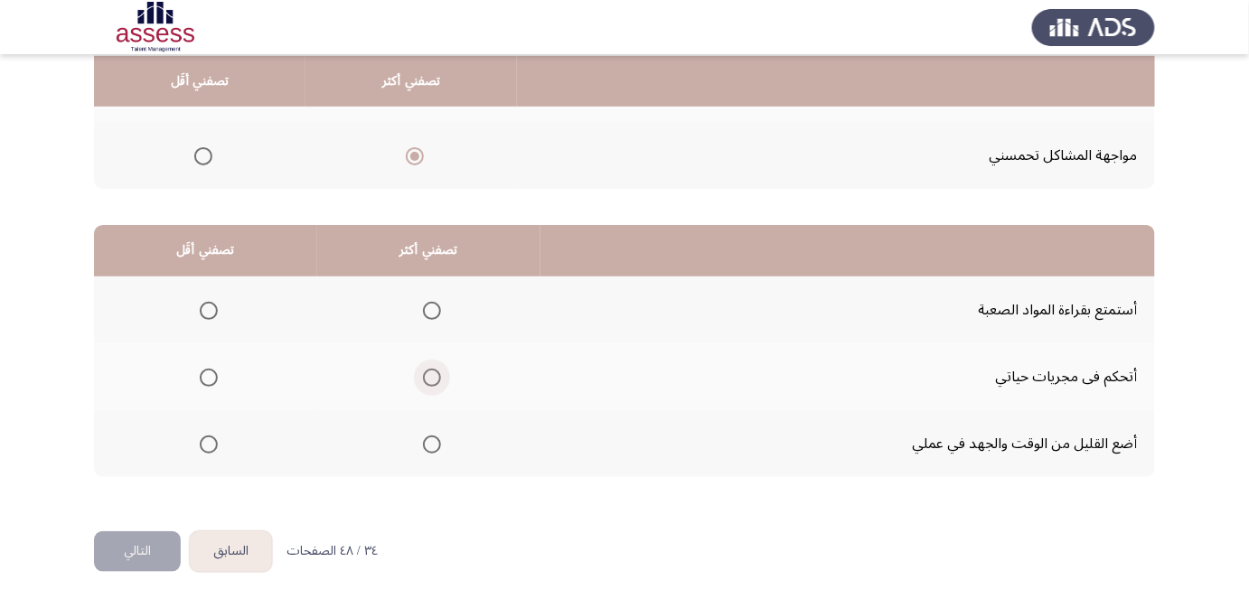
click at [434, 379] on span "Select an option" at bounding box center [432, 378] width 18 height 18
click at [434, 379] on input "Select an option" at bounding box center [432, 378] width 18 height 18
click at [208, 441] on span "Select an option" at bounding box center [209, 445] width 18 height 18
click at [208, 441] on input "Select an option" at bounding box center [209, 445] width 18 height 18
click at [139, 557] on button "التالي" at bounding box center [137, 551] width 87 height 41
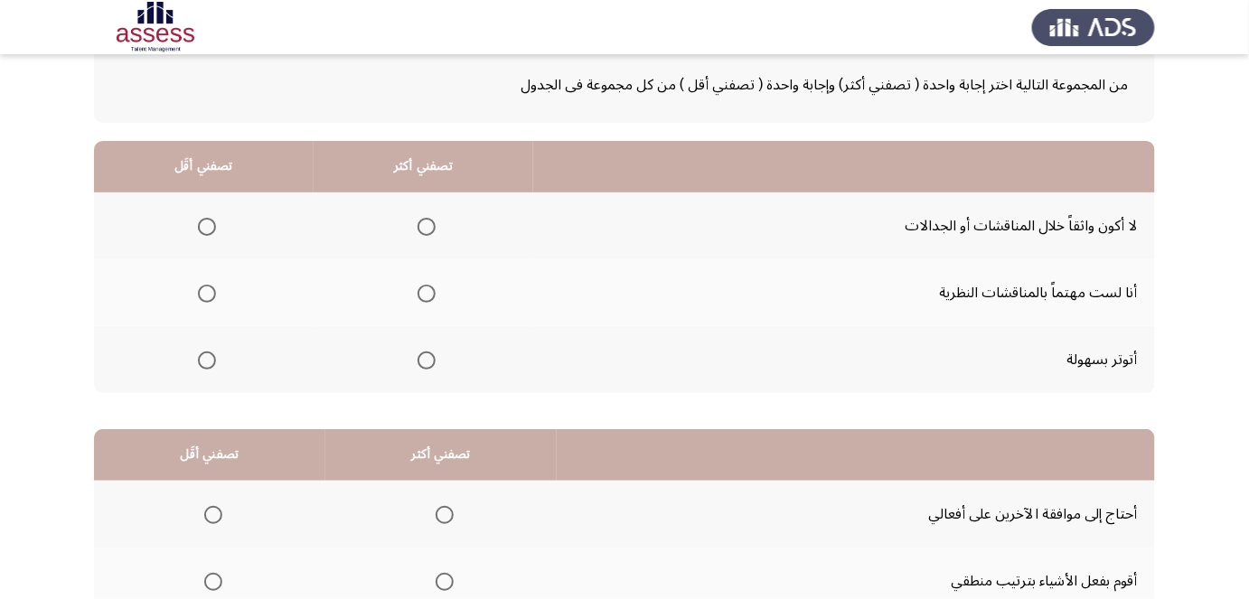
scroll to position [164, 0]
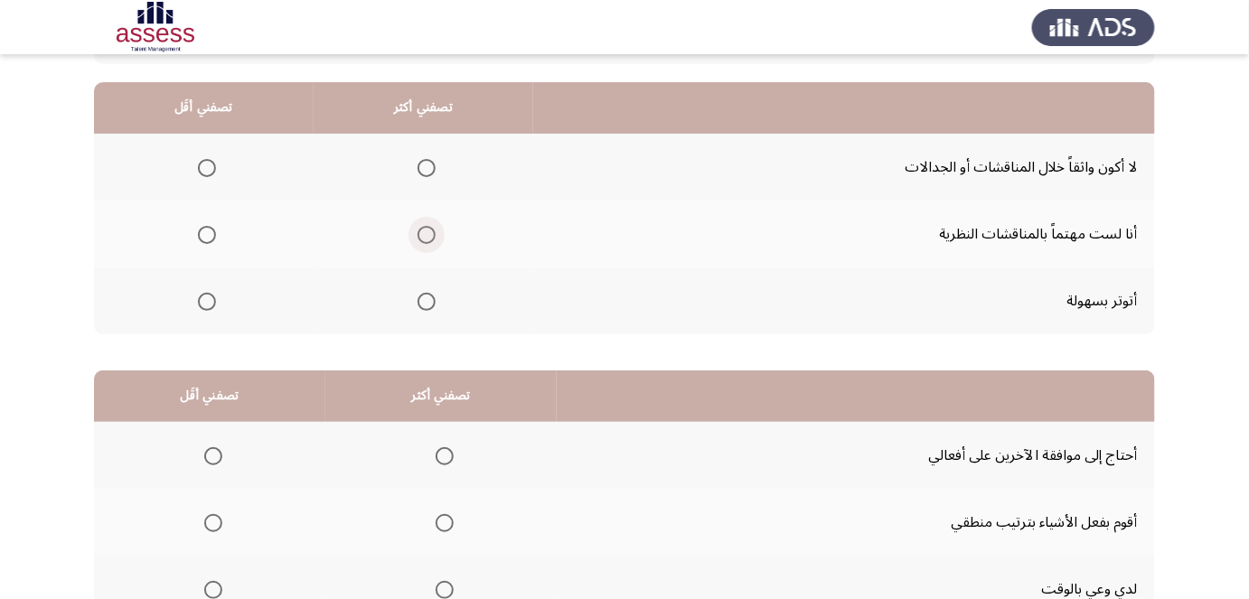
click at [426, 233] on span "Select an option" at bounding box center [427, 235] width 18 height 18
click at [426, 233] on input "Select an option" at bounding box center [427, 235] width 18 height 18
click at [211, 302] on span "Select an option" at bounding box center [207, 302] width 18 height 18
click at [211, 302] on input "Select an option" at bounding box center [207, 302] width 18 height 18
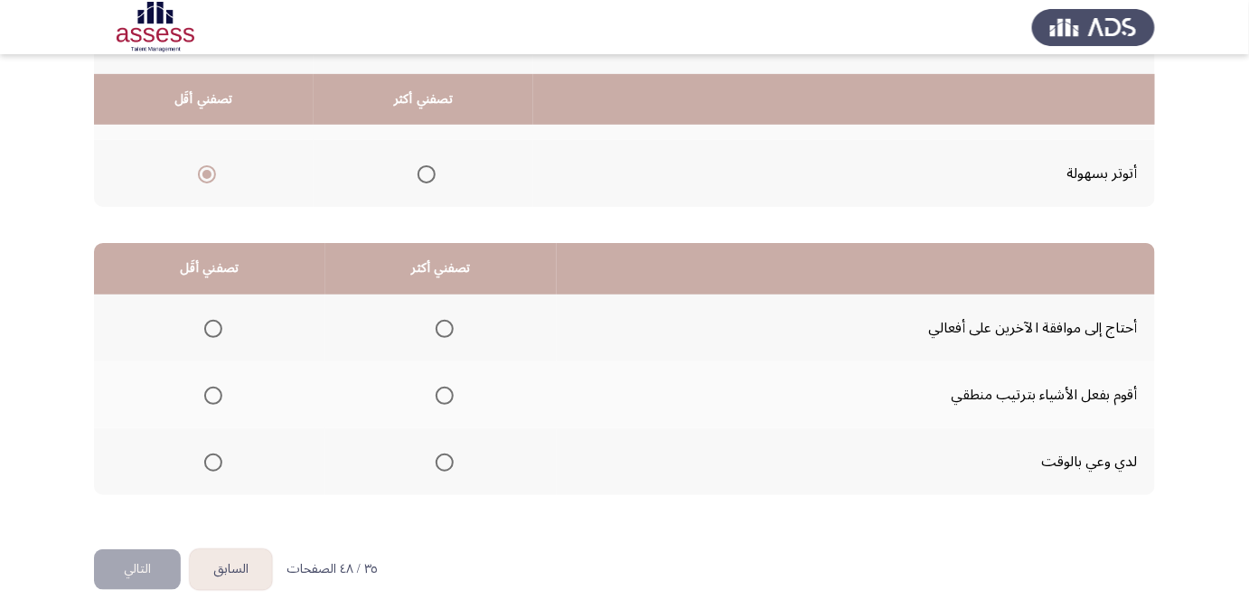
scroll to position [309, 0]
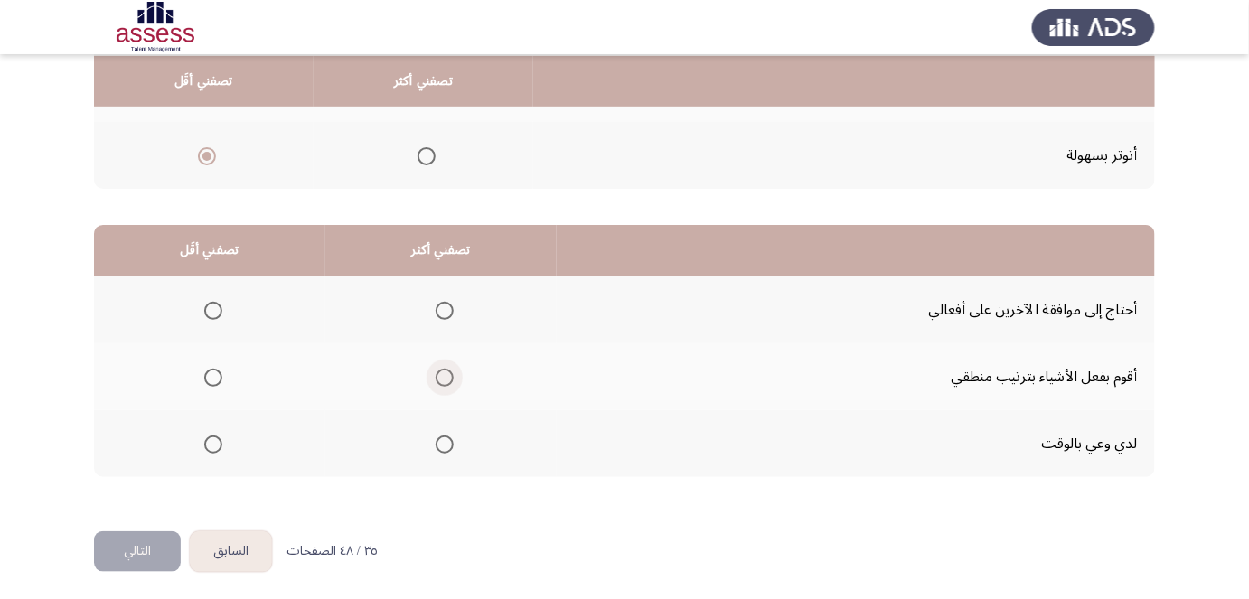
click at [449, 379] on span "Select an option" at bounding box center [445, 378] width 18 height 18
click at [449, 379] on input "Select an option" at bounding box center [445, 378] width 18 height 18
click at [204, 307] on span "Select an option" at bounding box center [213, 311] width 18 height 18
click at [204, 307] on input "Select an option" at bounding box center [213, 311] width 18 height 18
click at [136, 549] on button "التالي" at bounding box center [137, 551] width 87 height 41
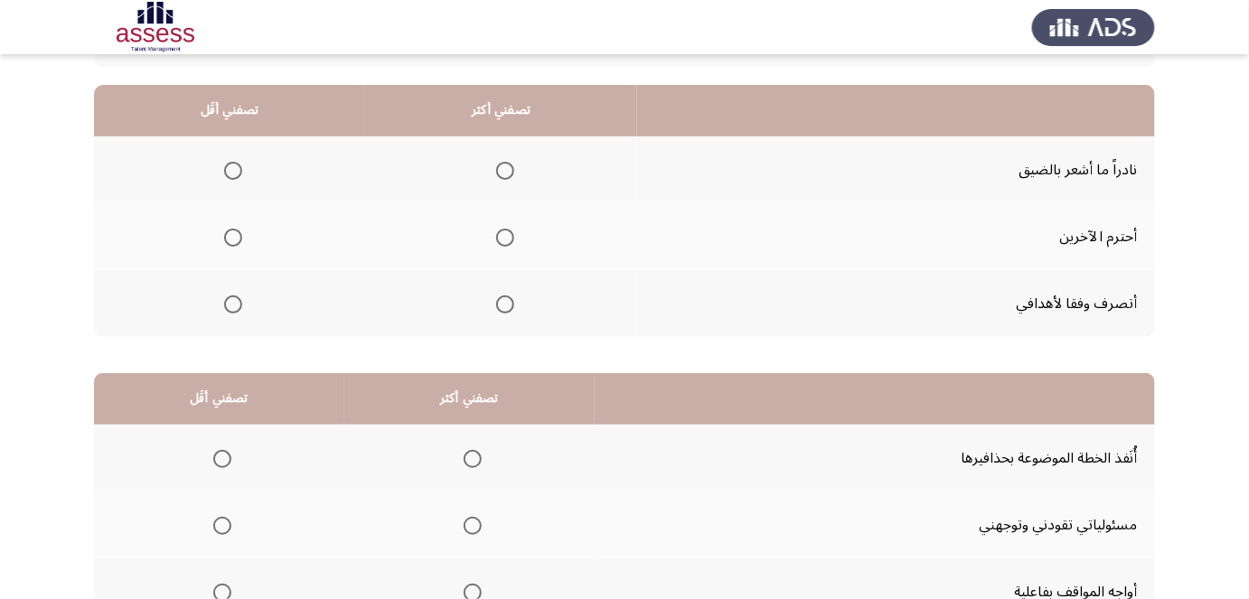
scroll to position [164, 0]
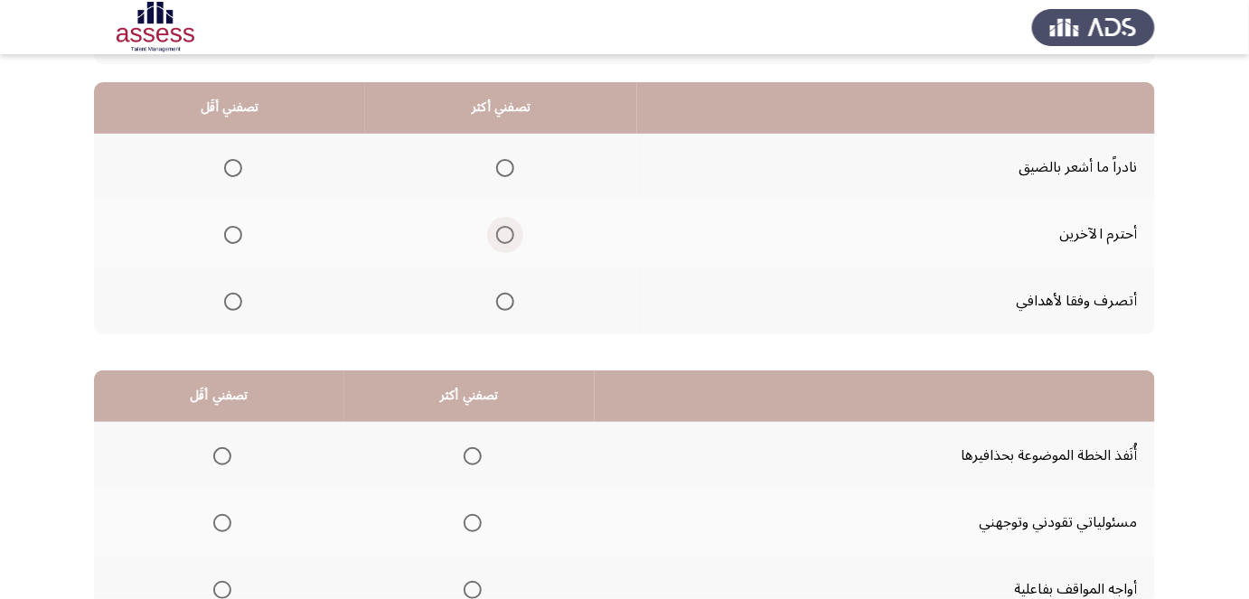
click at [504, 231] on span "Select an option" at bounding box center [505, 235] width 18 height 18
click at [504, 231] on input "Select an option" at bounding box center [505, 235] width 18 height 18
click at [232, 170] on span "Select an option" at bounding box center [233, 168] width 18 height 18
click at [232, 170] on input "Select an option" at bounding box center [233, 168] width 18 height 18
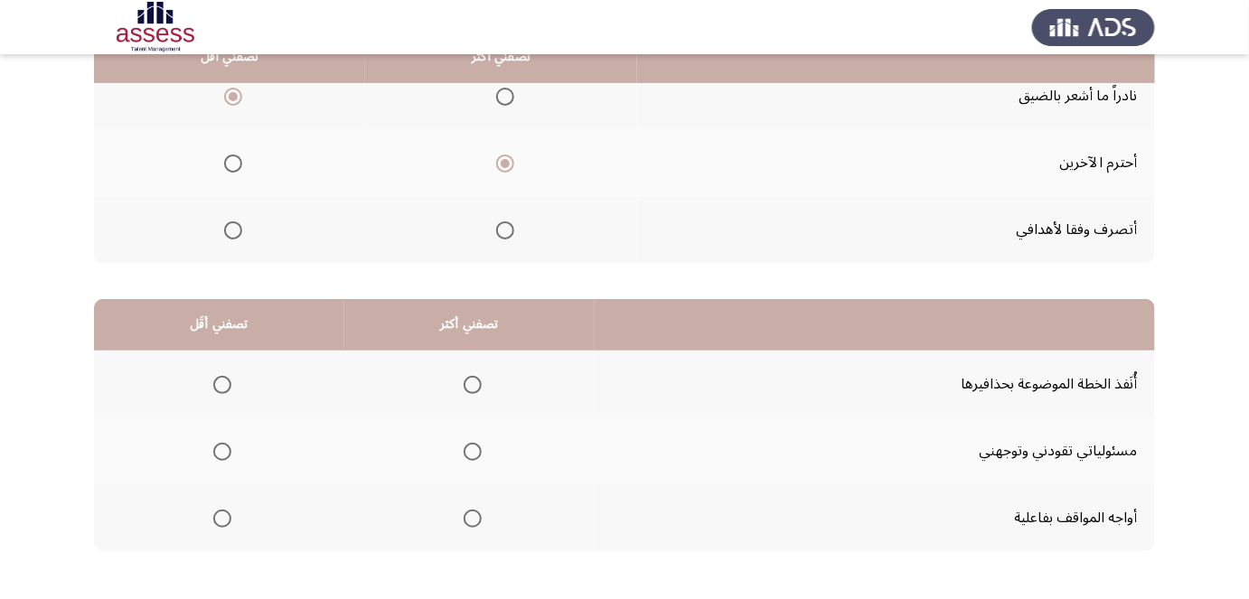
scroll to position [309, 0]
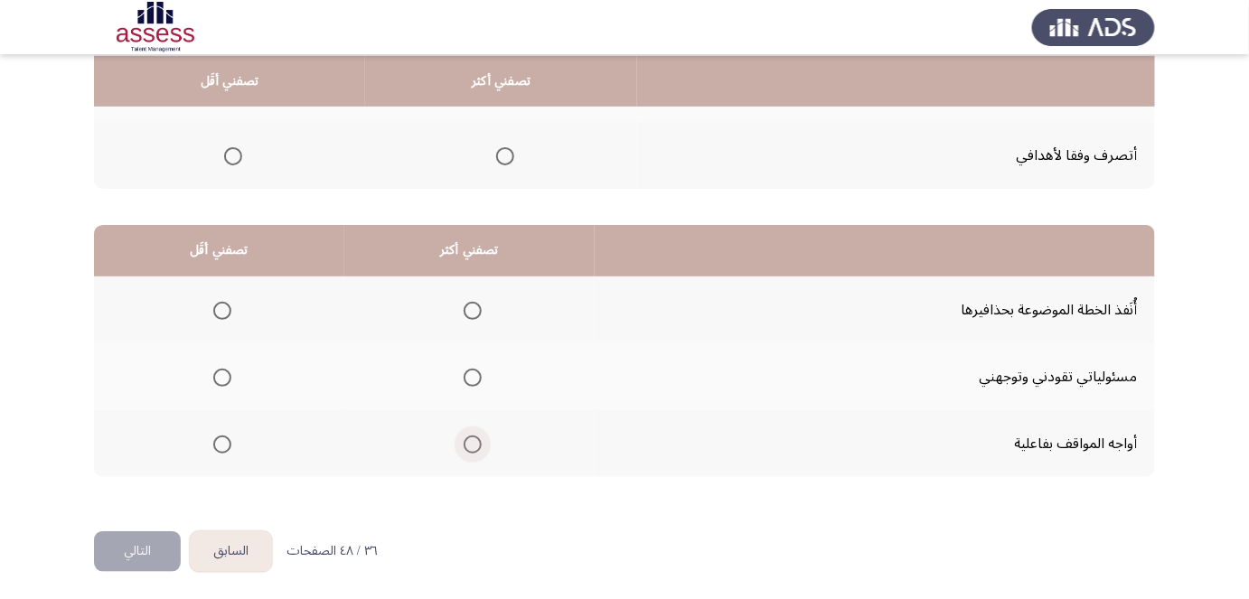
click at [464, 445] on span "Select an option" at bounding box center [473, 445] width 18 height 18
click at [464, 445] on input "Select an option" at bounding box center [473, 445] width 18 height 18
click at [224, 313] on span "Select an option" at bounding box center [222, 311] width 18 height 18
click at [224, 313] on input "Select an option" at bounding box center [222, 311] width 18 height 18
click at [135, 545] on button "التالي" at bounding box center [137, 551] width 87 height 41
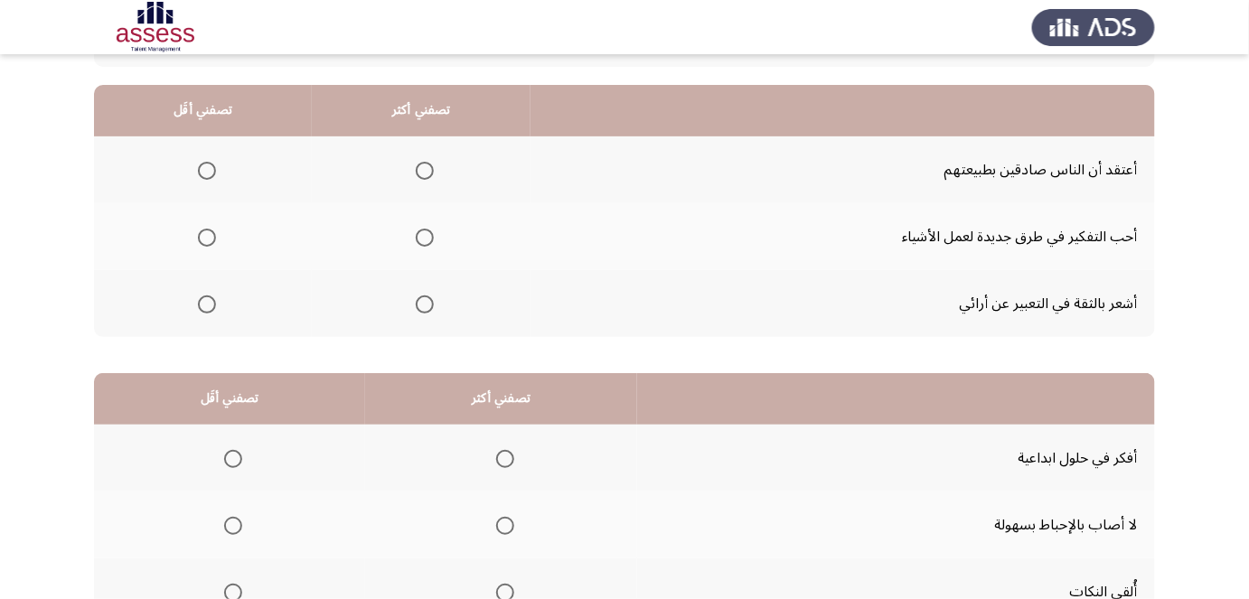
scroll to position [164, 0]
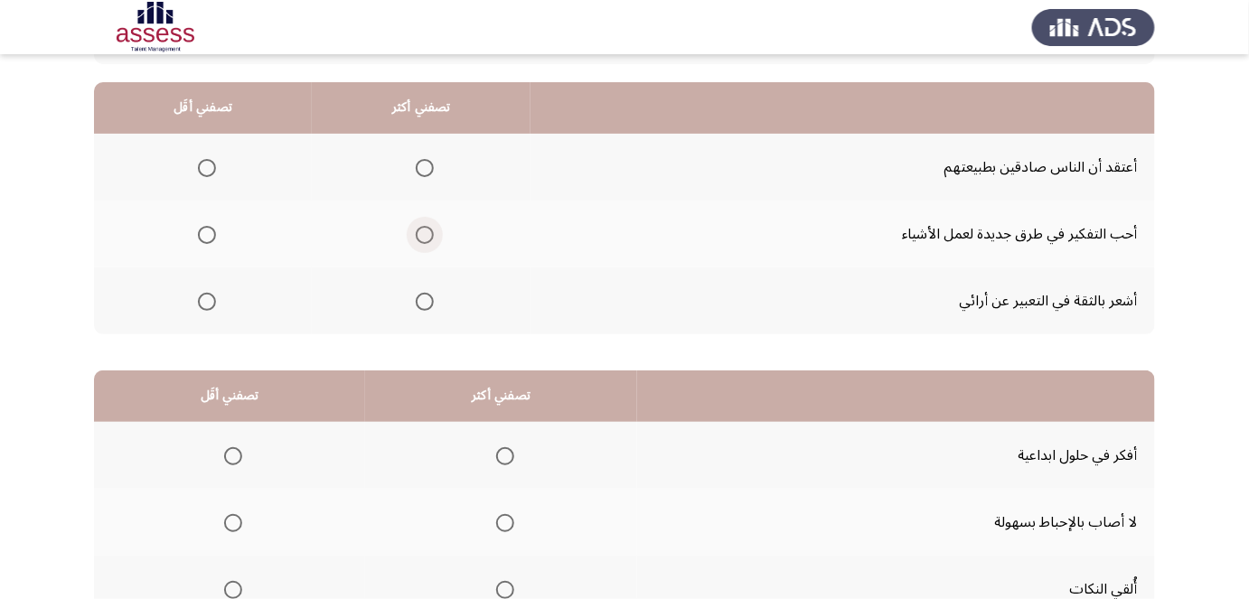
click at [420, 239] on span "Select an option" at bounding box center [425, 235] width 18 height 18
click at [420, 239] on input "Select an option" at bounding box center [425, 235] width 18 height 18
click at [206, 167] on span "Select an option" at bounding box center [207, 168] width 18 height 18
click at [206, 167] on input "Select an option" at bounding box center [207, 168] width 18 height 18
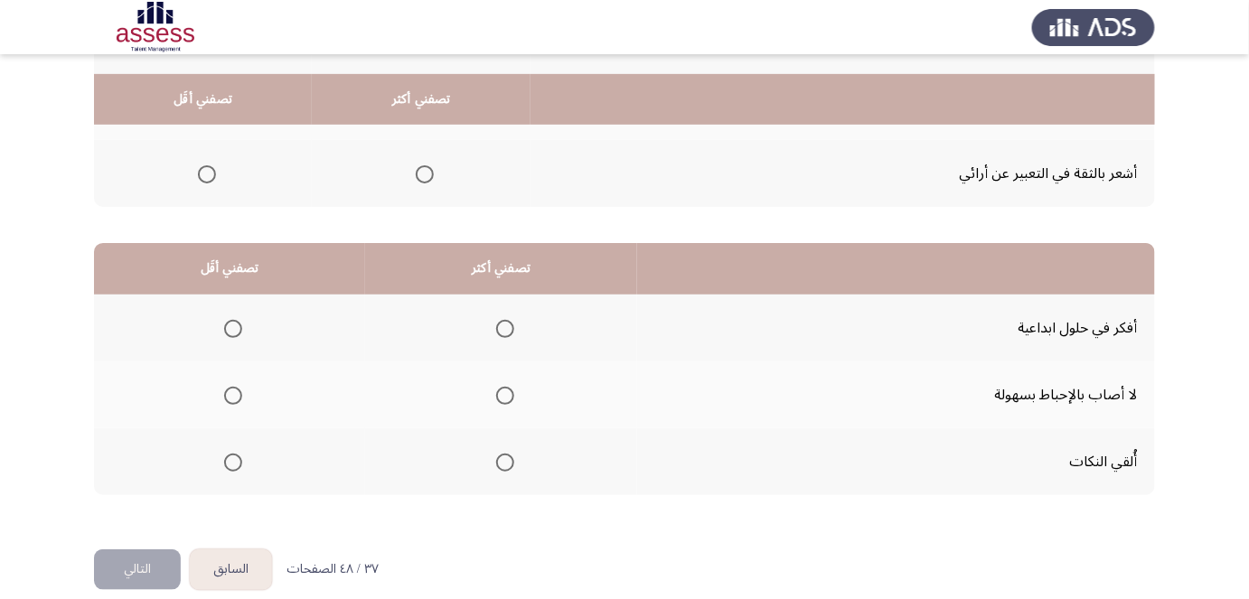
scroll to position [309, 0]
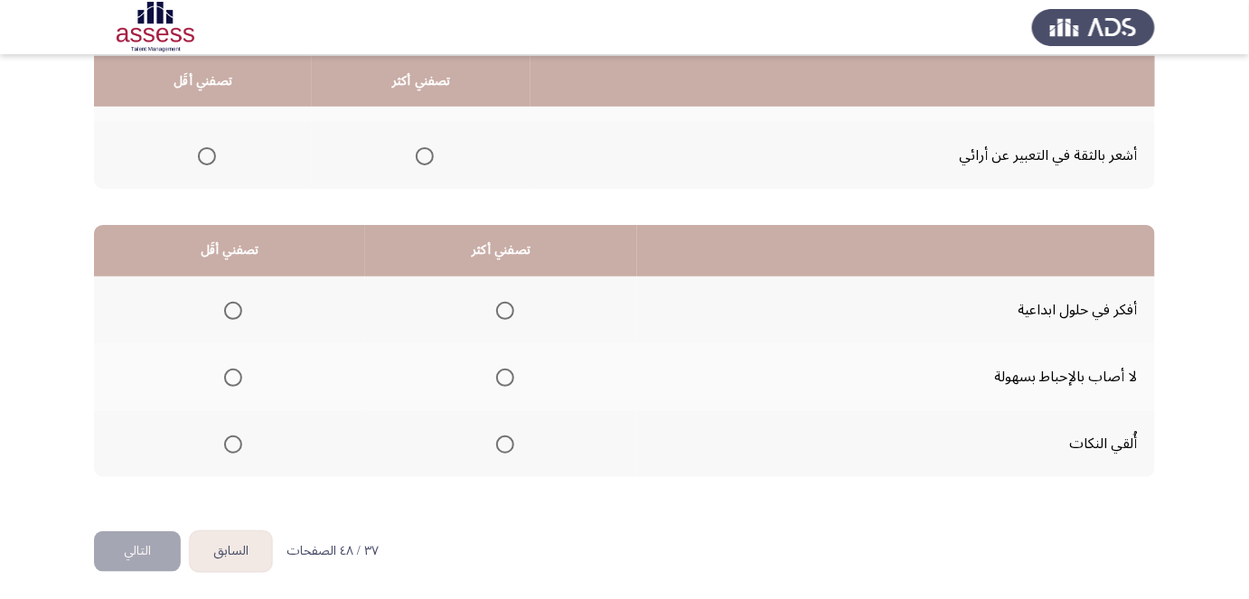
click at [501, 376] on span "Select an option" at bounding box center [505, 378] width 18 height 18
click at [501, 376] on input "Select an option" at bounding box center [505, 378] width 18 height 18
click at [234, 449] on span "Select an option" at bounding box center [233, 445] width 18 height 18
click at [234, 449] on input "Select an option" at bounding box center [233, 445] width 18 height 18
click at [130, 538] on button "التالي" at bounding box center [137, 551] width 87 height 41
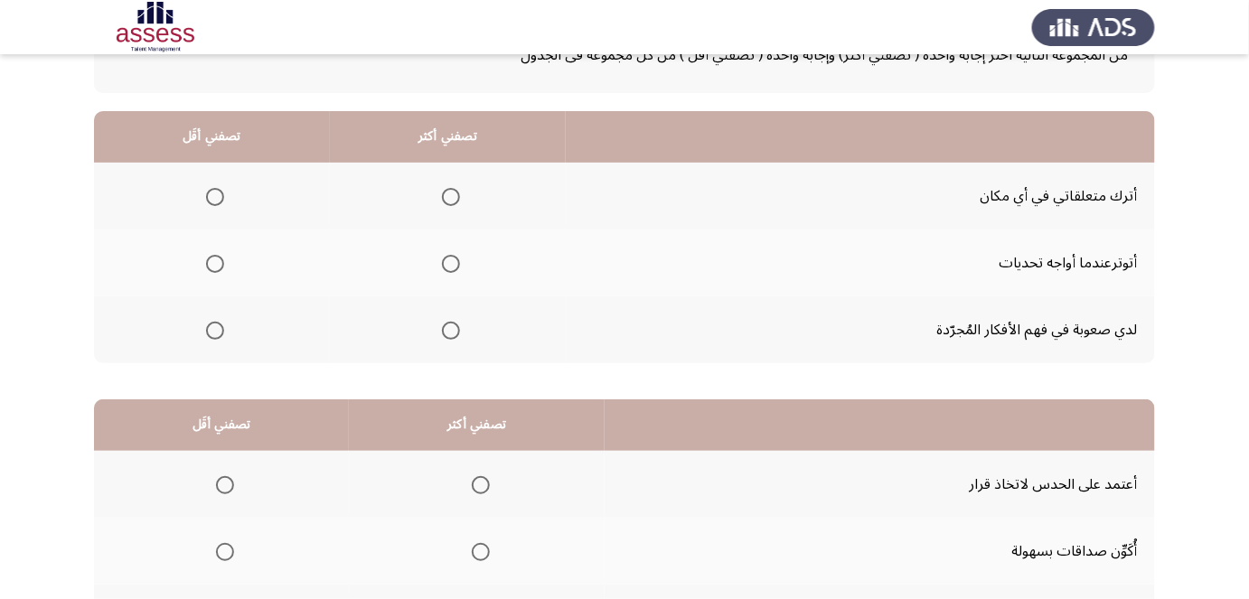
scroll to position [81, 0]
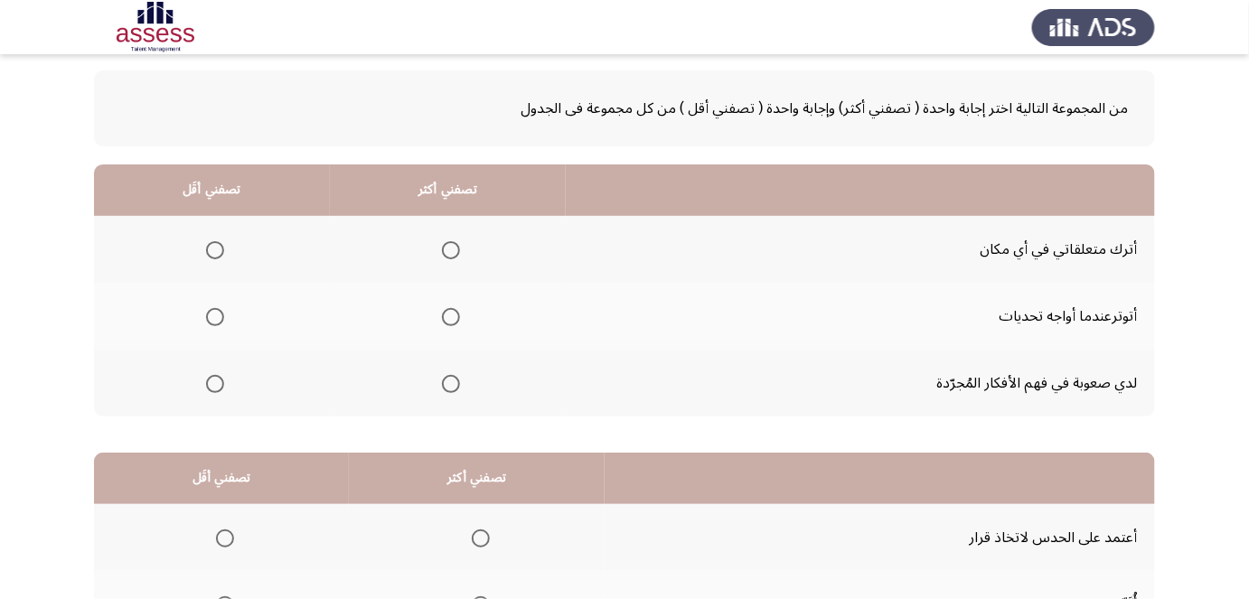
click at [446, 381] on span "Select an option" at bounding box center [451, 384] width 18 height 18
click at [446, 381] on input "Select an option" at bounding box center [451, 384] width 18 height 18
click at [206, 248] on span "Select an option" at bounding box center [215, 250] width 18 height 18
click at [206, 248] on input "Select an option" at bounding box center [215, 250] width 18 height 18
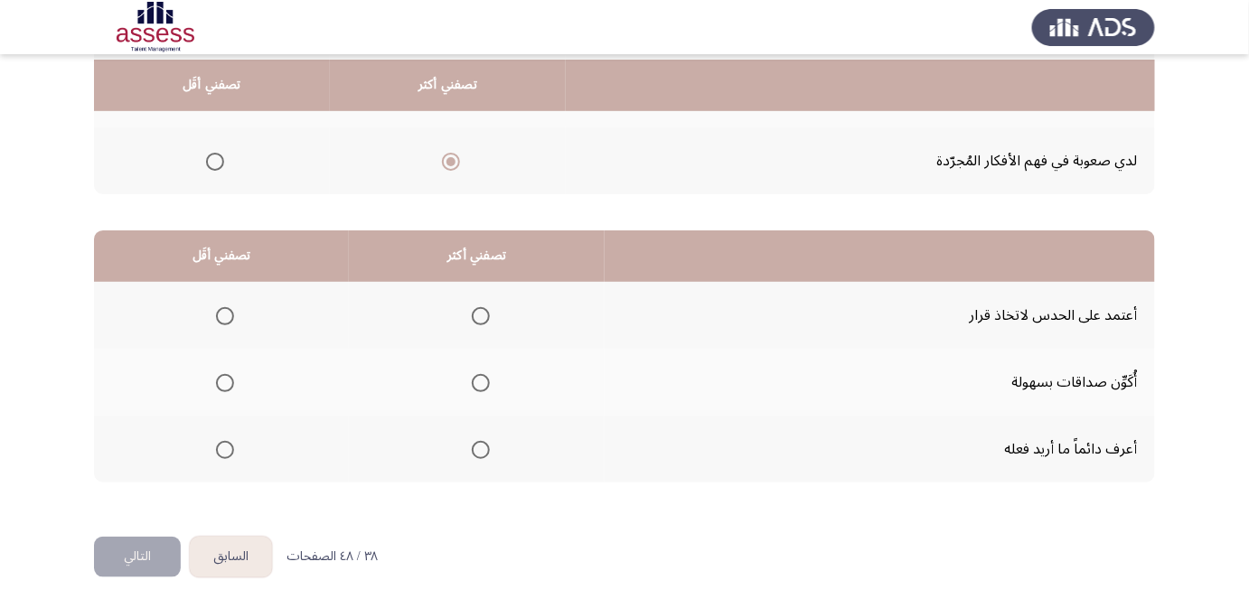
scroll to position [309, 0]
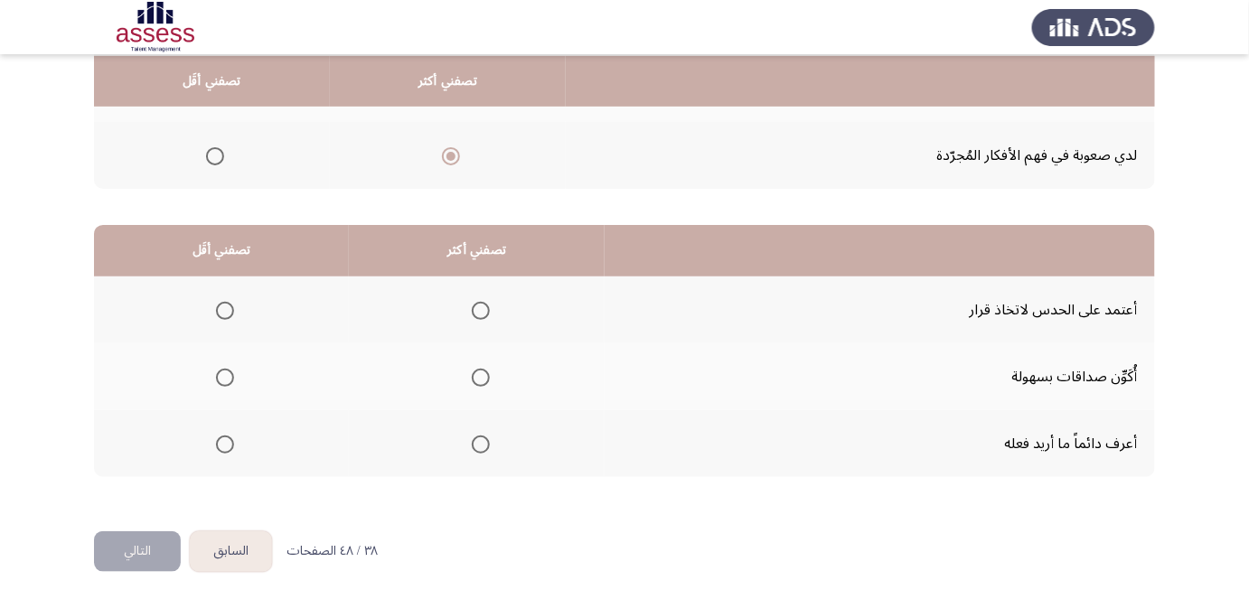
click at [482, 443] on span "Select an option" at bounding box center [481, 445] width 18 height 18
click at [482, 443] on input "Select an option" at bounding box center [481, 445] width 18 height 18
click at [229, 305] on span "Select an option" at bounding box center [225, 311] width 18 height 18
click at [229, 305] on input "Select an option" at bounding box center [225, 311] width 18 height 18
click at [132, 549] on button "التالي" at bounding box center [137, 551] width 87 height 41
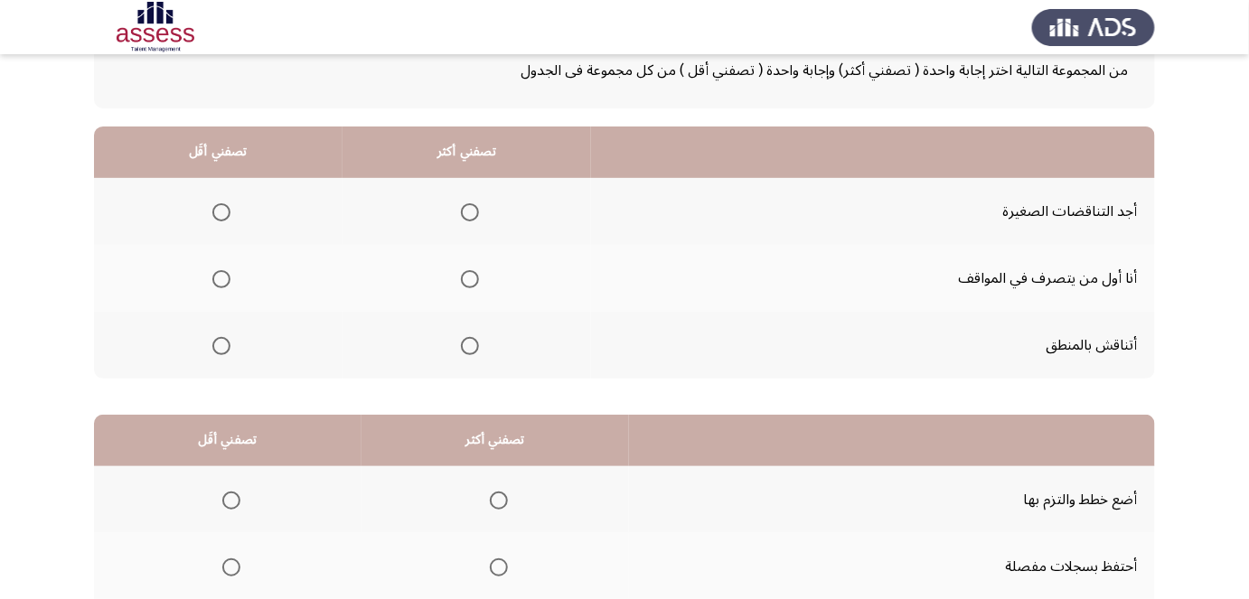
scroll to position [81, 0]
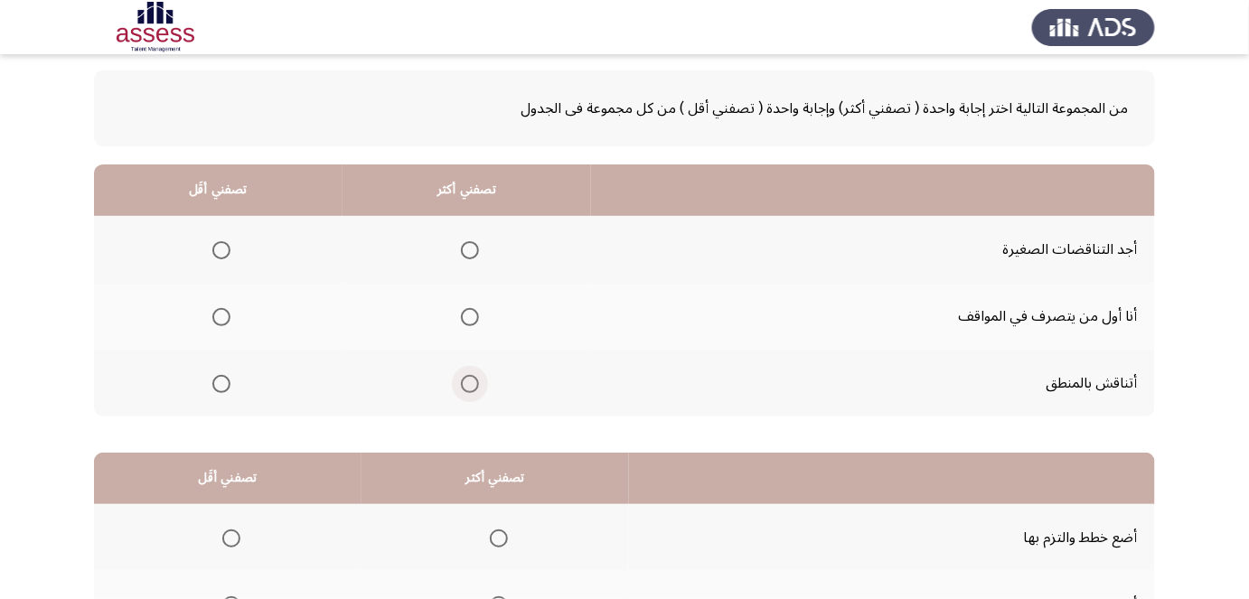
click at [467, 383] on span "Select an option" at bounding box center [470, 384] width 18 height 18
click at [467, 383] on input "Select an option" at bounding box center [470, 384] width 18 height 18
click at [228, 251] on span "Select an option" at bounding box center [221, 250] width 18 height 18
click at [228, 251] on input "Select an option" at bounding box center [221, 250] width 18 height 18
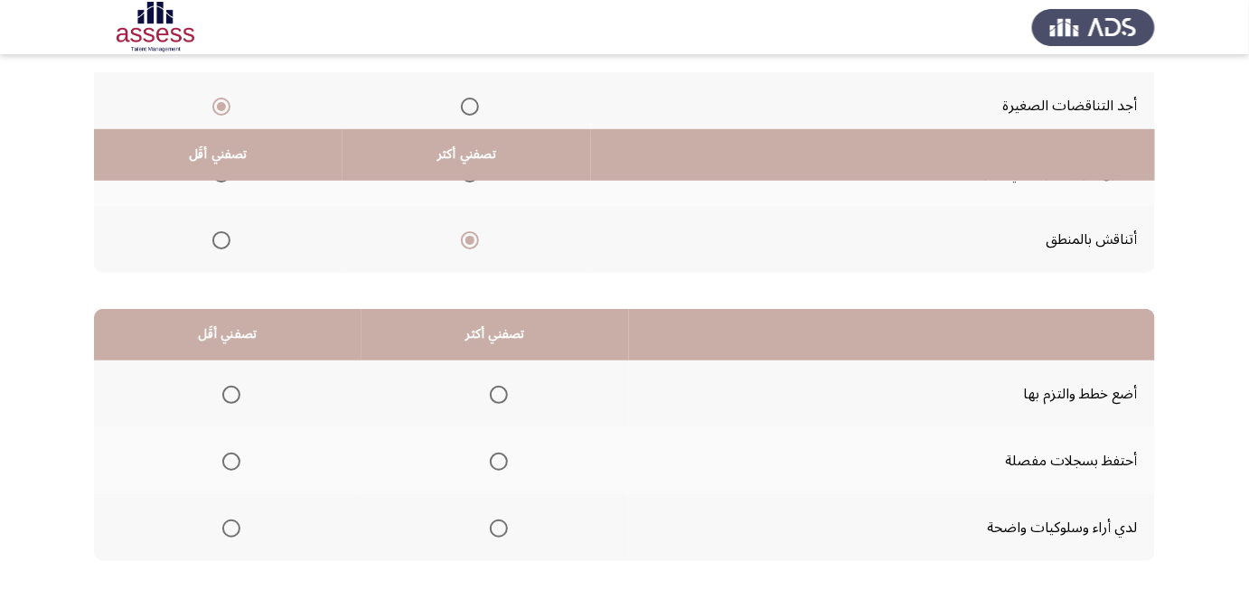
scroll to position [309, 0]
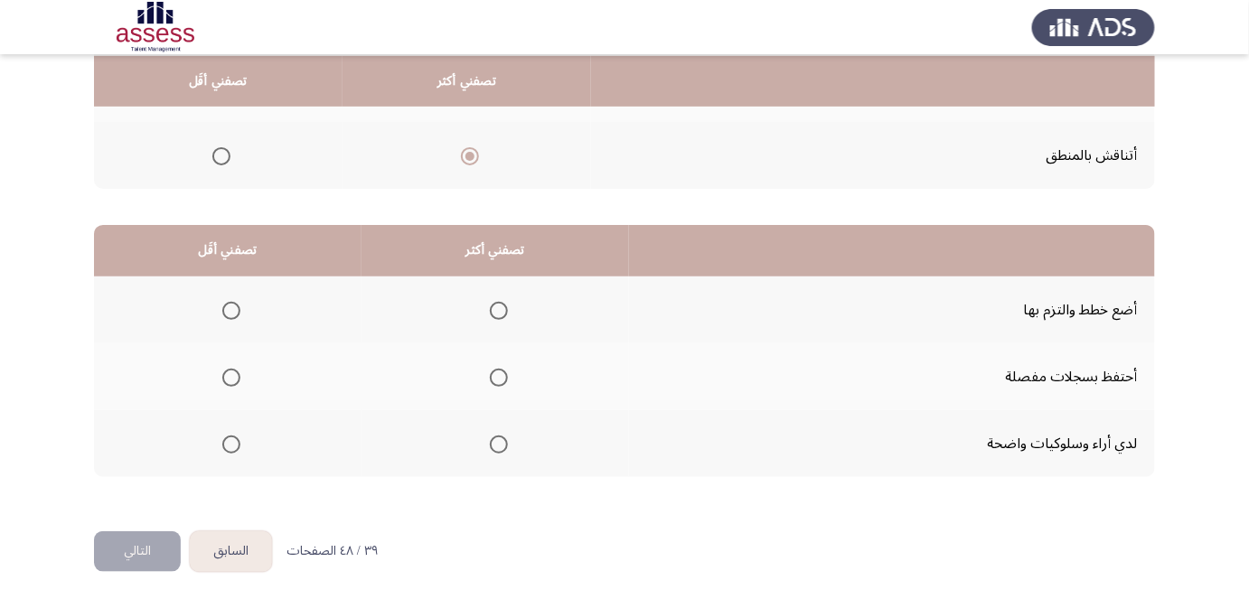
click at [492, 441] on span "Select an option" at bounding box center [499, 445] width 18 height 18
click at [492, 441] on input "Select an option" at bounding box center [499, 445] width 18 height 18
click at [219, 311] on label "Select an option" at bounding box center [227, 311] width 25 height 18
click at [222, 311] on input "Select an option" at bounding box center [231, 311] width 18 height 18
click at [135, 549] on button "التالي" at bounding box center [137, 551] width 87 height 41
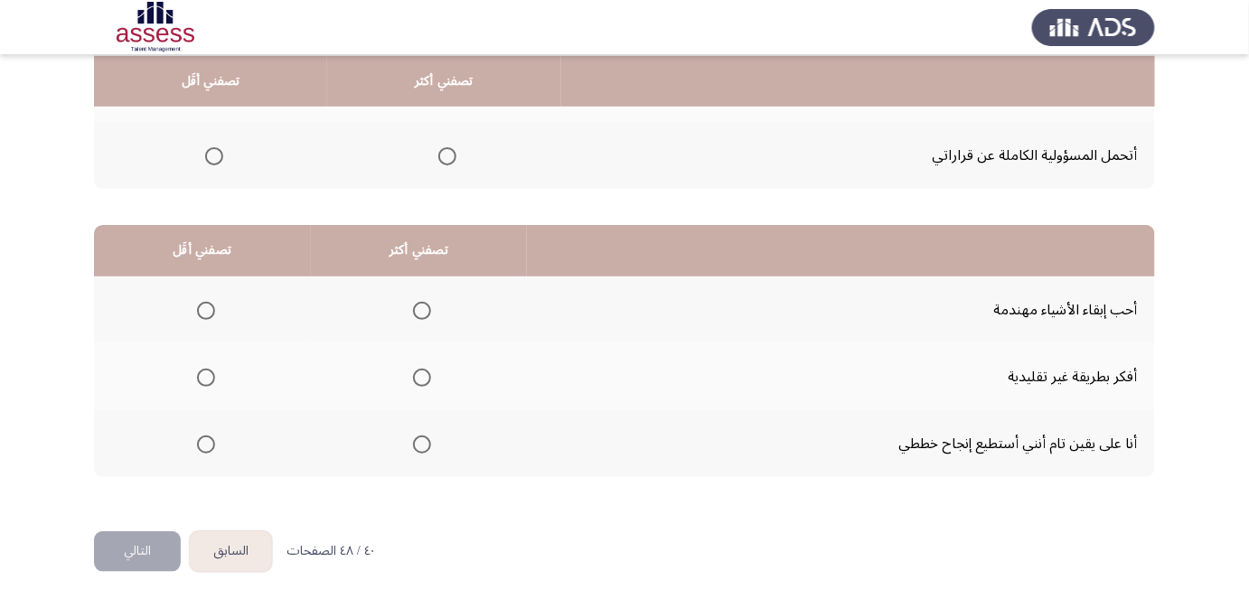
click at [235, 542] on button "السابق" at bounding box center [231, 551] width 82 height 41
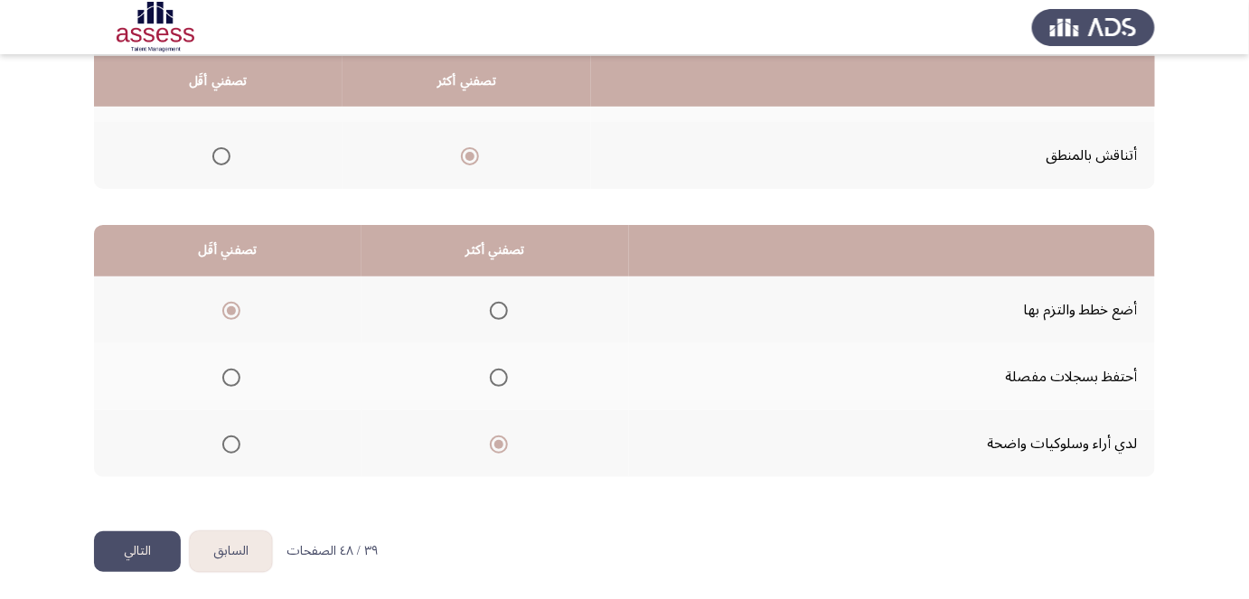
click at [135, 540] on button "التالي" at bounding box center [137, 551] width 87 height 41
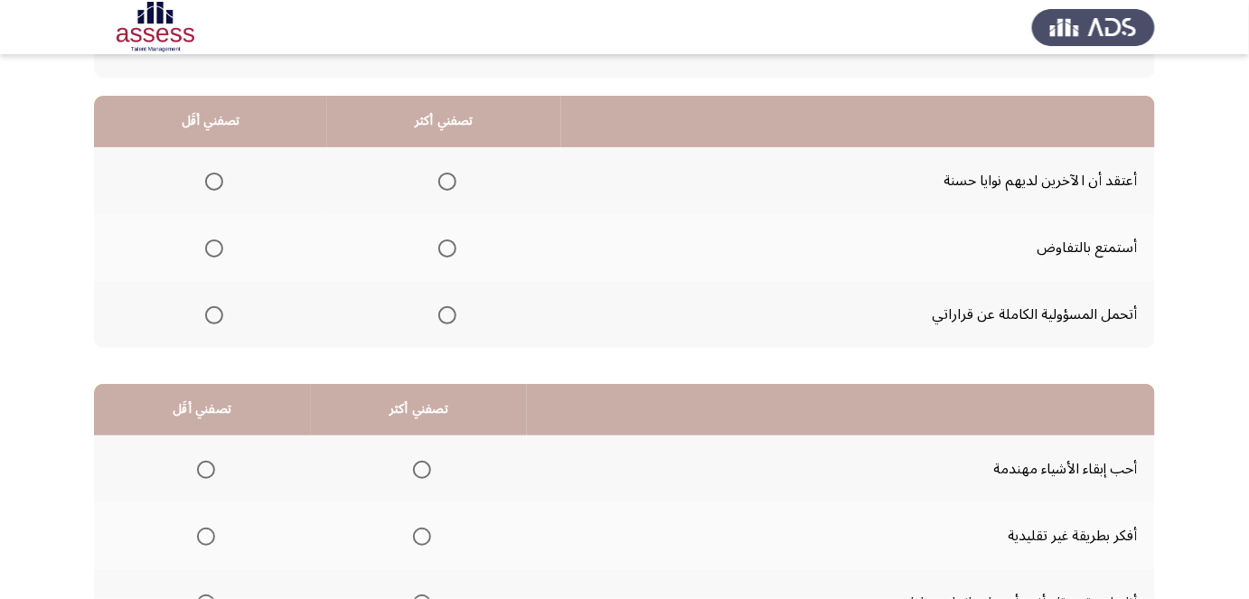
scroll to position [145, 0]
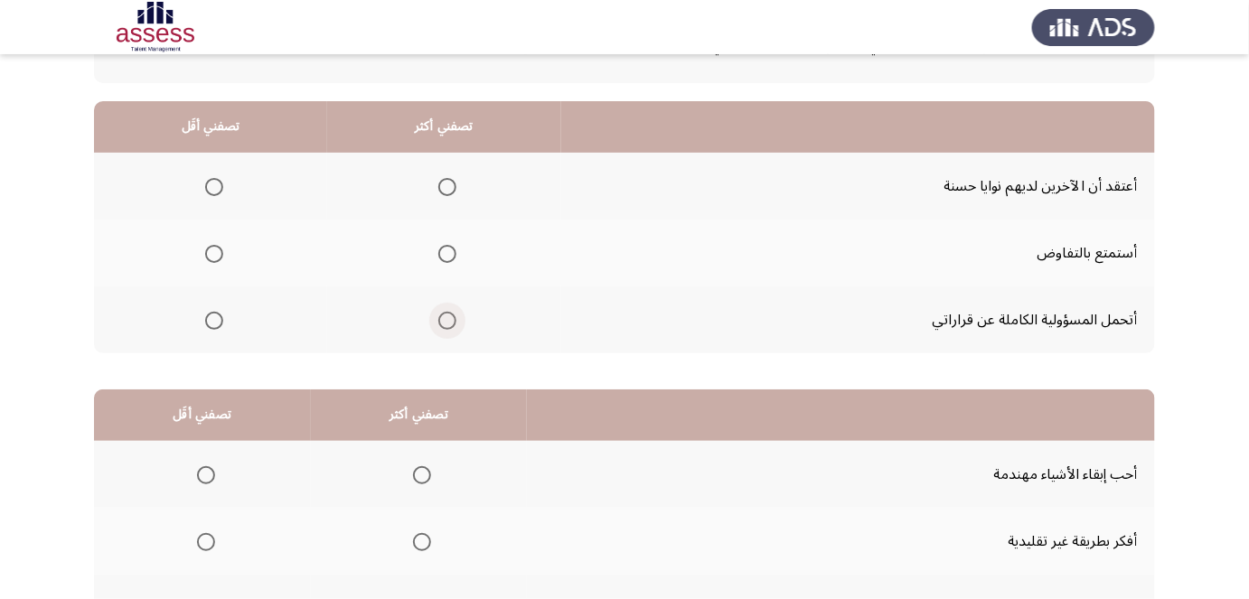
click at [446, 315] on span "Select an option" at bounding box center [447, 321] width 18 height 18
click at [446, 315] on input "Select an option" at bounding box center [447, 321] width 18 height 18
click at [205, 178] on span "Select an option" at bounding box center [214, 187] width 18 height 18
click at [205, 178] on input "Select an option" at bounding box center [214, 187] width 18 height 18
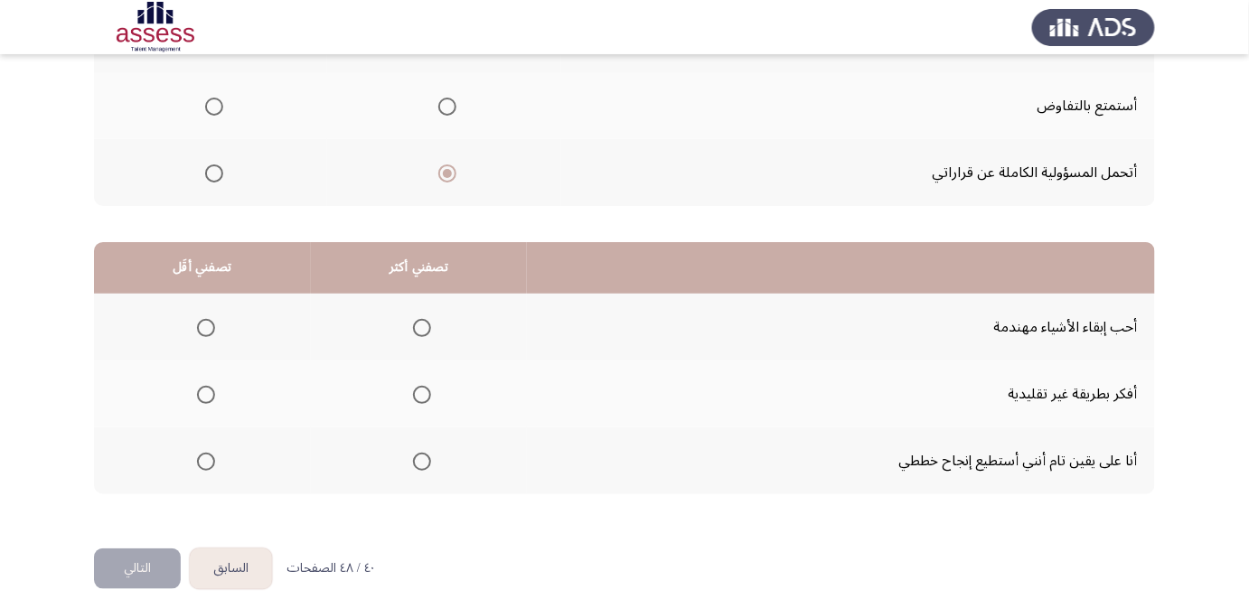
scroll to position [309, 0]
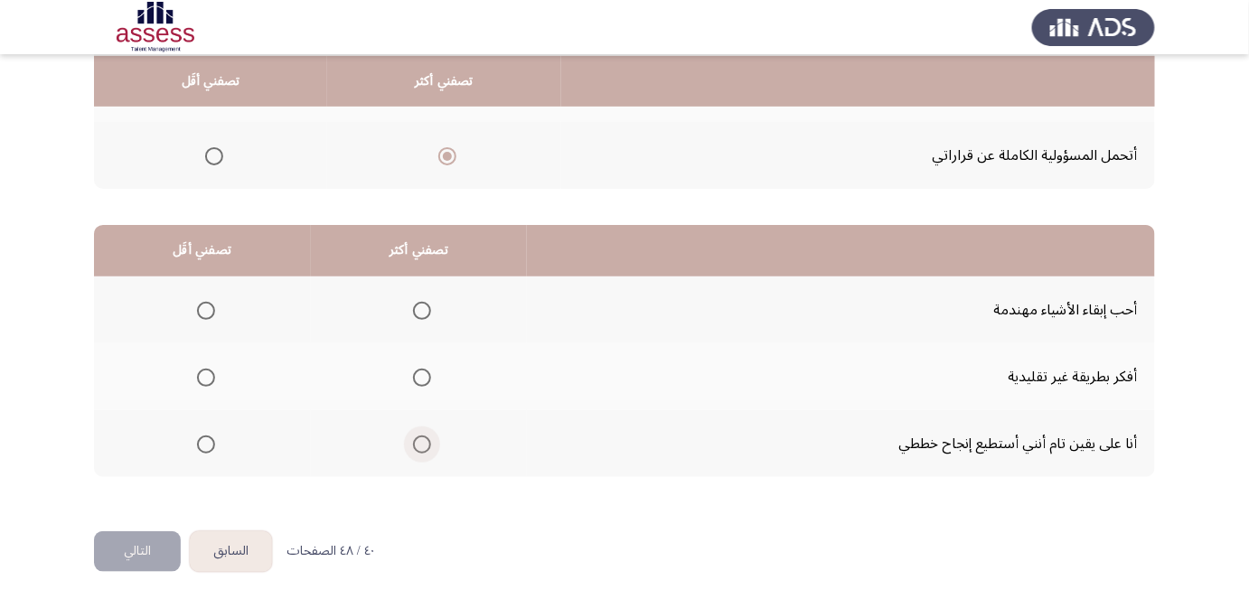
click at [418, 443] on span "Select an option" at bounding box center [422, 445] width 18 height 18
click at [418, 443] on input "Select an option" at bounding box center [422, 445] width 18 height 18
click at [204, 374] on span "Select an option" at bounding box center [206, 378] width 18 height 18
click at [204, 374] on input "Select an option" at bounding box center [206, 378] width 18 height 18
click at [137, 553] on button "التالي" at bounding box center [137, 551] width 87 height 41
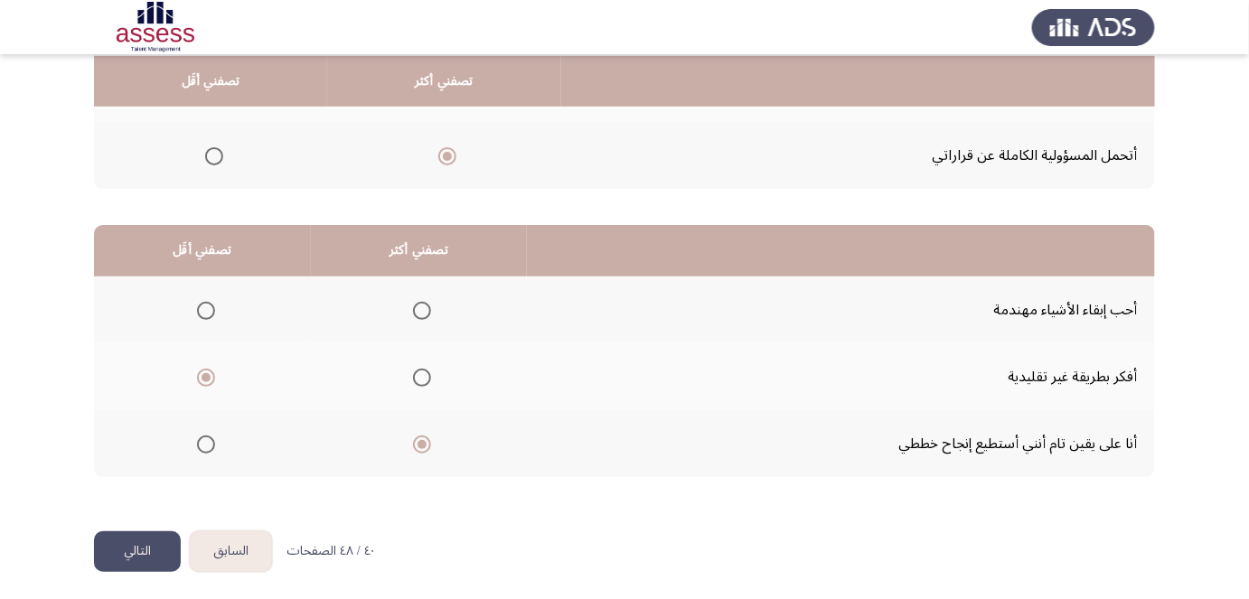
scroll to position [0, 0]
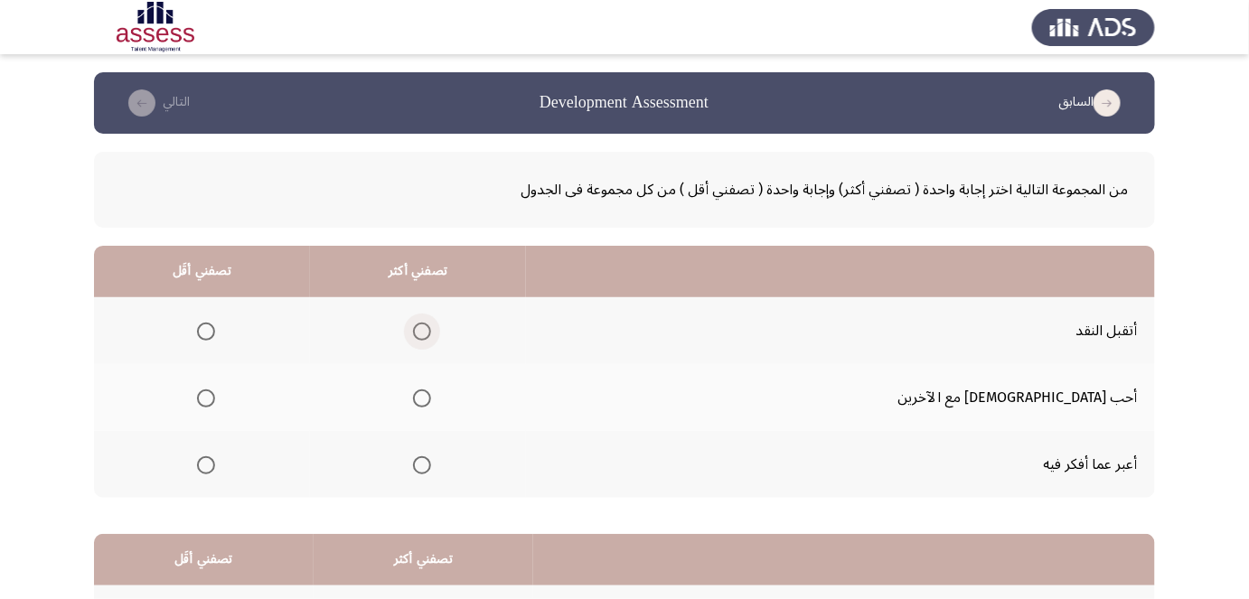
click at [431, 332] on span "Select an option" at bounding box center [422, 332] width 18 height 18
click at [431, 332] on input "Select an option" at bounding box center [422, 332] width 18 height 18
click at [215, 463] on span "Select an option" at bounding box center [206, 465] width 18 height 18
click at [215, 463] on input "Select an option" at bounding box center [206, 465] width 18 height 18
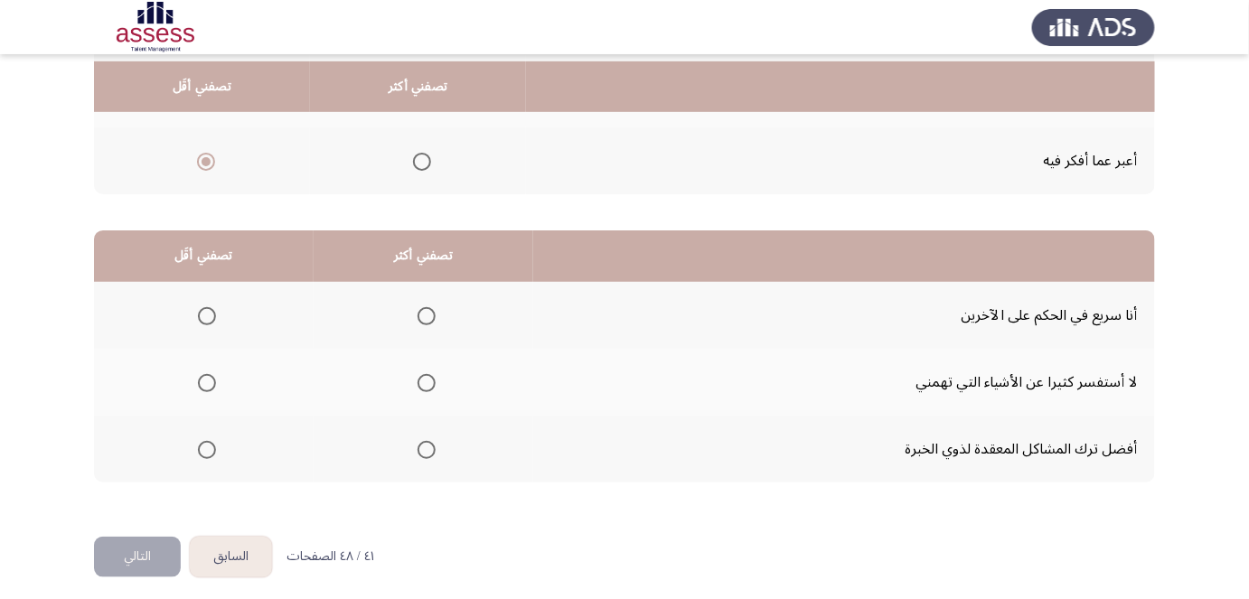
scroll to position [309, 0]
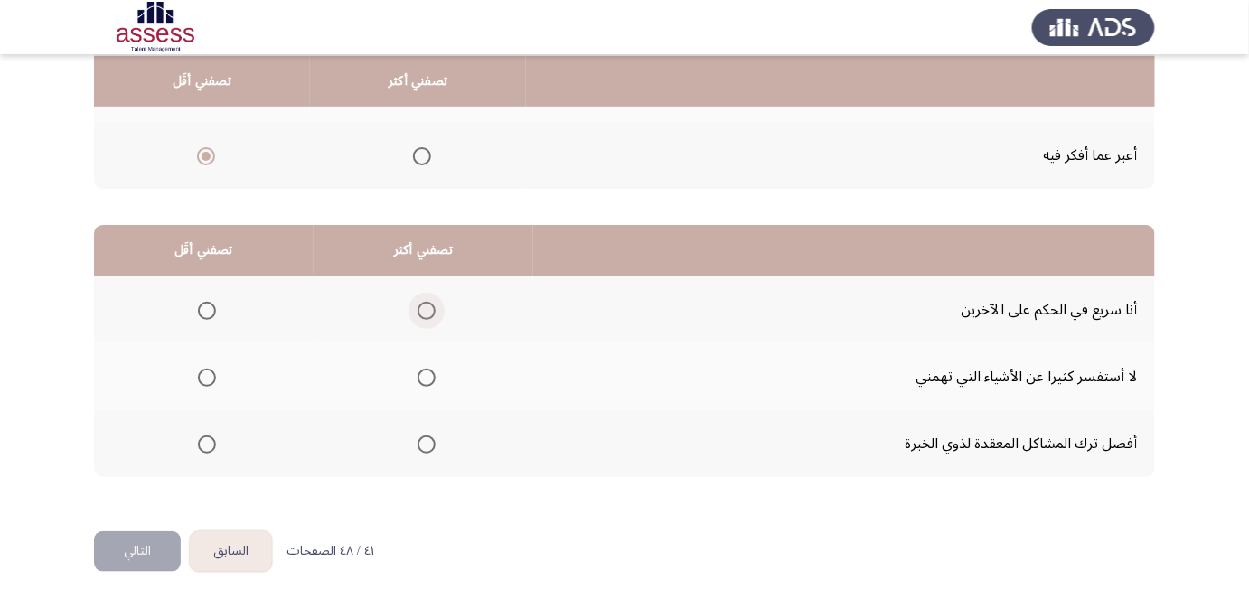
click at [424, 314] on span "Select an option" at bounding box center [427, 311] width 18 height 18
click at [424, 314] on input "Select an option" at bounding box center [427, 311] width 18 height 18
click at [203, 445] on span "Select an option" at bounding box center [207, 445] width 18 height 18
click at [203, 445] on input "Select an option" at bounding box center [207, 445] width 18 height 18
click at [142, 552] on button "التالي" at bounding box center [137, 551] width 87 height 41
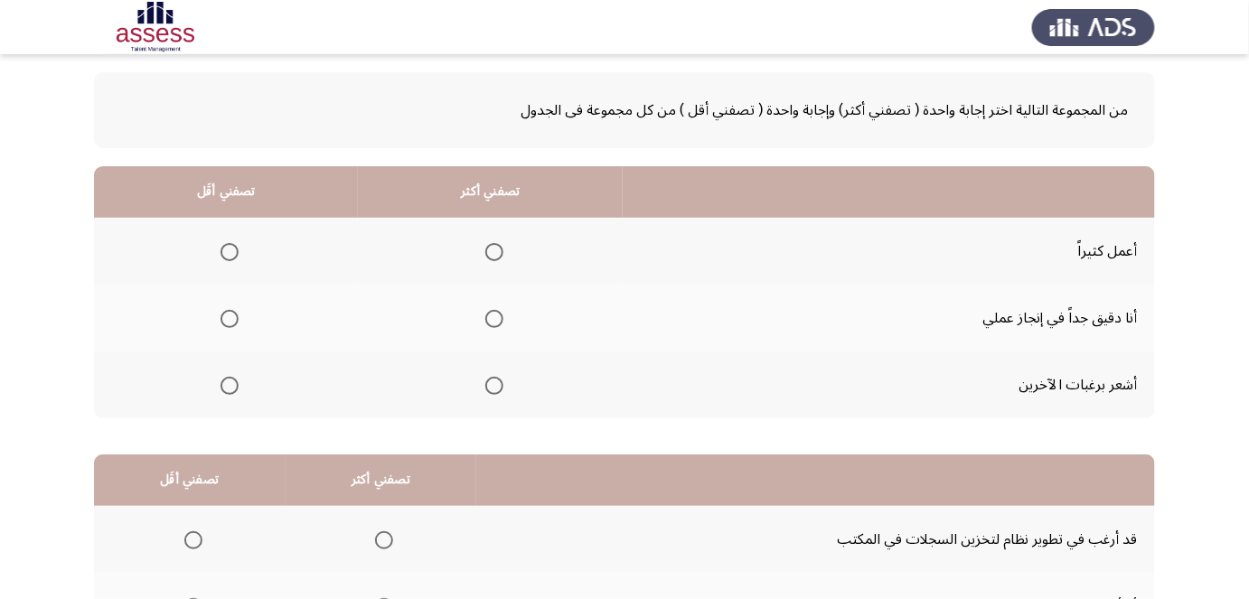
scroll to position [81, 0]
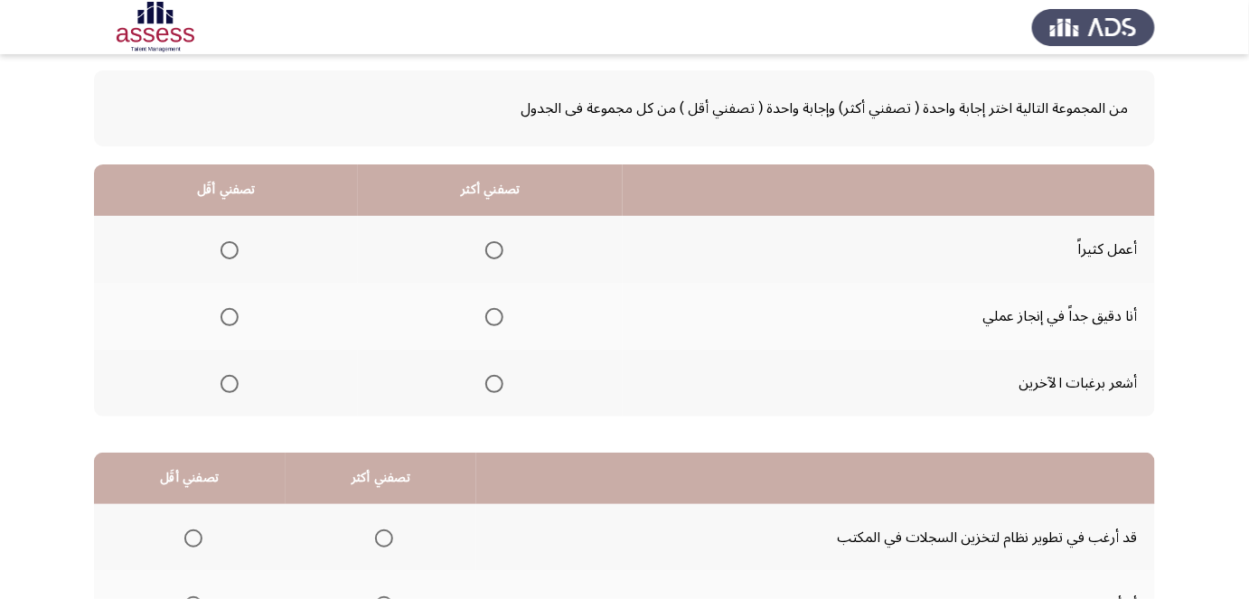
click at [486, 319] on span "Select an option" at bounding box center [494, 317] width 18 height 18
click at [486, 319] on input "Select an option" at bounding box center [494, 317] width 18 height 18
click at [230, 382] on span "Select an option" at bounding box center [230, 384] width 18 height 18
click at [230, 382] on input "Select an option" at bounding box center [230, 384] width 18 height 18
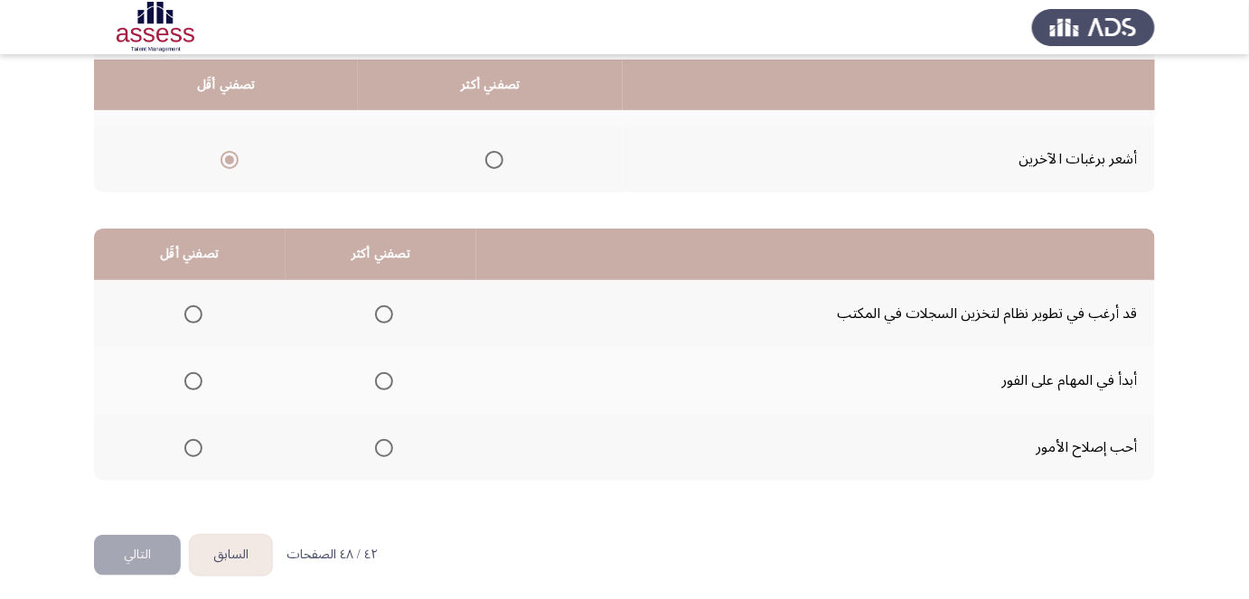
scroll to position [309, 0]
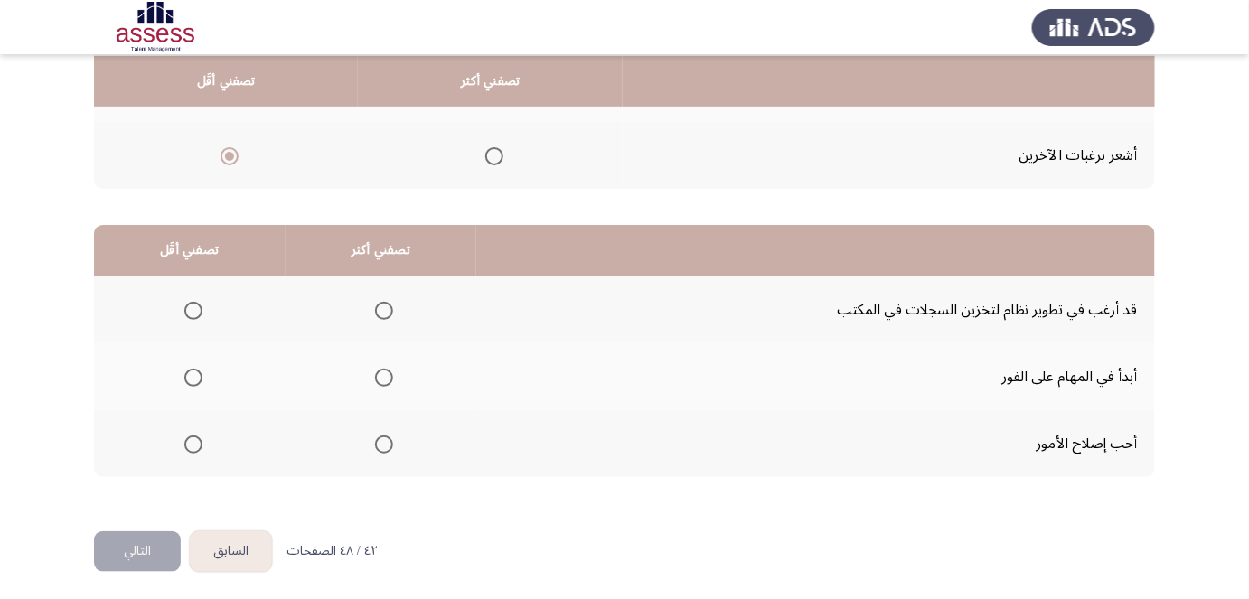
click at [384, 443] on span "Select an option" at bounding box center [384, 445] width 18 height 18
click at [384, 443] on input "Select an option" at bounding box center [384, 445] width 18 height 18
click at [194, 374] on span "Select an option" at bounding box center [193, 378] width 18 height 18
click at [194, 374] on input "Select an option" at bounding box center [193, 378] width 18 height 18
click at [141, 556] on button "التالي" at bounding box center [137, 551] width 87 height 41
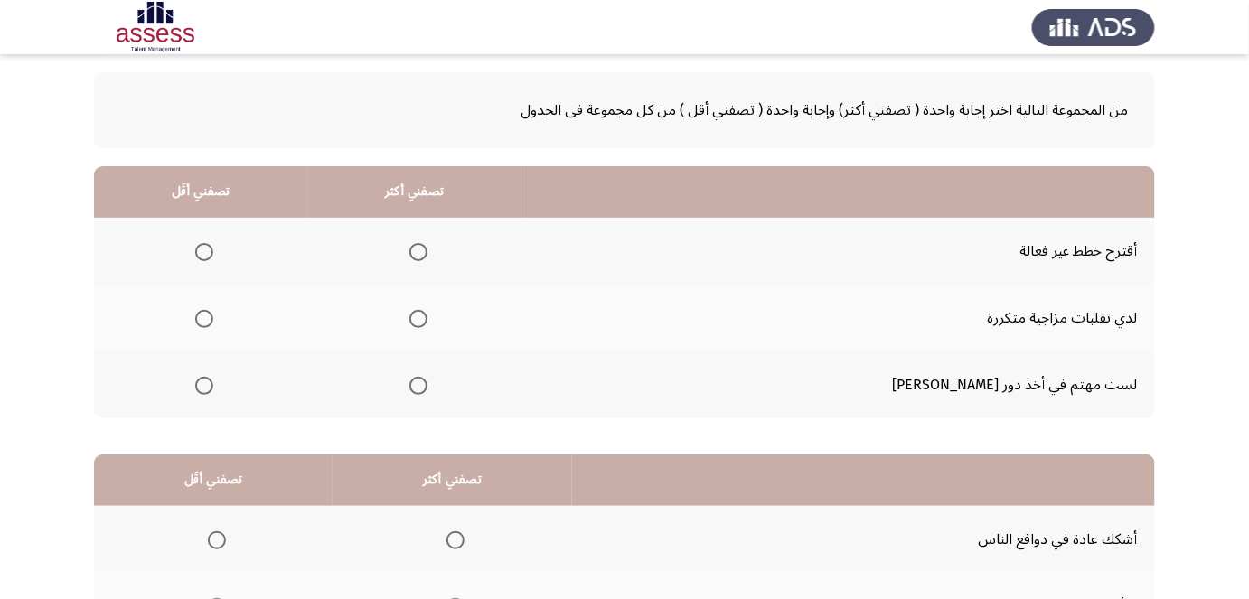
scroll to position [81, 0]
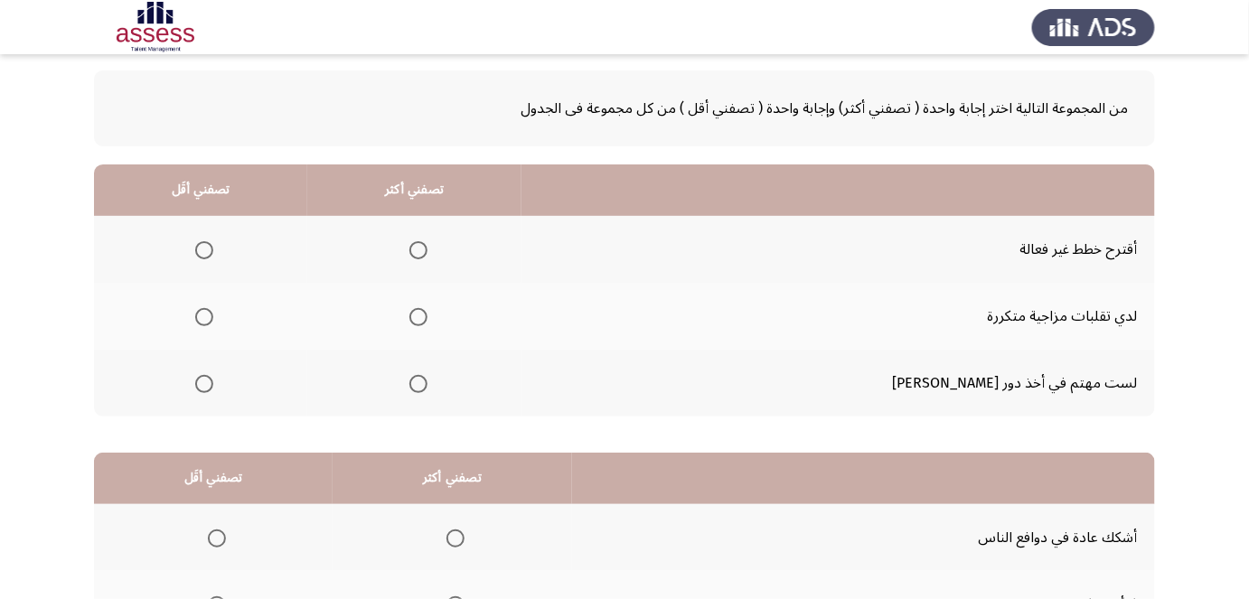
click at [427, 317] on span "Select an option" at bounding box center [418, 317] width 18 height 18
click at [427, 317] on input "Select an option" at bounding box center [418, 317] width 18 height 18
click at [213, 382] on span "Select an option" at bounding box center [204, 384] width 18 height 18
click at [213, 382] on input "Select an option" at bounding box center [204, 384] width 18 height 18
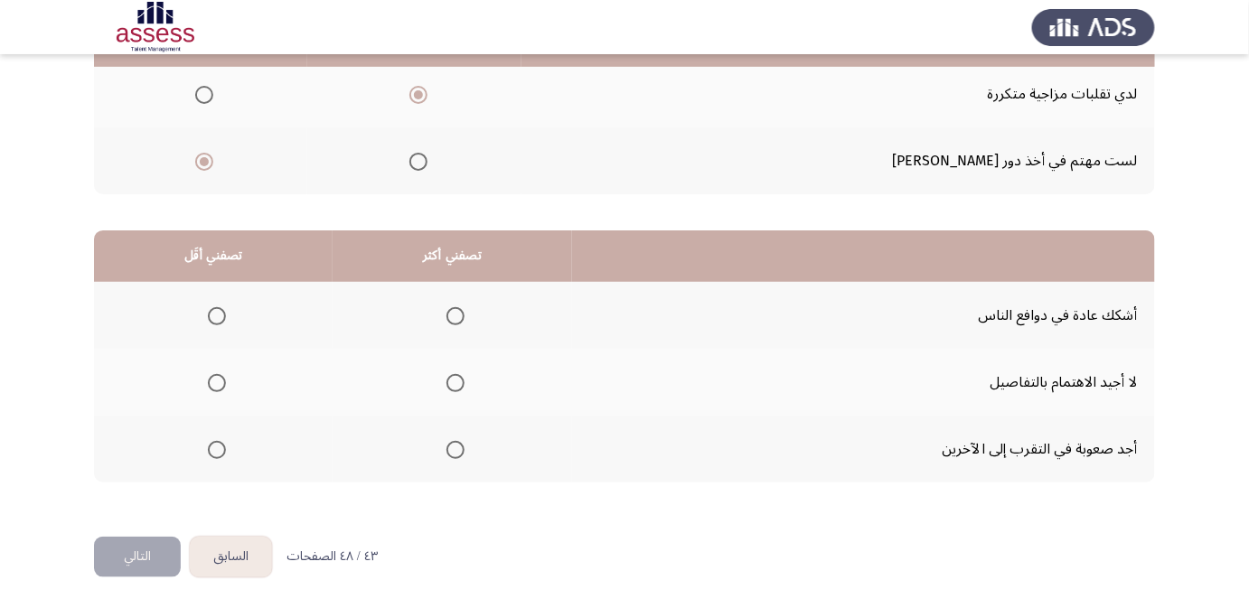
scroll to position [309, 0]
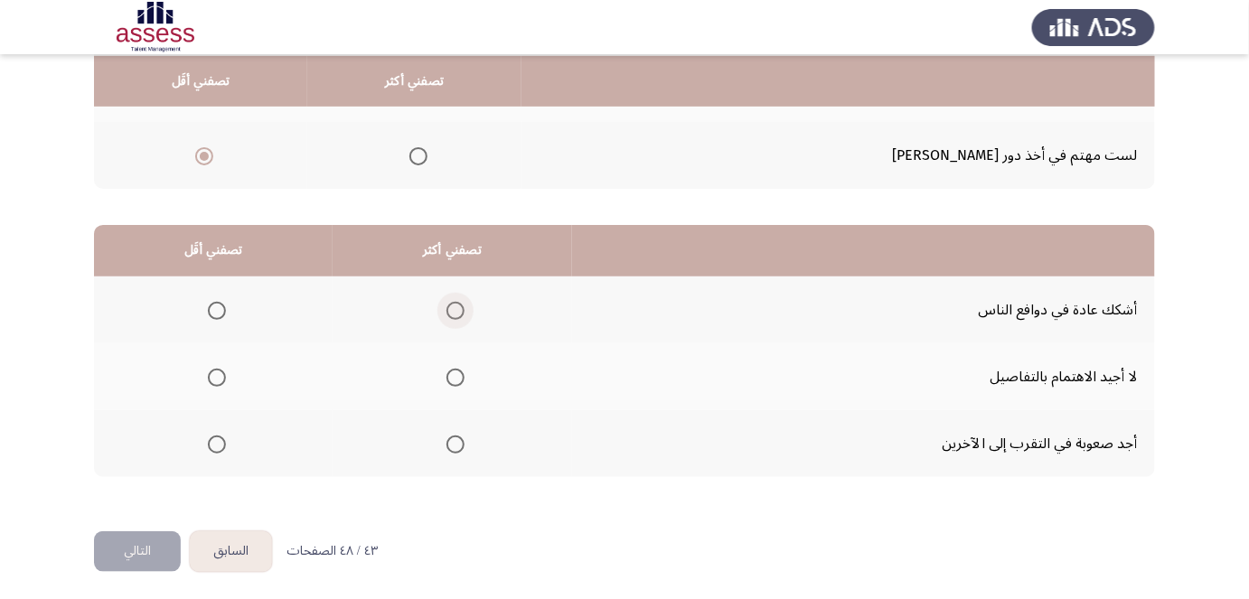
click at [455, 308] on span "Select an option" at bounding box center [455, 311] width 18 height 18
click at [455, 308] on input "Select an option" at bounding box center [455, 311] width 18 height 18
click at [217, 448] on span "Select an option" at bounding box center [217, 445] width 18 height 18
click at [217, 448] on input "Select an option" at bounding box center [217, 445] width 18 height 18
click at [140, 549] on button "التالي" at bounding box center [137, 551] width 87 height 41
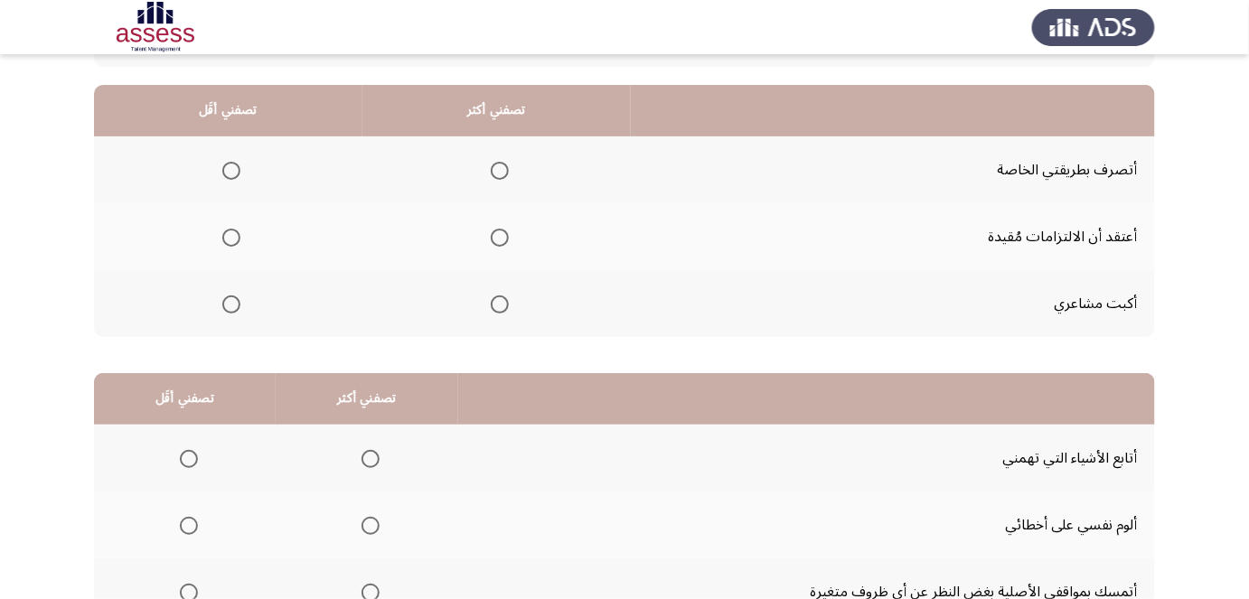
scroll to position [164, 0]
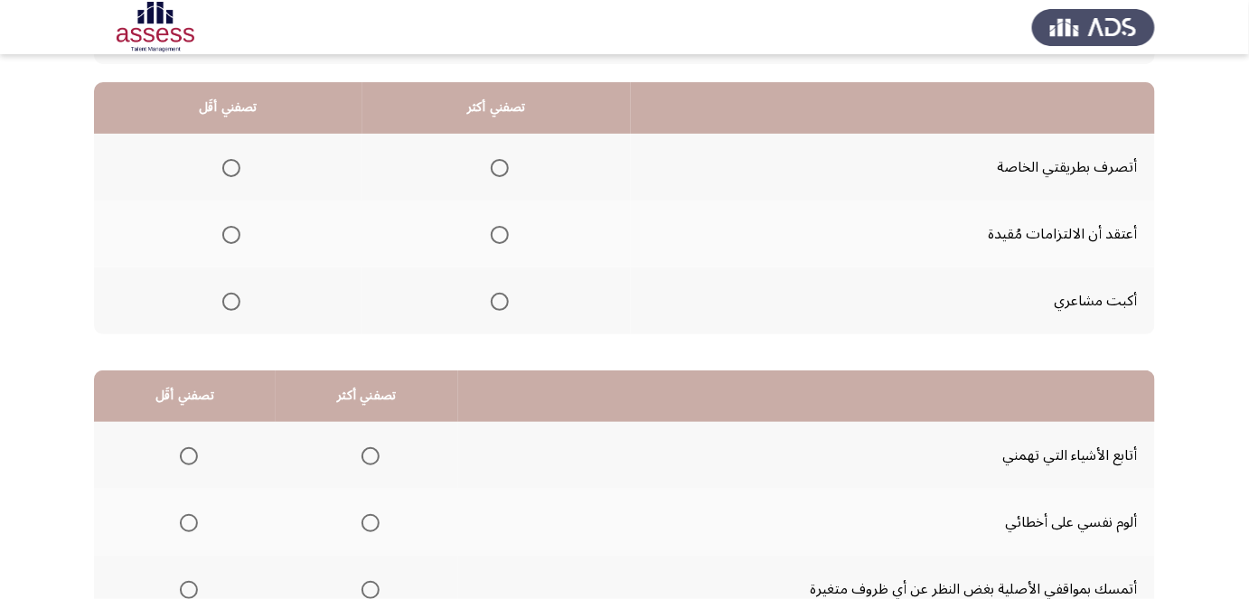
click at [508, 172] on span "Select an option" at bounding box center [500, 168] width 18 height 18
click at [508, 172] on input "Select an option" at bounding box center [500, 168] width 18 height 18
click at [239, 309] on mat-radio-group "Select an option" at bounding box center [227, 301] width 25 height 31
click at [236, 300] on span "Select an option" at bounding box center [231, 302] width 18 height 18
click at [236, 300] on input "Select an option" at bounding box center [231, 302] width 18 height 18
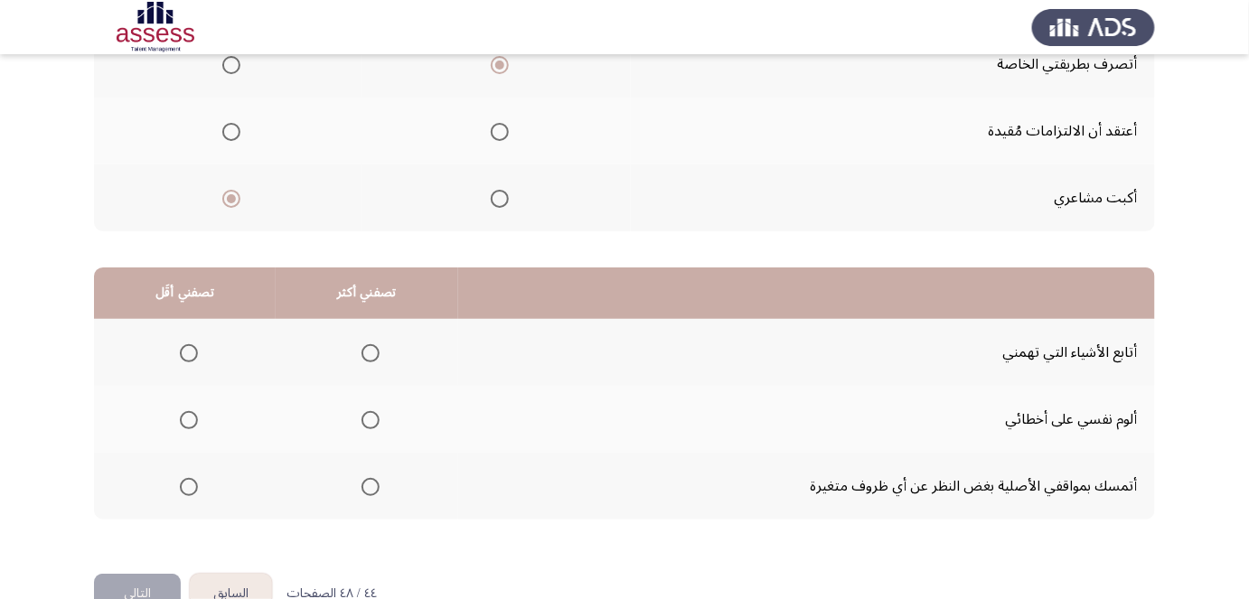
scroll to position [309, 0]
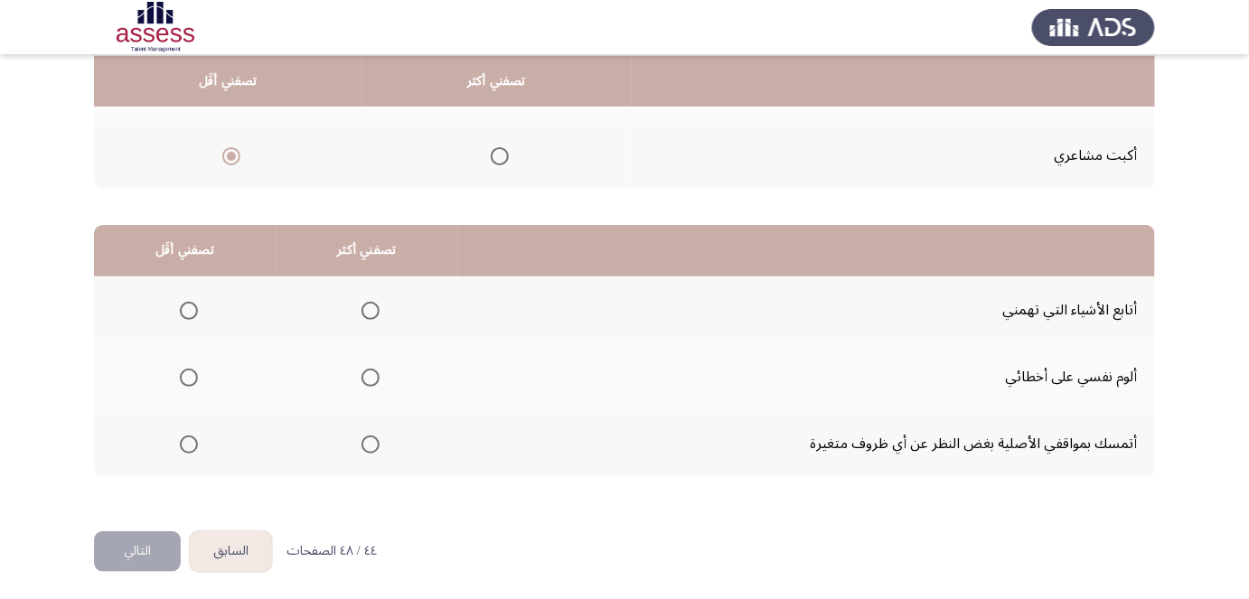
click at [365, 309] on span "Select an option" at bounding box center [371, 311] width 18 height 18
click at [365, 309] on input "Select an option" at bounding box center [371, 311] width 18 height 18
click at [185, 438] on span "Select an option" at bounding box center [189, 445] width 18 height 18
click at [185, 438] on input "Select an option" at bounding box center [189, 445] width 18 height 18
click at [130, 558] on button "التالي" at bounding box center [137, 551] width 87 height 41
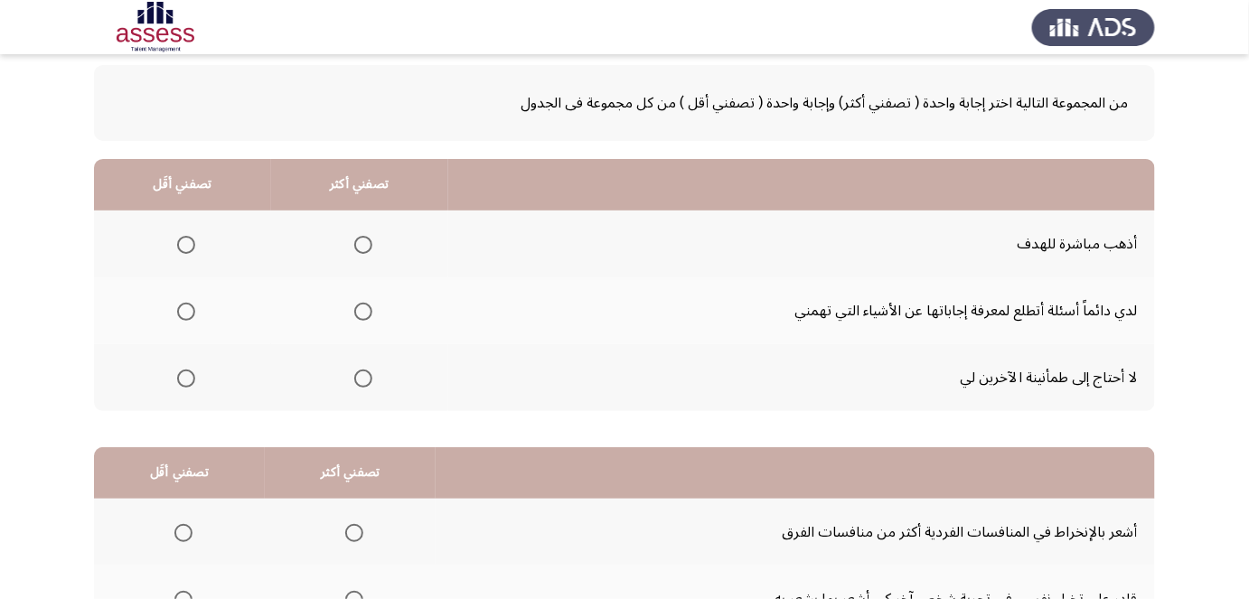
scroll to position [164, 0]
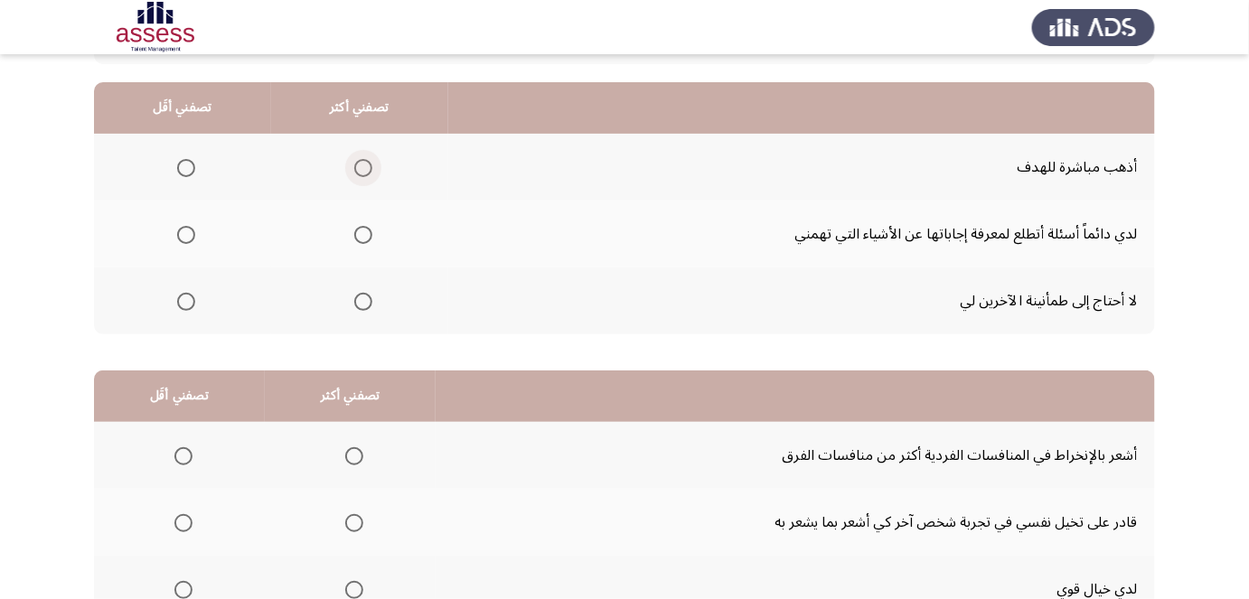
click at [363, 159] on span "Select an option" at bounding box center [363, 168] width 18 height 18
click at [363, 159] on input "Select an option" at bounding box center [363, 168] width 18 height 18
click at [188, 300] on span "Select an option" at bounding box center [186, 302] width 18 height 18
click at [188, 300] on input "Select an option" at bounding box center [186, 302] width 18 height 18
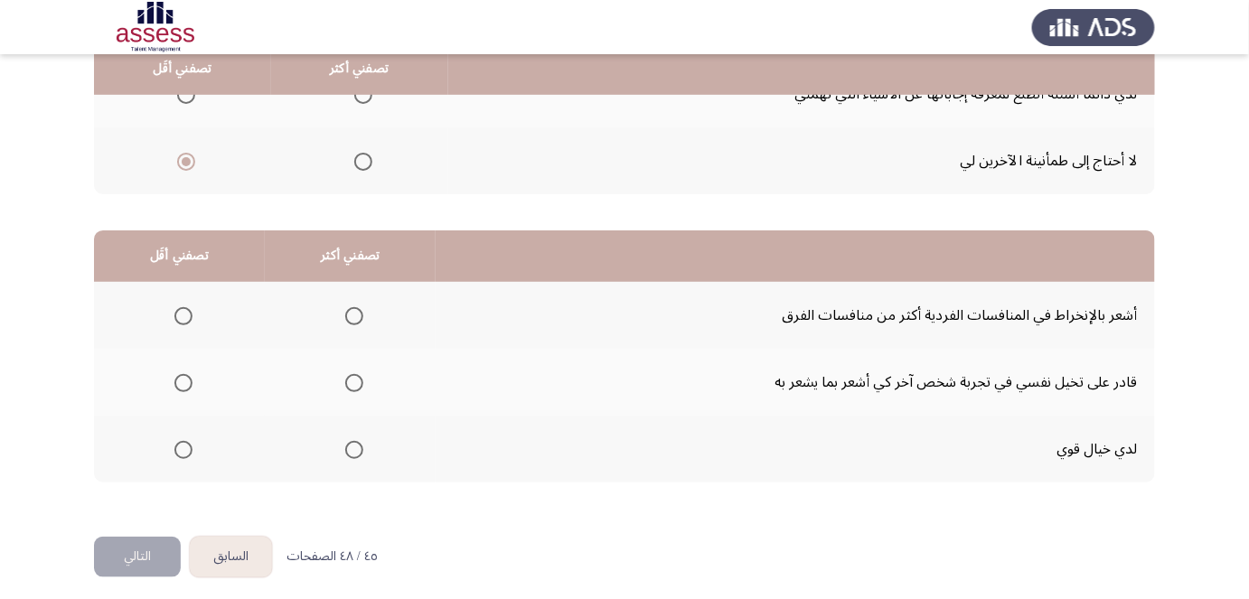
scroll to position [309, 0]
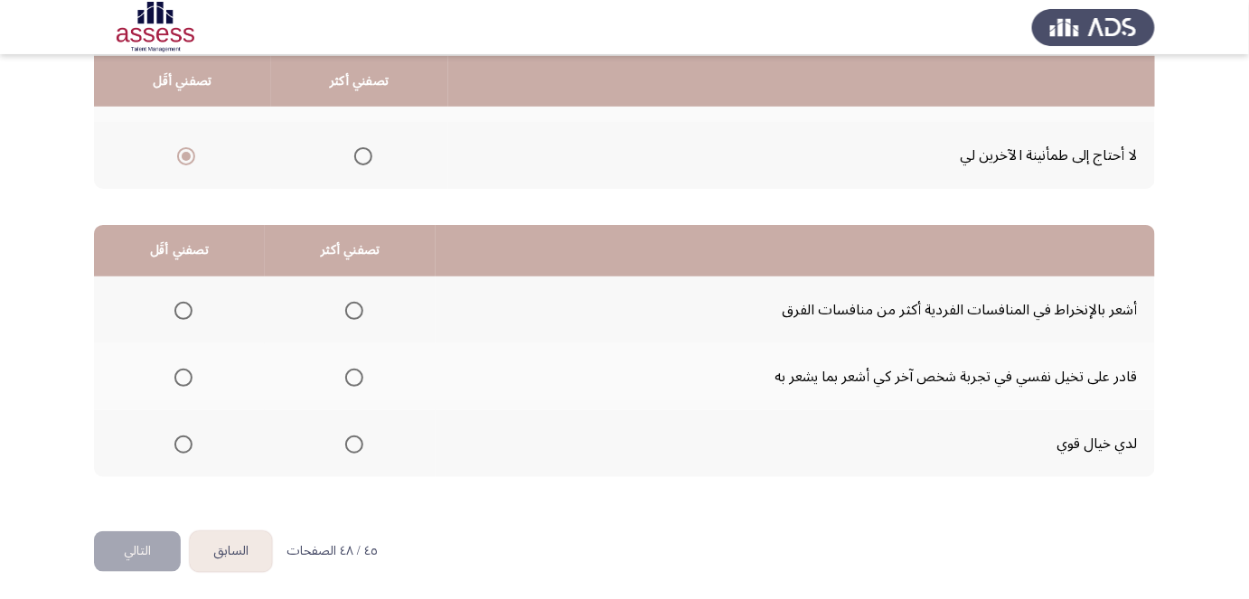
click at [356, 362] on mat-radio-group "Select an option" at bounding box center [350, 377] width 25 height 31
click at [349, 374] on span "Select an option" at bounding box center [354, 378] width 18 height 18
click at [349, 374] on input "Select an option" at bounding box center [354, 378] width 18 height 18
click at [178, 306] on span "Select an option" at bounding box center [183, 311] width 18 height 18
click at [178, 306] on input "Select an option" at bounding box center [183, 311] width 18 height 18
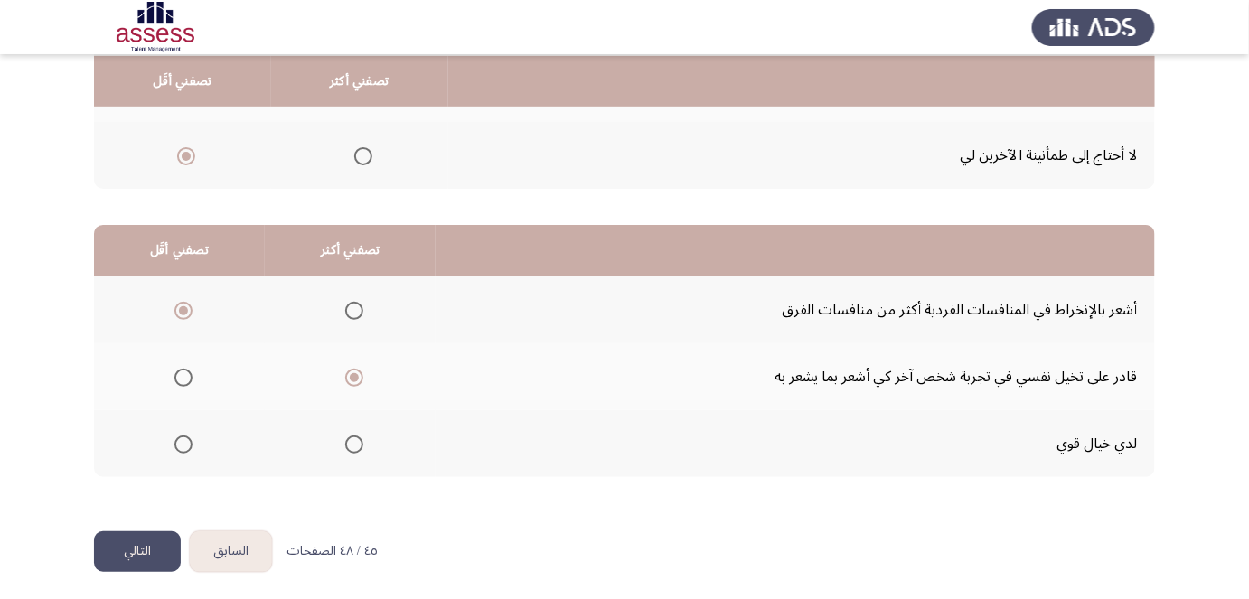
click at [137, 545] on button "التالي" at bounding box center [137, 551] width 87 height 41
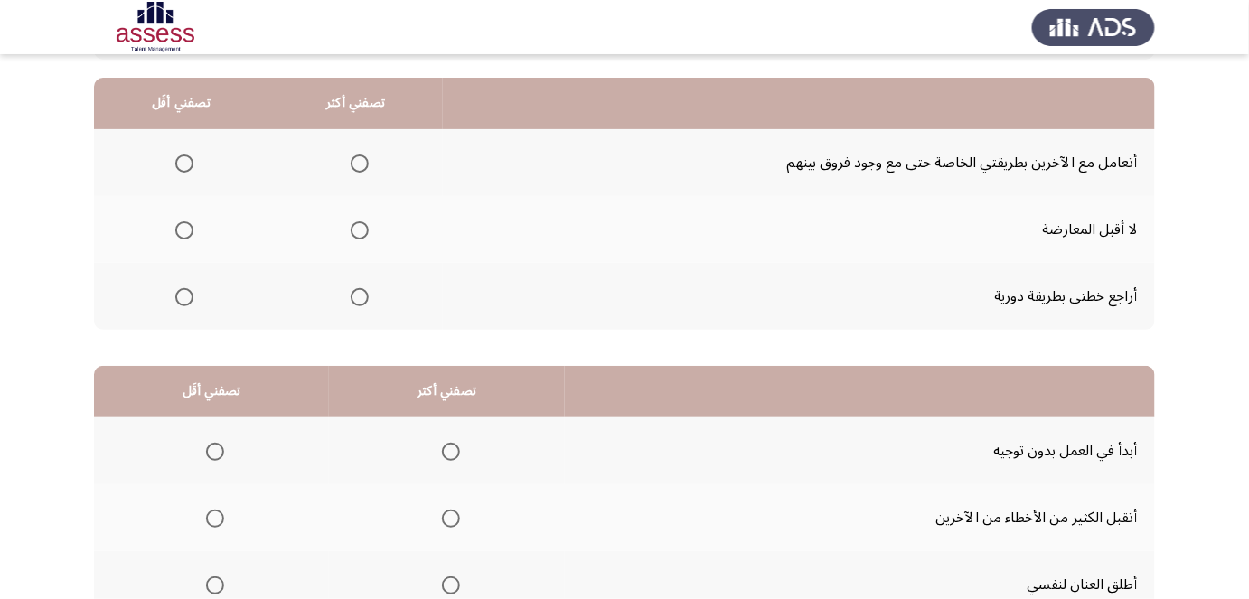
scroll to position [164, 0]
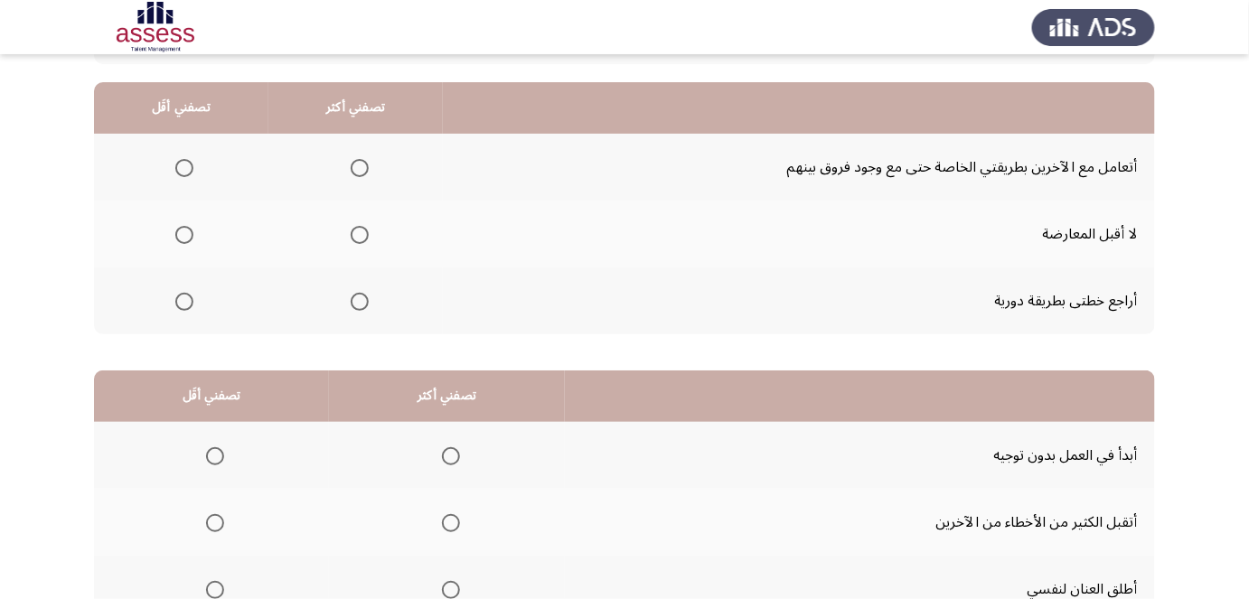
click at [362, 309] on mat-radio-group "Select an option" at bounding box center [355, 301] width 25 height 31
click at [365, 296] on span "Select an option" at bounding box center [360, 302] width 18 height 18
click at [365, 296] on input "Select an option" at bounding box center [360, 302] width 18 height 18
click at [183, 232] on span "Select an option" at bounding box center [184, 235] width 18 height 18
click at [183, 232] on input "Select an option" at bounding box center [184, 235] width 18 height 18
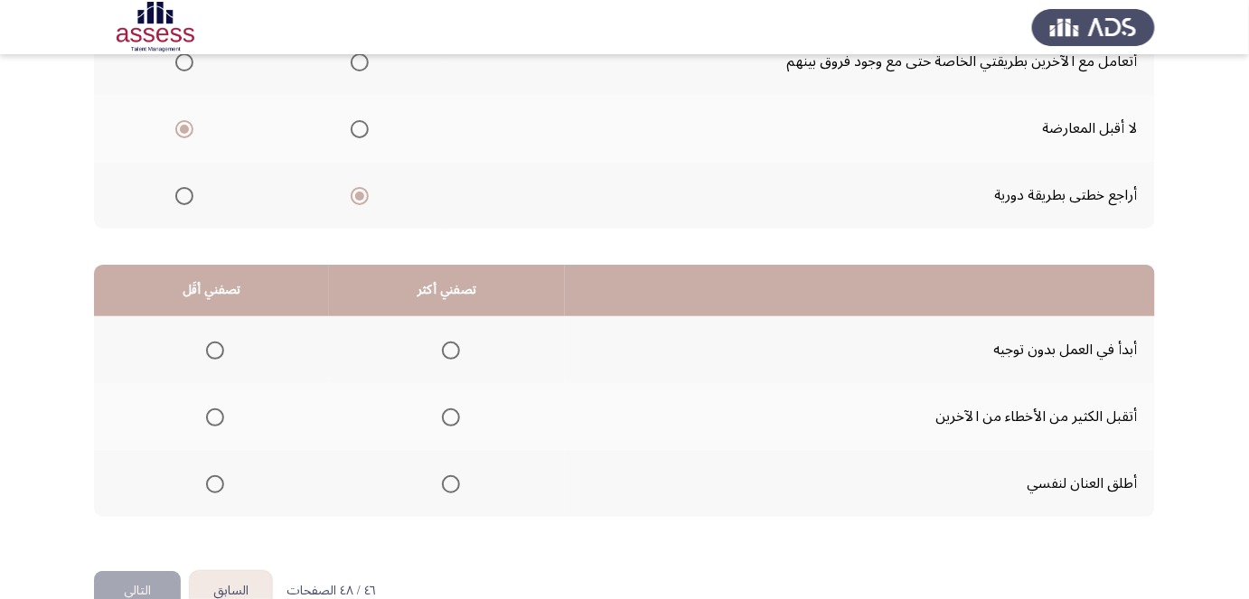
scroll to position [309, 0]
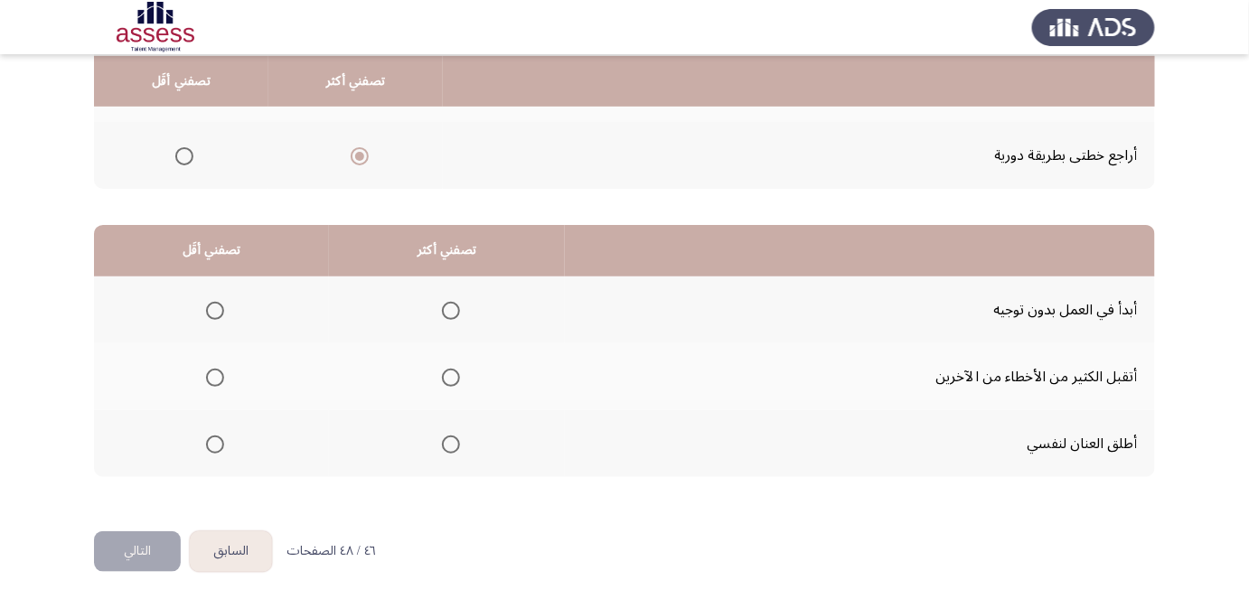
click at [453, 436] on span "Select an option" at bounding box center [451, 445] width 18 height 18
click at [453, 436] on input "Select an option" at bounding box center [451, 445] width 18 height 18
click at [217, 307] on span "Select an option" at bounding box center [215, 311] width 18 height 18
click at [217, 307] on input "Select an option" at bounding box center [215, 311] width 18 height 18
click at [132, 544] on button "التالي" at bounding box center [137, 551] width 87 height 41
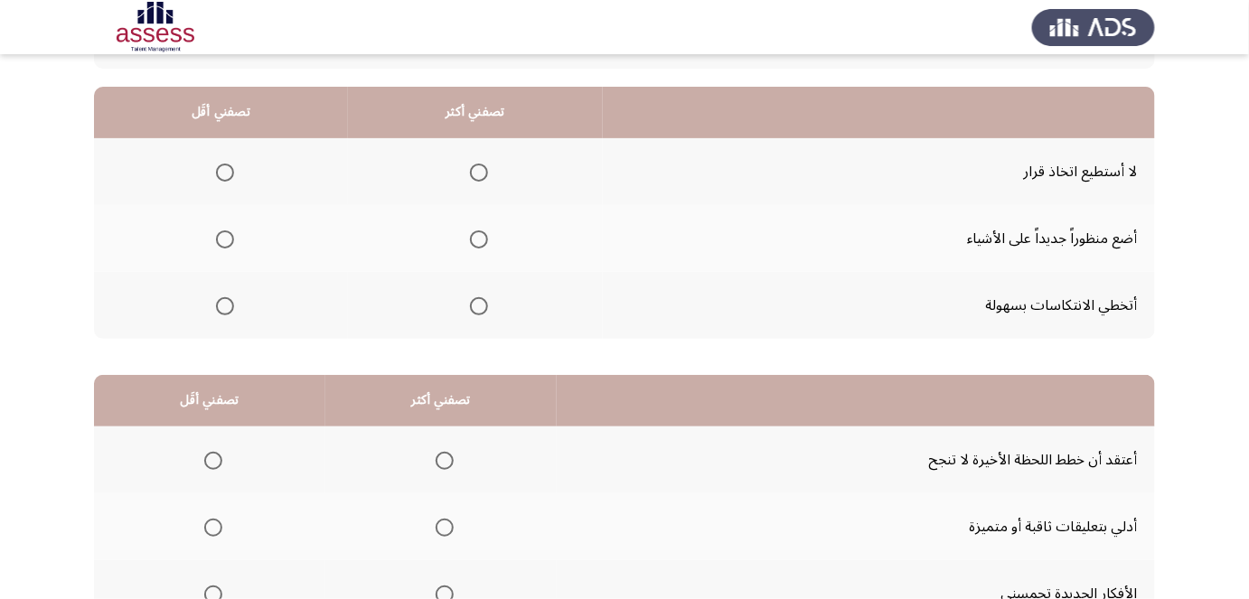
scroll to position [164, 0]
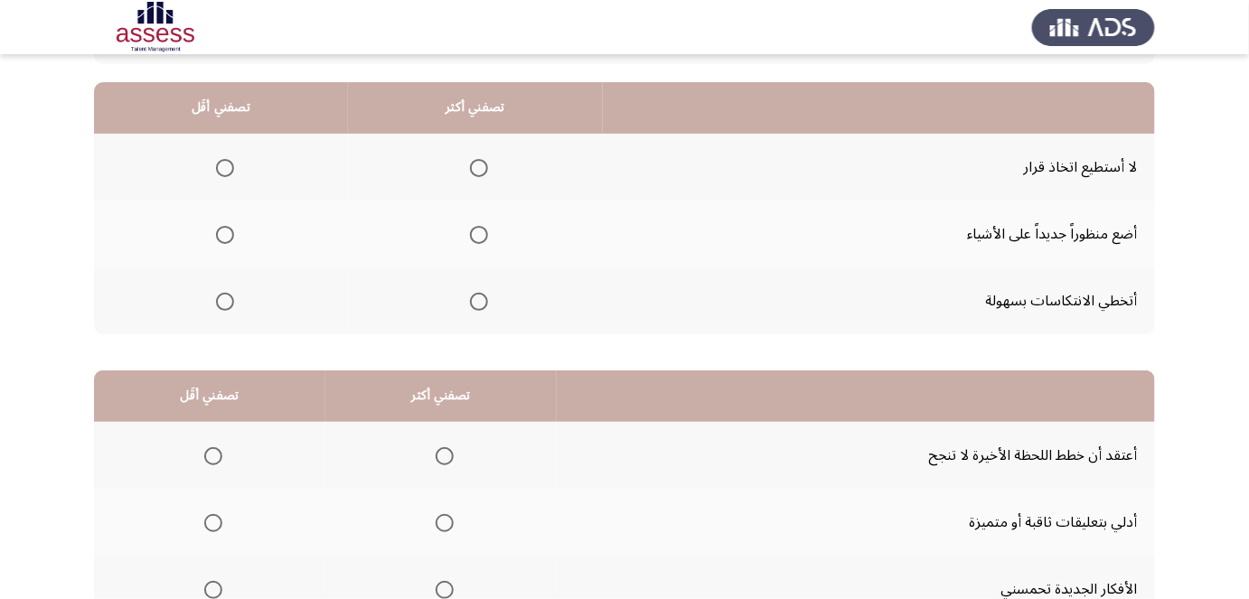
click at [482, 297] on span "Select an option" at bounding box center [479, 302] width 18 height 18
click at [482, 297] on input "Select an option" at bounding box center [479, 302] width 18 height 18
click at [224, 171] on span "Select an option" at bounding box center [225, 168] width 18 height 18
click at [224, 171] on input "Select an option" at bounding box center [225, 168] width 18 height 18
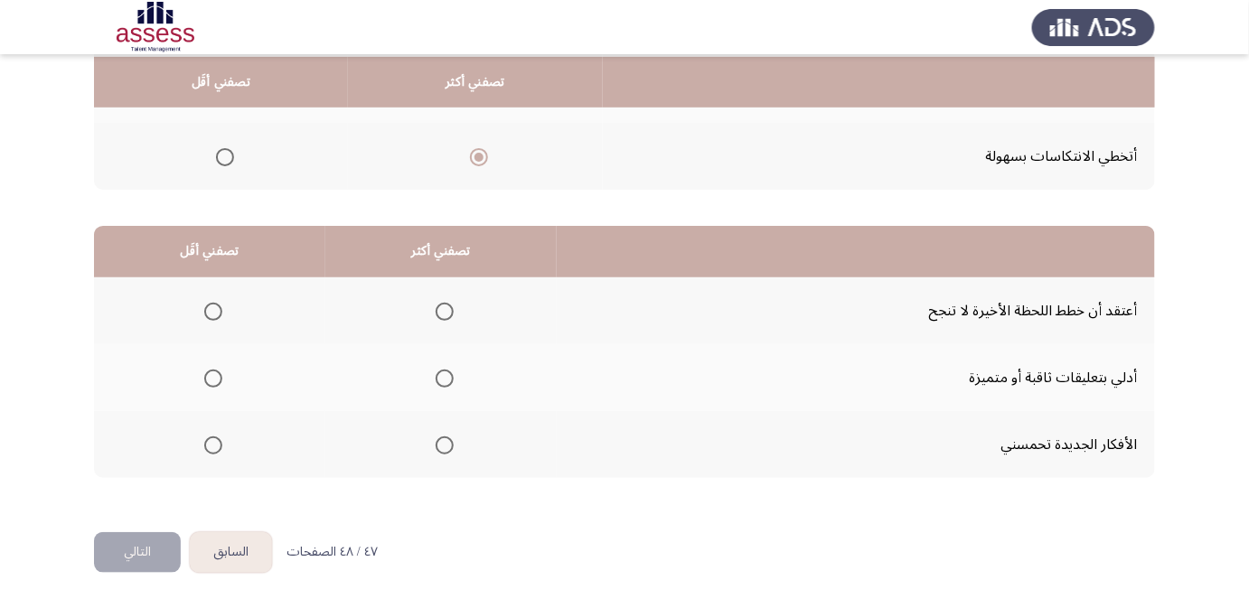
scroll to position [309, 0]
click at [446, 441] on span "Select an option" at bounding box center [445, 445] width 18 height 18
click at [446, 441] on input "Select an option" at bounding box center [445, 445] width 18 height 18
click at [200, 304] on label "Select an option" at bounding box center [209, 311] width 25 height 18
click at [204, 304] on input "Select an option" at bounding box center [213, 311] width 18 height 18
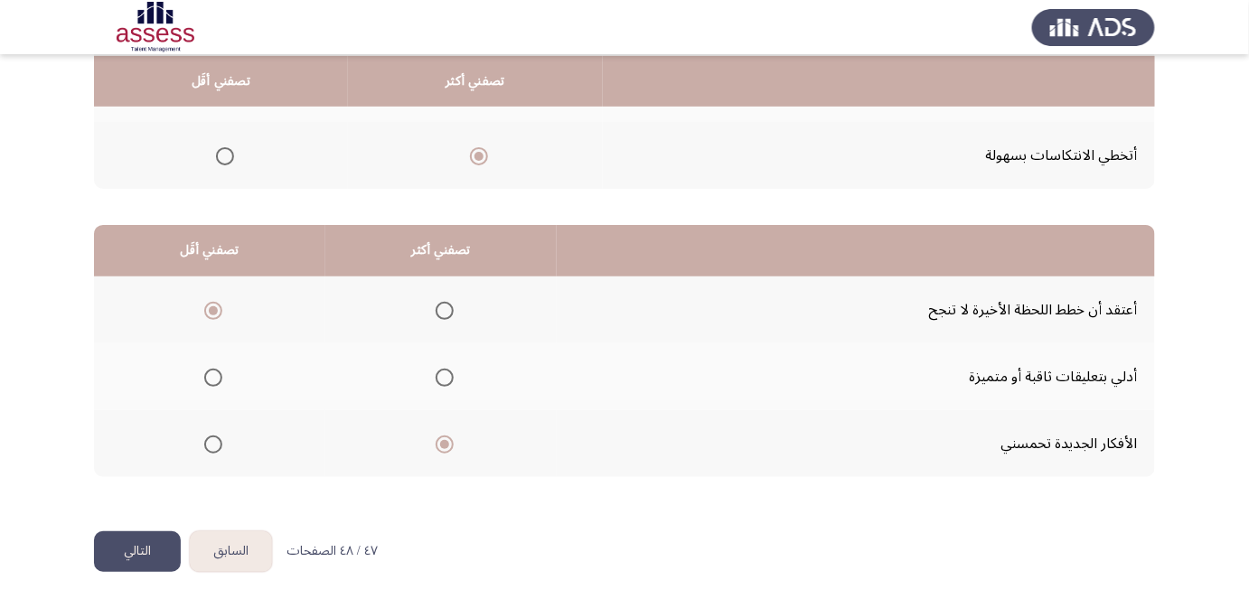
click at [122, 552] on button "التالي" at bounding box center [137, 551] width 87 height 41
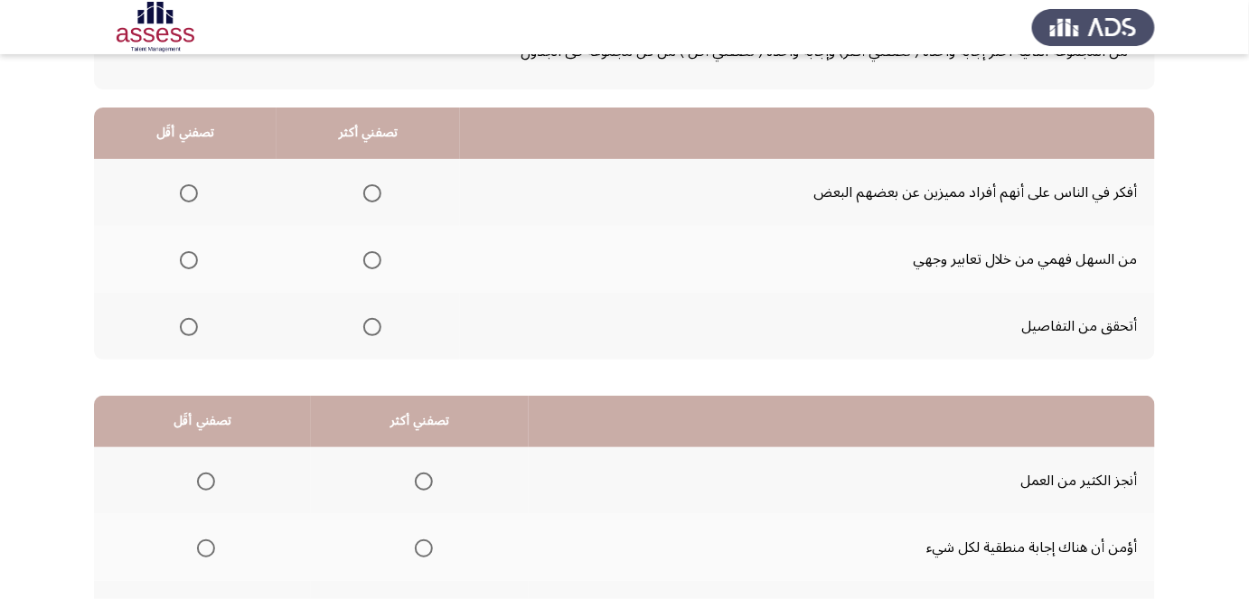
scroll to position [164, 0]
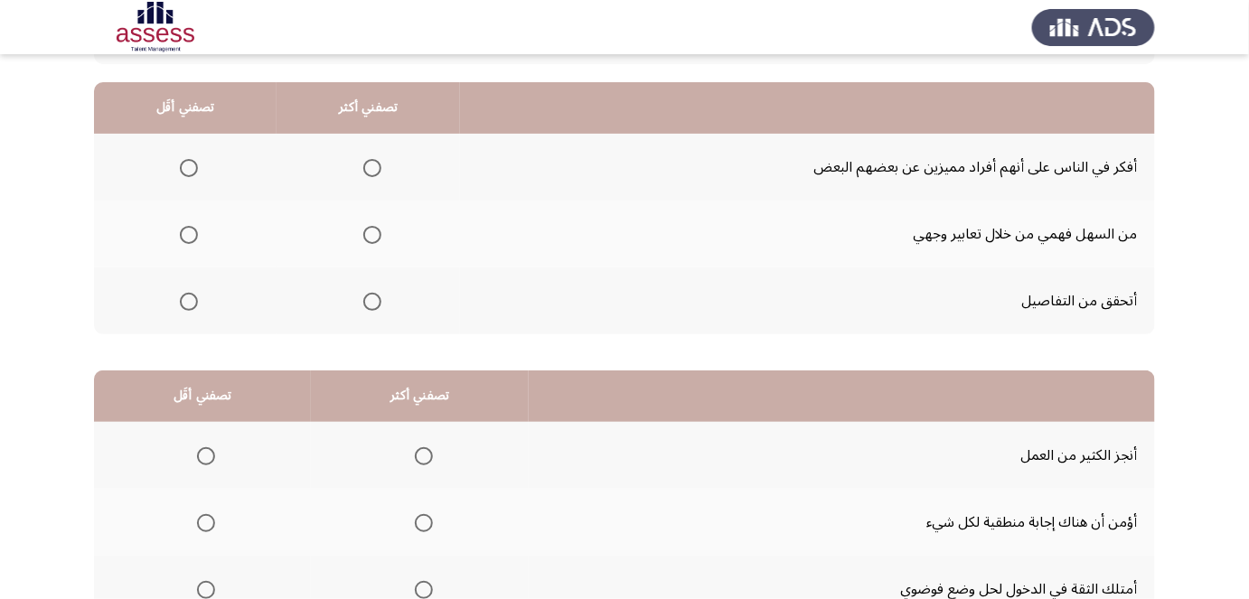
click at [363, 302] on span "Select an option" at bounding box center [372, 302] width 18 height 18
click at [363, 302] on input "Select an option" at bounding box center [372, 302] width 18 height 18
click at [189, 232] on span "Select an option" at bounding box center [189, 235] width 18 height 18
click at [189, 232] on input "Select an option" at bounding box center [189, 235] width 18 height 18
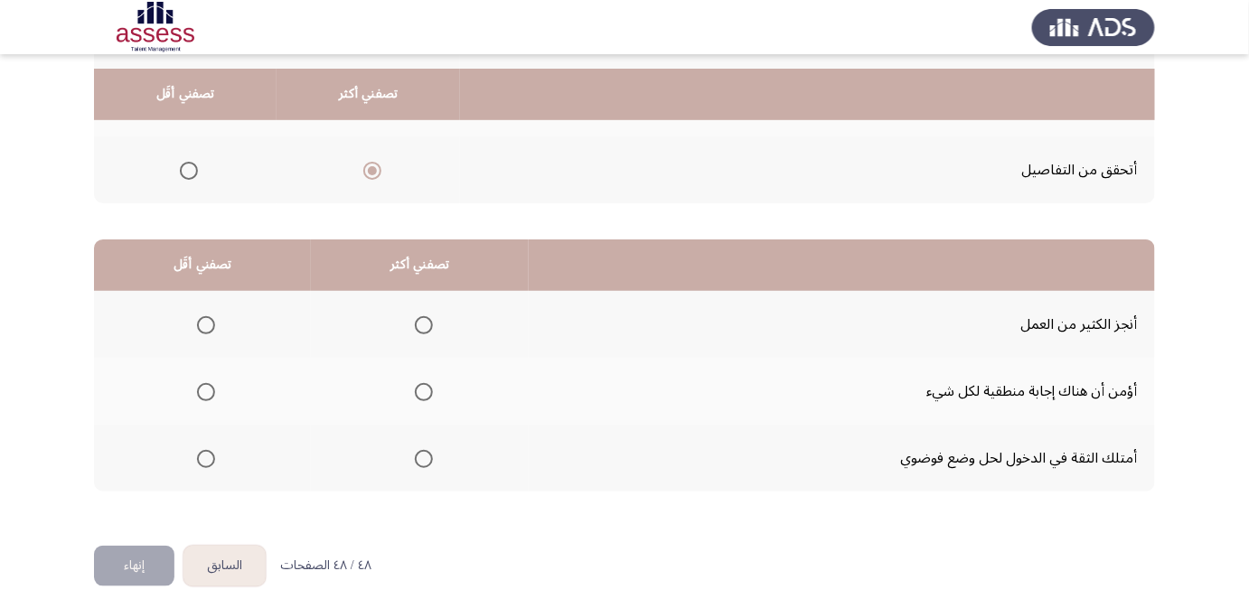
scroll to position [309, 0]
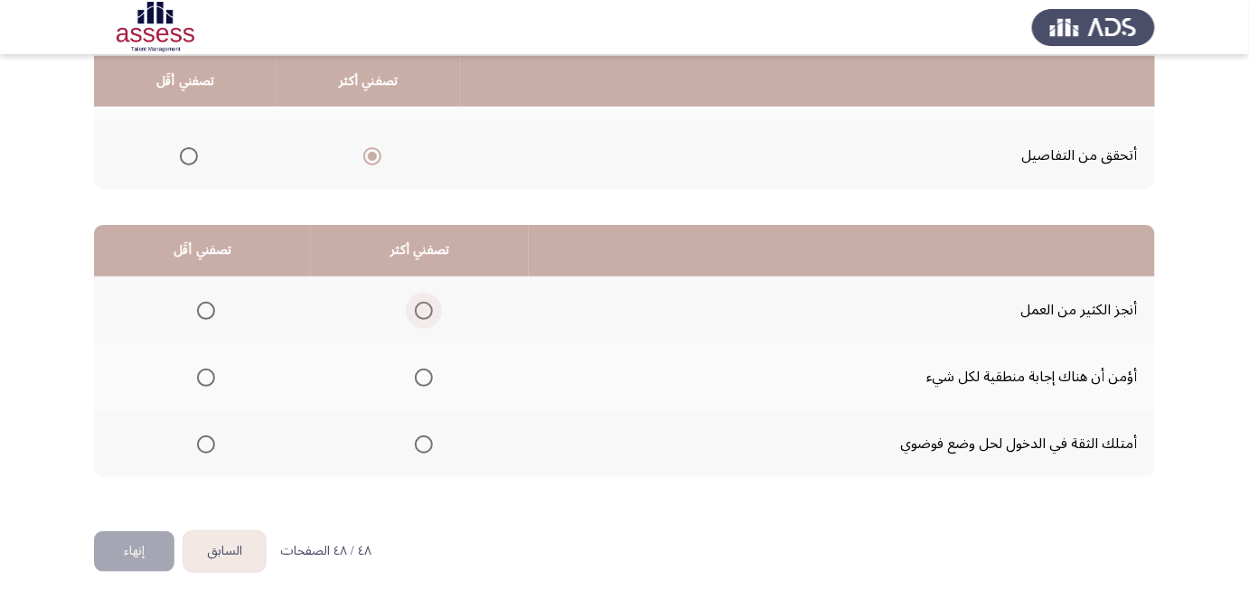
click at [421, 308] on span "Select an option" at bounding box center [424, 311] width 18 height 18
click at [421, 308] on input "Select an option" at bounding box center [424, 311] width 18 height 18
click at [208, 376] on span "Select an option" at bounding box center [206, 378] width 18 height 18
click at [208, 376] on input "Select an option" at bounding box center [206, 378] width 18 height 18
click at [137, 548] on button "إنهاء" at bounding box center [134, 551] width 80 height 41
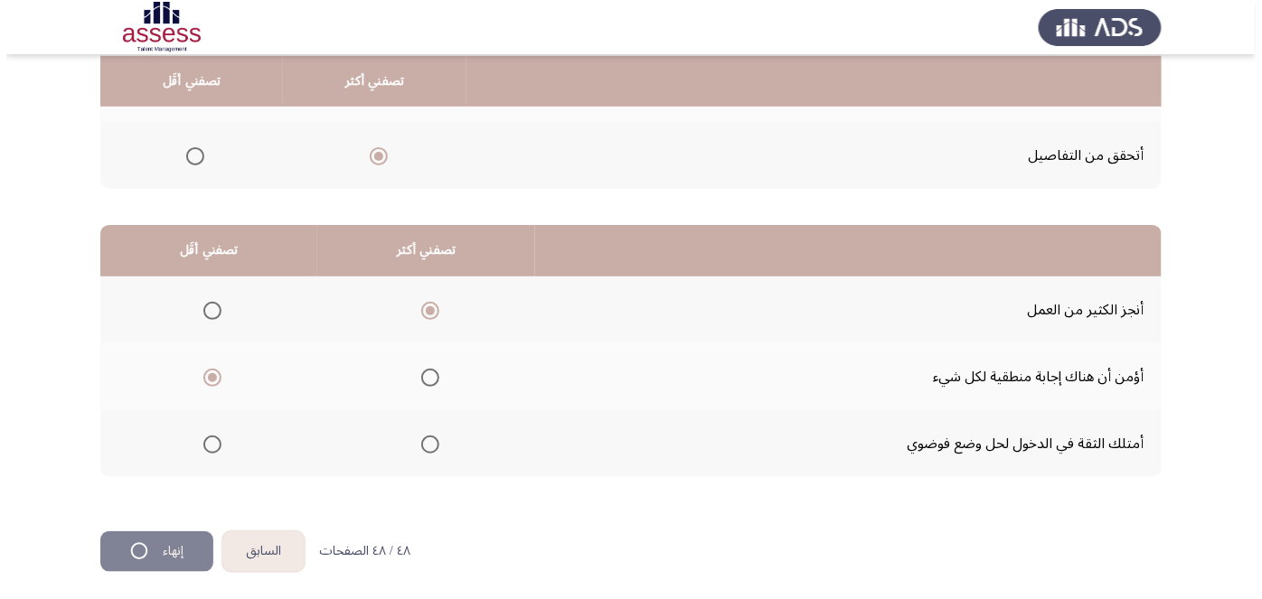
scroll to position [0, 0]
